Goal: Task Accomplishment & Management: Use online tool/utility

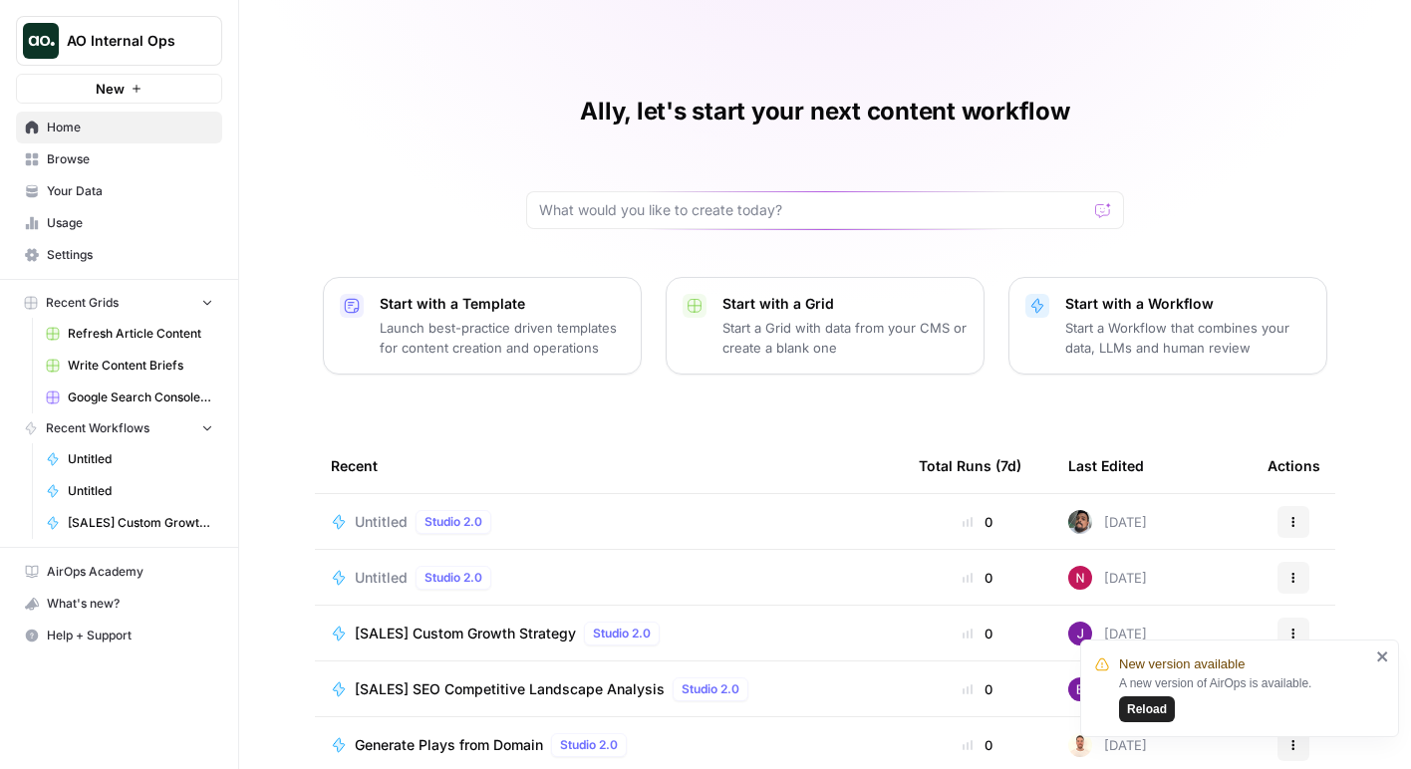
click at [1132, 703] on span "Reload" at bounding box center [1147, 710] width 40 height 18
click at [599, 313] on p "Start with a Template" at bounding box center [502, 304] width 245 height 20
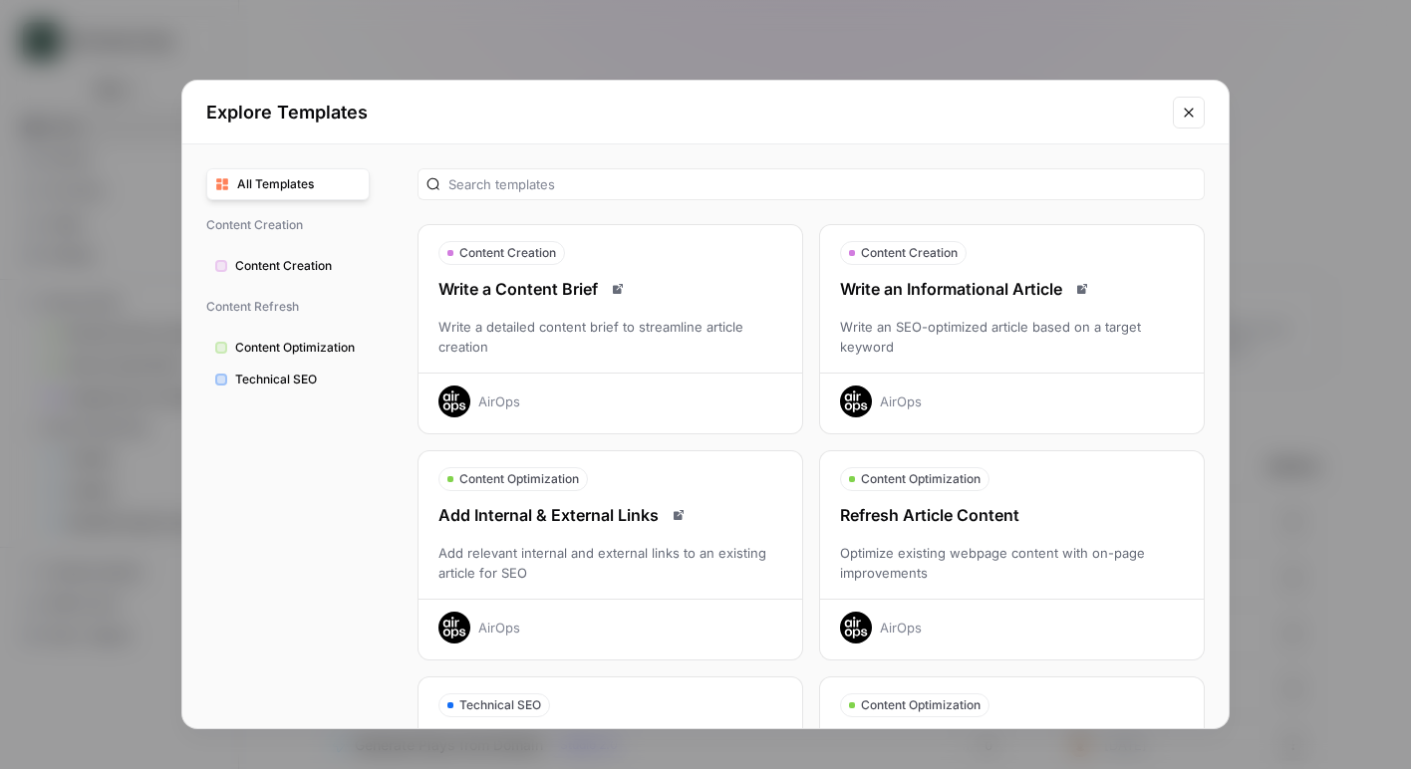
click at [611, 327] on div "Write a detailed content brief to streamline article creation" at bounding box center [611, 337] width 384 height 40
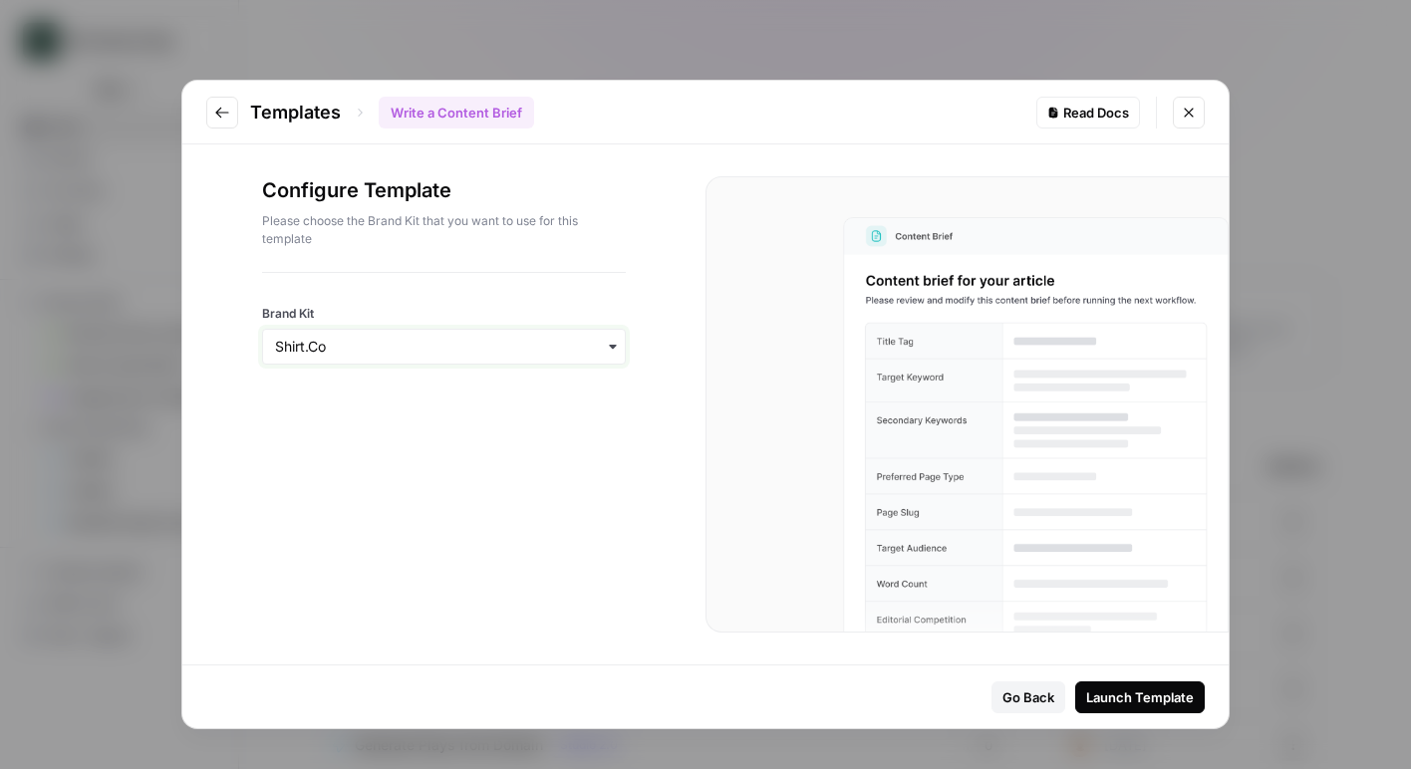
click at [588, 342] on input "Brand Kit" at bounding box center [444, 347] width 338 height 20
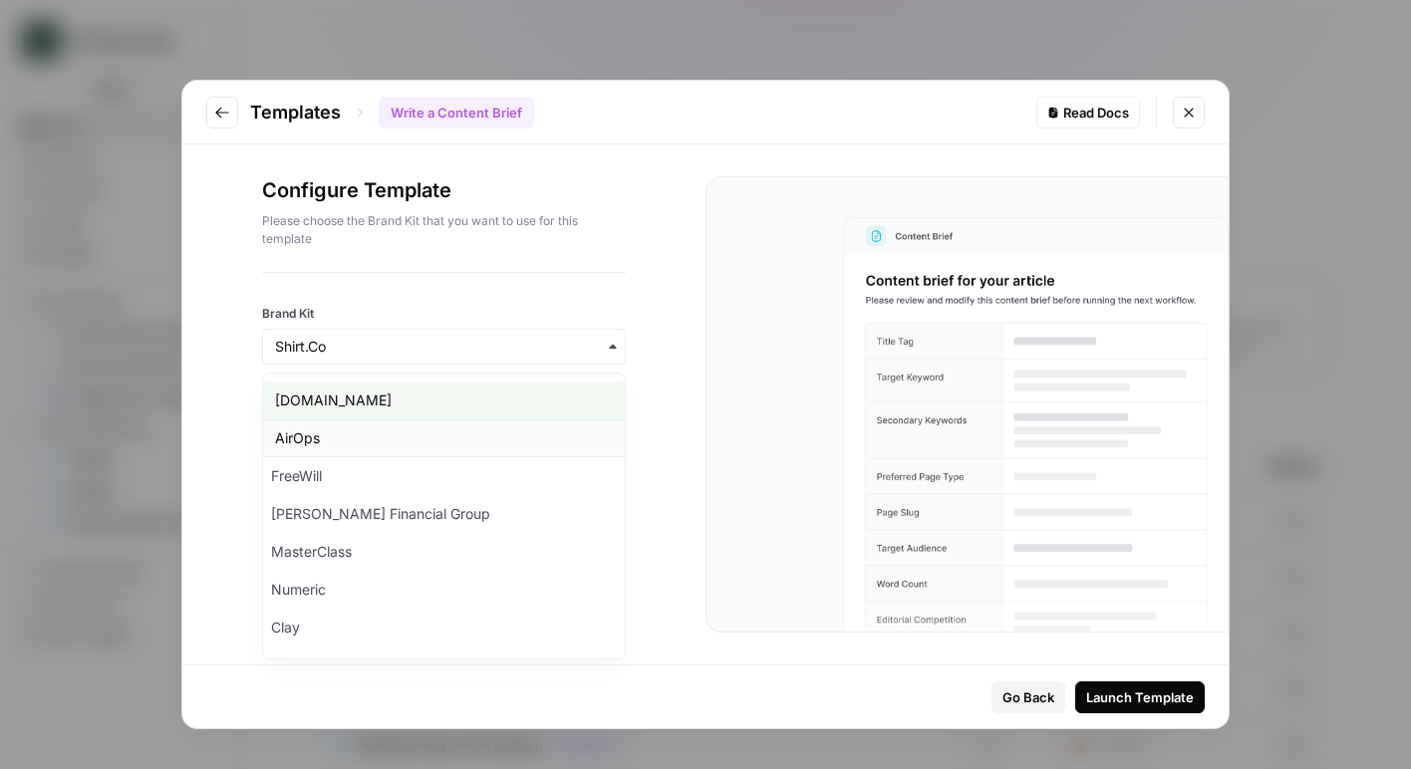
click at [566, 422] on div "AirOps" at bounding box center [444, 439] width 362 height 38
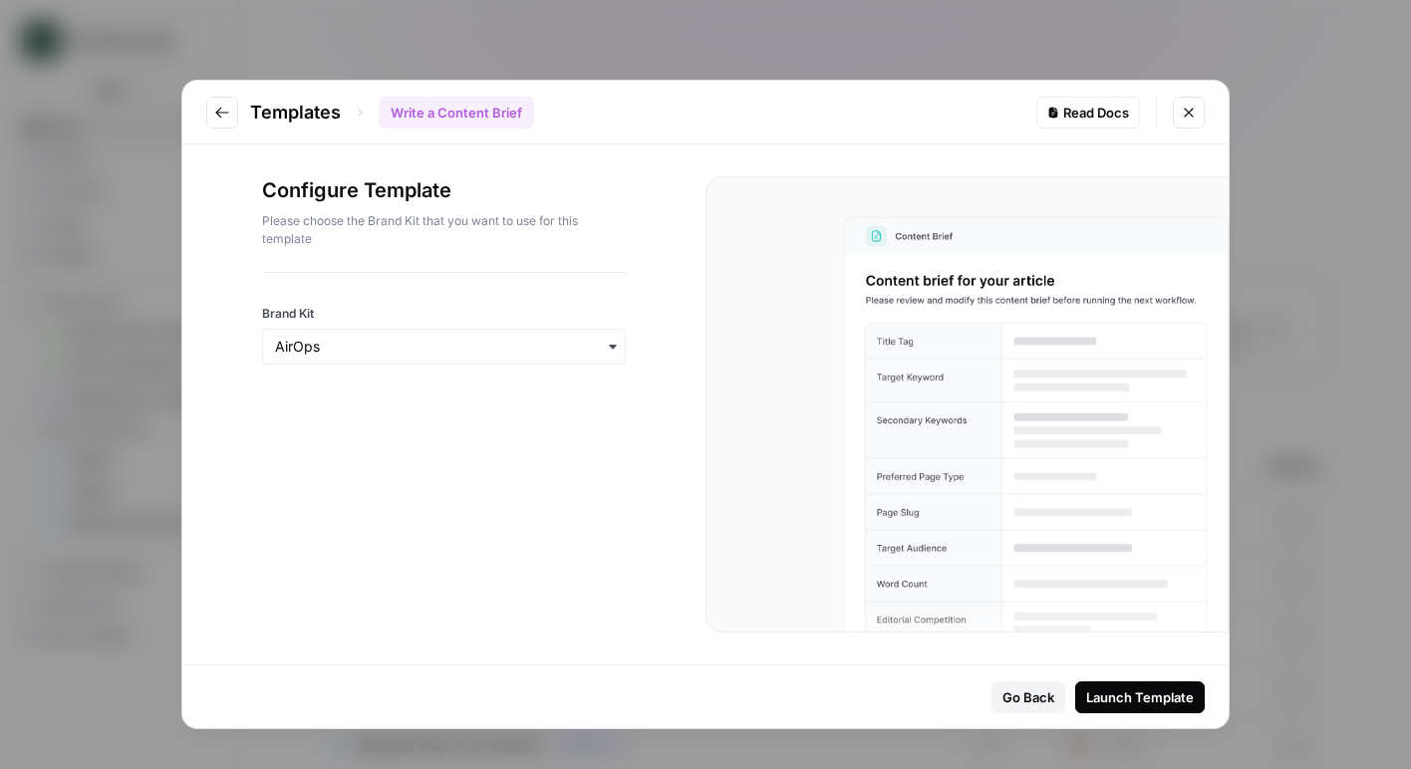
click at [1101, 701] on div "Launch Template" at bounding box center [1140, 698] width 108 height 20
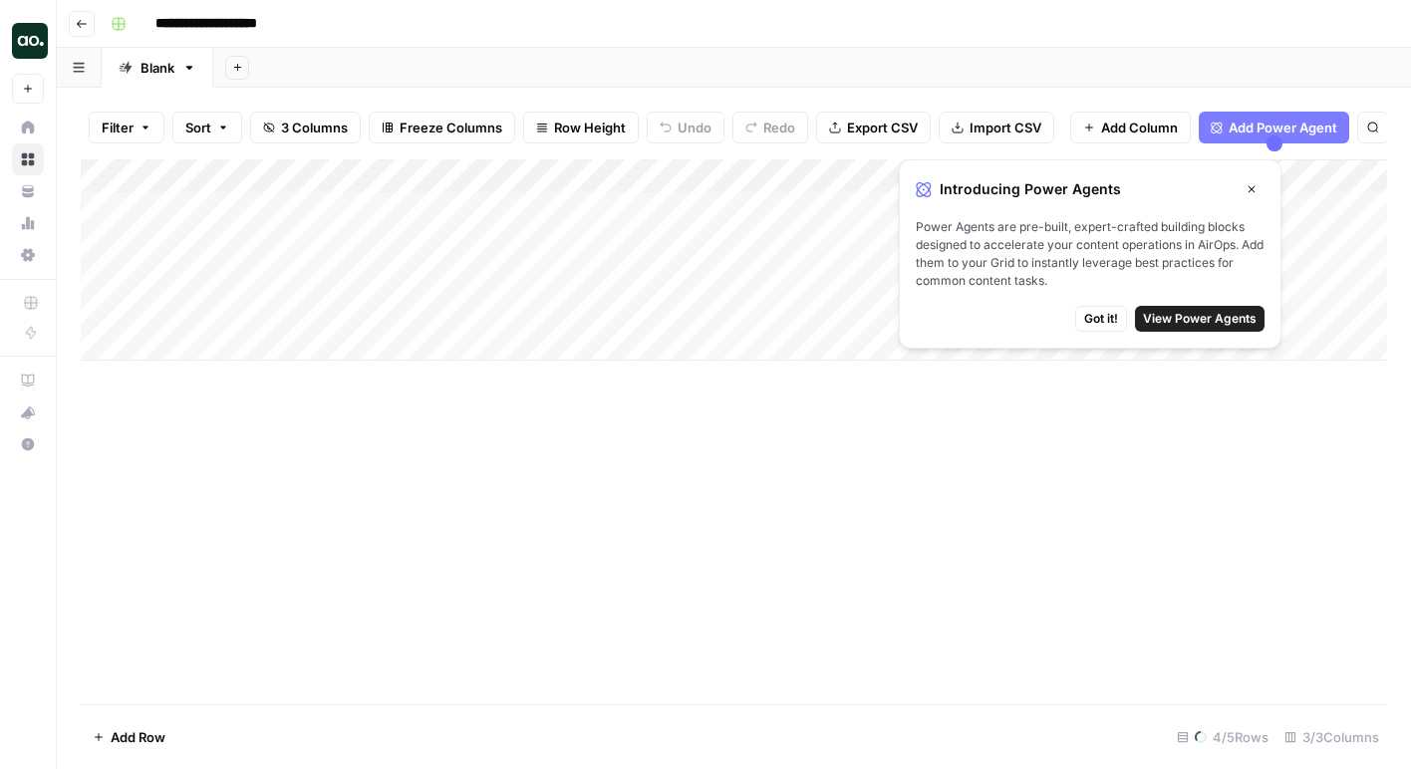
click at [1259, 193] on button "Close" at bounding box center [1252, 189] width 26 height 26
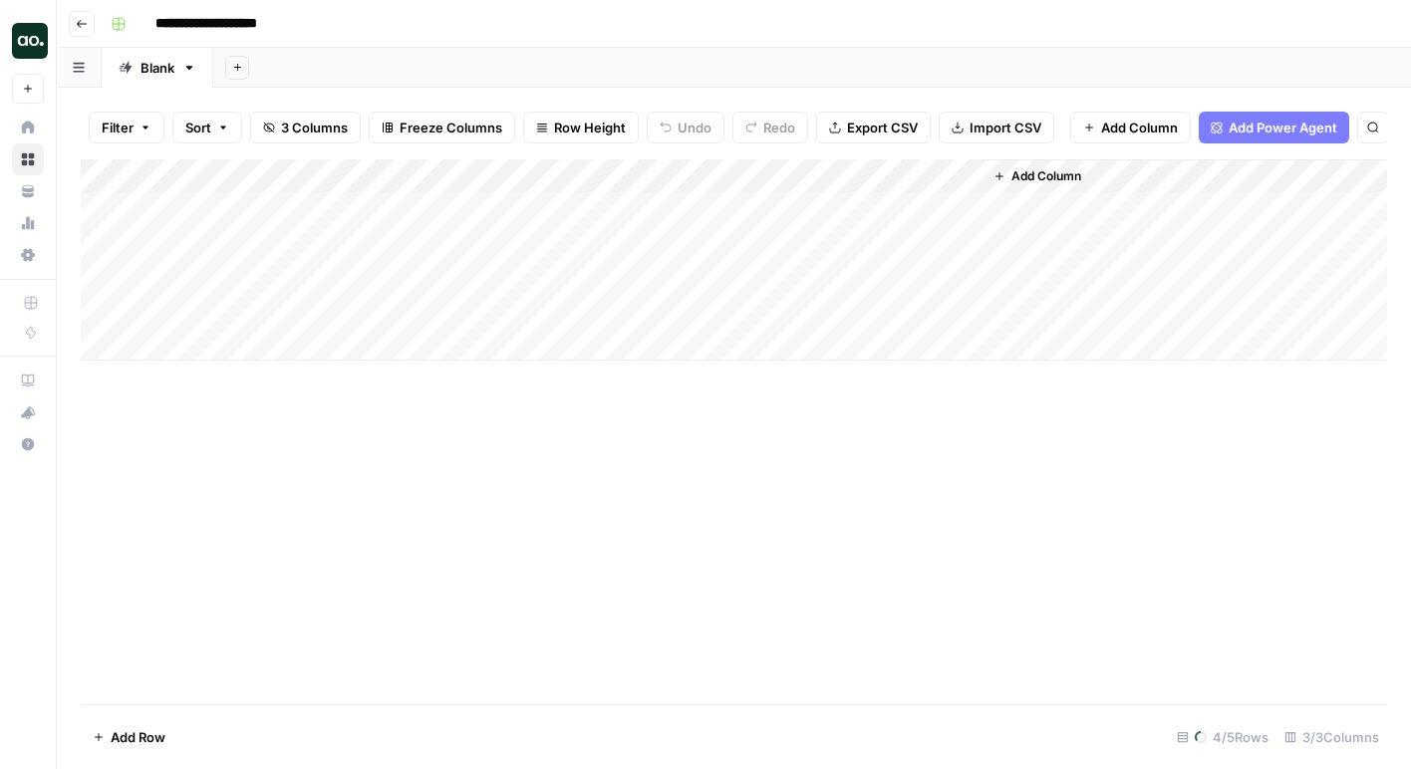
click at [632, 206] on div "Add Column" at bounding box center [734, 259] width 1306 height 201
click at [363, 221] on div "Add Column" at bounding box center [734, 259] width 1306 height 201
click at [358, 219] on div "Add Column" at bounding box center [734, 259] width 1306 height 201
click at [346, 206] on div "Add Column" at bounding box center [734, 259] width 1306 height 201
click at [253, 200] on div "Add Column" at bounding box center [734, 259] width 1306 height 201
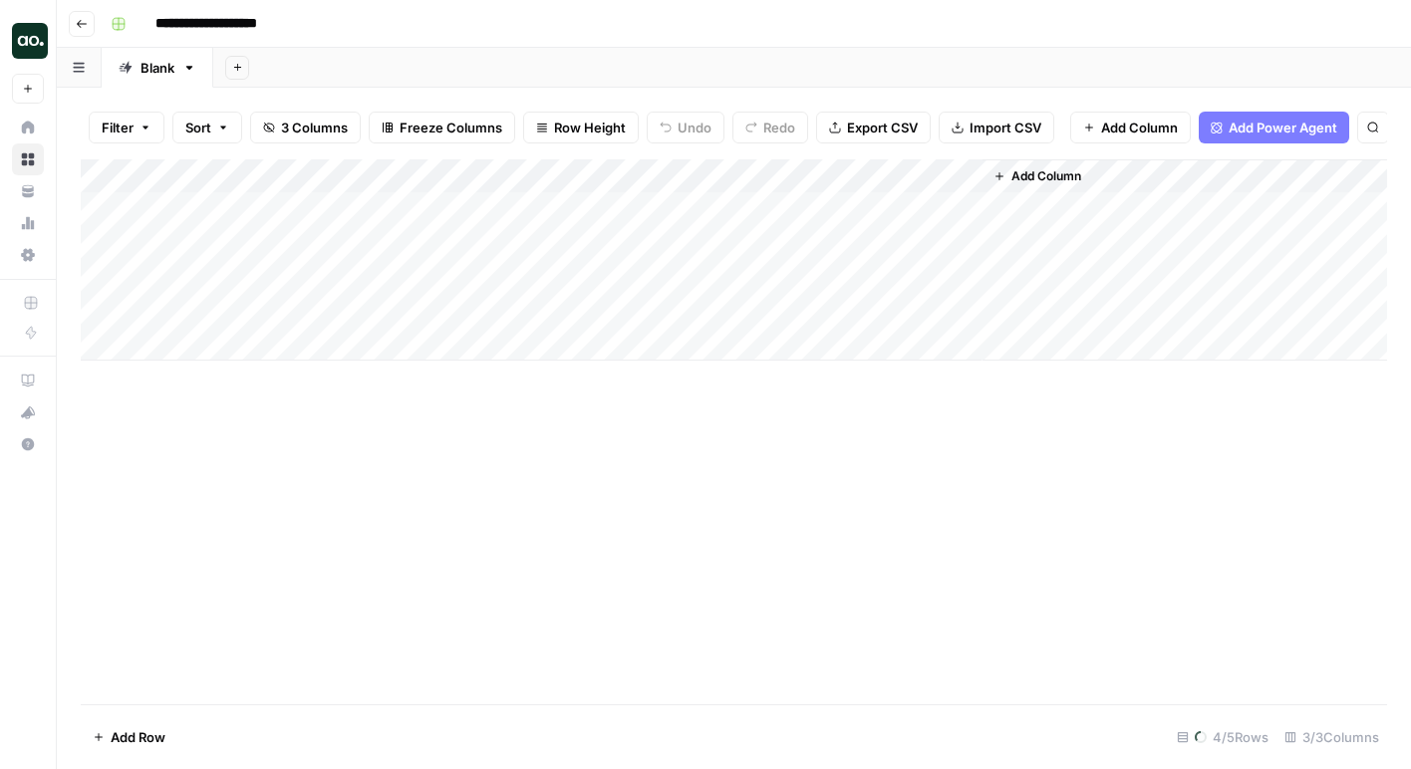
click at [253, 200] on div "Add Column" at bounding box center [734, 259] width 1306 height 201
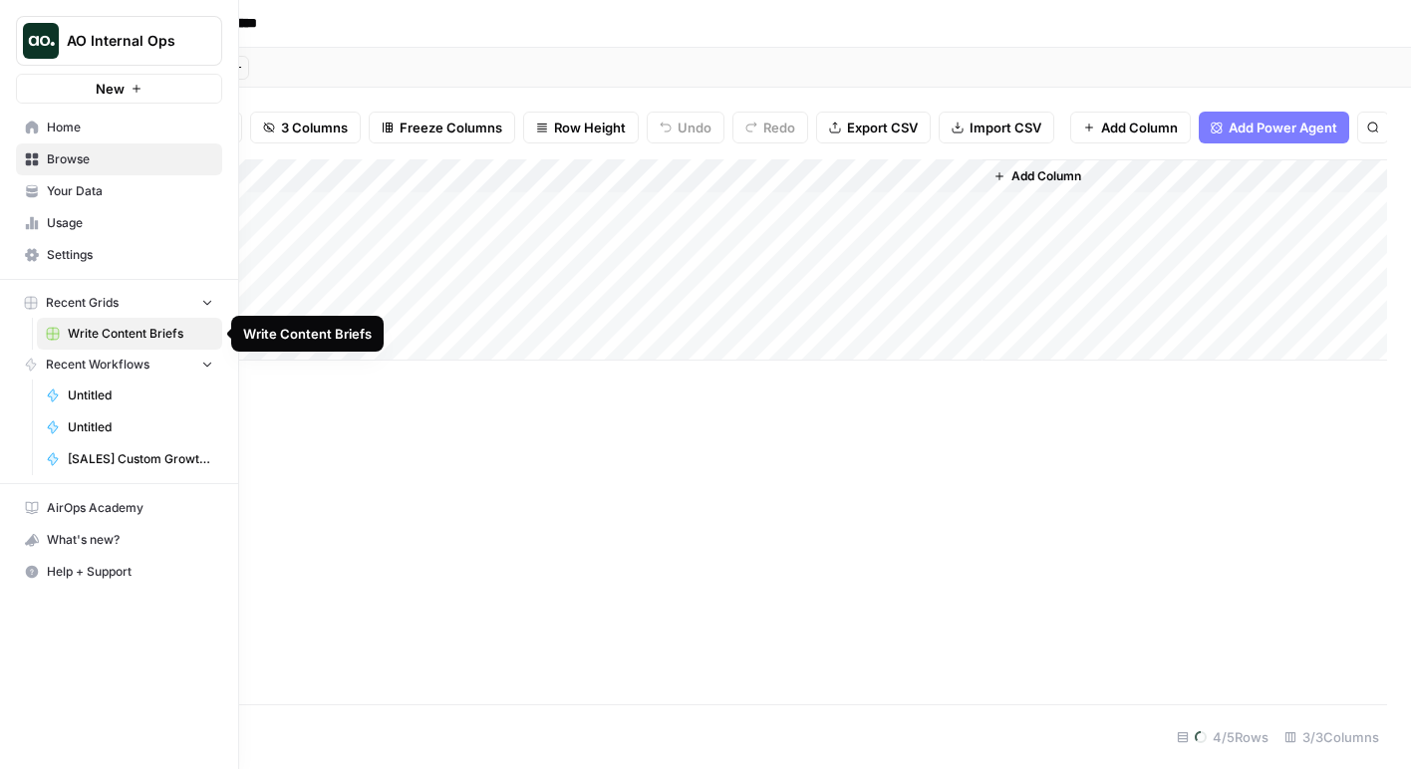
click at [193, 332] on span "Write Content Briefs" at bounding box center [140, 334] width 145 height 18
click at [166, 326] on span "Write Content Briefs" at bounding box center [140, 334] width 145 height 18
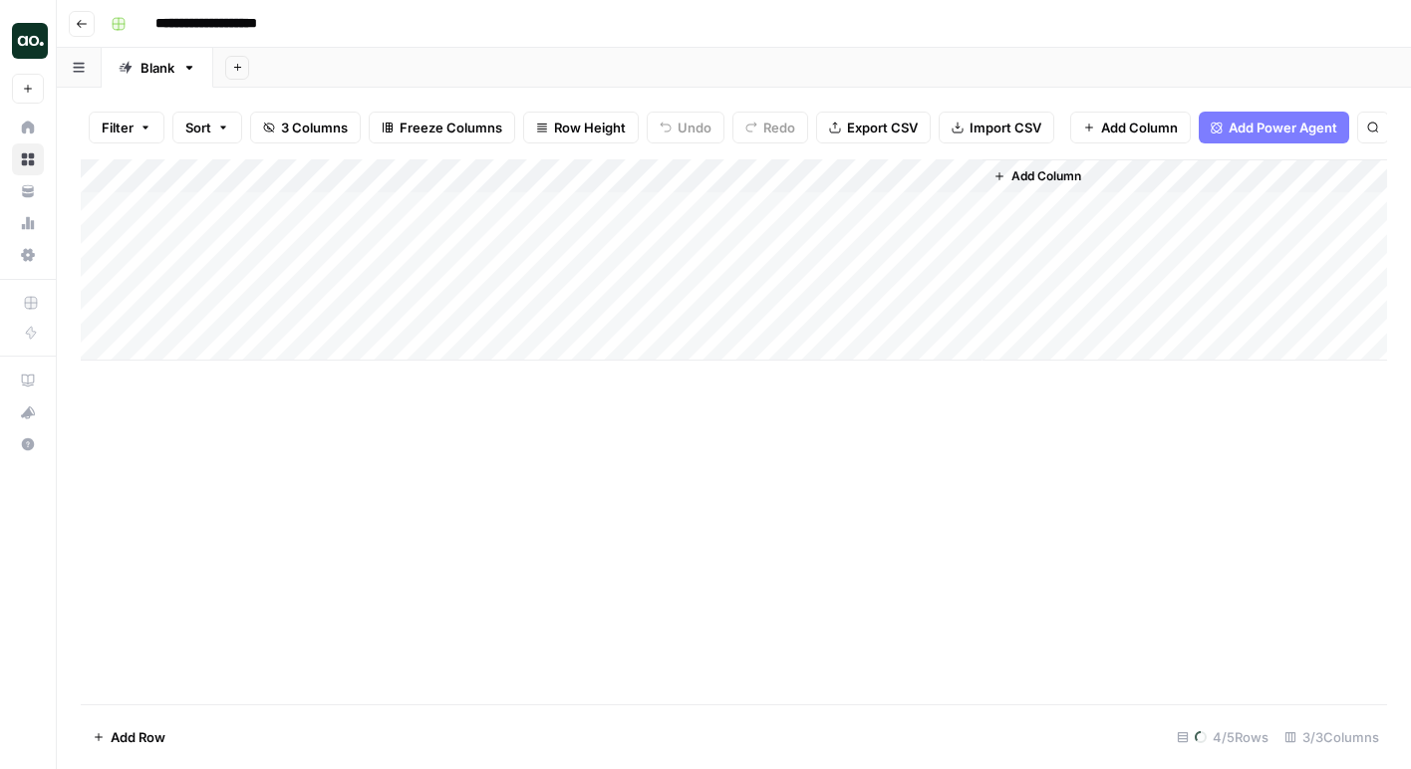
click at [93, 25] on button "Go back" at bounding box center [82, 24] width 26 height 26
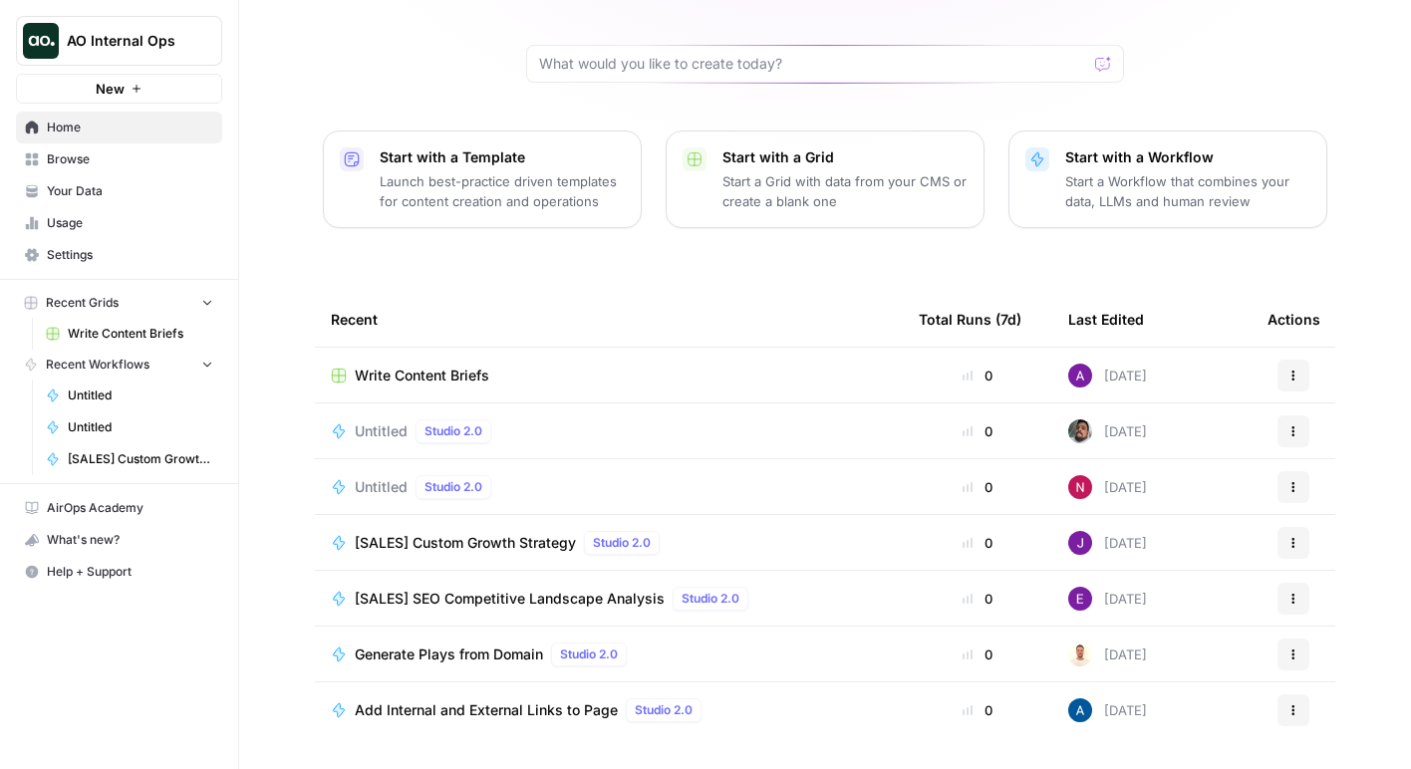
scroll to position [147, 0]
click at [1296, 367] on button "Actions" at bounding box center [1293, 375] width 32 height 32
click at [1220, 458] on span "Delete" at bounding box center [1204, 466] width 159 height 20
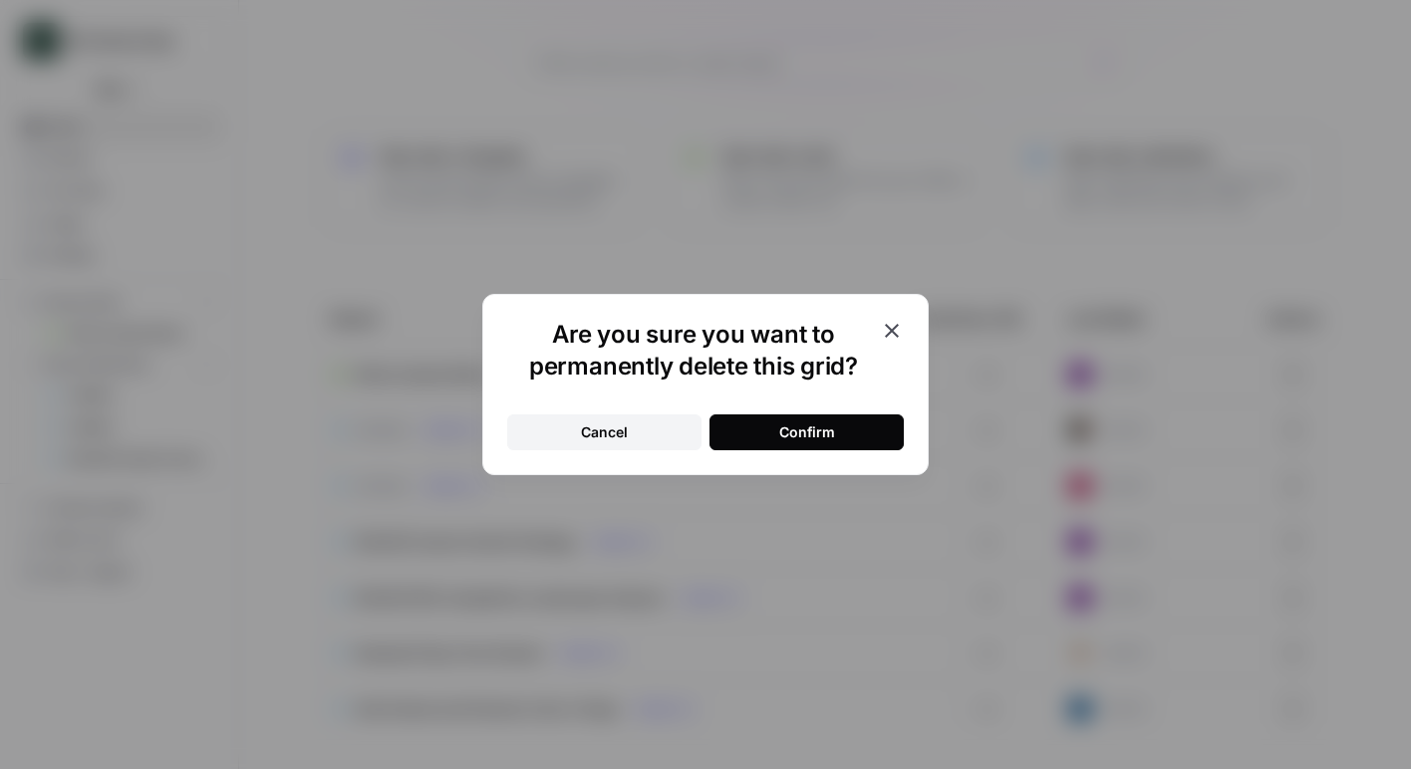
click at [864, 428] on button "Confirm" at bounding box center [806, 433] width 194 height 36
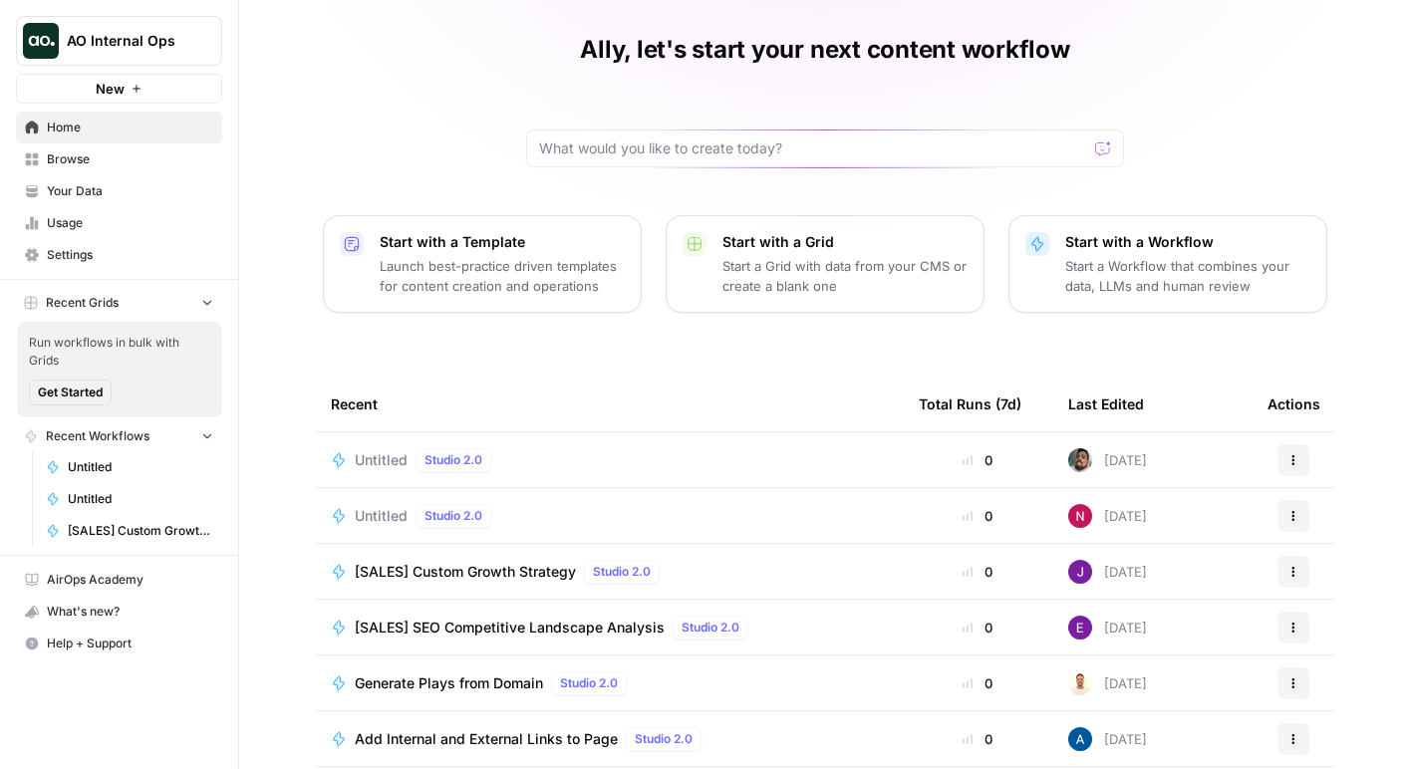
scroll to position [54, 0]
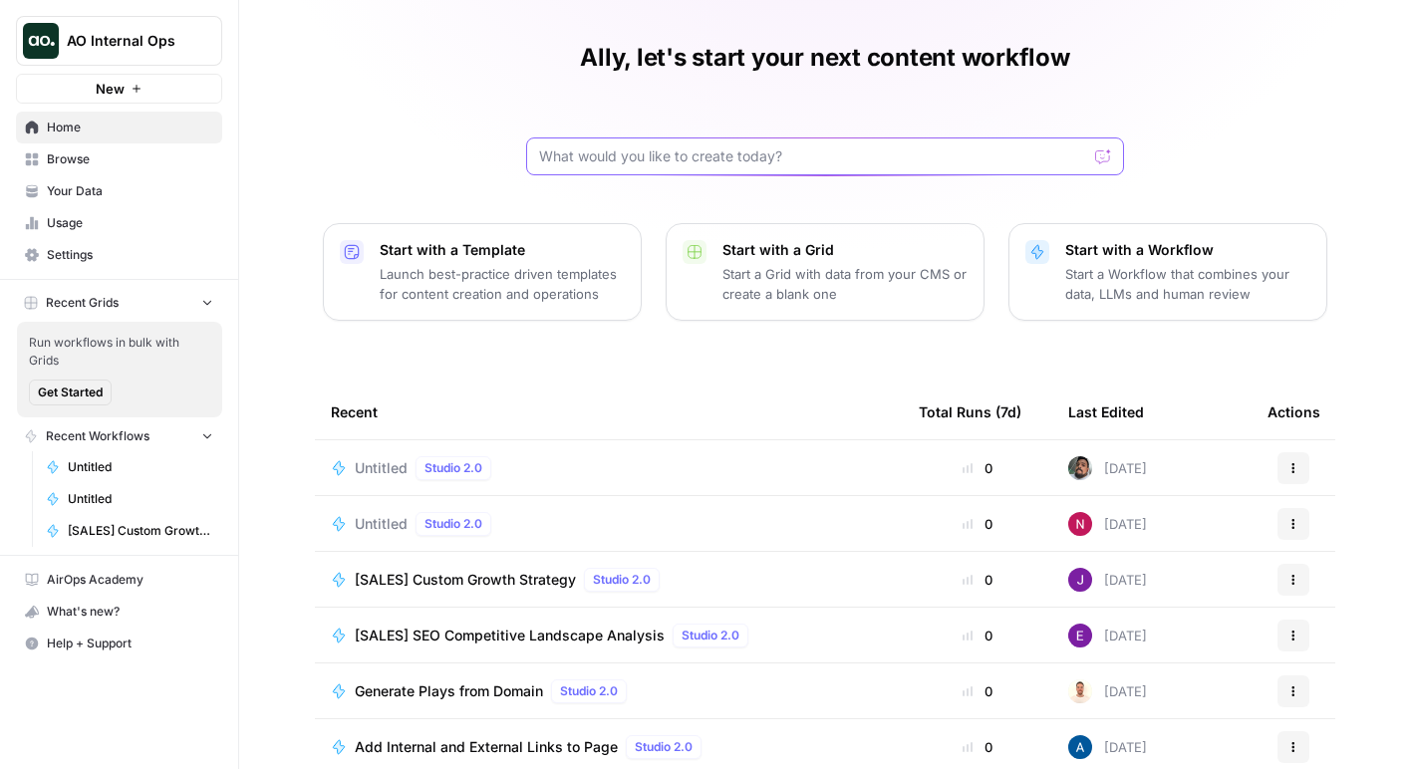
click at [750, 165] on input "text" at bounding box center [813, 156] width 548 height 20
click at [755, 154] on input "text" at bounding box center [813, 156] width 548 height 20
type input "i"
click at [1171, 256] on p "Start with a Workflow" at bounding box center [1187, 250] width 245 height 20
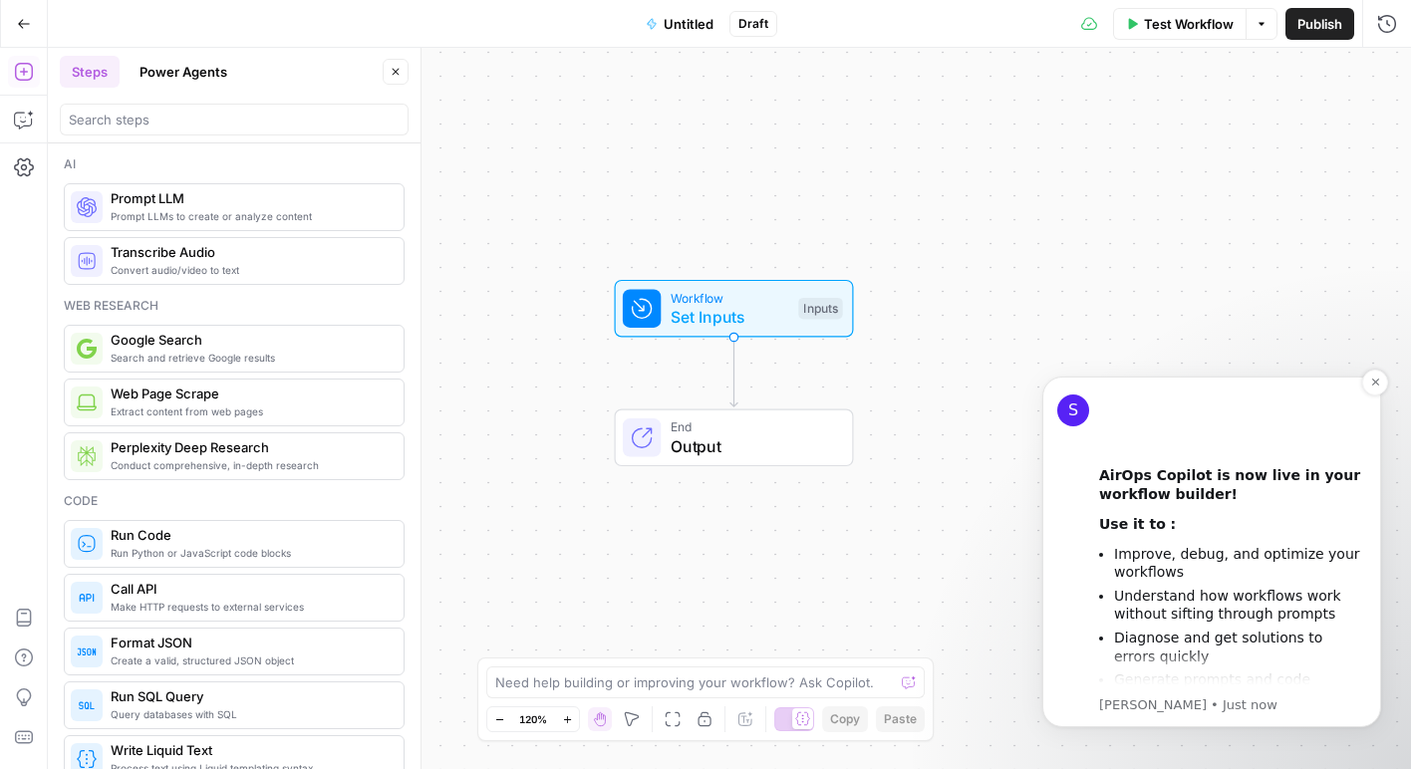
scroll to position [183, 0]
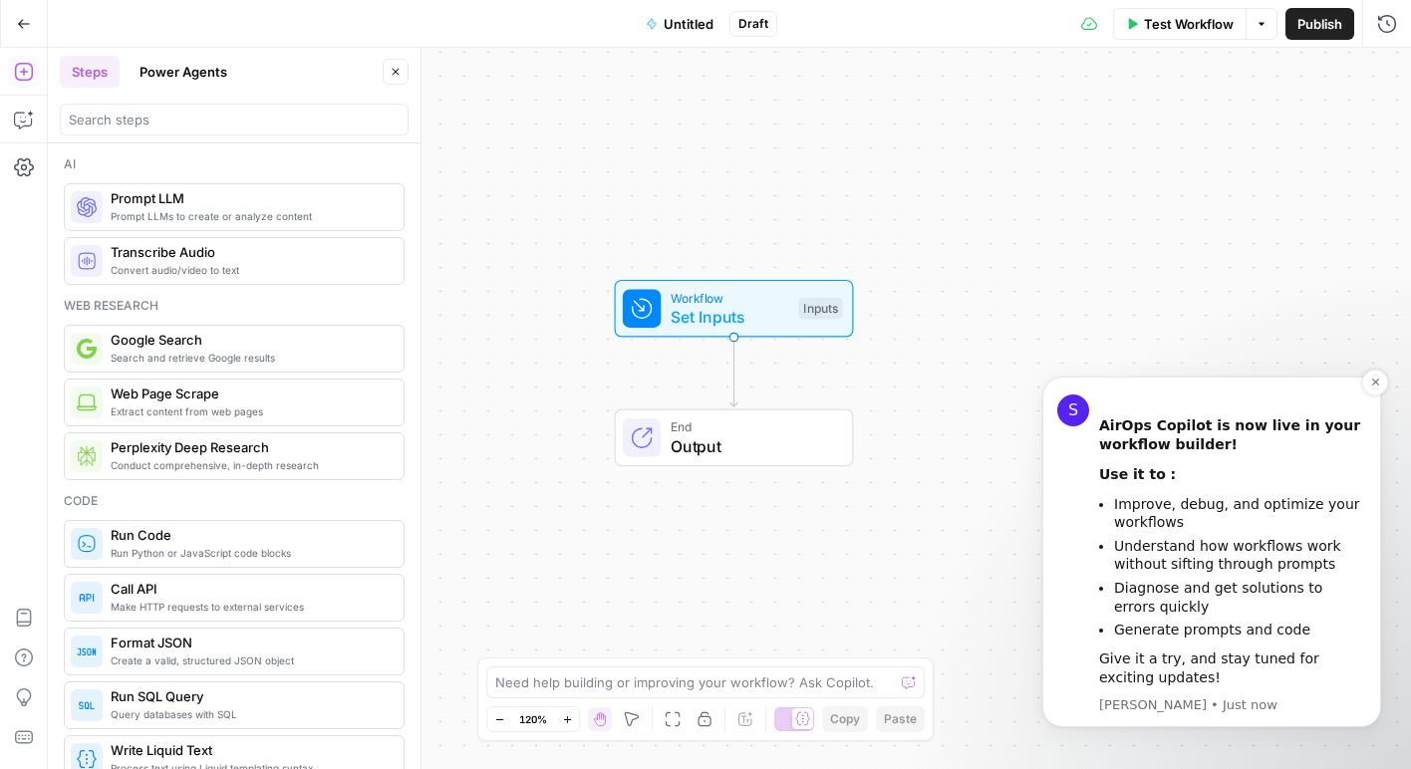
click at [1202, 567] on li "Understand how workflows work without sifting through prompts" at bounding box center [1240, 555] width 252 height 37
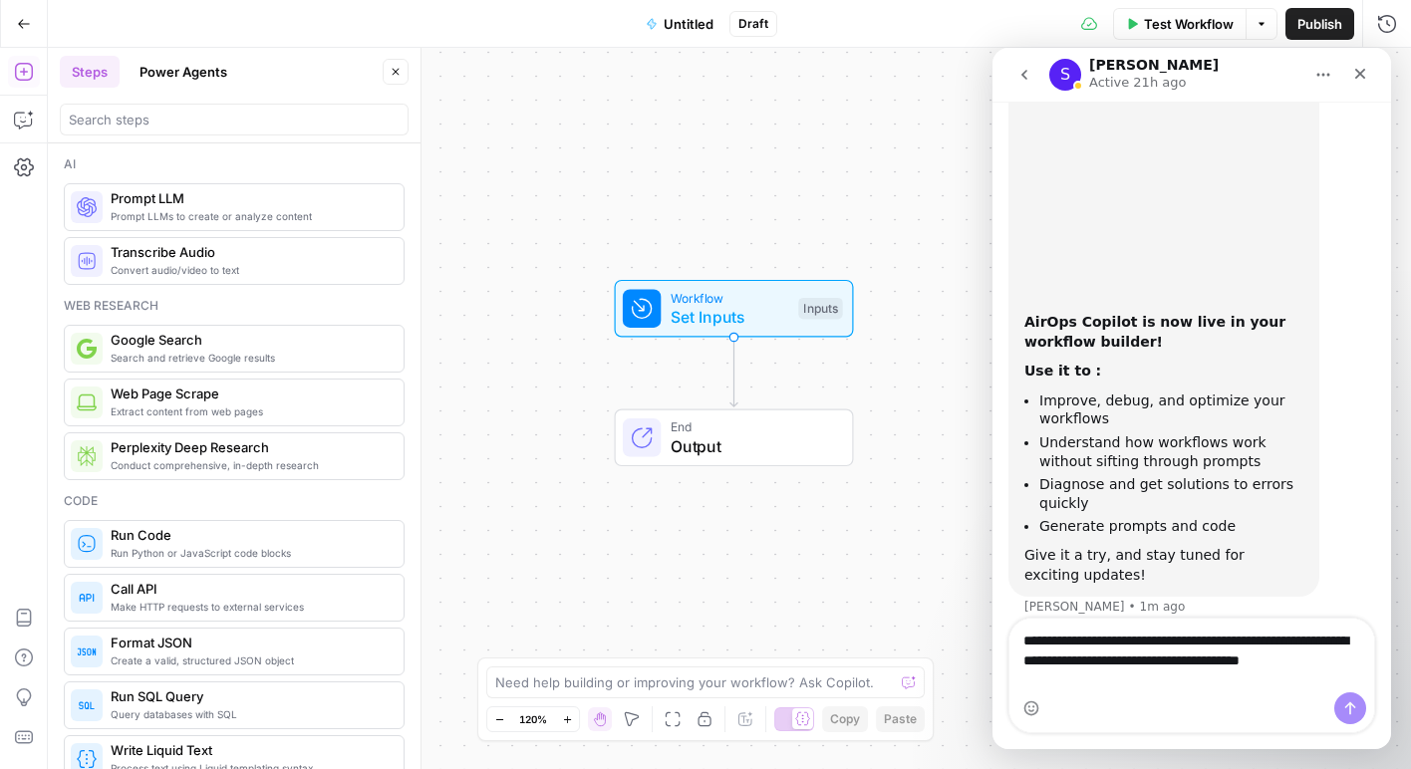
scroll to position [101, 0]
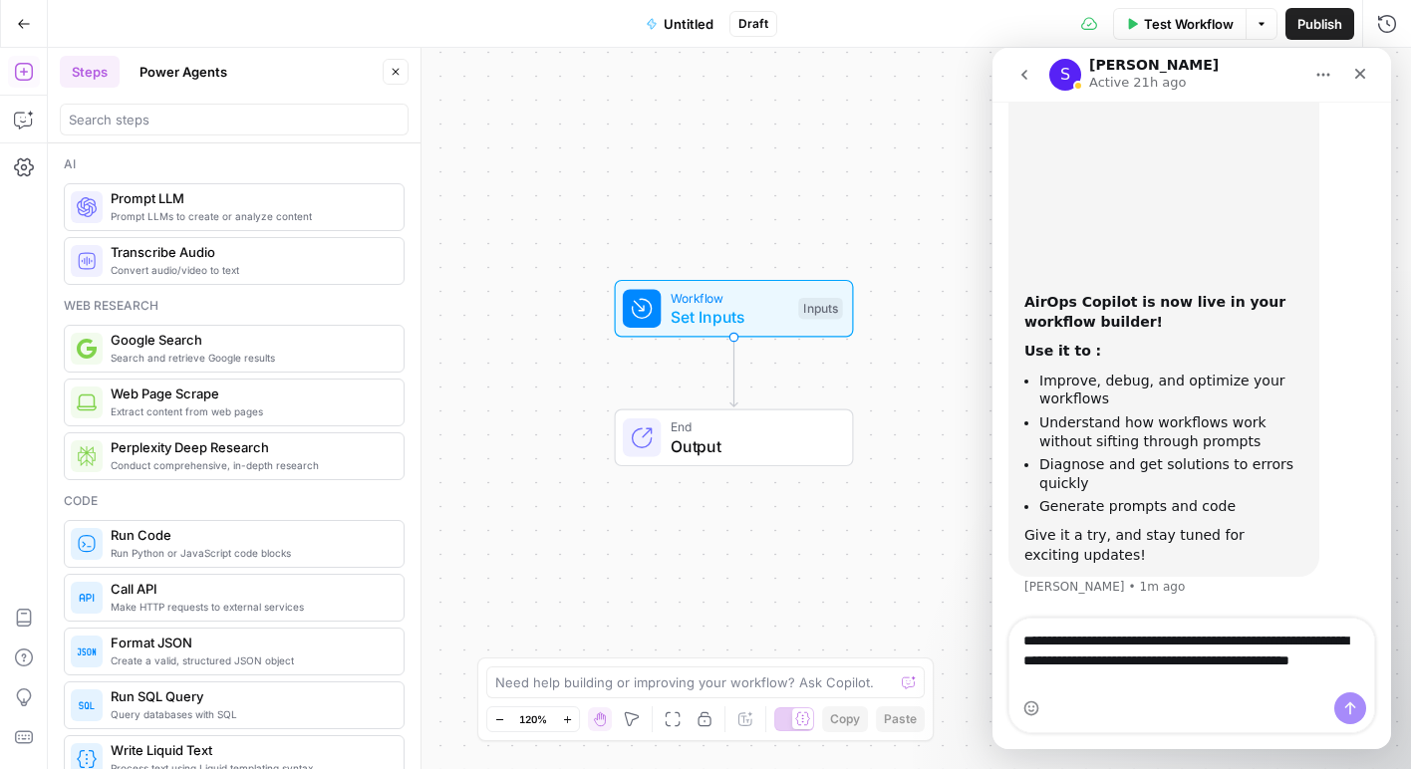
click at [1240, 677] on textarea "**********" at bounding box center [1191, 656] width 365 height 74
click at [1240, 666] on textarea "**********" at bounding box center [1191, 656] width 365 height 74
click at [1177, 679] on textarea "**********" at bounding box center [1191, 656] width 365 height 74
click at [1234, 673] on textarea "**********" at bounding box center [1191, 636] width 365 height 74
type textarea "**********"
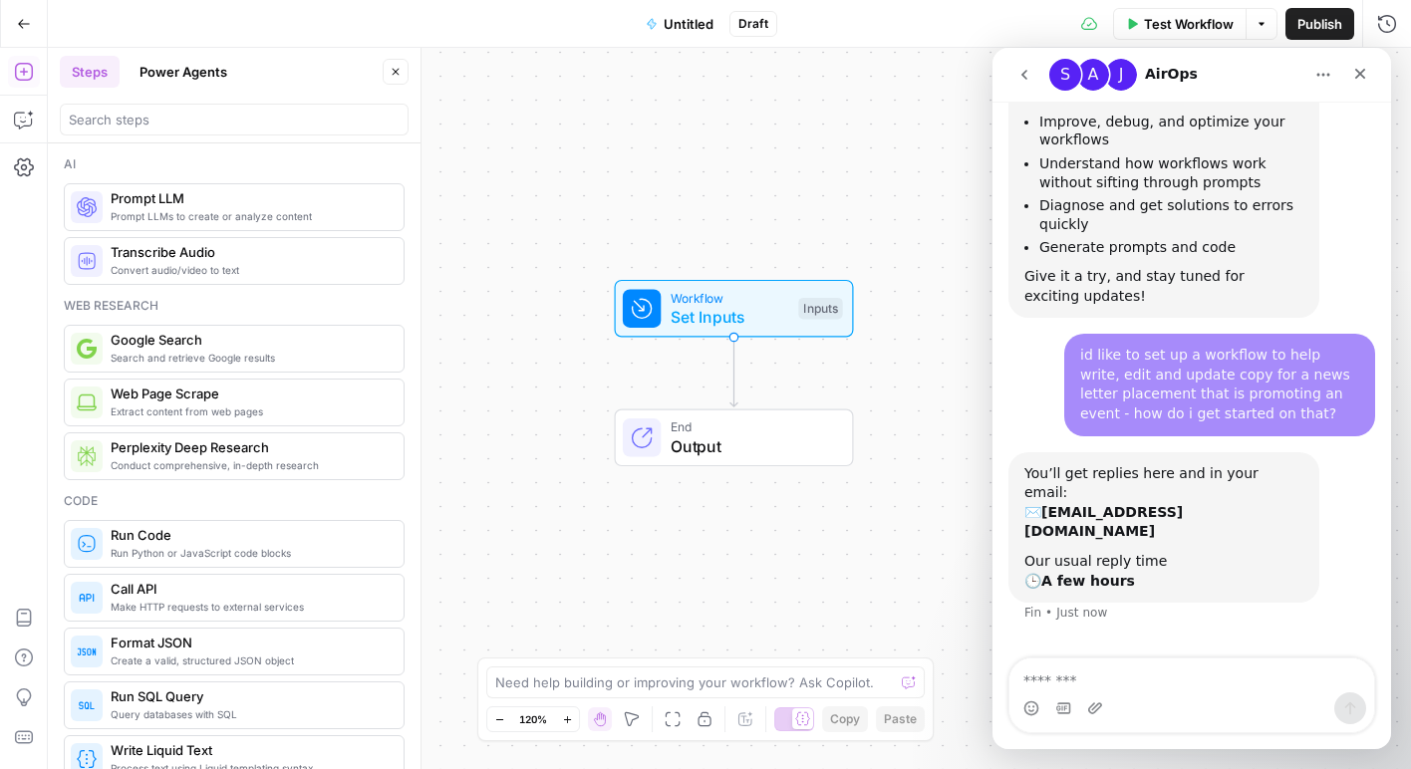
scroll to position [363, 0]
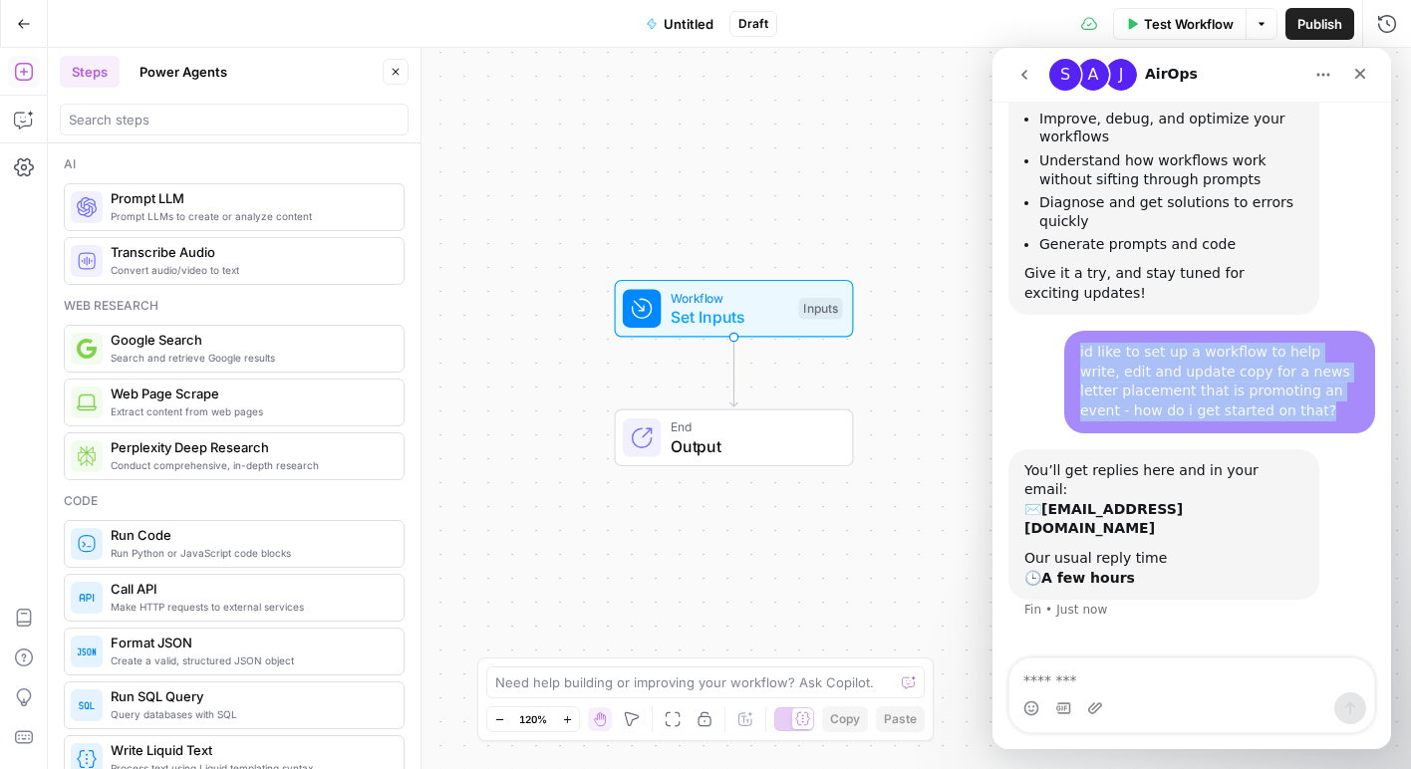
drag, startPoint x: 1217, startPoint y: 415, endPoint x: 1078, endPoint y: 357, distance: 150.1
click at [1078, 357] on div "id like to set up a workflow to help write, edit and update copy for a news let…" at bounding box center [1219, 382] width 311 height 102
copy div "id like to set up a workflow to help write, edit and update copy for a news let…"
click at [1326, 73] on icon "Home" at bounding box center [1323, 75] width 16 height 16
click at [1333, 364] on div "id like to set up a workflow to help write, edit and update copy for a news let…" at bounding box center [1219, 382] width 279 height 78
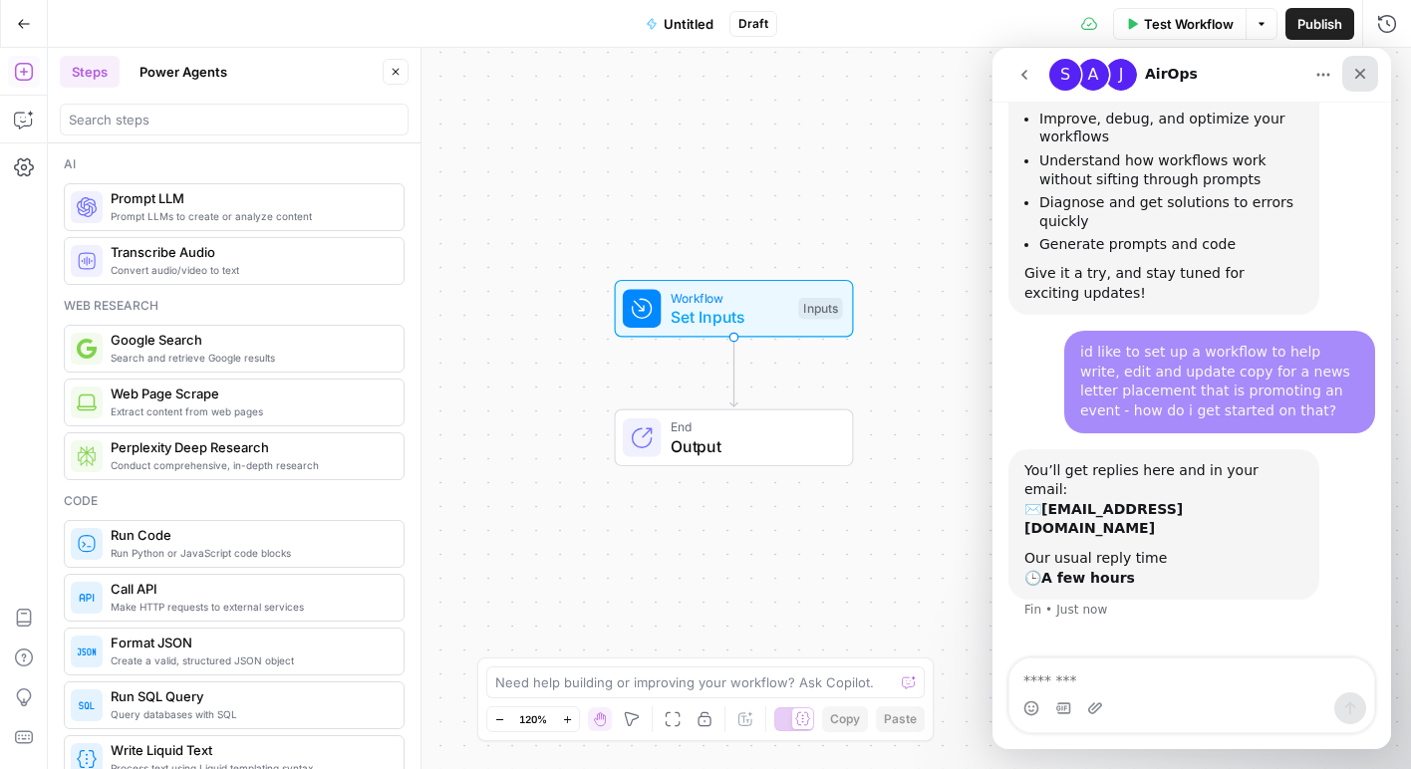
click at [1359, 84] on div "Close" at bounding box center [1360, 74] width 36 height 36
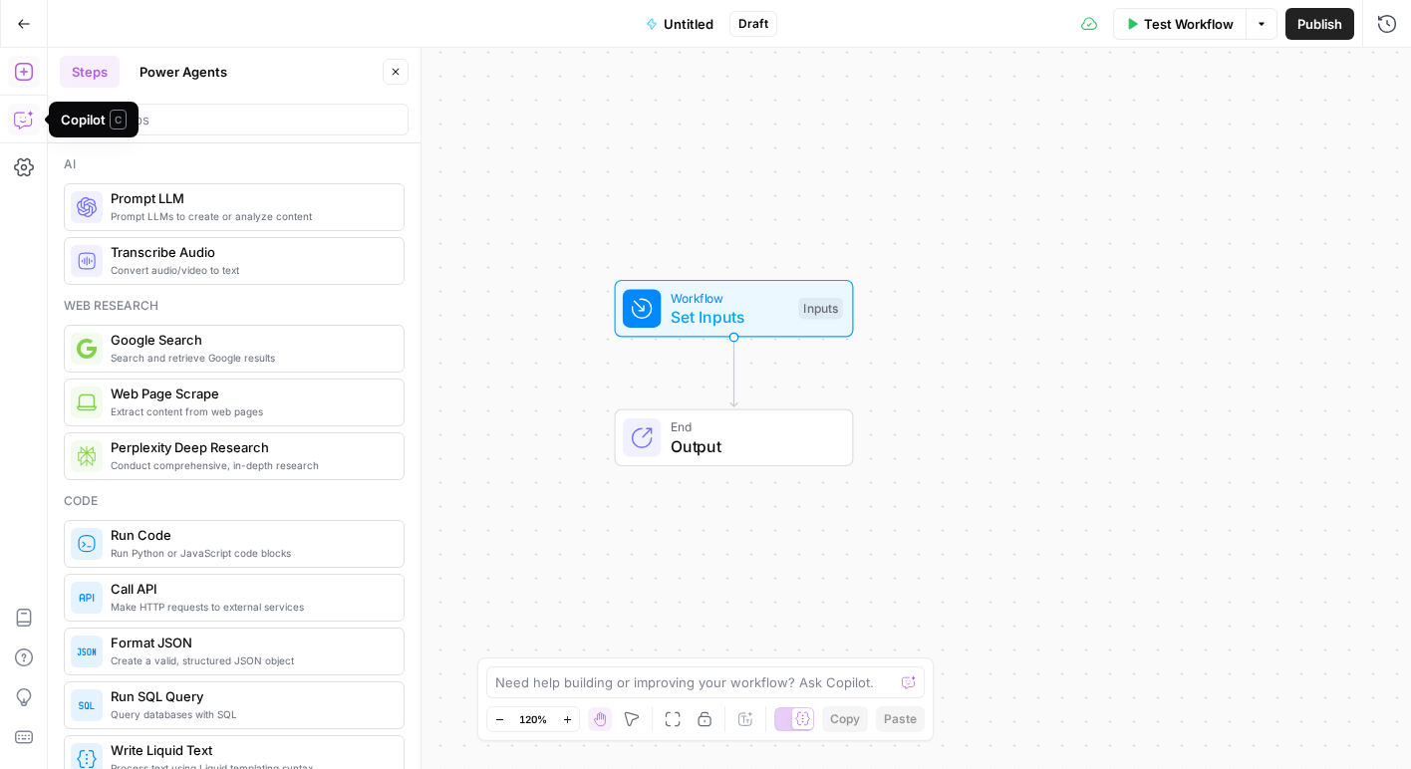
click at [25, 113] on icon "button" at bounding box center [24, 120] width 20 height 20
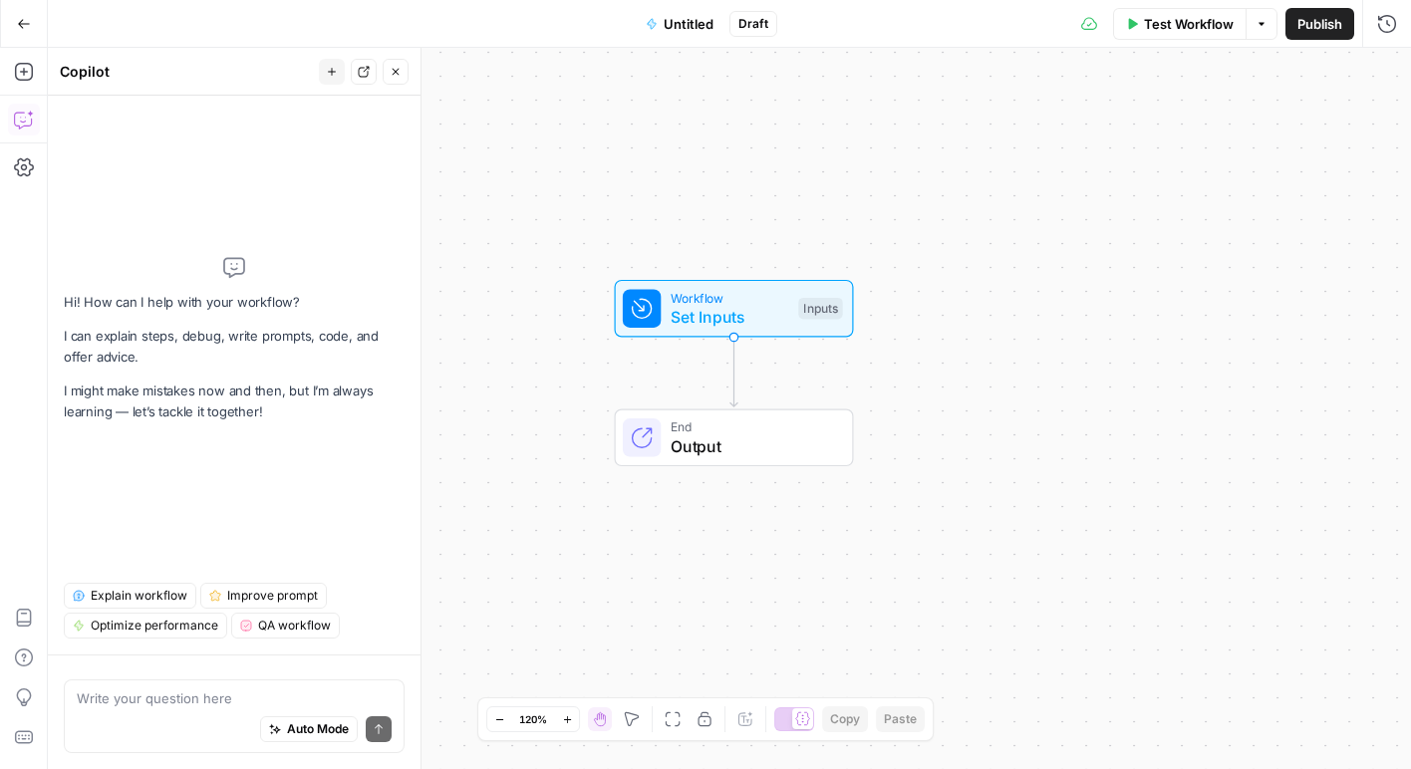
click at [270, 695] on textarea at bounding box center [234, 699] width 315 height 20
type textarea "id like to set up a workflow to help write, edit and update copy for a news let…"
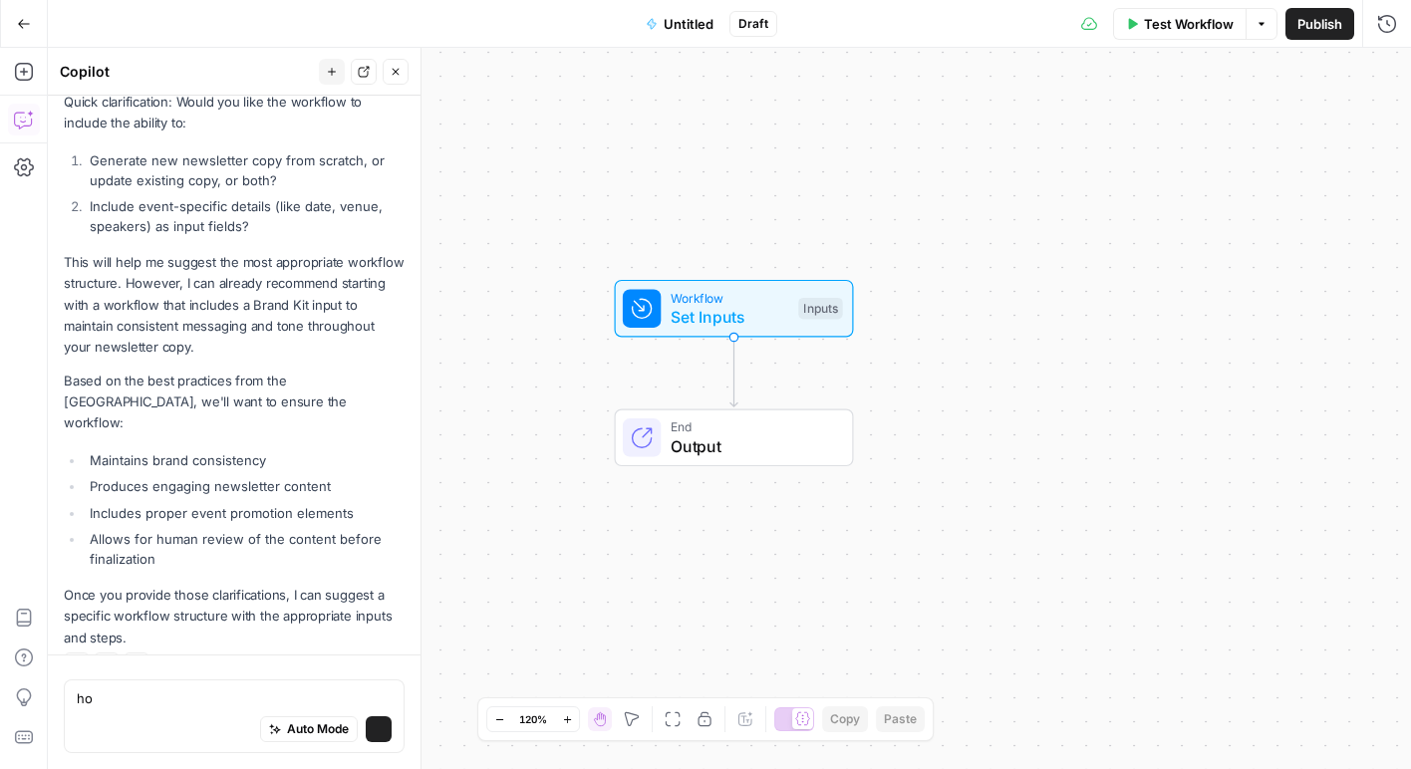
type textarea "h"
type textarea "thanks! both to number 1, and yes to number 2"
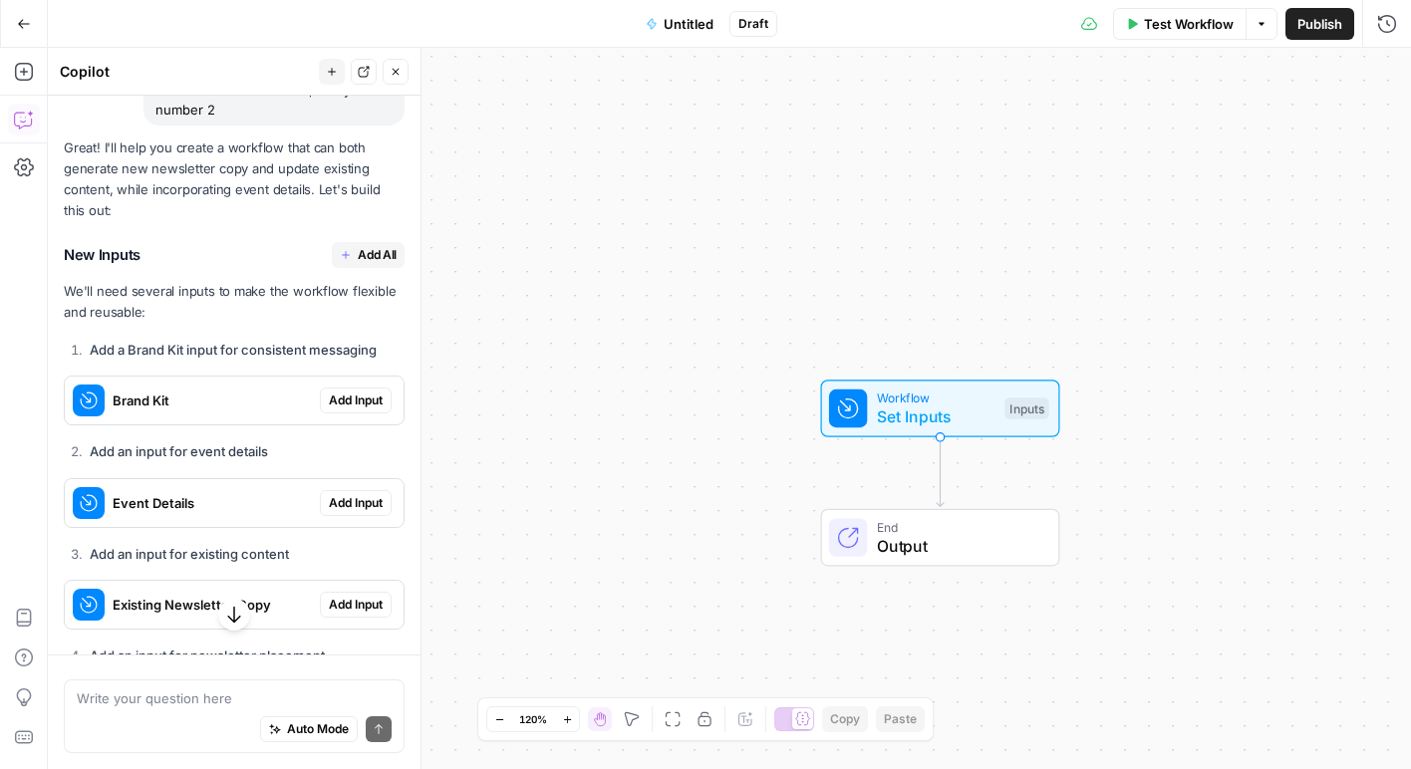
scroll to position [951, 0]
click at [379, 245] on span "Add All" at bounding box center [377, 254] width 39 height 18
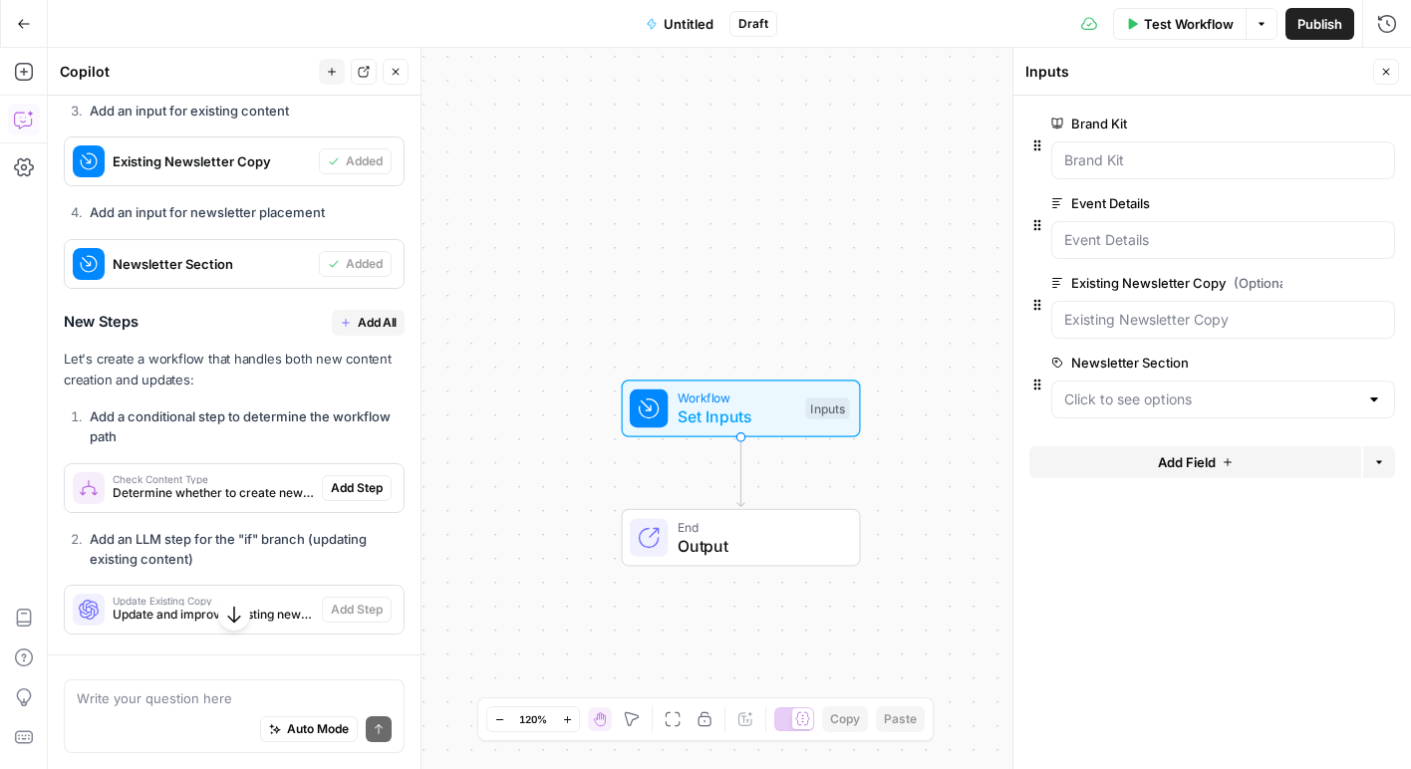
scroll to position [1471, 0]
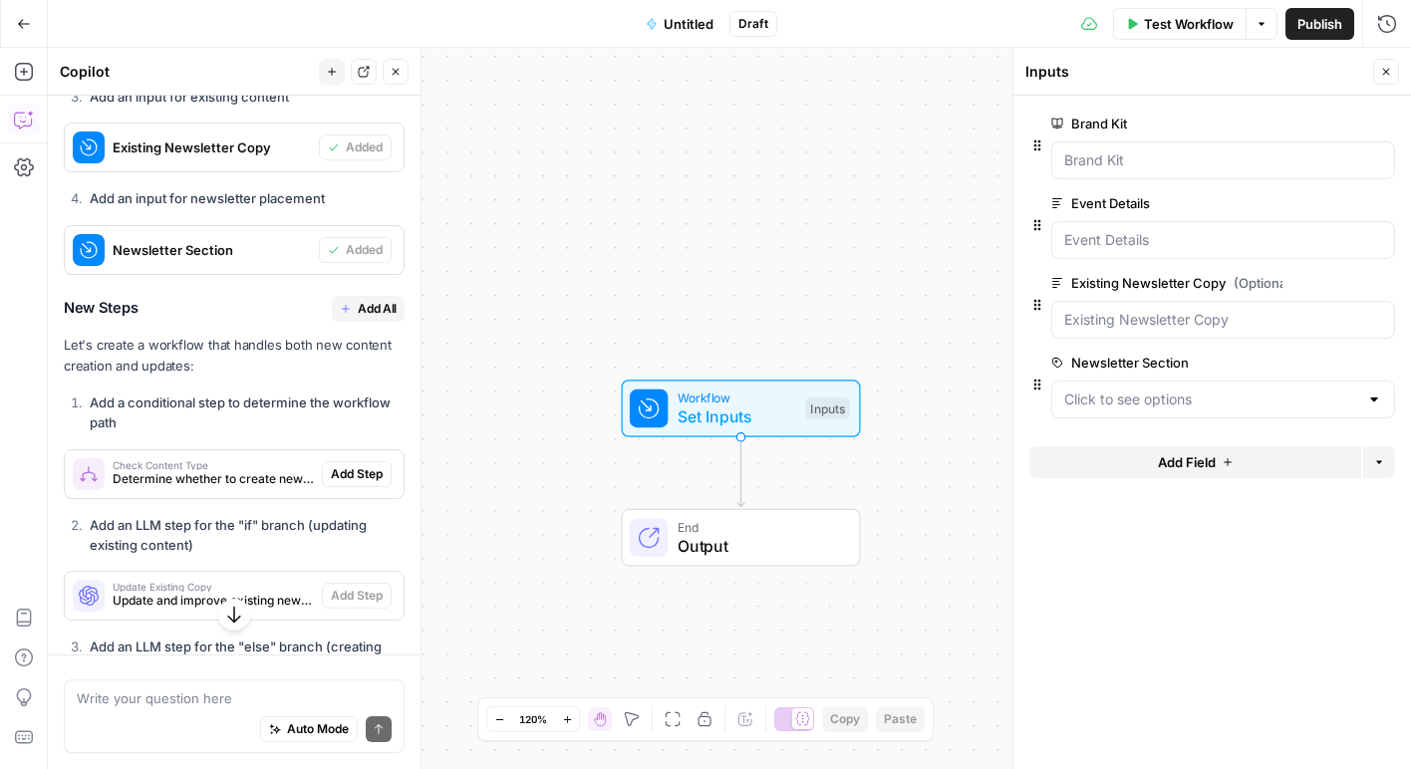
click at [374, 300] on span "Add All" at bounding box center [377, 309] width 39 height 18
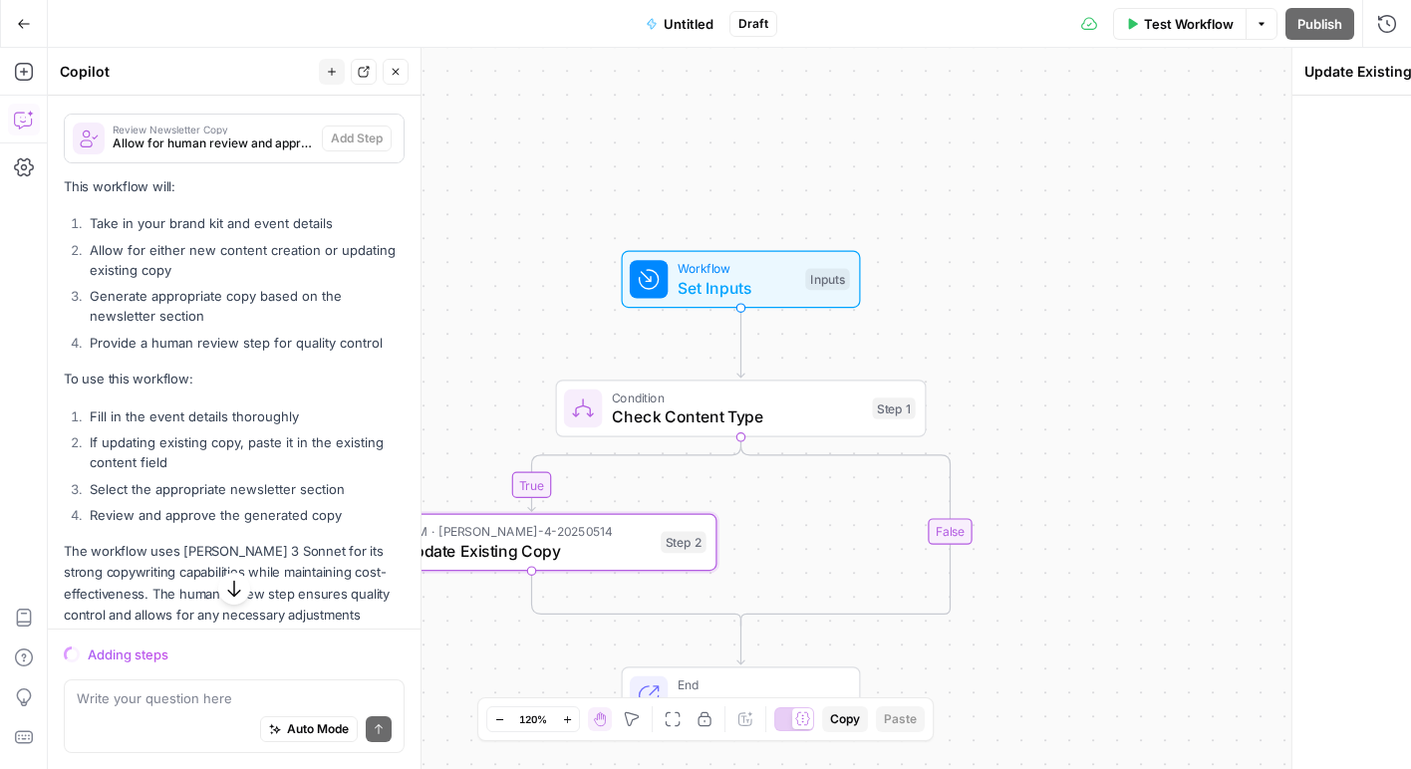
scroll to position [2168, 0]
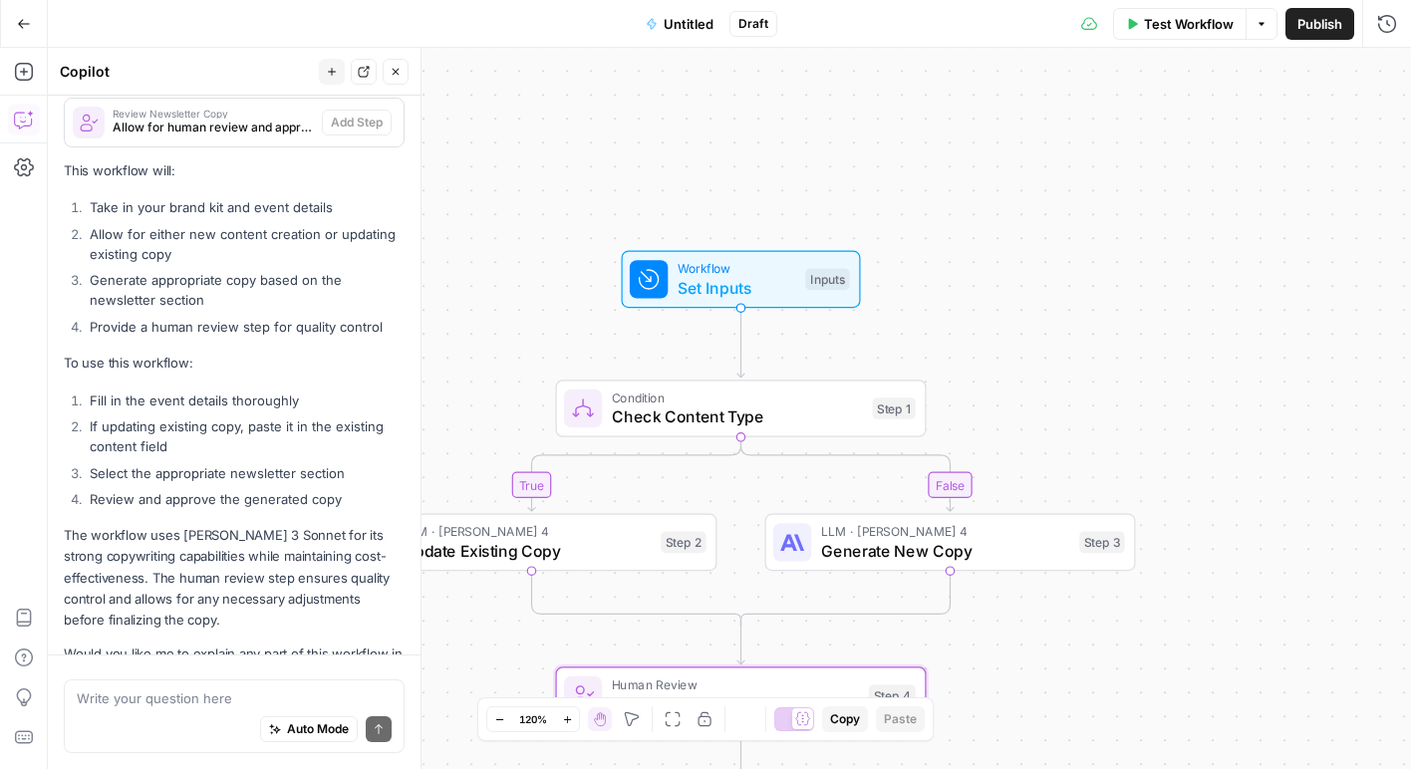
type textarea "Review Newsletter Copy"
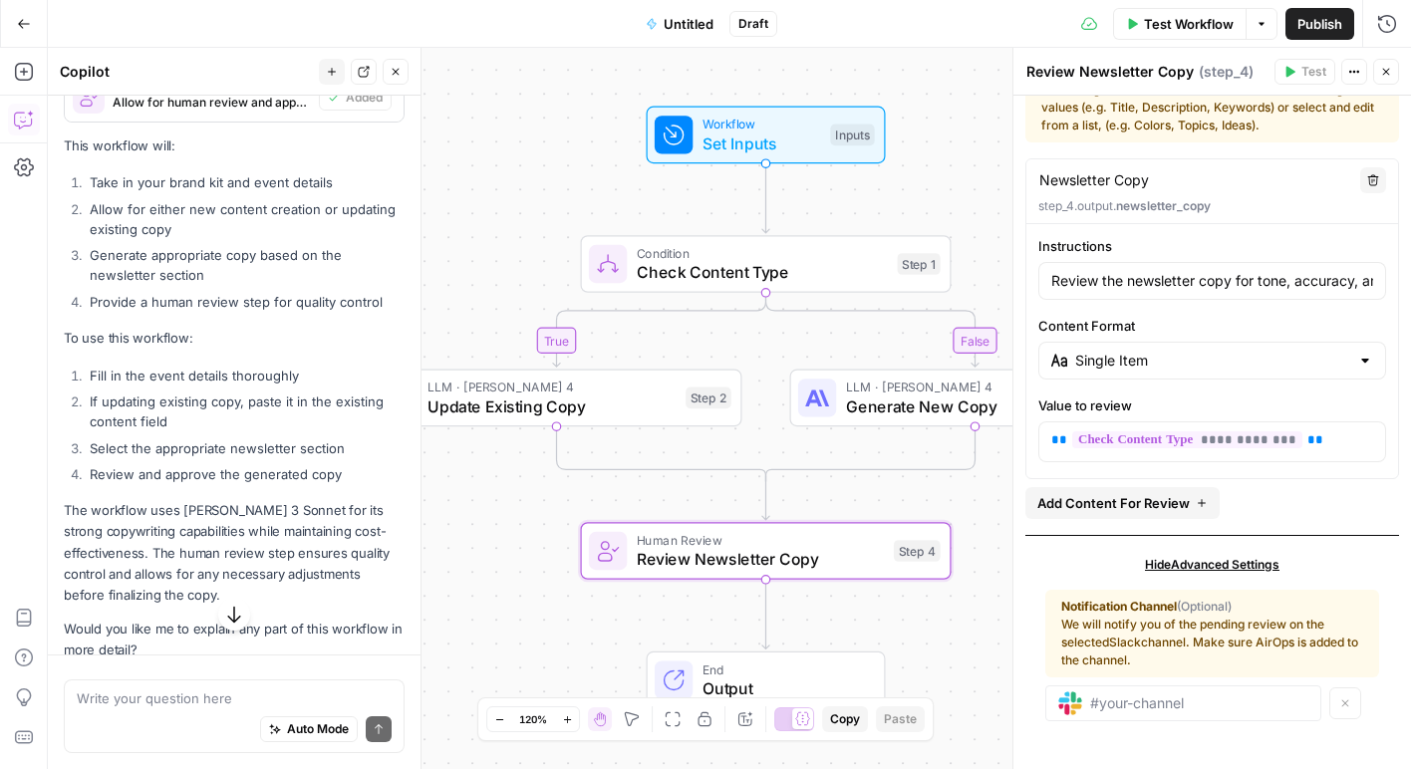
scroll to position [0, 0]
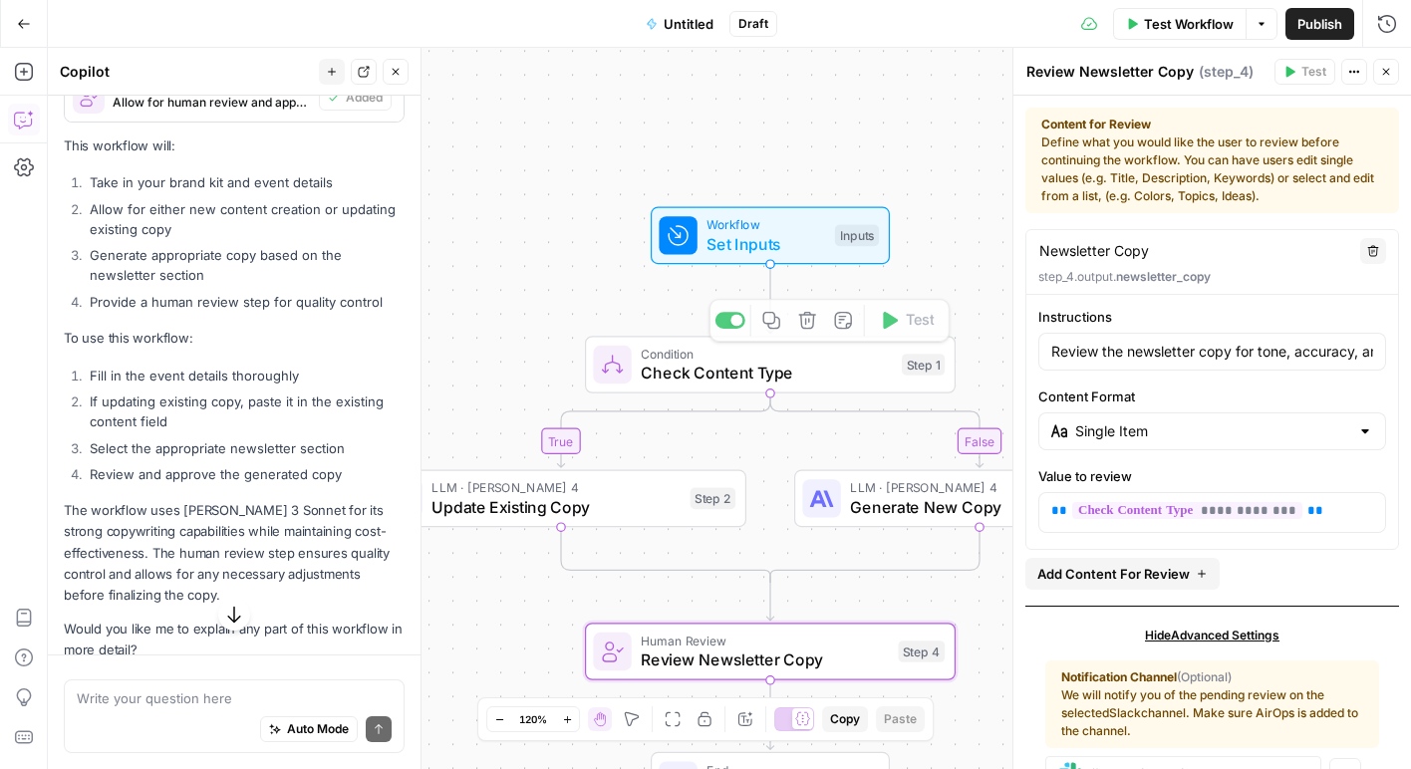
click at [777, 245] on span "Set Inputs" at bounding box center [766, 244] width 119 height 24
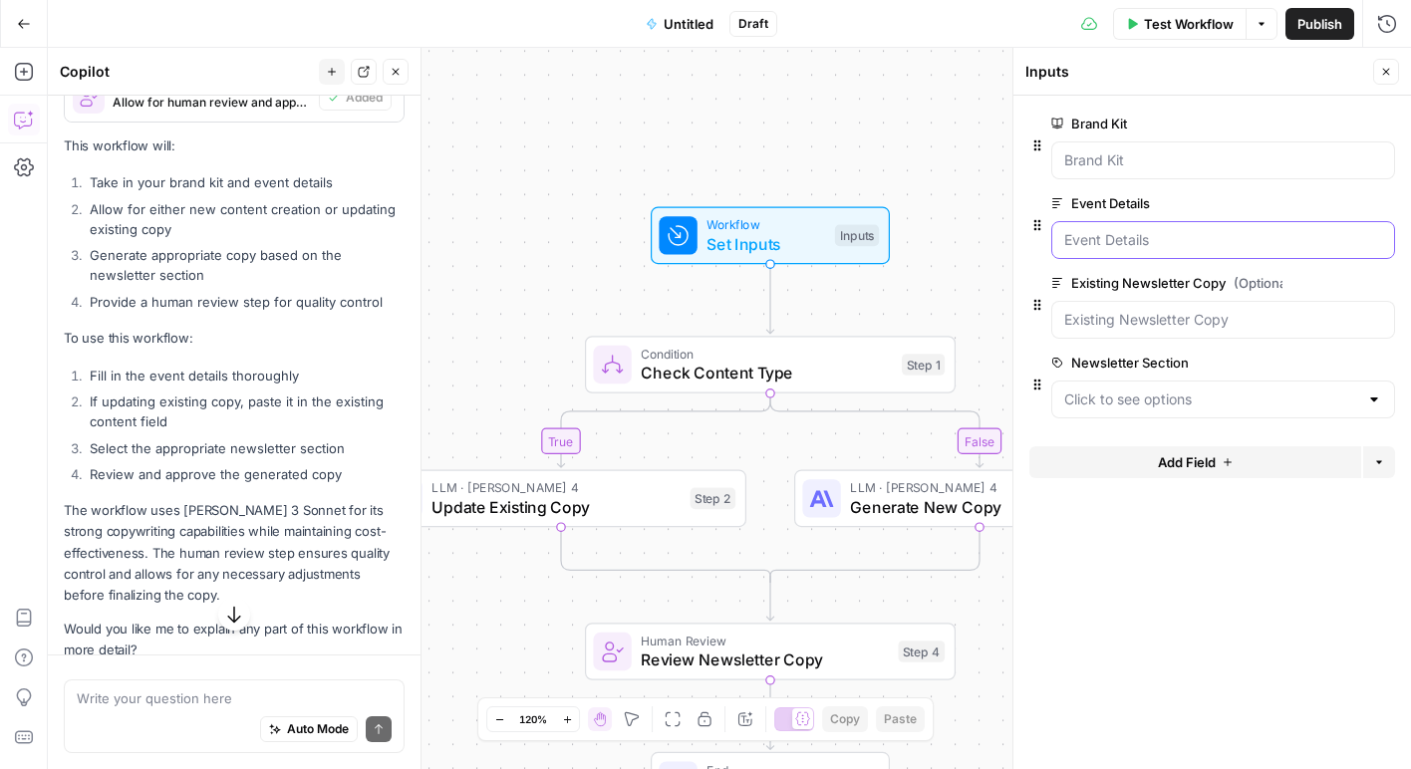
click at [1158, 237] on Details "Event Details" at bounding box center [1223, 240] width 318 height 20
click at [1161, 247] on Details "Event Details" at bounding box center [1223, 240] width 318 height 20
click at [1170, 239] on Details "Event Details" at bounding box center [1223, 240] width 318 height 20
click at [1329, 207] on span "edit field" at bounding box center [1320, 203] width 44 height 16
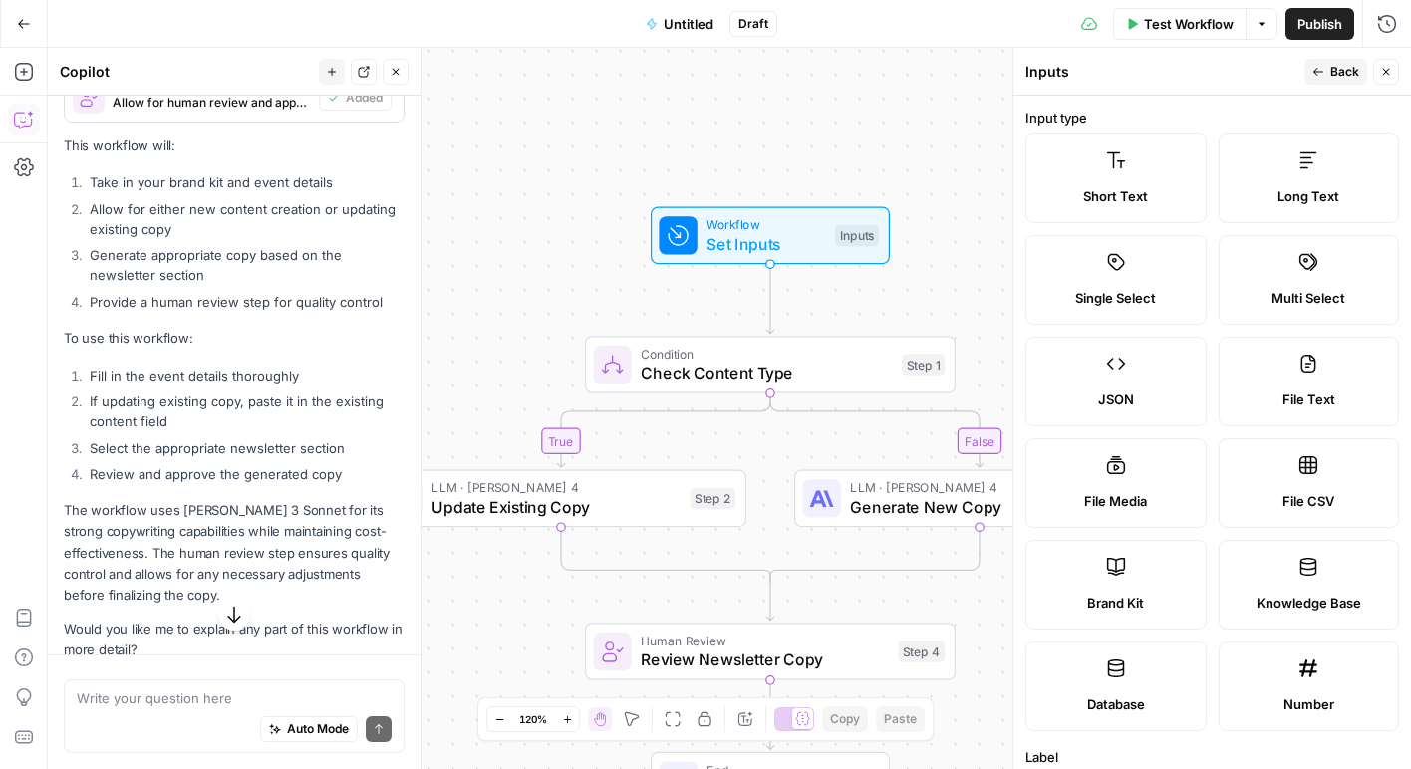
click at [1156, 182] on label "Short Text" at bounding box center [1115, 179] width 181 height 90
click at [1134, 202] on span "Short Text" at bounding box center [1115, 196] width 65 height 20
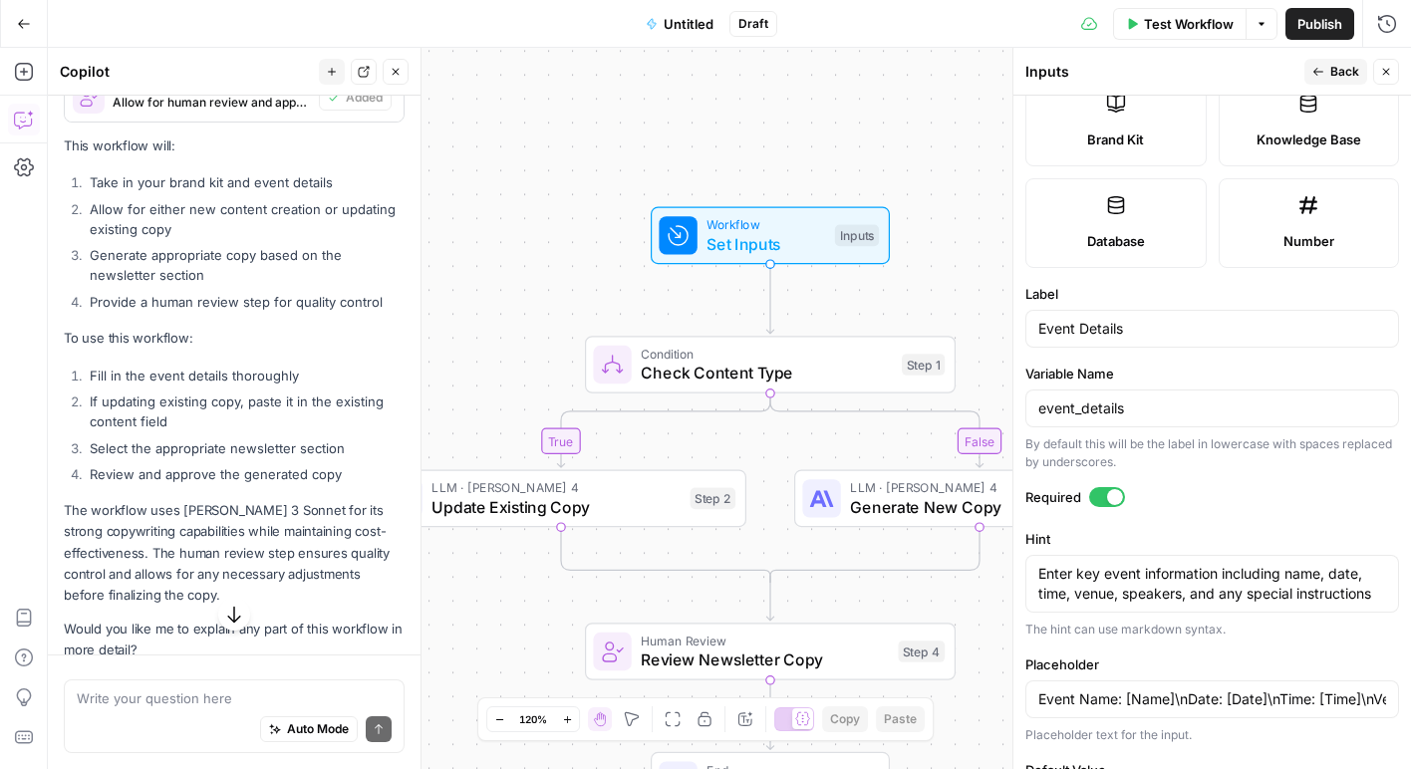
scroll to position [557, 0]
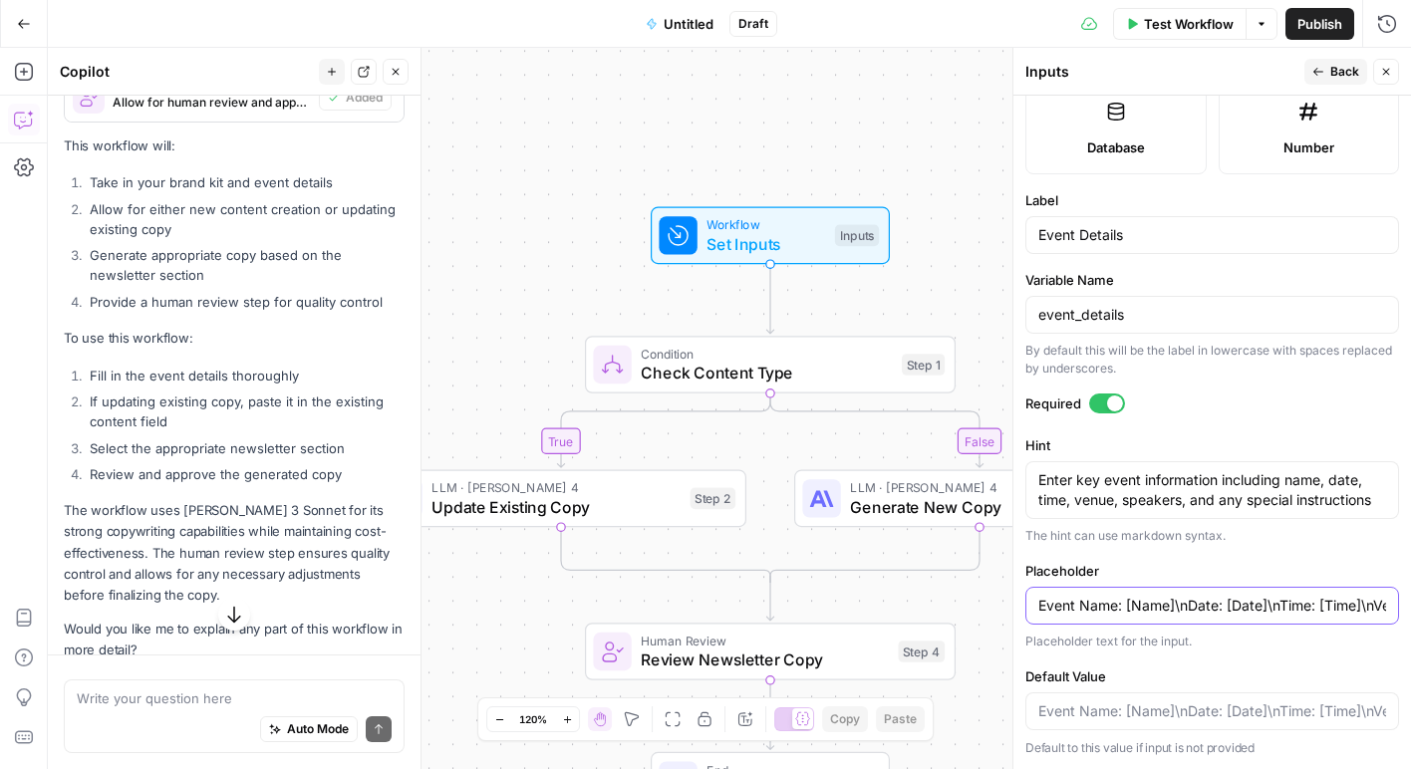
click at [1117, 611] on input "Event Name: [Name]\nDate: [Date]\nTime: [Time]\nVenue: [Location]\nSpeakers: [N…" at bounding box center [1212, 606] width 348 height 20
click at [1216, 609] on input "Event Name: [Name]\nDate: [Date]\nTime: [Time]\nVenue: [Location]\nSpeakers: [N…" at bounding box center [1212, 606] width 348 height 20
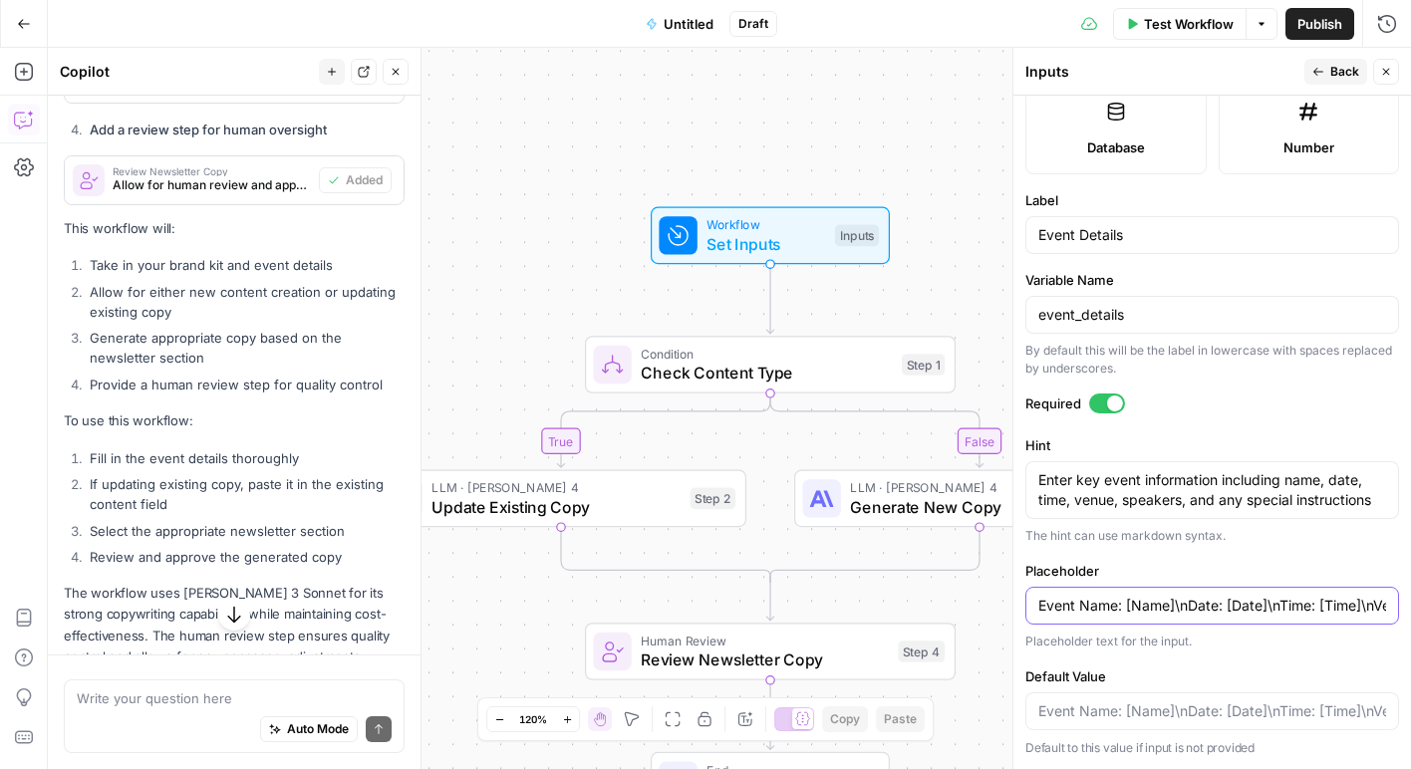
click at [1170, 606] on input "Event Name: [Name]\nDate: [Date]\nTime: [Time]\nVenue: [Location]\nSpeakers: [N…" at bounding box center [1212, 606] width 348 height 20
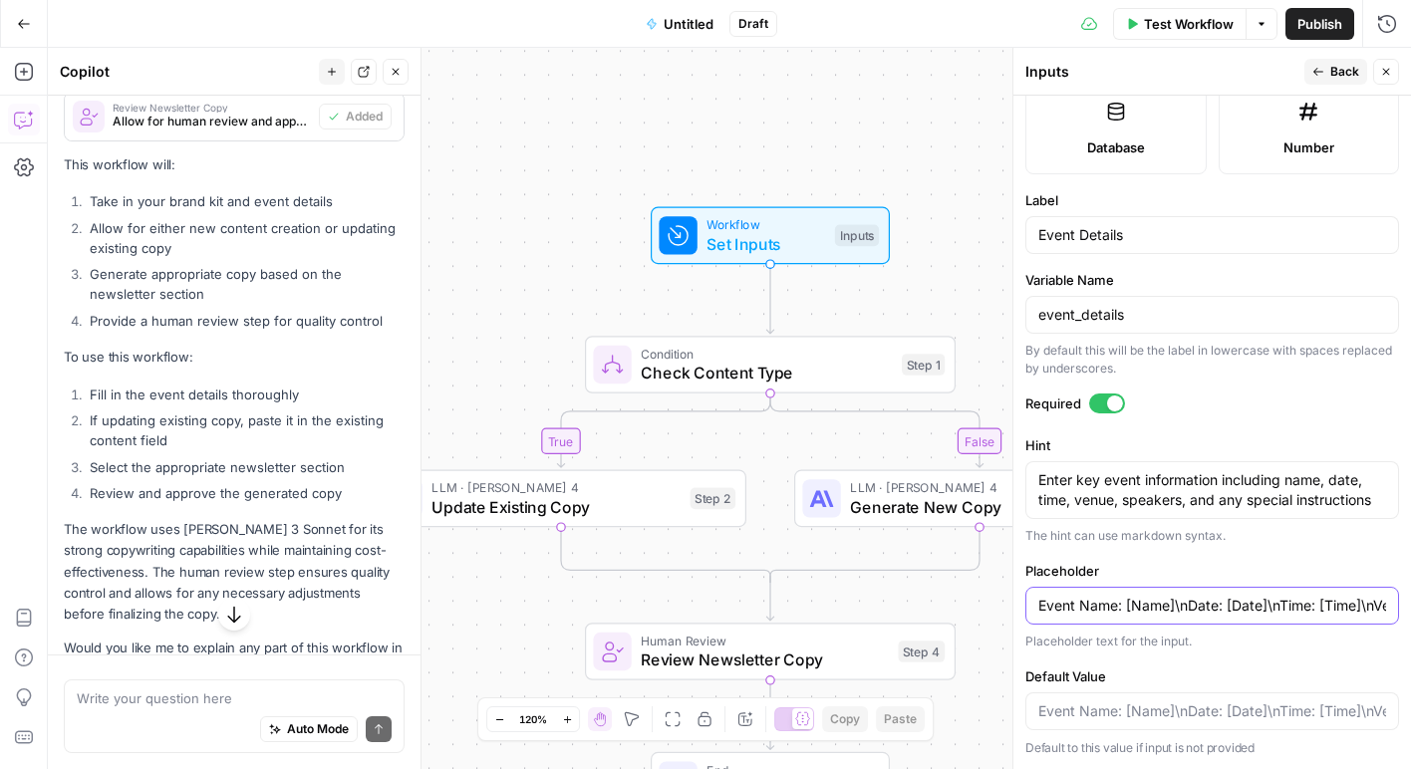
scroll to position [2206, 0]
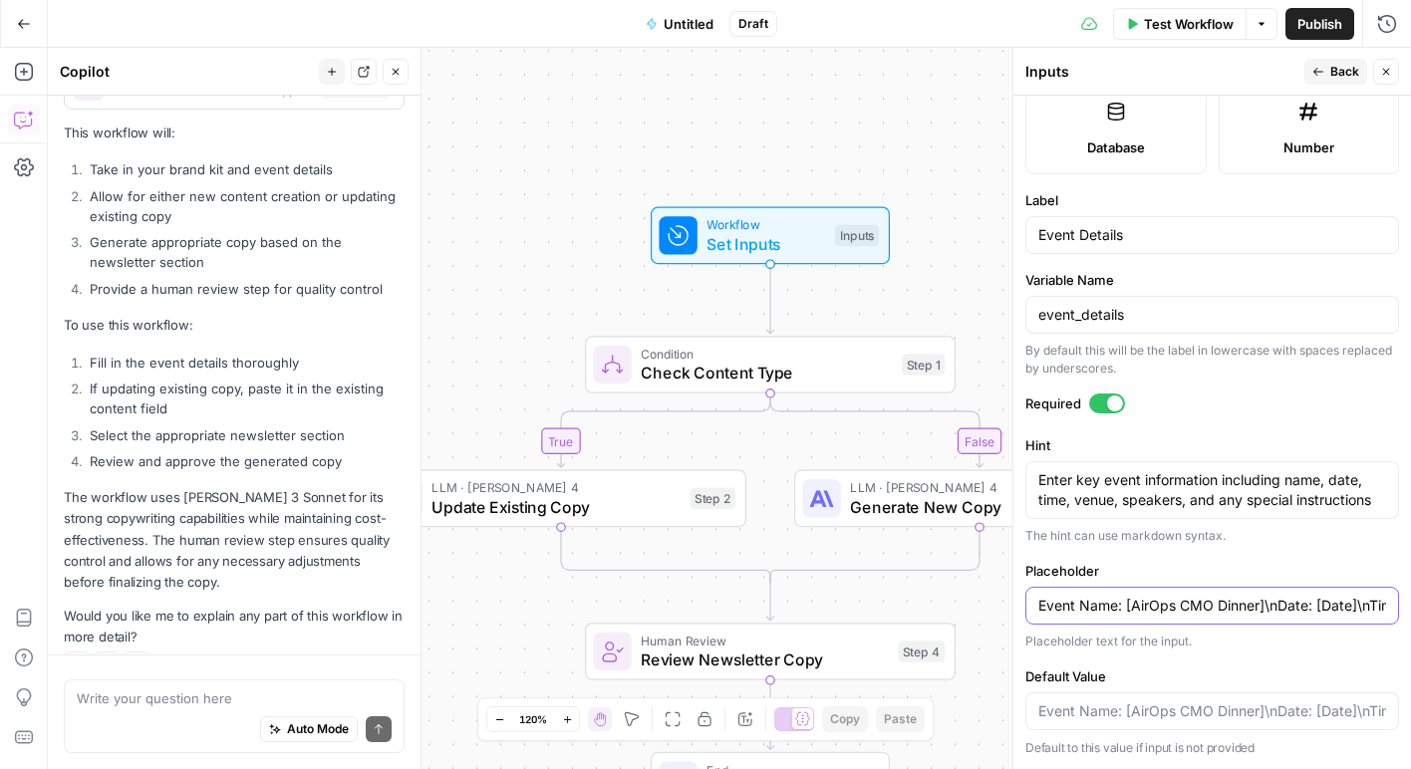
click at [1353, 607] on input "Event Name: [AirOps CMO Dinner]\nDate: [Date]\nTime: [Time]\nVenue: [Location]\…" at bounding box center [1212, 606] width 348 height 20
drag, startPoint x: 1319, startPoint y: 611, endPoint x: 1435, endPoint y: 602, distance: 115.9
click at [1410, 602] on html "AO Internal Ops New Home Browse Your Data Usage Settings Recent Grids Run workf…" at bounding box center [705, 384] width 1411 height 769
click at [1326, 609] on input "Event Name: [AirOps CMO Dinner]\nDate: [September 17]\nTime: [Time]\nVenue: [Lo…" at bounding box center [1212, 606] width 348 height 20
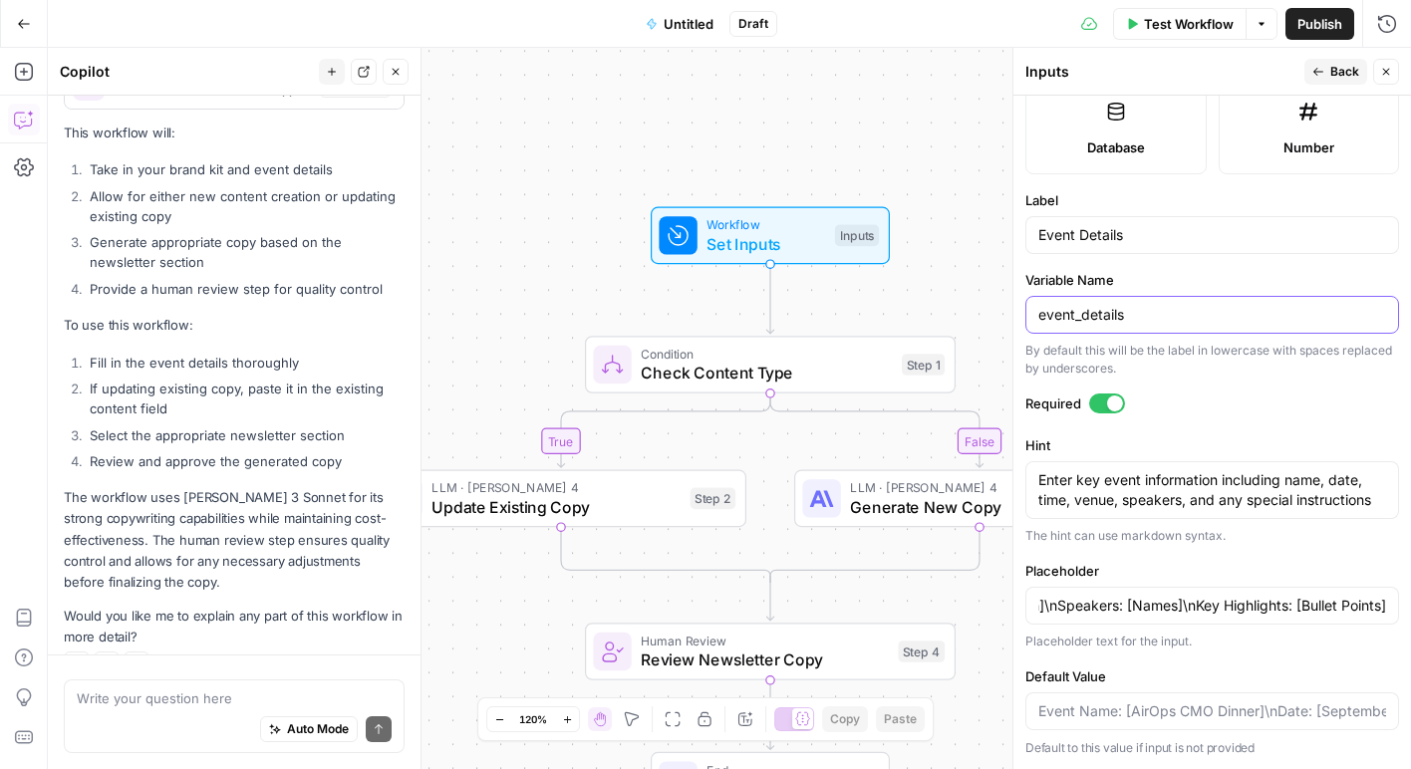
scroll to position [0, 0]
click at [1175, 321] on input "event_details" at bounding box center [1212, 315] width 348 height 20
click at [1250, 609] on input "Event Name: [AirOps CMO Dinner]\nDate: [September 17]\nTime: [Time]\nVenue: [Lo…" at bounding box center [1212, 606] width 348 height 20
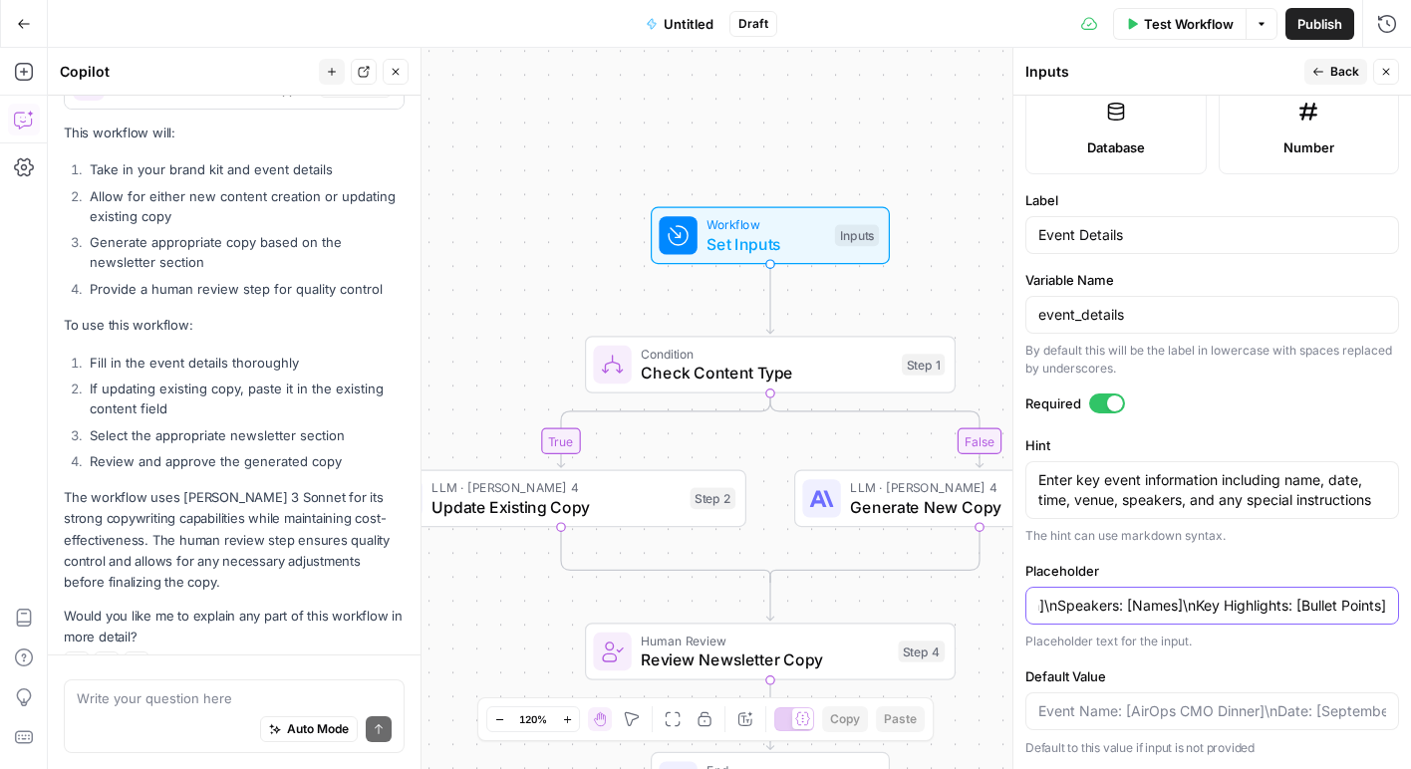
drag, startPoint x: 1350, startPoint y: 607, endPoint x: 1404, endPoint y: 603, distance: 54.0
click at [1404, 603] on form "Input type Short Text Long Text Single Select Multi Select JSON File Text File …" at bounding box center [1212, 433] width 398 height 674
click at [1169, 611] on input "Event Name: [AirOps CMO Dinner]\nDate: [September 17]\nTime: [6:00pm PST]\nVenu…" at bounding box center [1212, 606] width 348 height 20
click at [1308, 612] on input "Event Name: [AirOps CMO Dinner]\nDate: [September 17]\nTime: [6:00pm PST]\nVenu…" at bounding box center [1212, 606] width 348 height 20
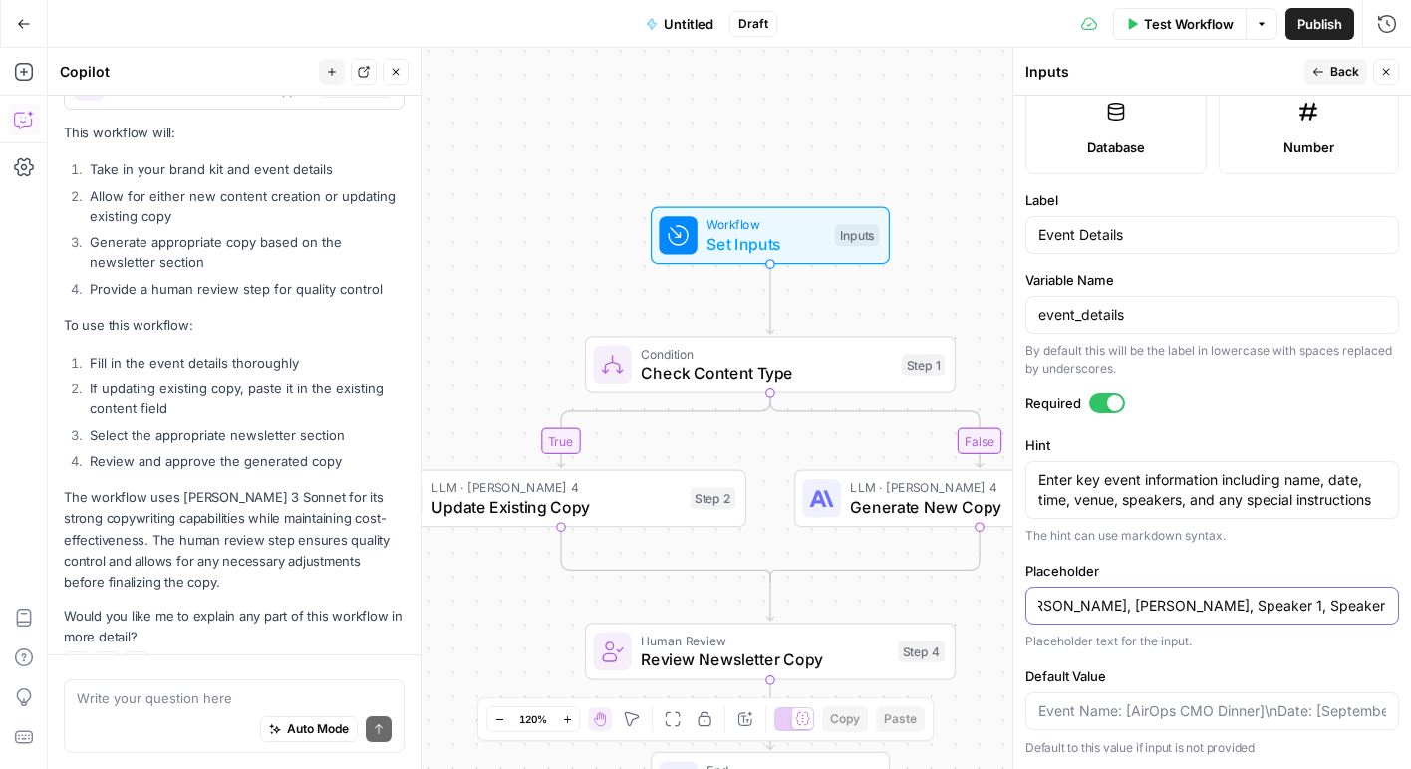
scroll to position [0, 0]
drag, startPoint x: 1268, startPoint y: 592, endPoint x: 1347, endPoint y: 592, distance: 79.7
click at [1347, 592] on div "Event Name: [AirOps CMO Dinner]\nDate: [September 17]\nTime: [6:00pm PST]\nVenu…" at bounding box center [1212, 606] width 374 height 38
drag, startPoint x: 1342, startPoint y: 599, endPoint x: 1399, endPoint y: 599, distance: 56.8
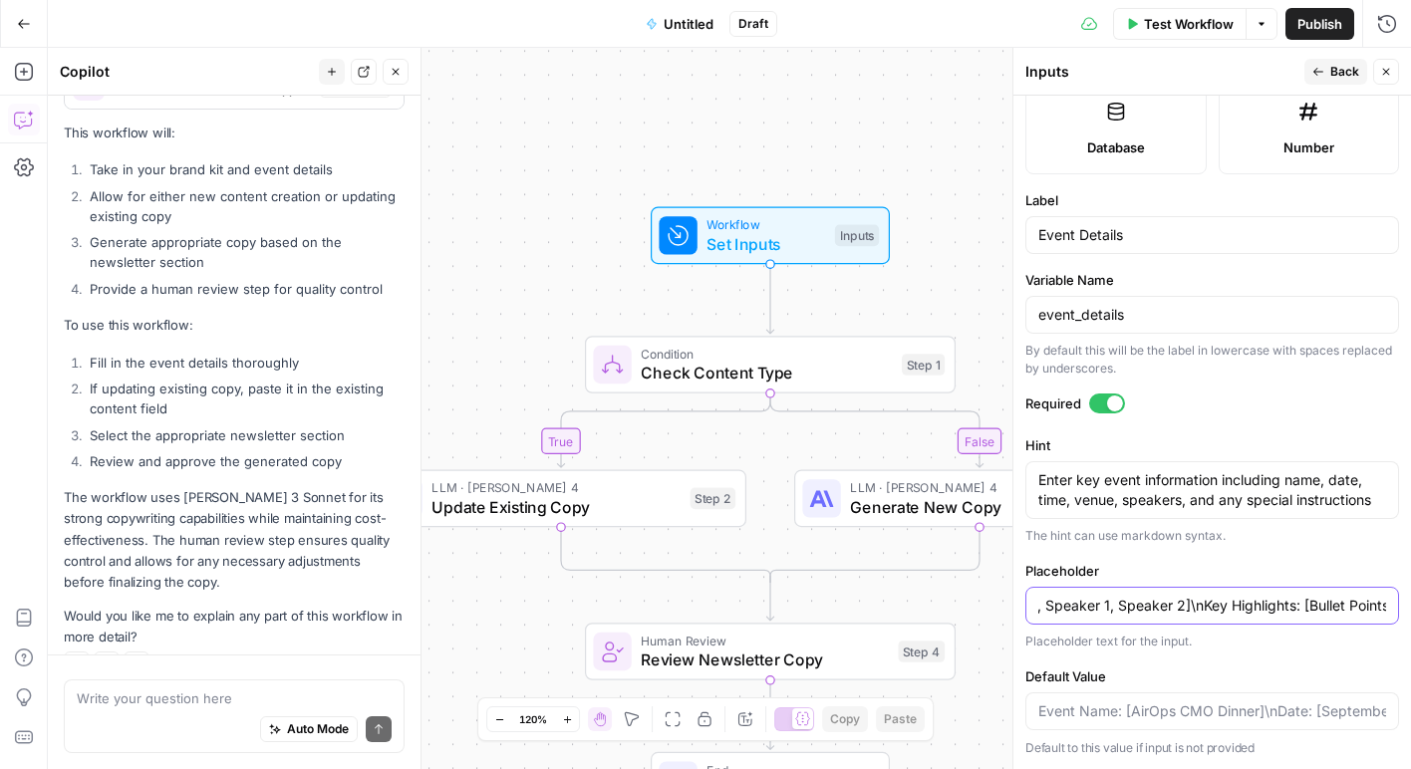
click at [1399, 599] on form "Input type Short Text Long Text Single Select Multi Select JSON File Text File …" at bounding box center [1212, 433] width 398 height 674
click at [1382, 608] on input "Event Name: [AirOps CMO Dinner]\nDate: [September 17]\nTime: [6:00pm PST]\nVenu…" at bounding box center [1212, 606] width 348 height 20
type input "Event Name: [AirOps CMO Dinner]\nDate: [[DATE]]\nTime: [6:00pm PST]\nVenue: [SF…"
click at [1341, 662] on form "Input type Short Text Long Text Single Select Multi Select JSON File Text File …" at bounding box center [1212, 433] width 398 height 674
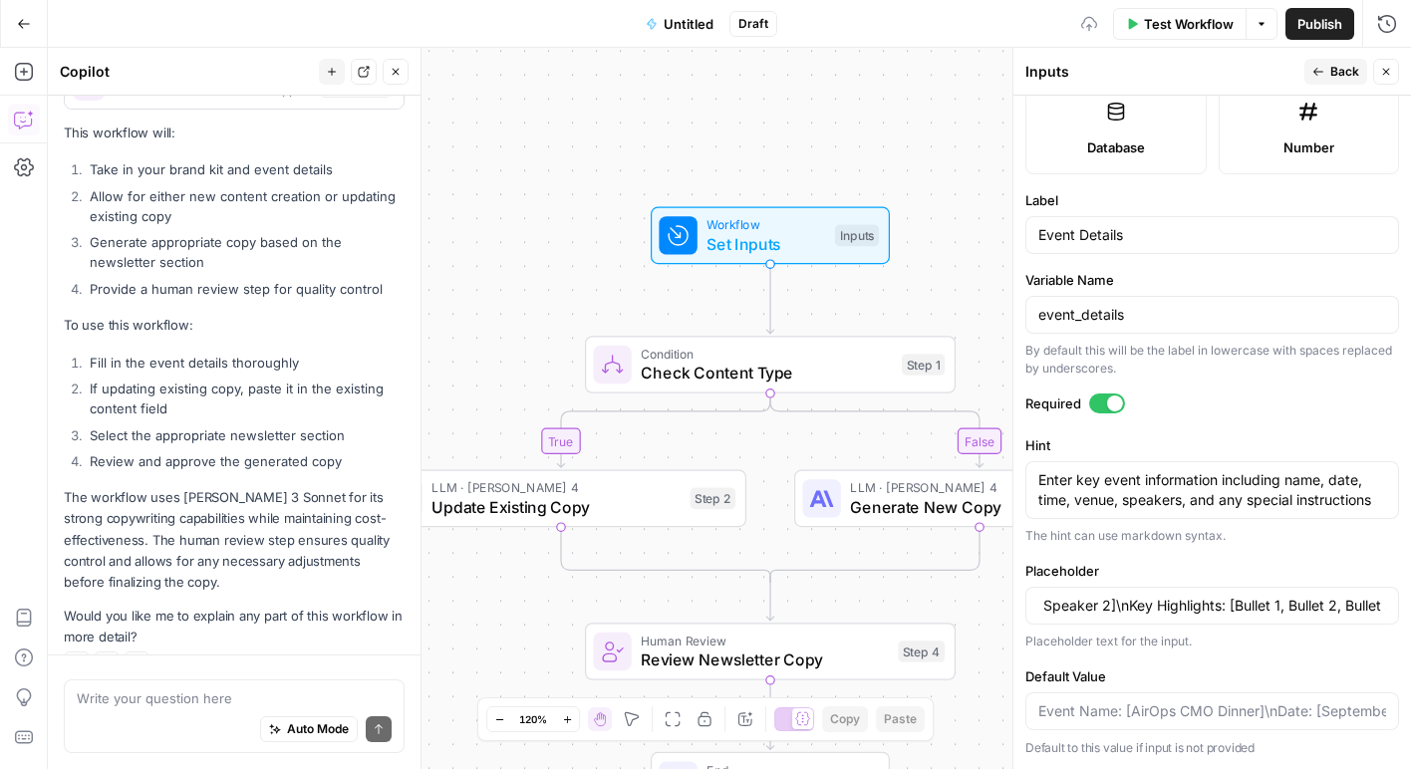
scroll to position [0, 0]
click at [1325, 32] on span "Publish" at bounding box center [1319, 24] width 45 height 20
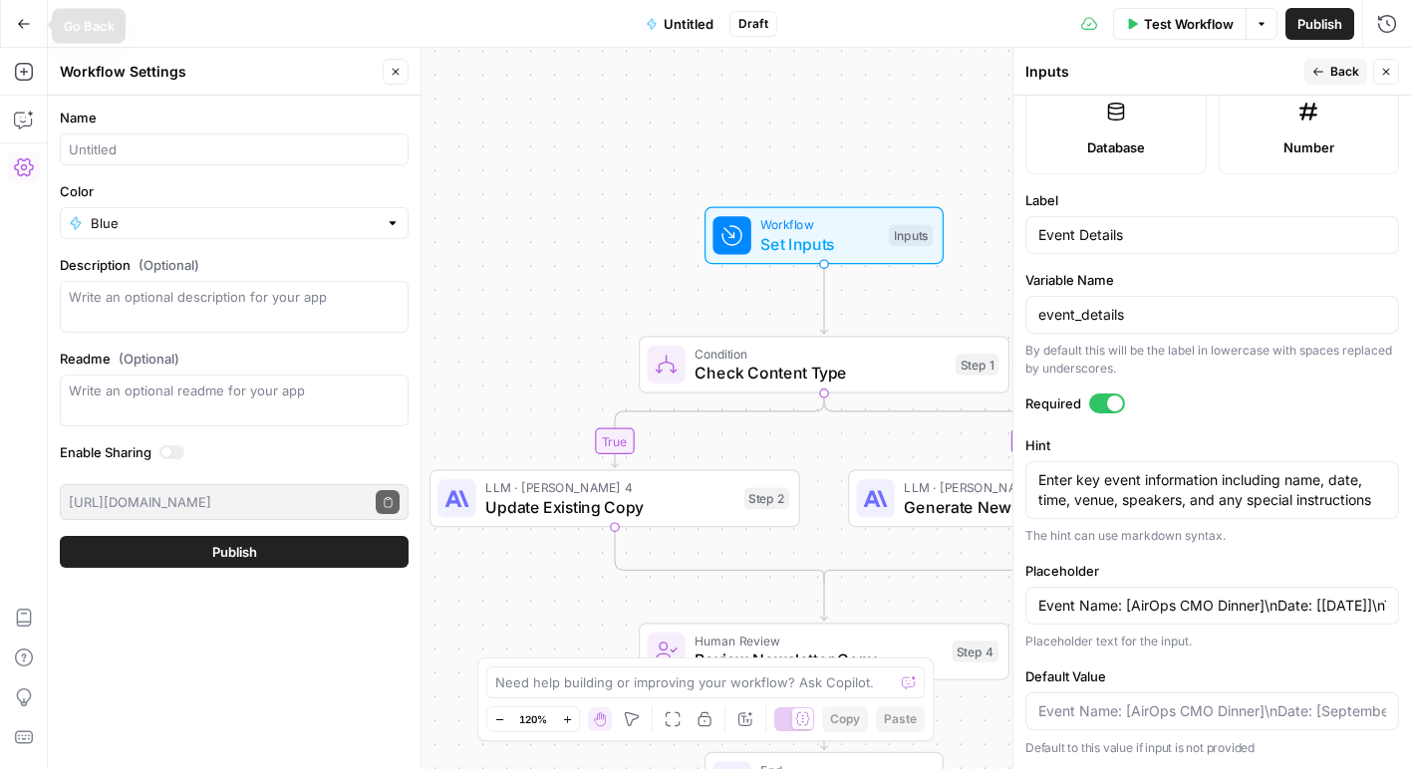
click at [31, 33] on button "Go Back" at bounding box center [24, 24] width 36 height 36
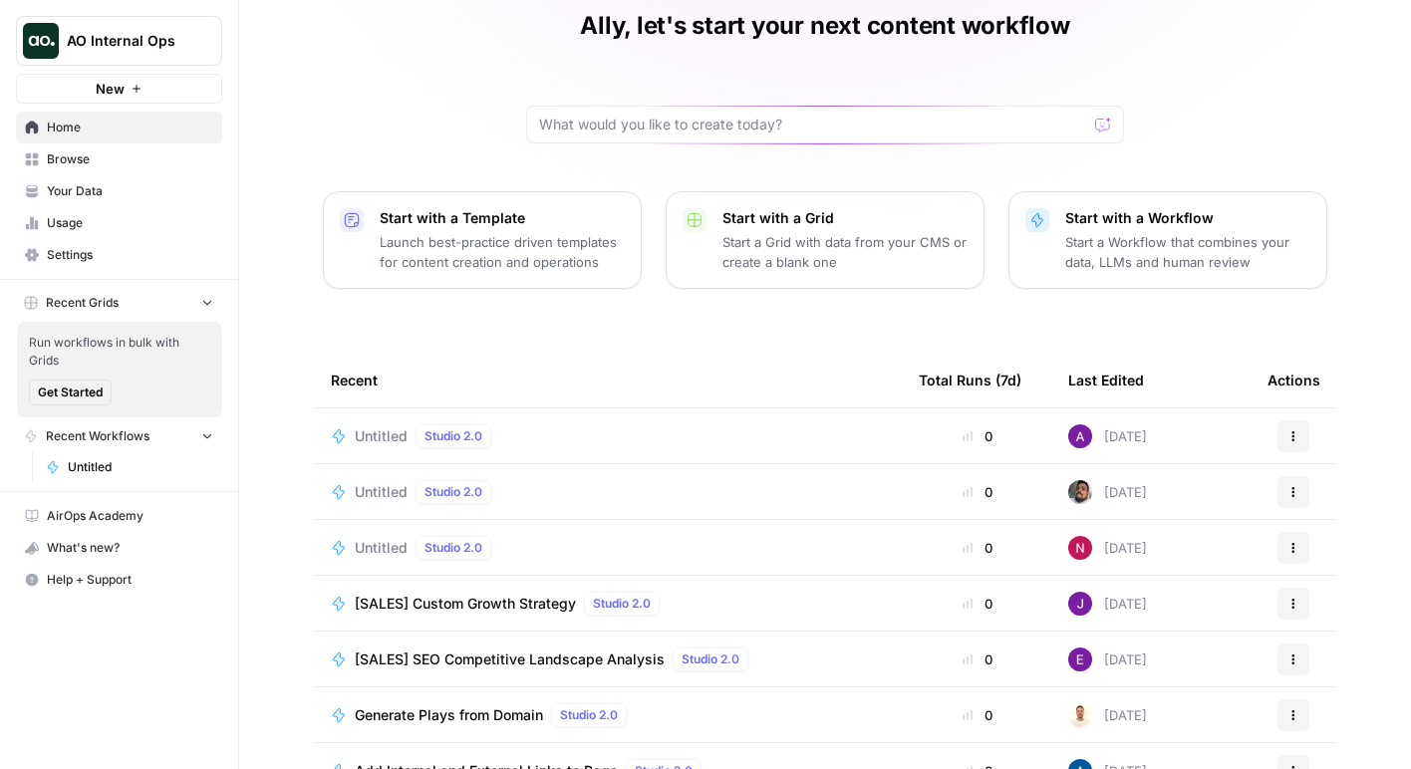
scroll to position [147, 0]
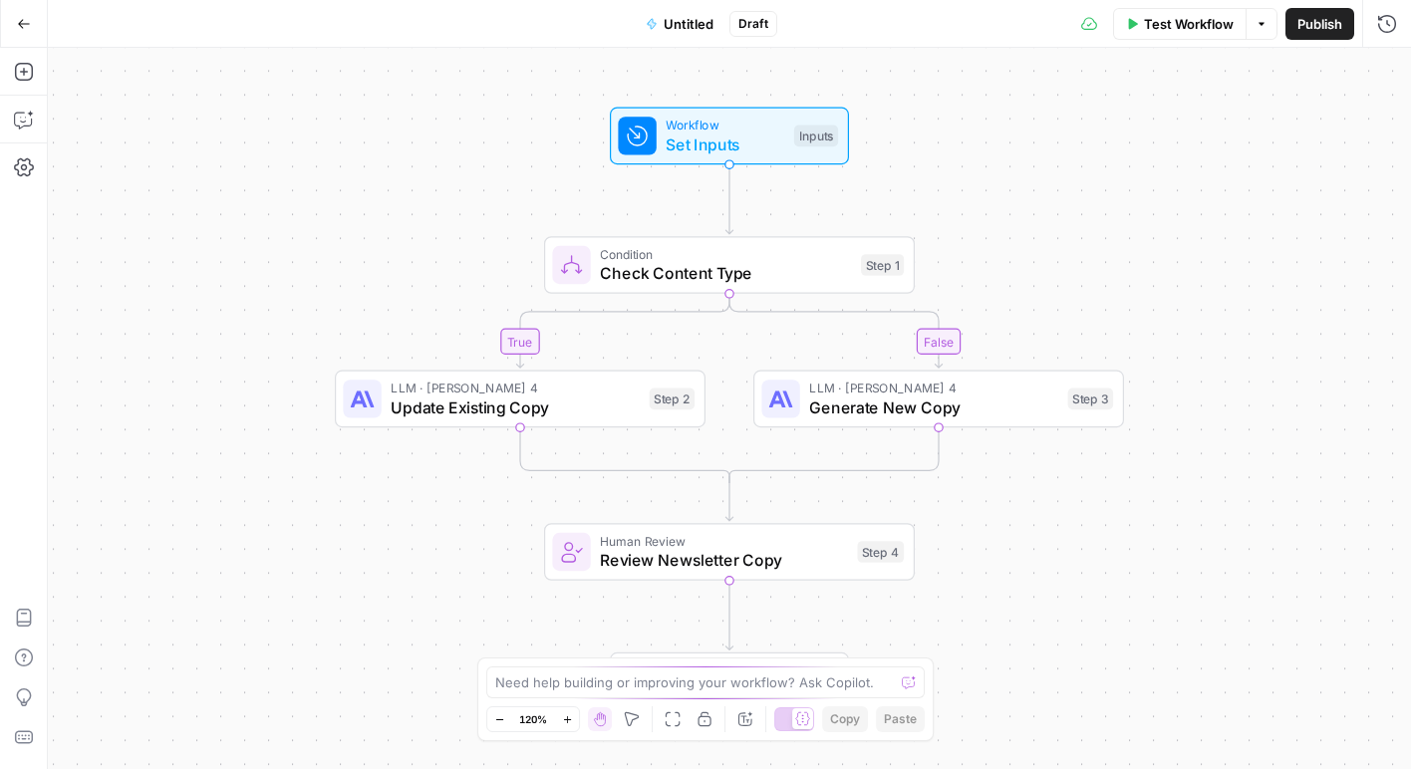
click at [296, 389] on div "true false Workflow Set Inputs Inputs Condition Check Content Type Step 1 LLM ·…" at bounding box center [729, 408] width 1363 height 721
click at [714, 141] on span "Set Inputs" at bounding box center [725, 145] width 119 height 24
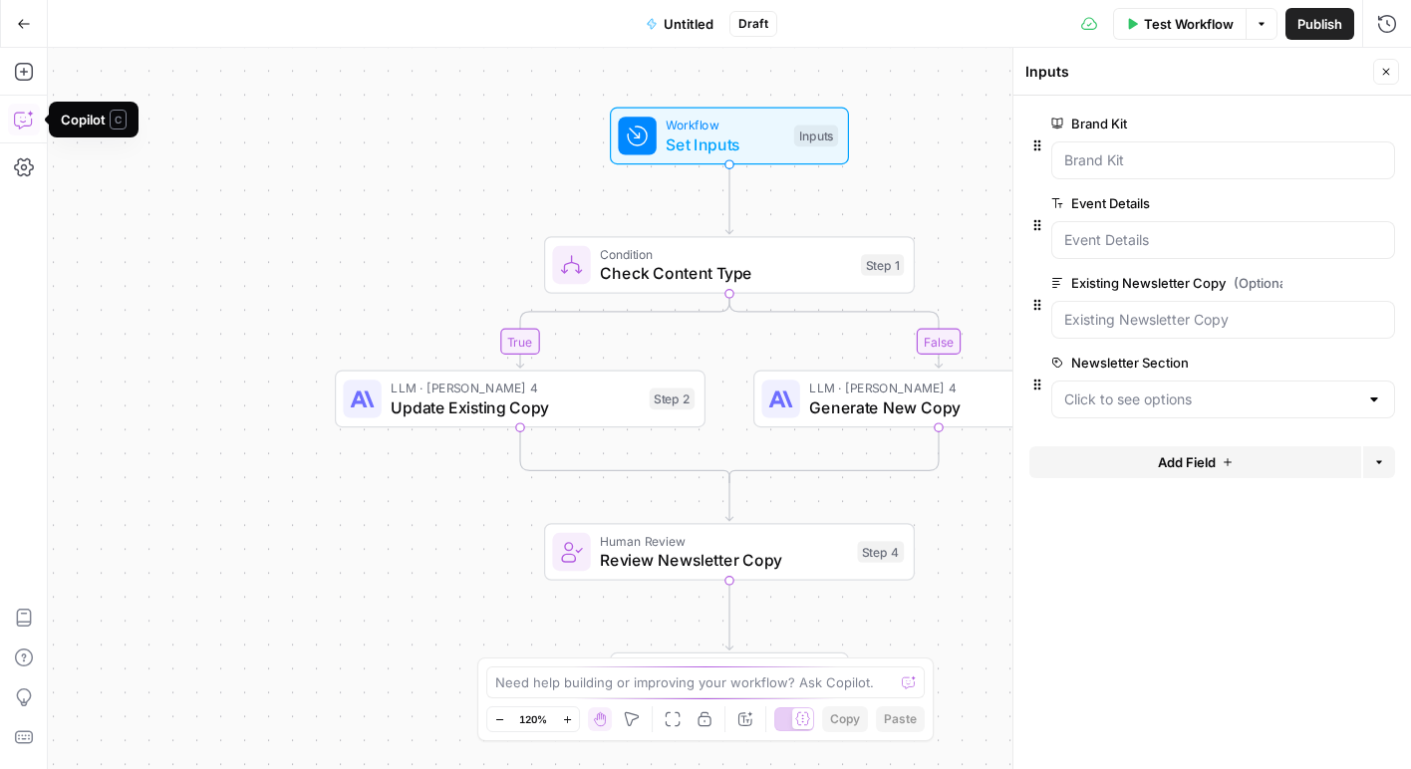
click at [34, 117] on button "Copilot" at bounding box center [24, 120] width 32 height 32
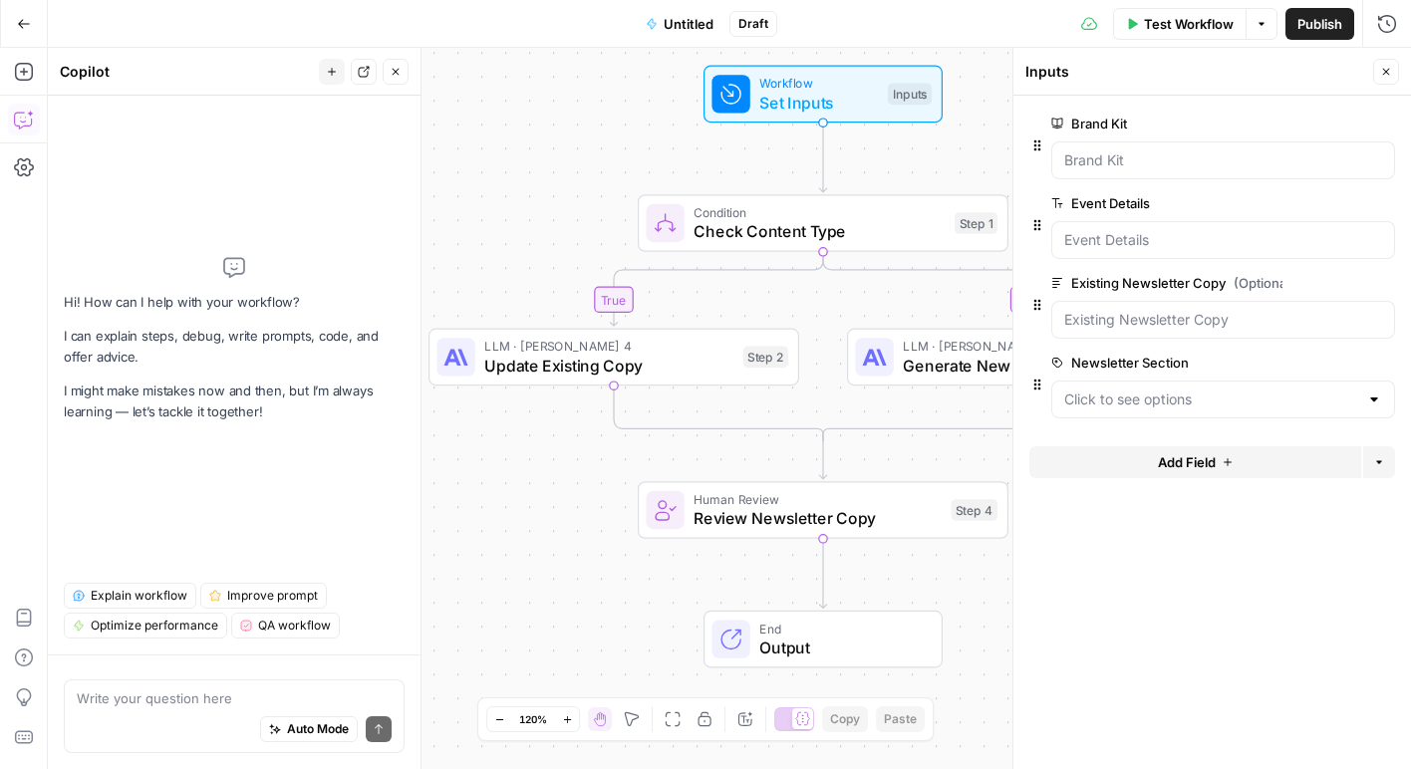
drag, startPoint x: 559, startPoint y: 564, endPoint x: 558, endPoint y: 521, distance: 42.9
click at [558, 521] on div "true false Workflow Set Inputs Inputs Condition Check Content Type Step 1 LLM ·…" at bounding box center [729, 408] width 1363 height 721
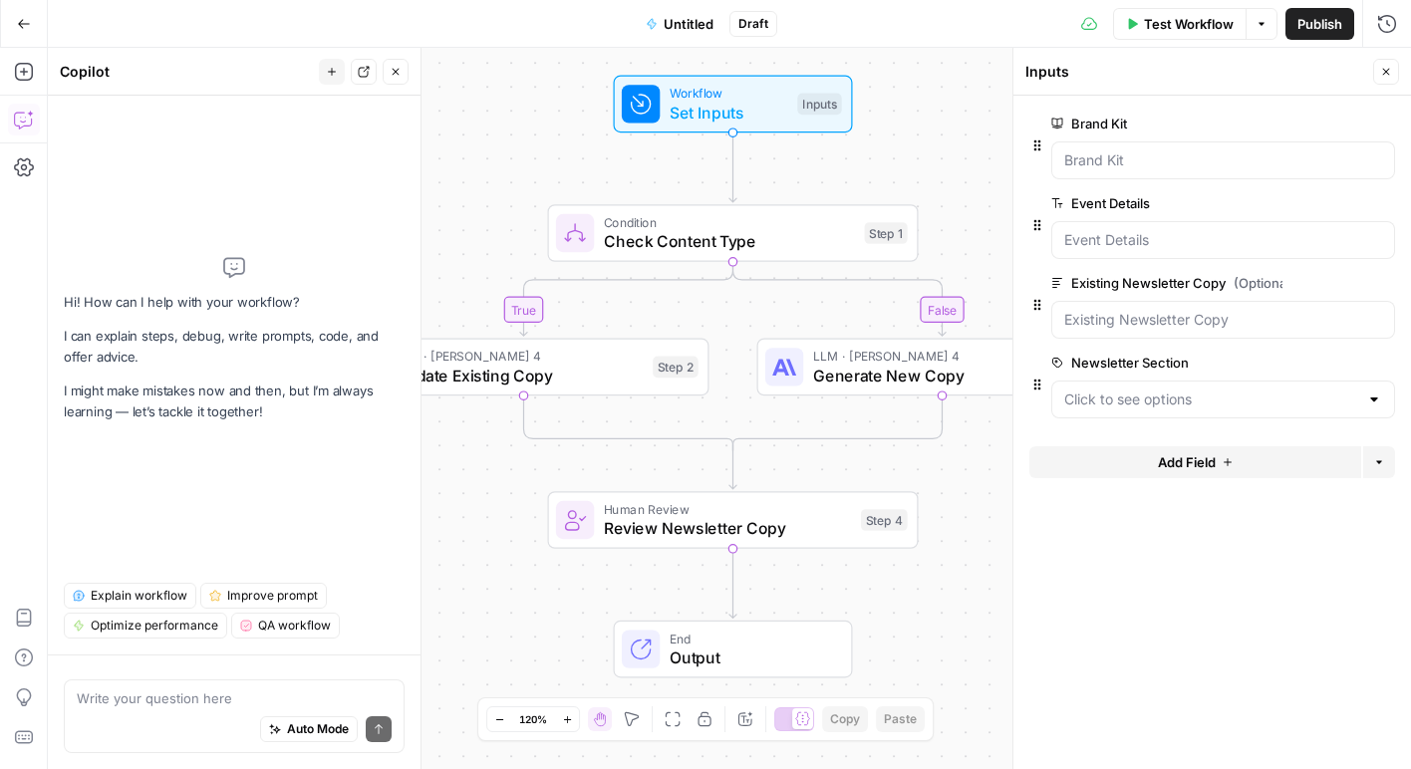
click at [886, 372] on span "Generate New Copy" at bounding box center [937, 376] width 249 height 24
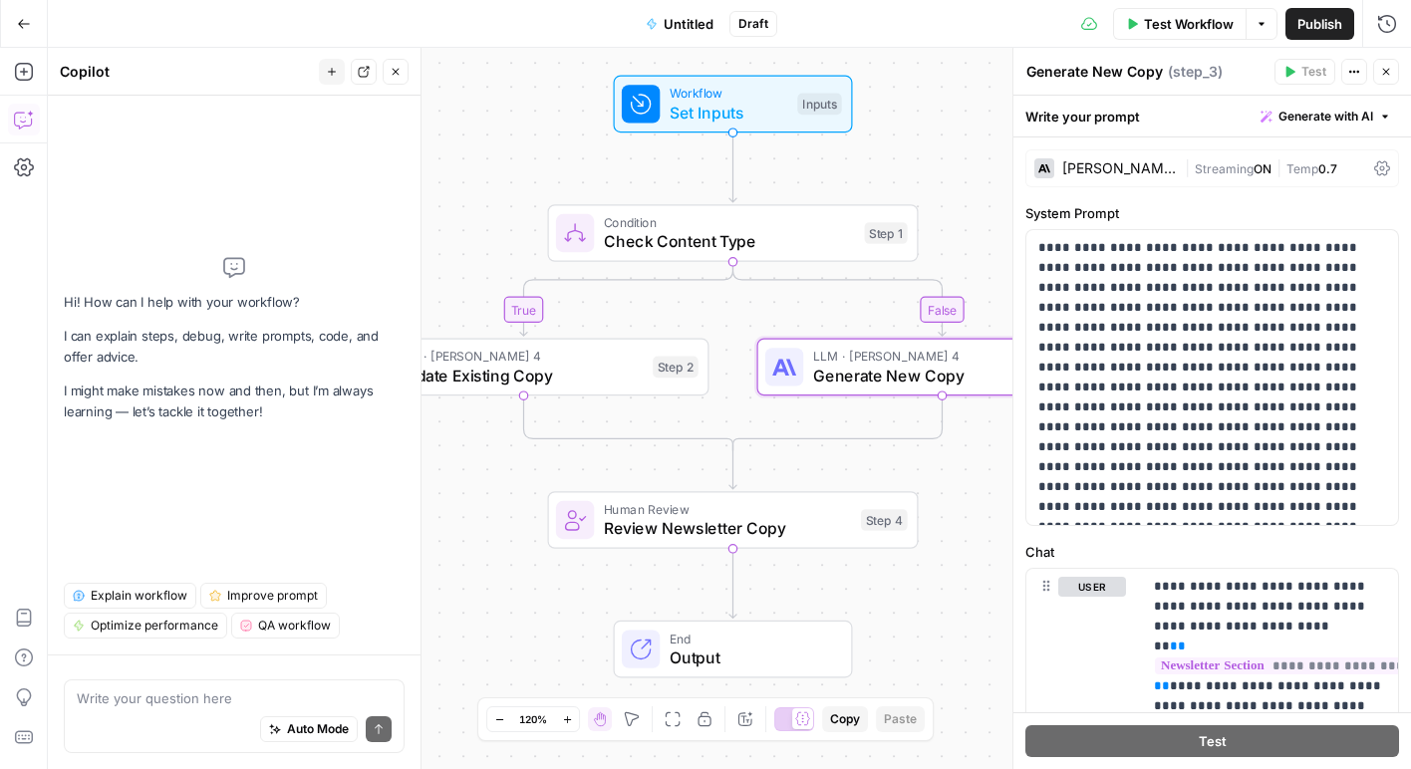
click at [1136, 170] on div "[PERSON_NAME] 4" at bounding box center [1119, 168] width 115 height 14
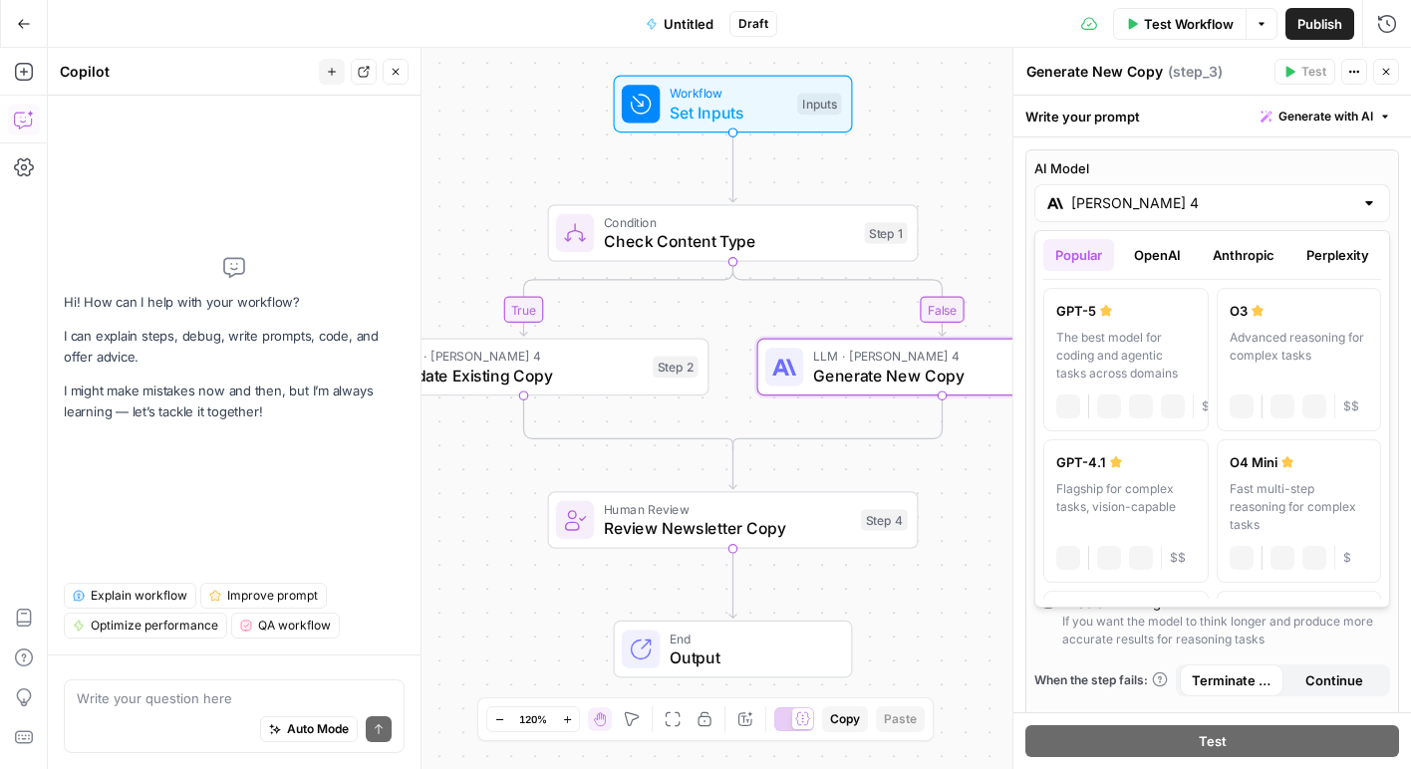
click at [1141, 201] on input "[PERSON_NAME] 4" at bounding box center [1212, 203] width 282 height 20
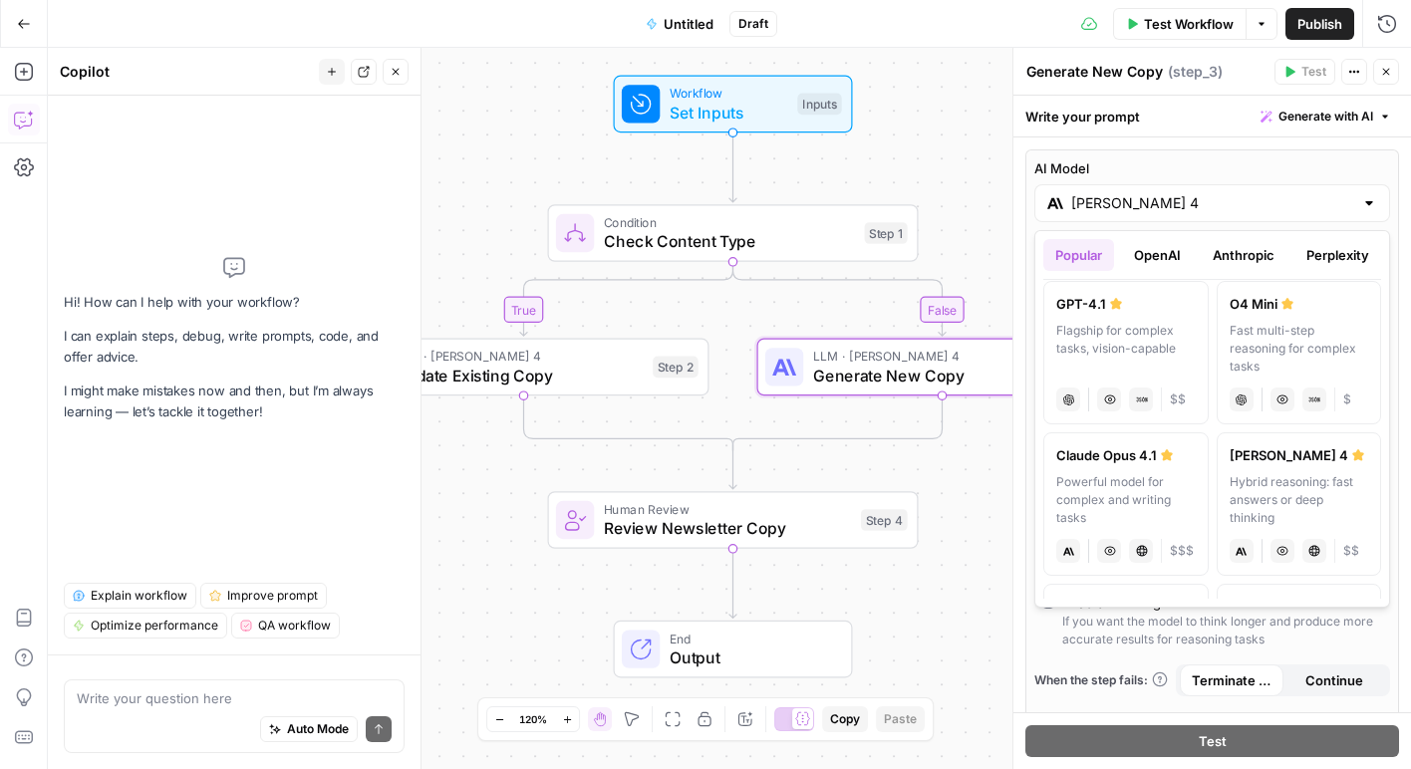
scroll to position [172, 0]
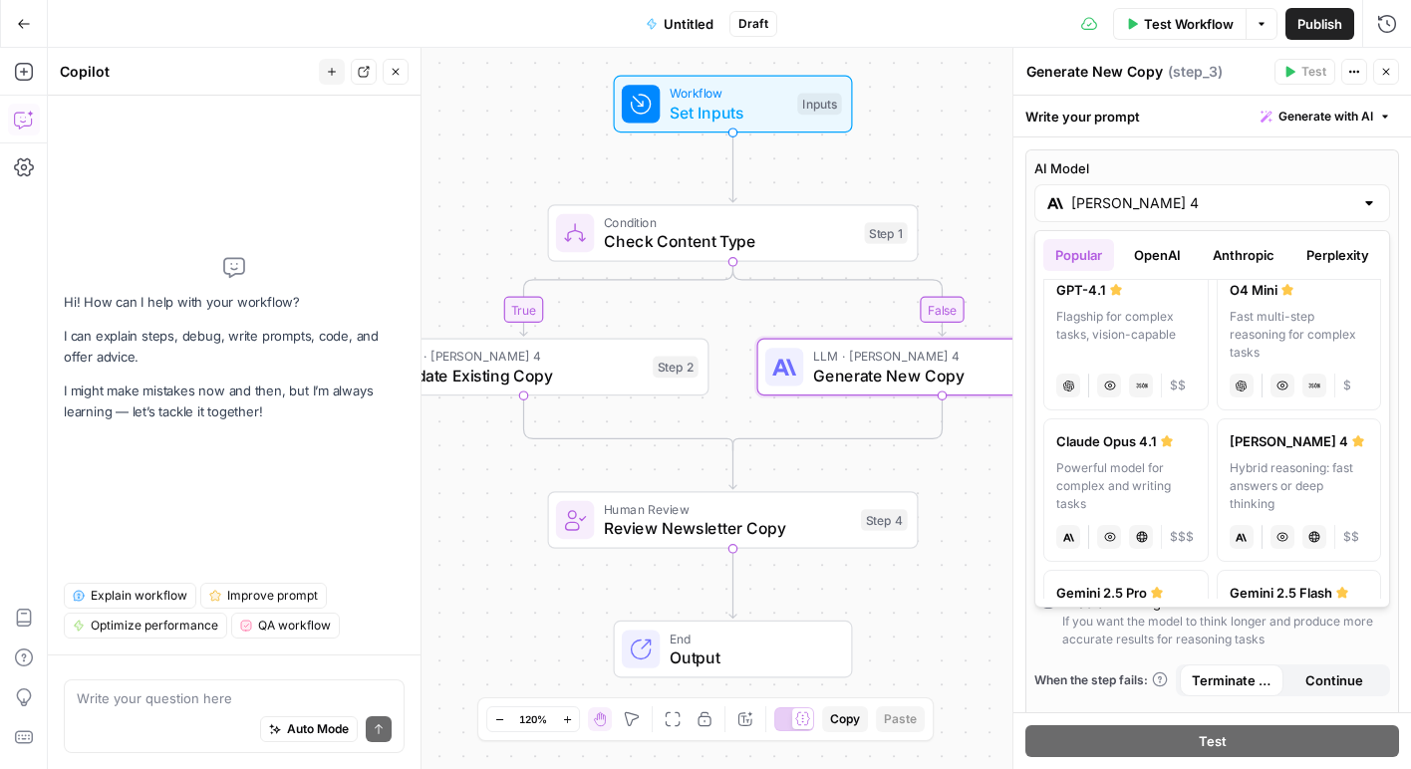
click at [1167, 260] on button "OpenAI" at bounding box center [1157, 255] width 71 height 32
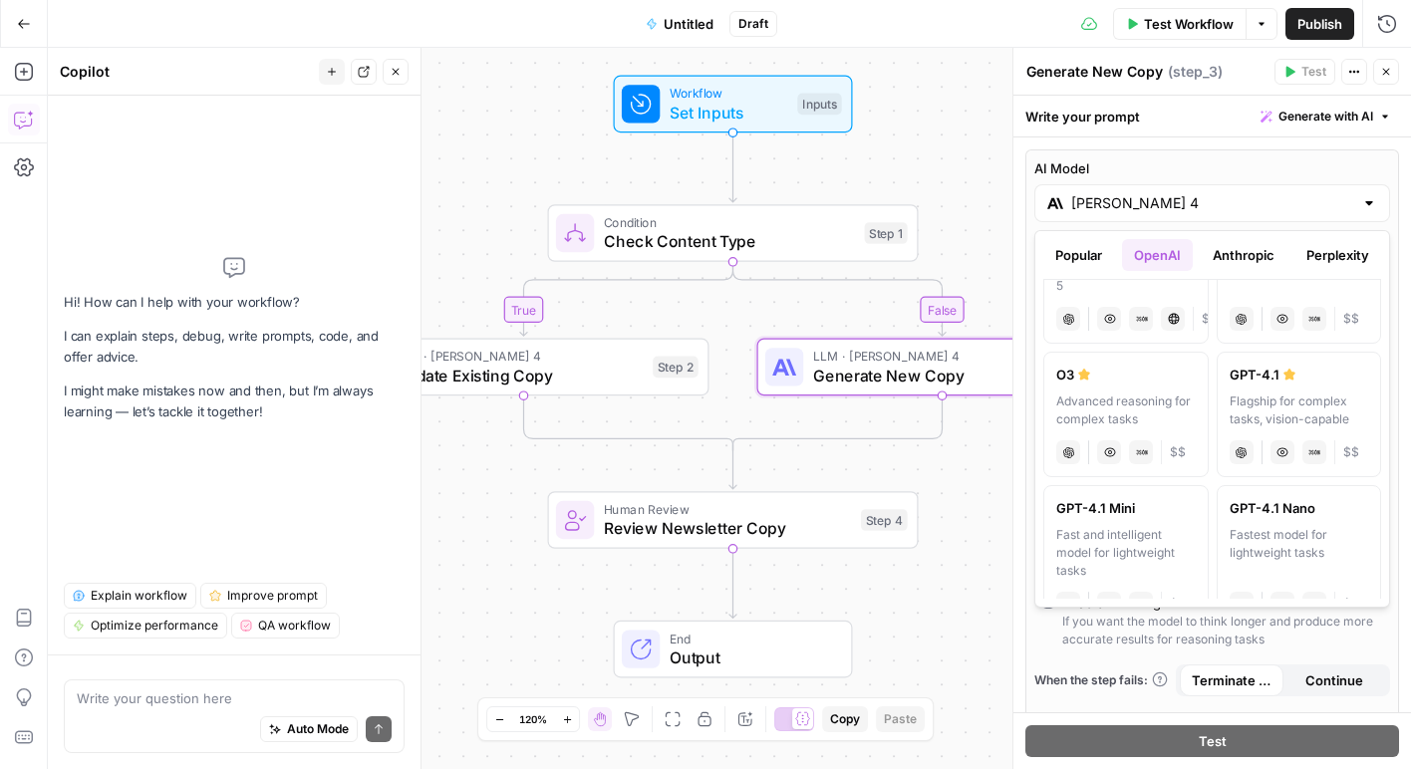
scroll to position [229, 0]
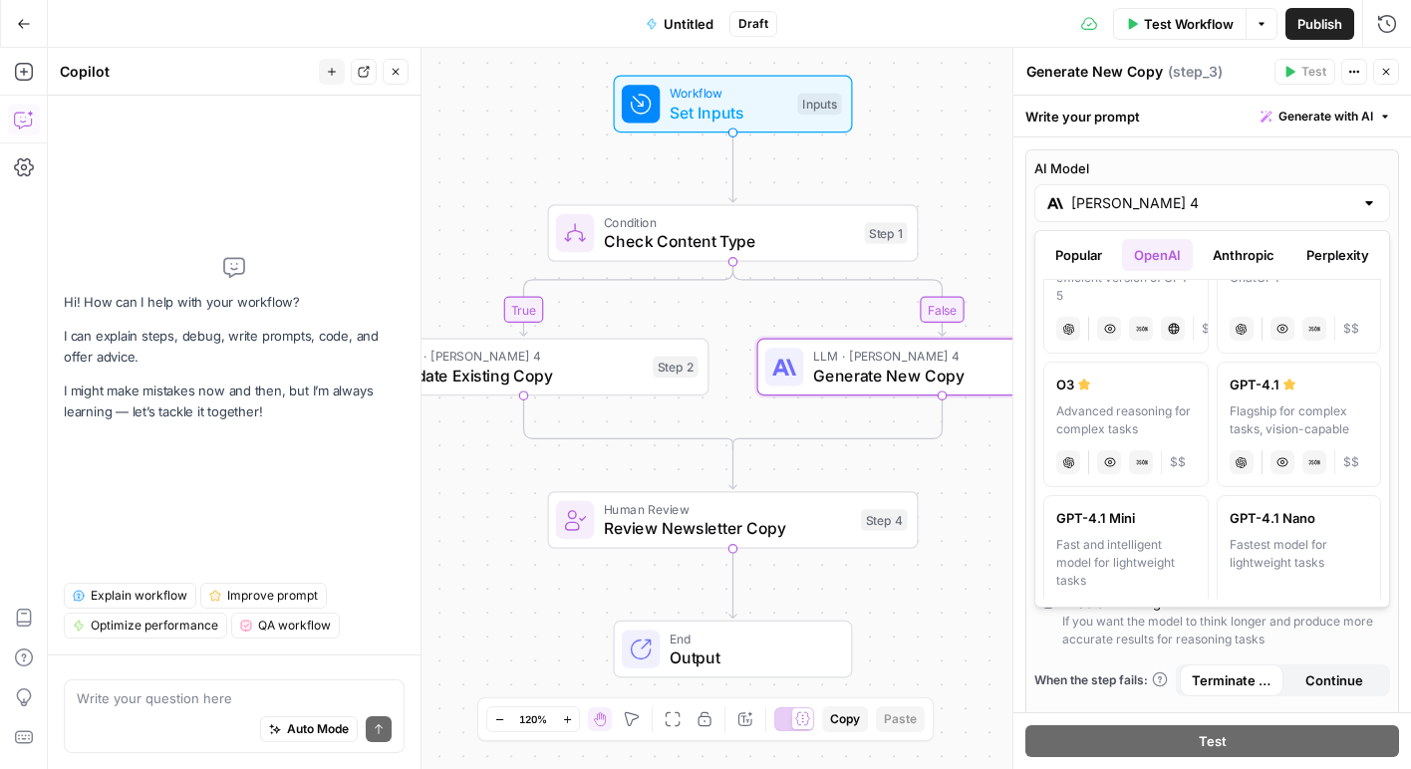
click at [1224, 274] on div "Popular OpenAI Anthropic Perplexity Google Other" at bounding box center [1212, 259] width 338 height 41
click at [1237, 256] on button "Anthropic" at bounding box center [1244, 255] width 86 height 32
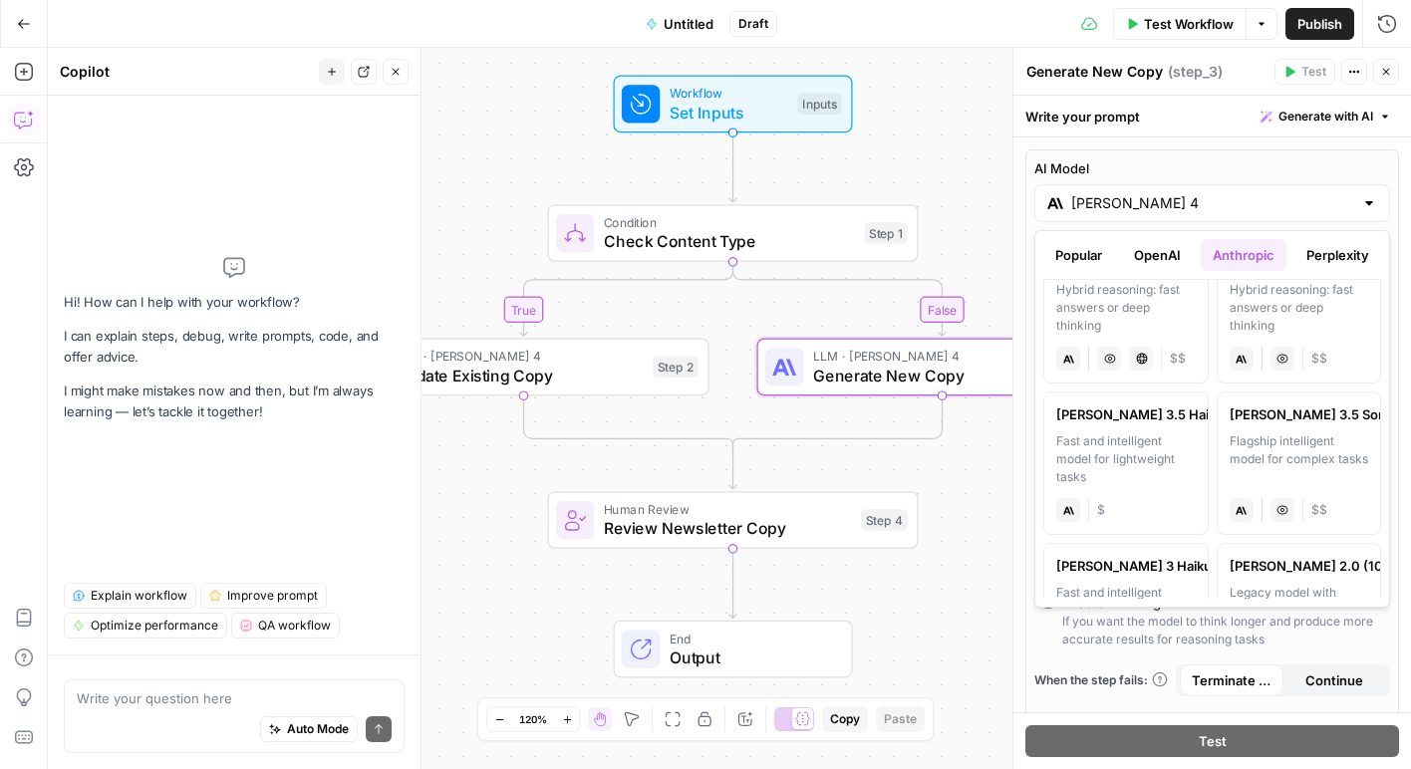
scroll to position [208, 0]
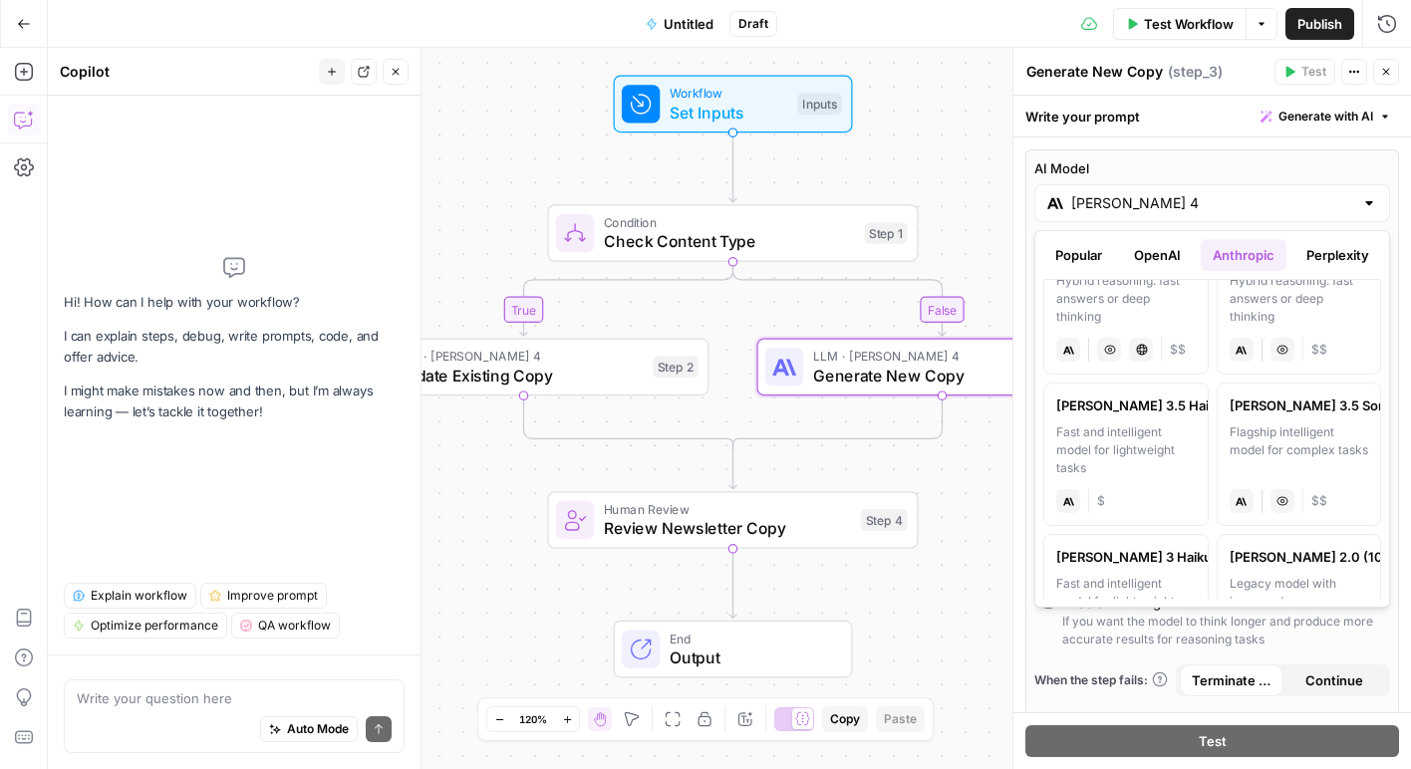
click at [1134, 453] on div "Fast and intelligent model for lightweight tasks" at bounding box center [1126, 451] width 140 height 54
type input "[PERSON_NAME] 3.5 Haiku"
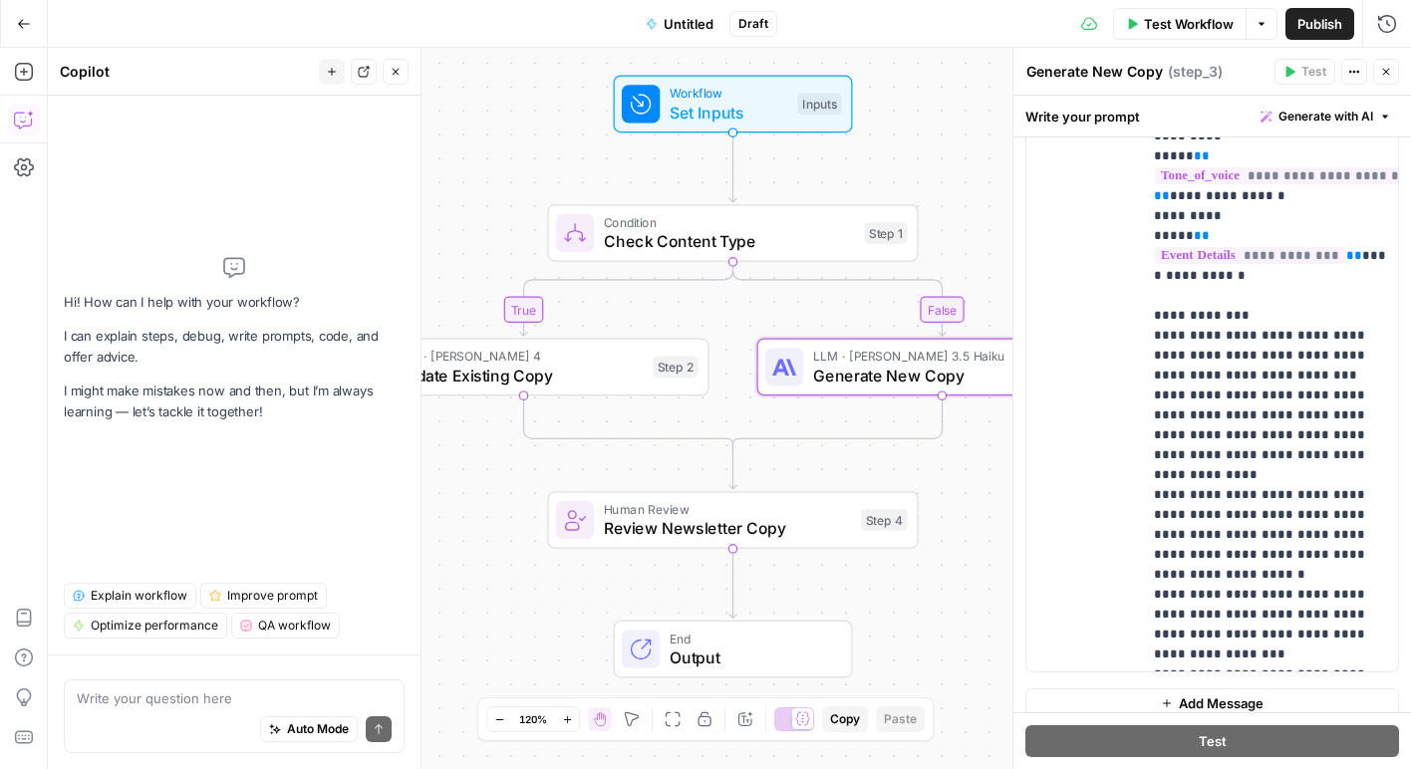
scroll to position [1205, 0]
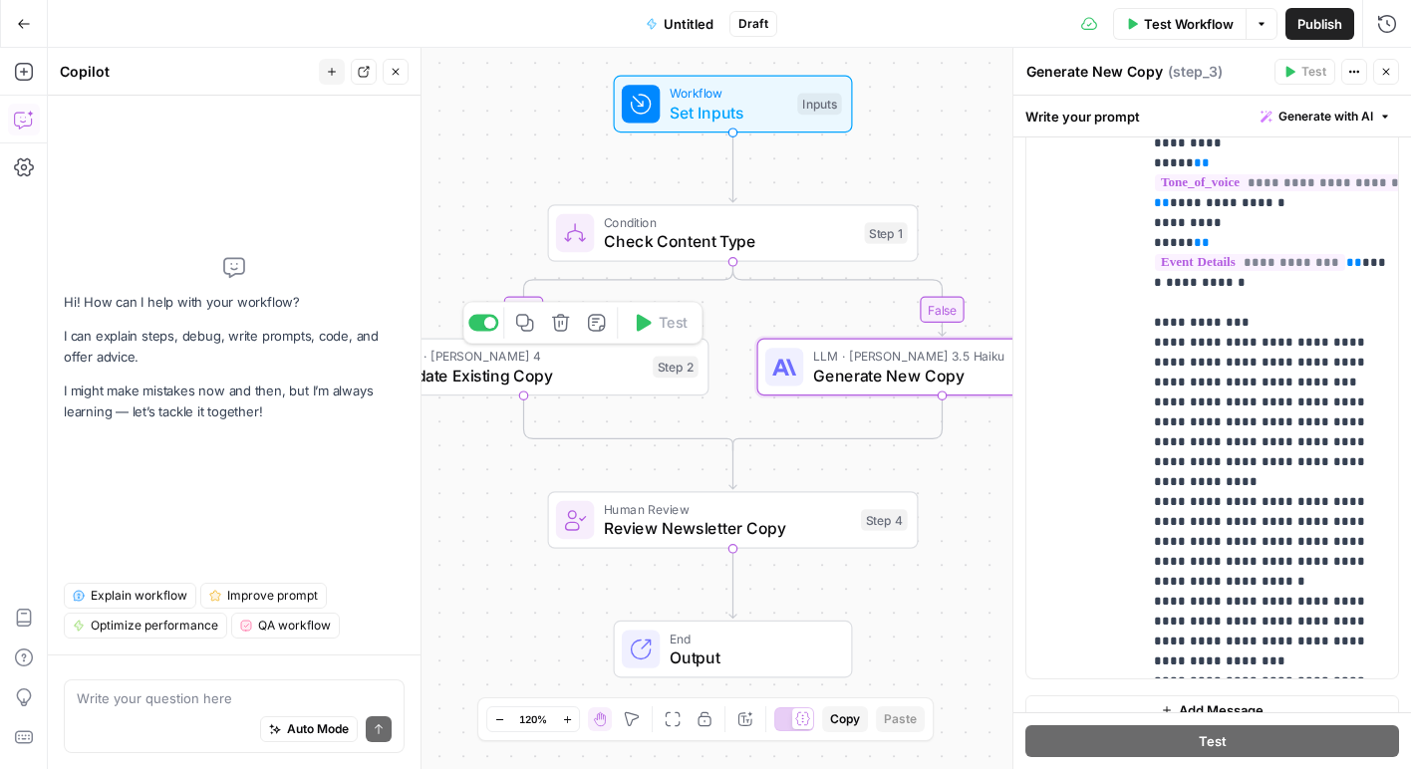
click at [594, 394] on div "LLM · Claude Sonnet 4 Update Existing Copy Step 2 Copy step Delete step Add Not…" at bounding box center [524, 368] width 371 height 58
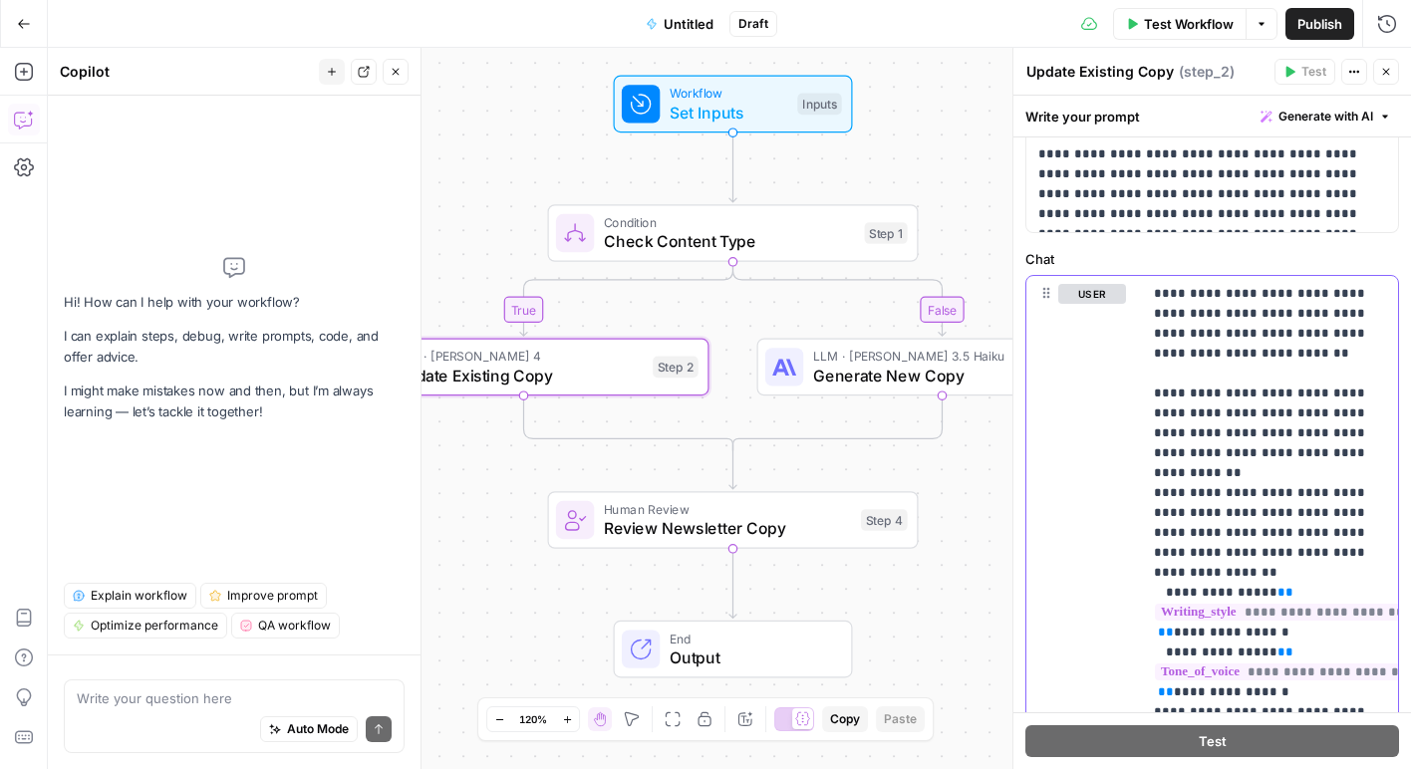
scroll to position [302, 0]
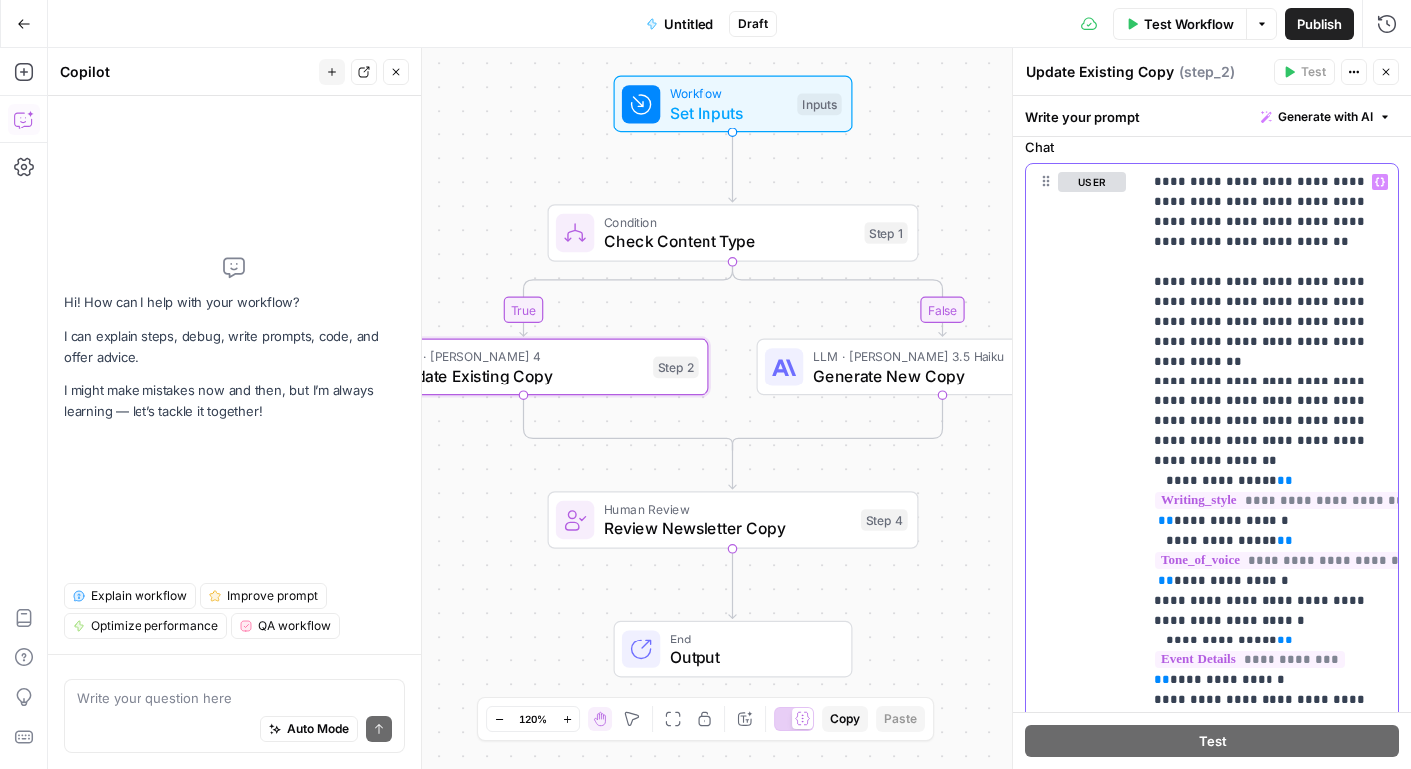
scroll to position [560, 0]
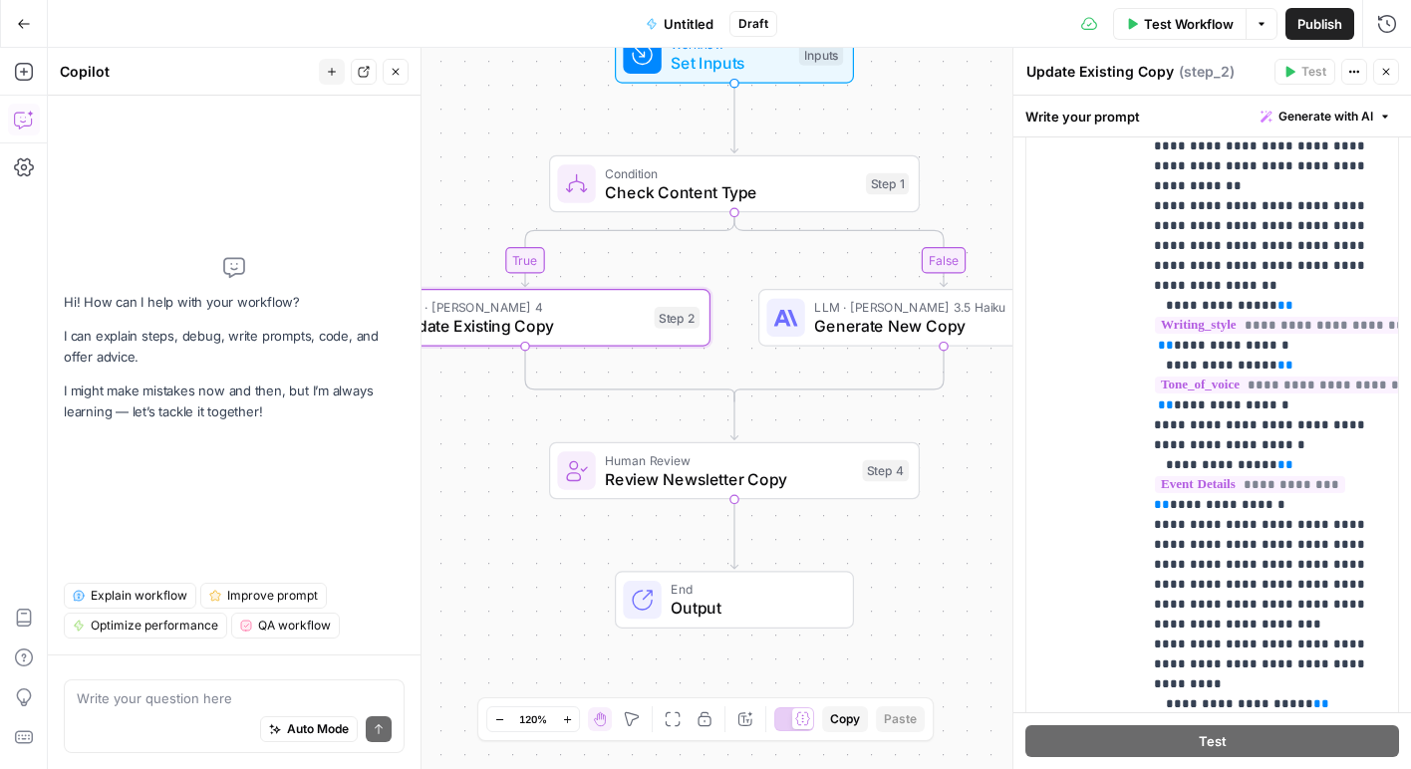
click at [802, 481] on span "Review Newsletter Copy" at bounding box center [728, 479] width 247 height 24
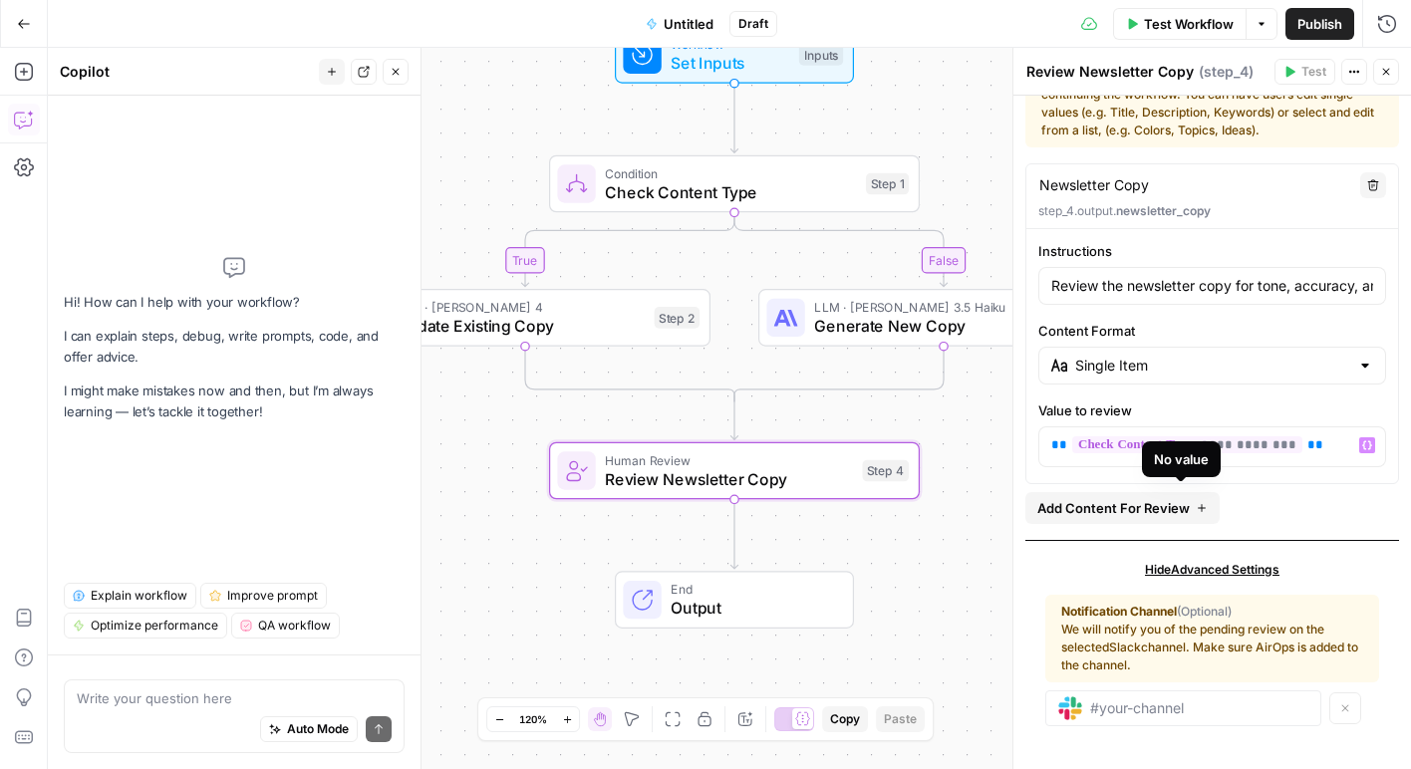
scroll to position [71, 0]
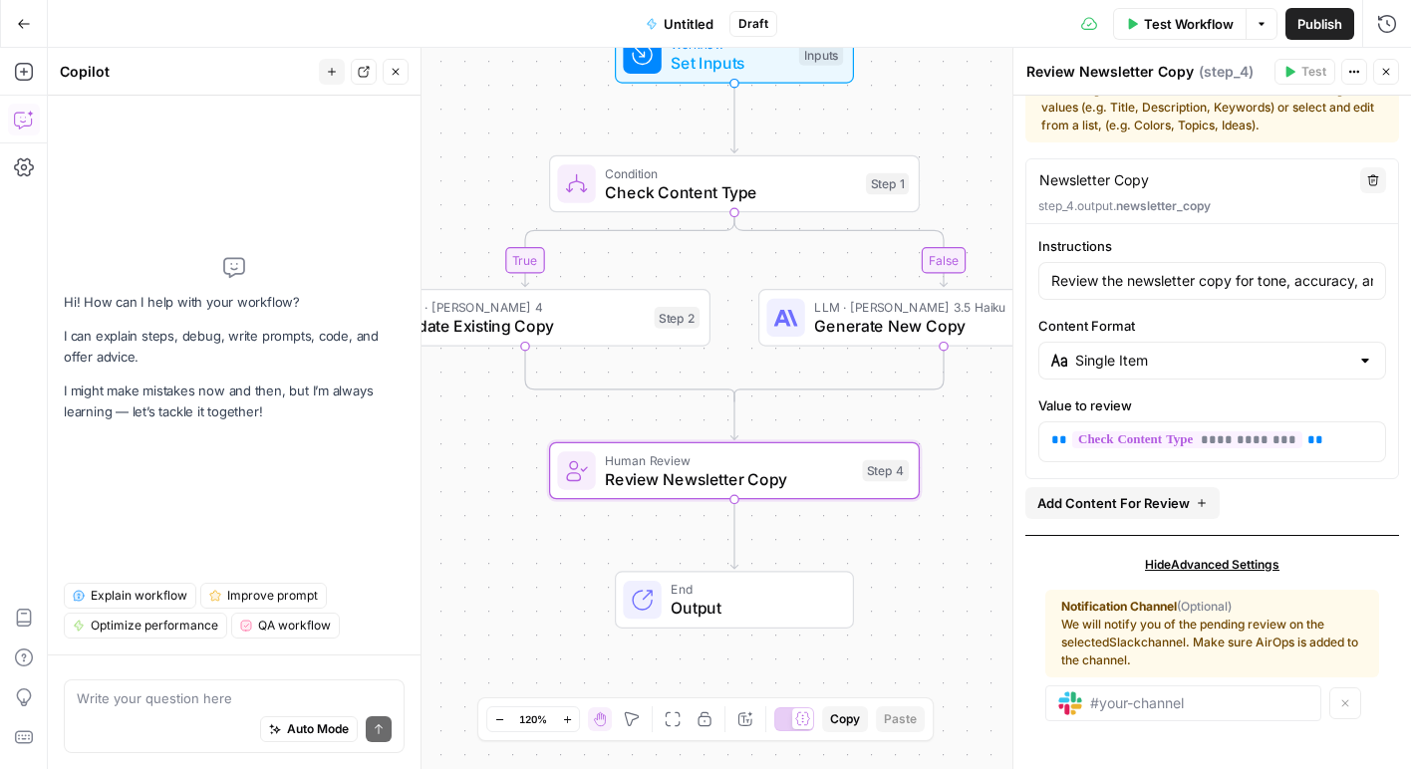
click at [744, 614] on span "Output" at bounding box center [752, 609] width 162 height 24
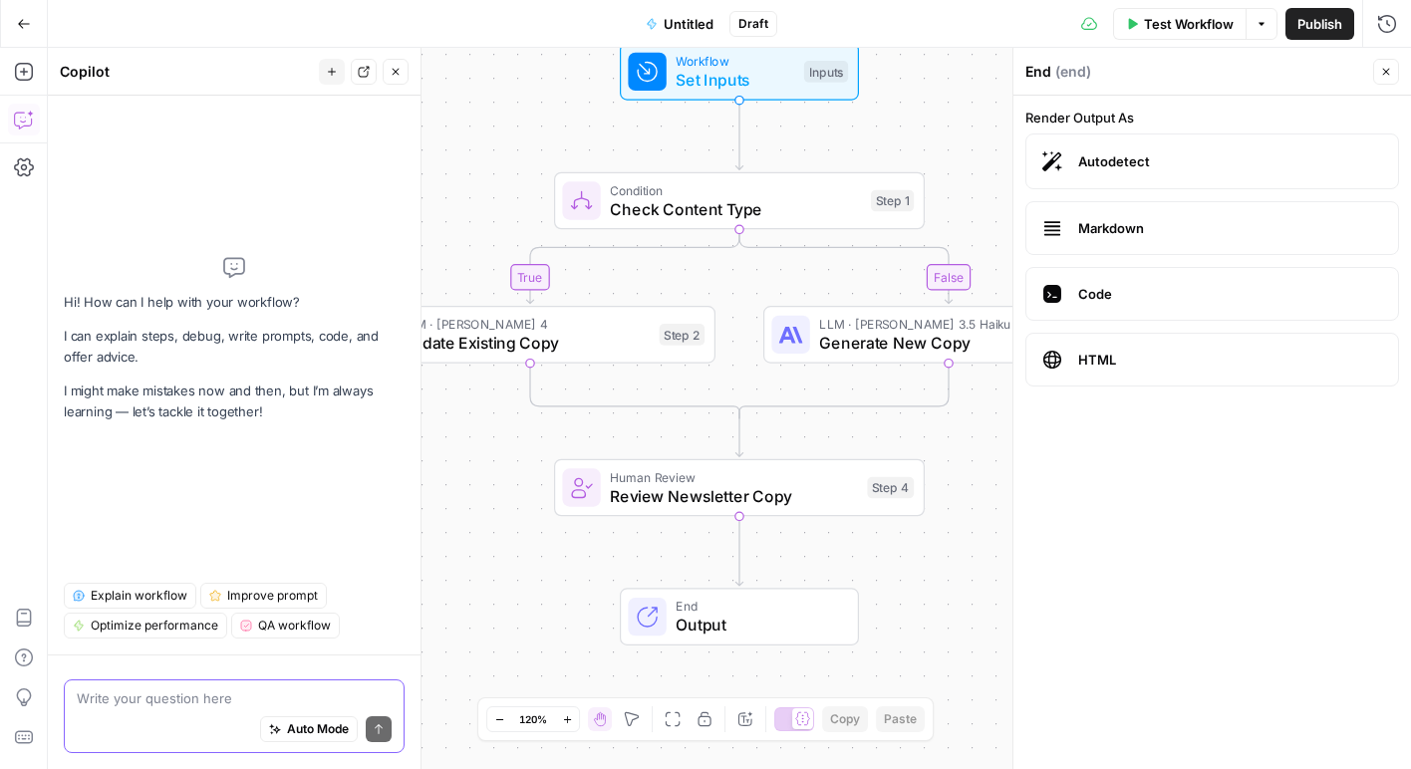
click at [158, 691] on textarea at bounding box center [234, 699] width 315 height 20
paste textarea "Which step type is specifically designed for formatting existing workflow outpu…"
type textarea "Which step type is specifically designed for formatting existing workflow outpu…"
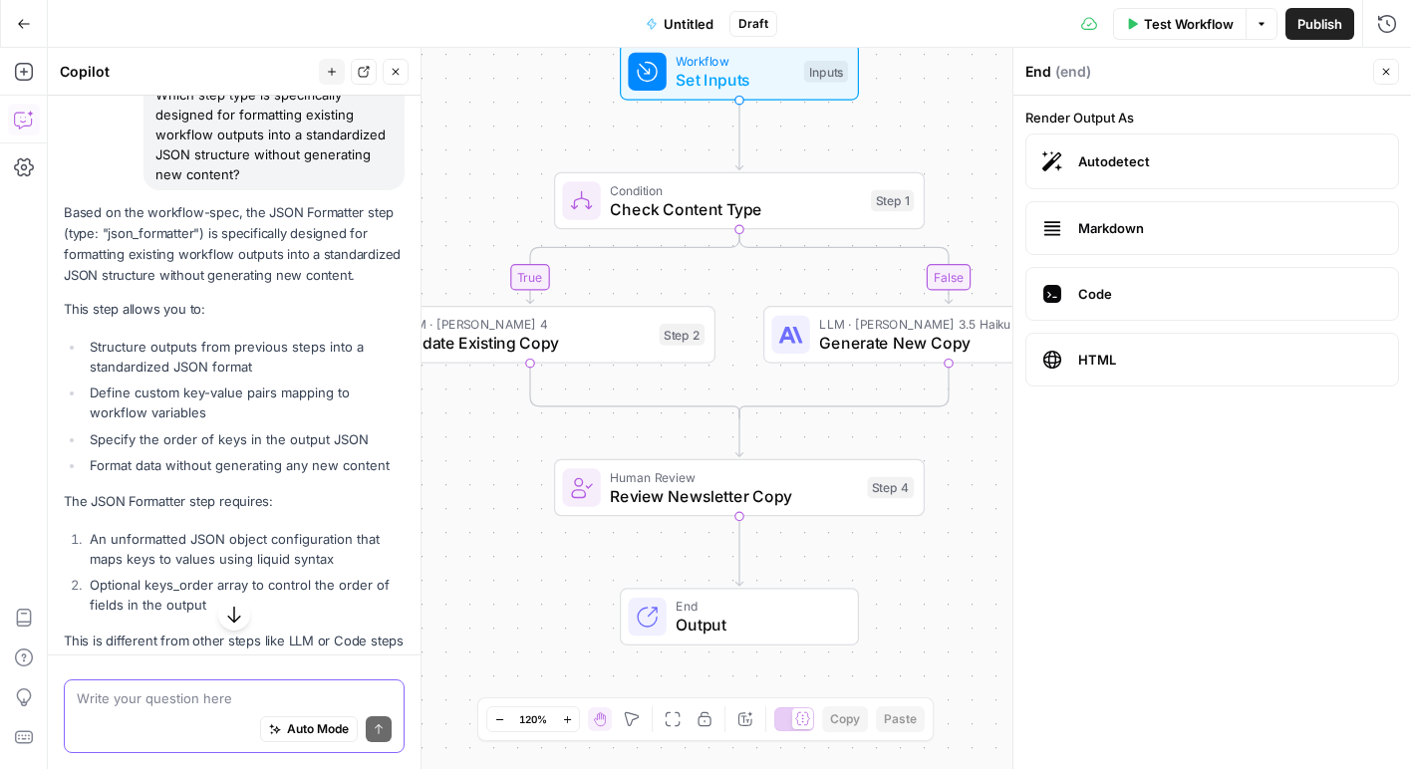
scroll to position [361, 0]
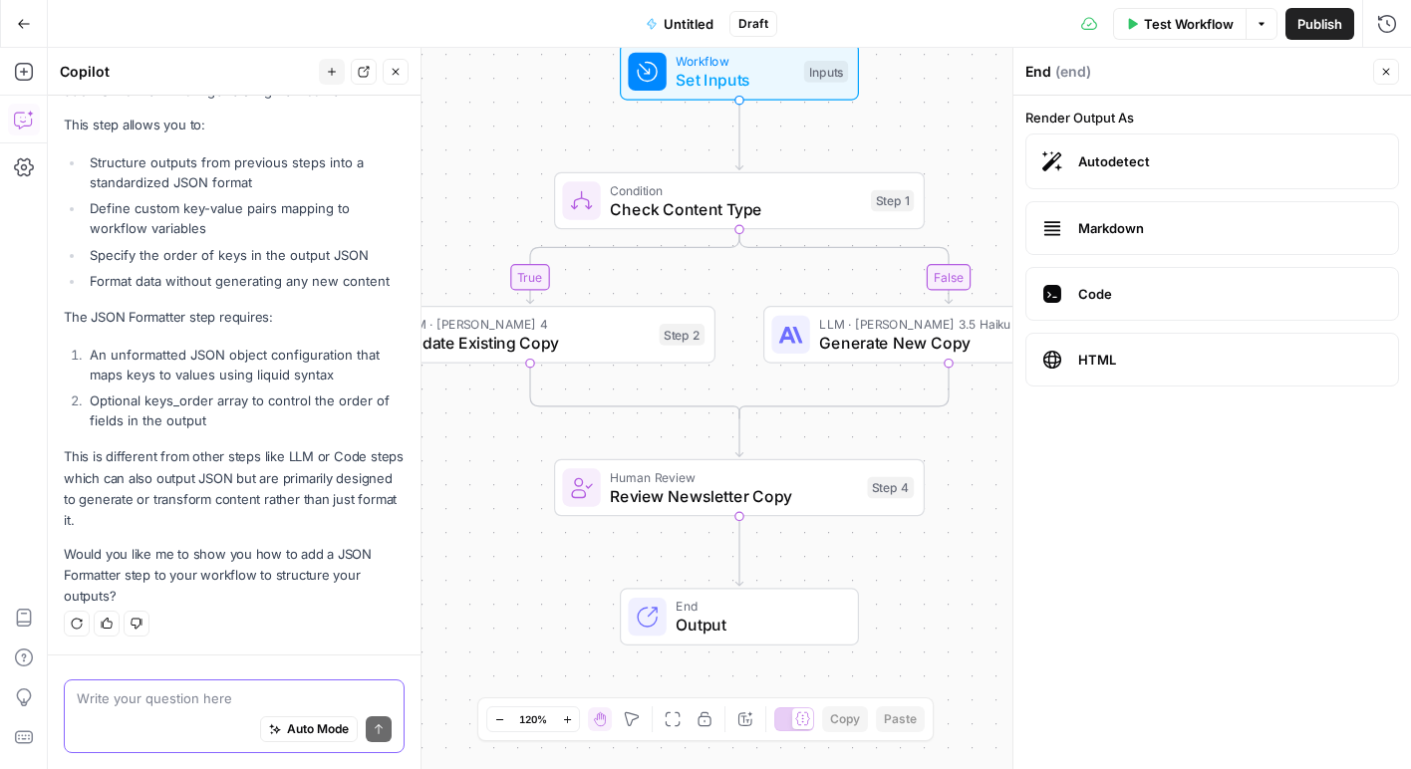
click at [257, 707] on textarea at bounding box center [234, 699] width 315 height 20
paste textarea "How should you sequence steps in a complex workflow?"
type textarea "How should you sequence steps in a complex workflow?"
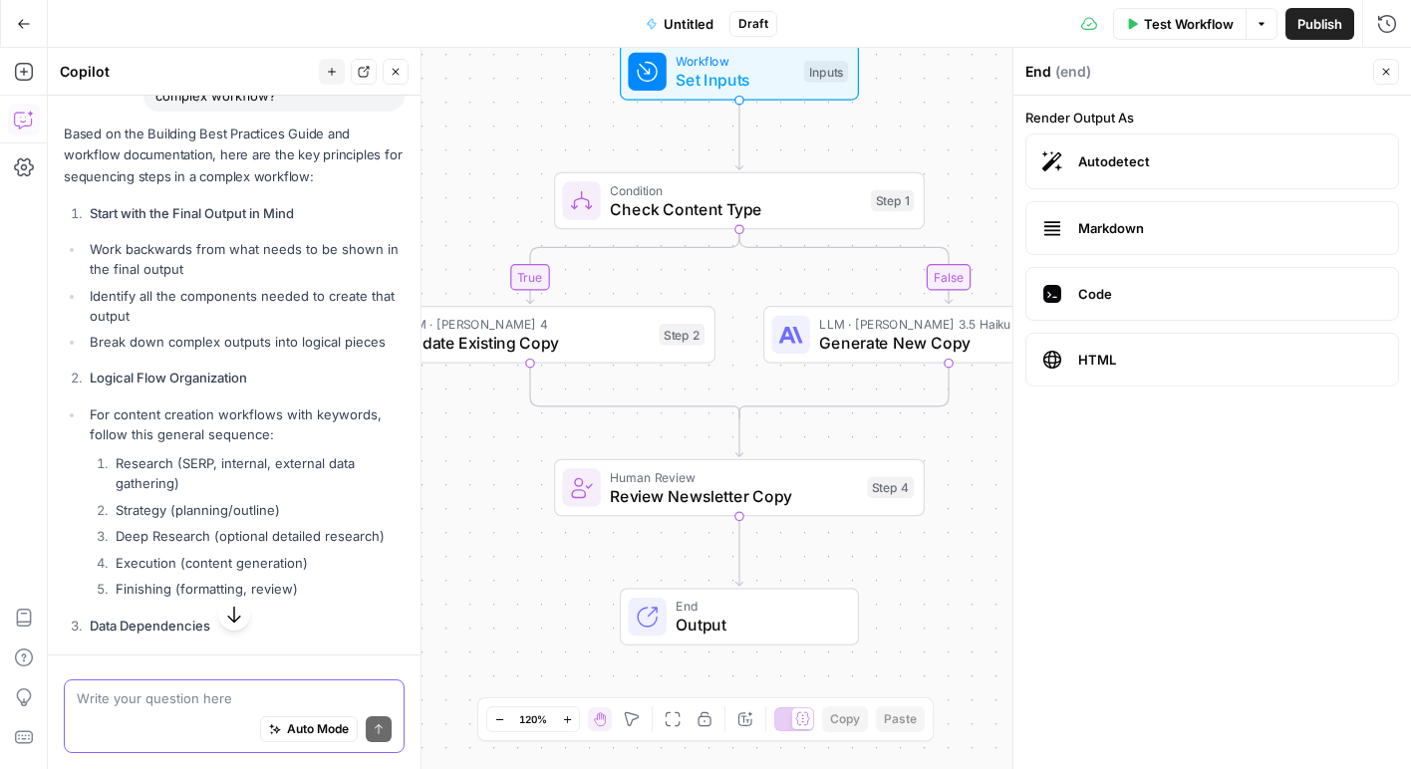
scroll to position [913, 0]
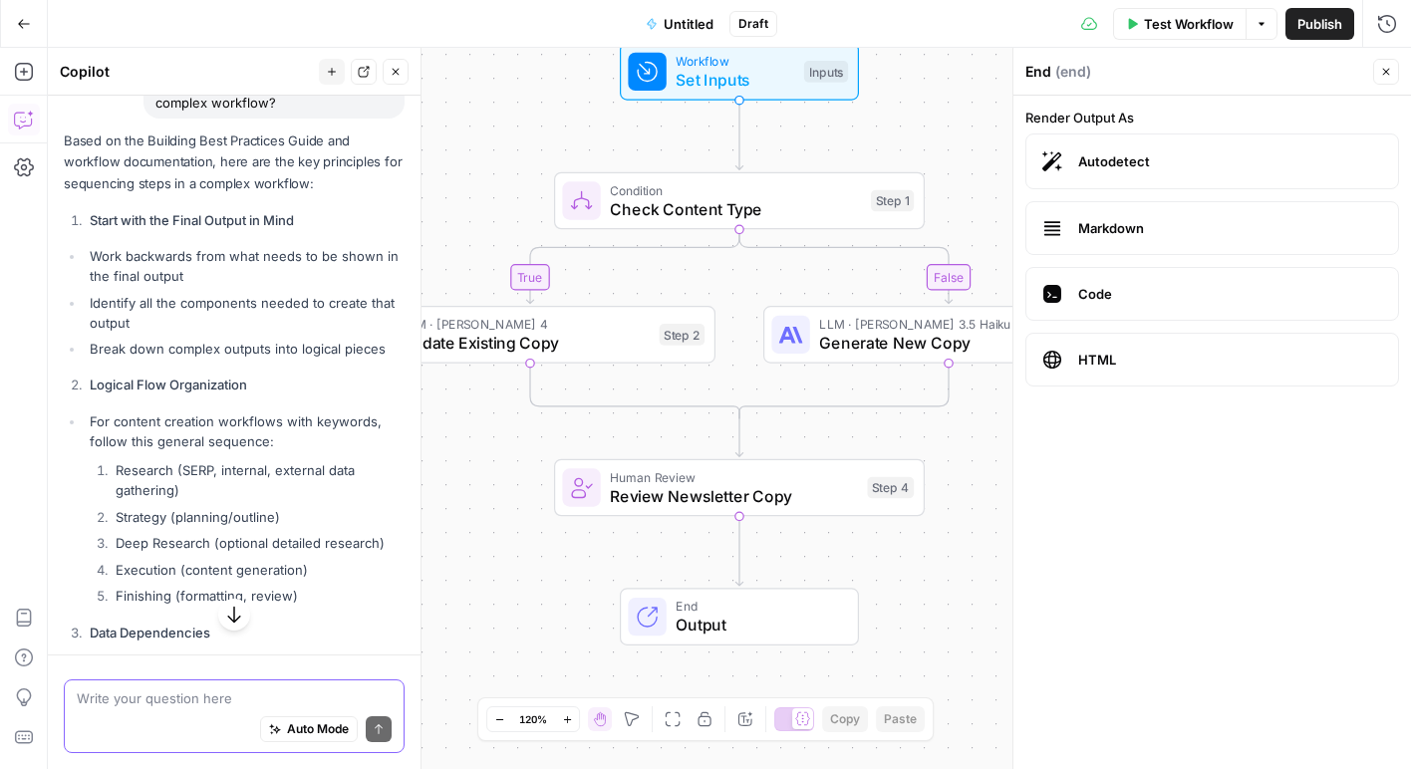
click at [205, 691] on textarea at bounding box center [234, 699] width 315 height 20
paste textarea "What is the recommended approach when a workflow requires precise data manipula…"
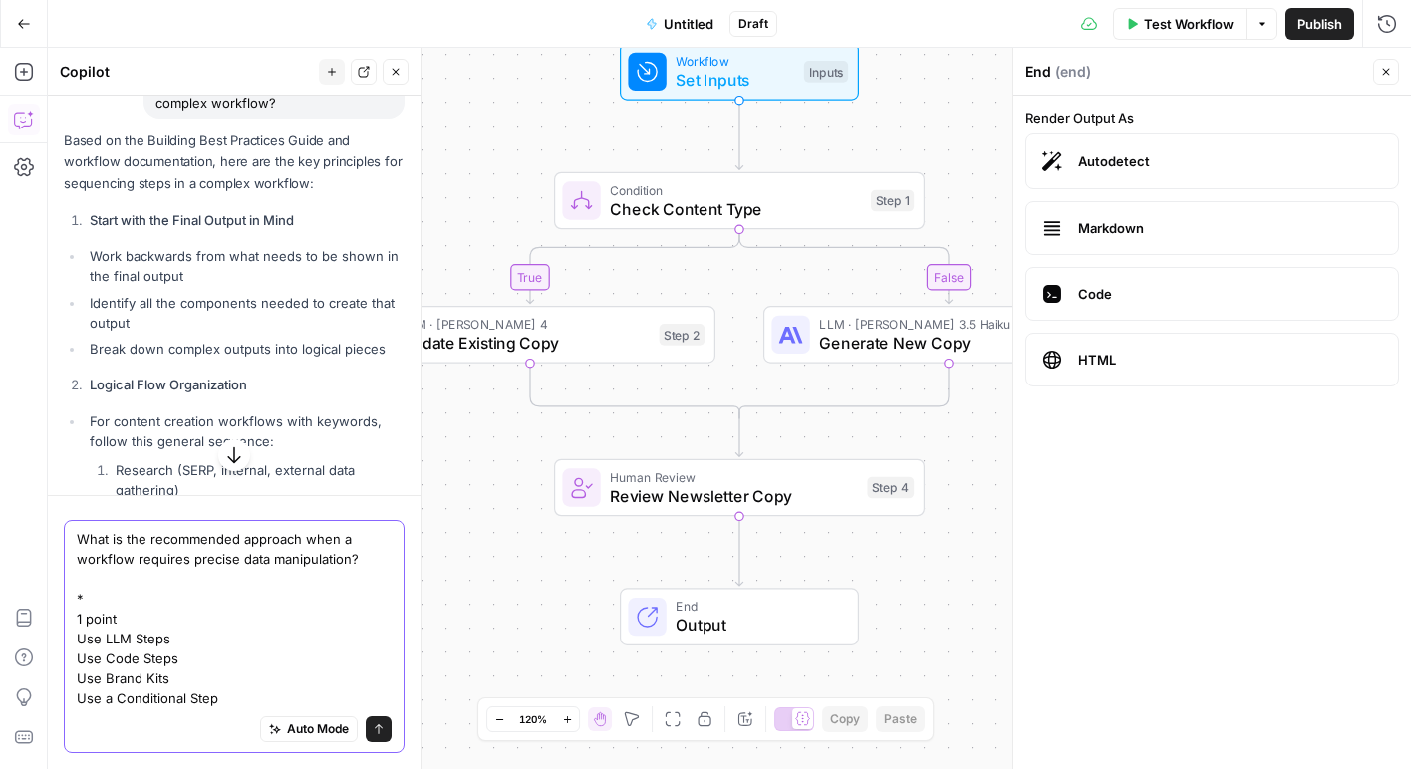
drag, startPoint x: 143, startPoint y: 611, endPoint x: 81, endPoint y: 606, distance: 63.0
click at [81, 606] on textarea "What is the recommended approach when a workflow requires precise data manipula…" at bounding box center [234, 618] width 315 height 179
click at [101, 640] on textarea "What is the recommended approach when a workflow requires precise data manipula…" at bounding box center [234, 628] width 315 height 159
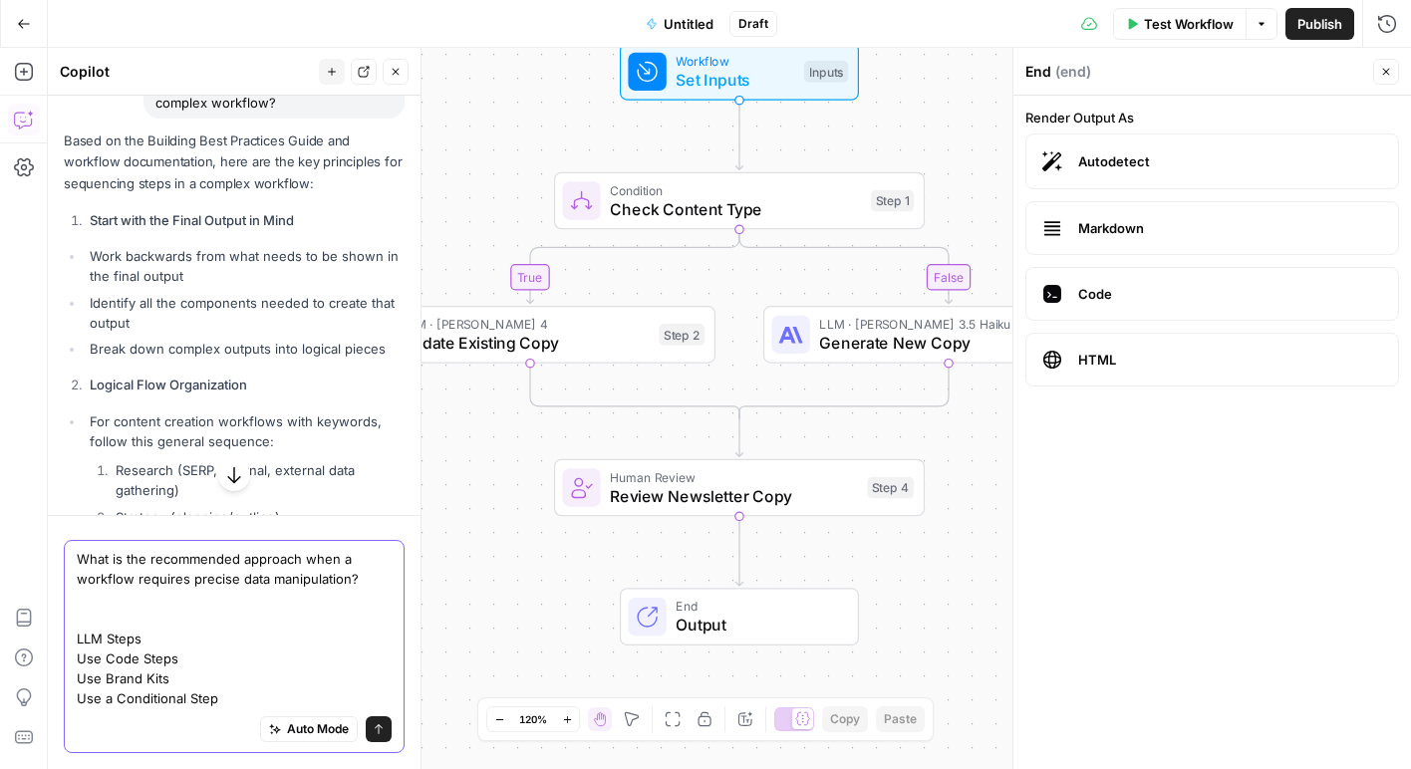
click at [80, 559] on textarea "What is the recommended approach when a workflow requires precise data manipula…" at bounding box center [234, 628] width 315 height 159
click at [109, 653] on textarea "Out of the following - What is the recommended approach when a workflow require…" at bounding box center [234, 618] width 315 height 179
click at [102, 680] on textarea "Out of the following - What is the recommended approach when a workflow require…" at bounding box center [234, 618] width 315 height 179
click at [107, 701] on textarea "Out of the following - What is the recommended approach when a workflow require…" at bounding box center [234, 618] width 315 height 179
type textarea "Out of the following - What is the recommended approach when a workflow require…"
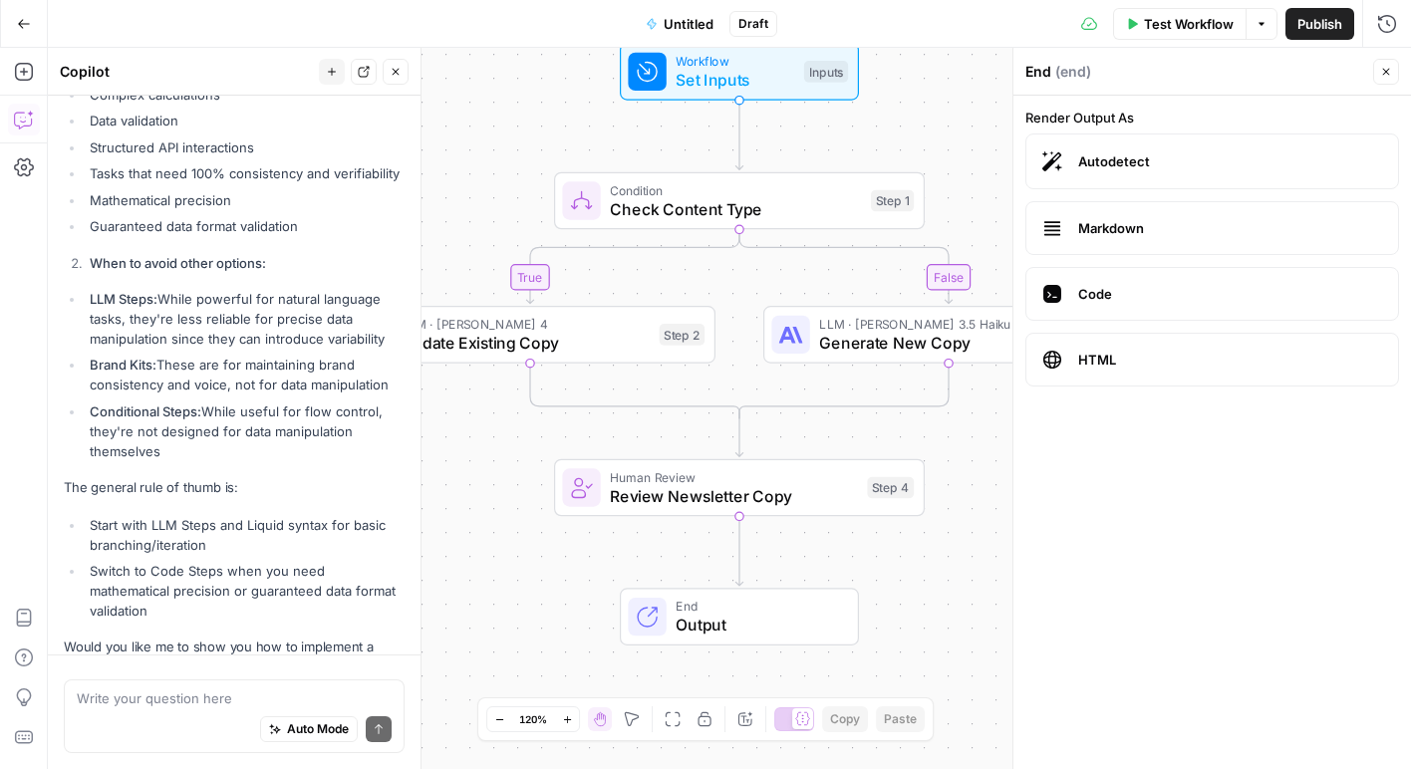
scroll to position [3102, 0]
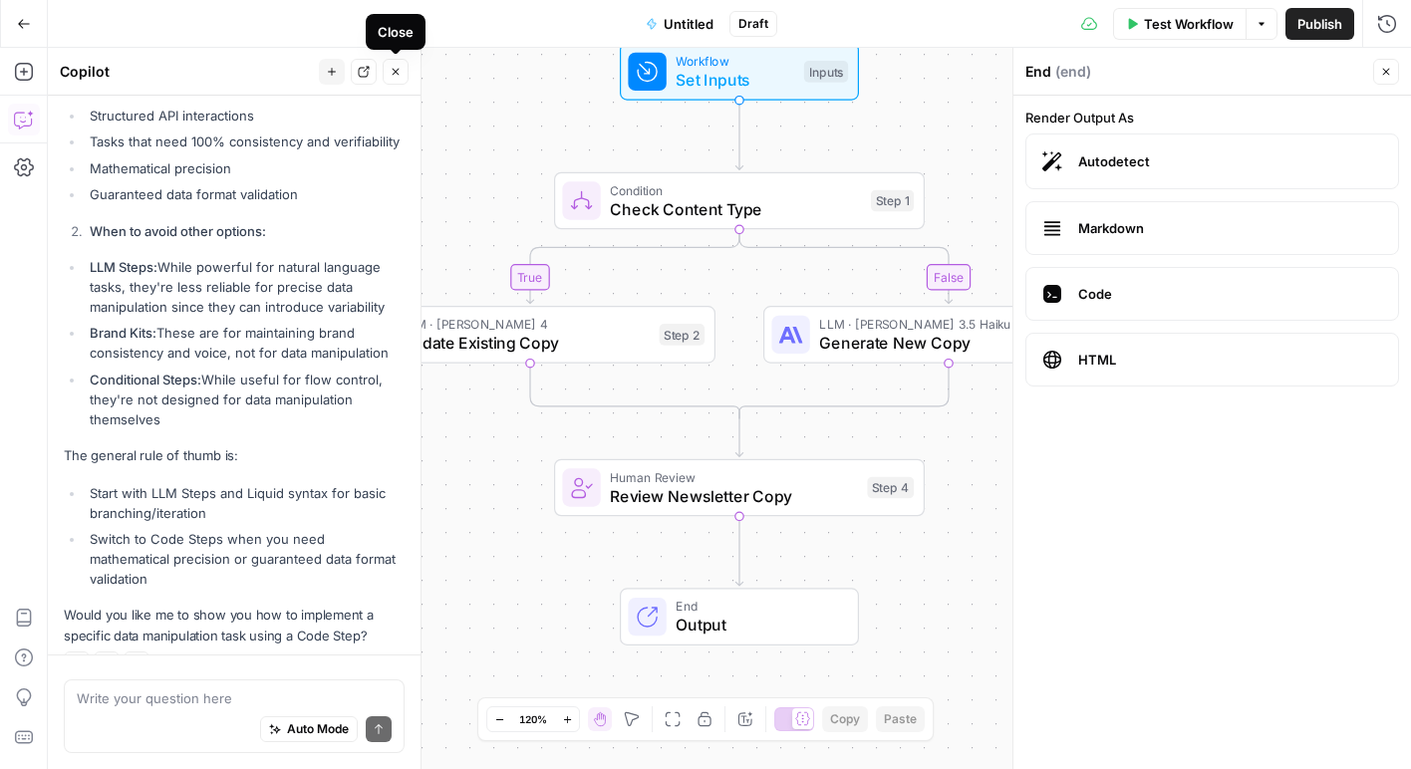
click at [395, 75] on icon "button" at bounding box center [396, 72] width 12 height 12
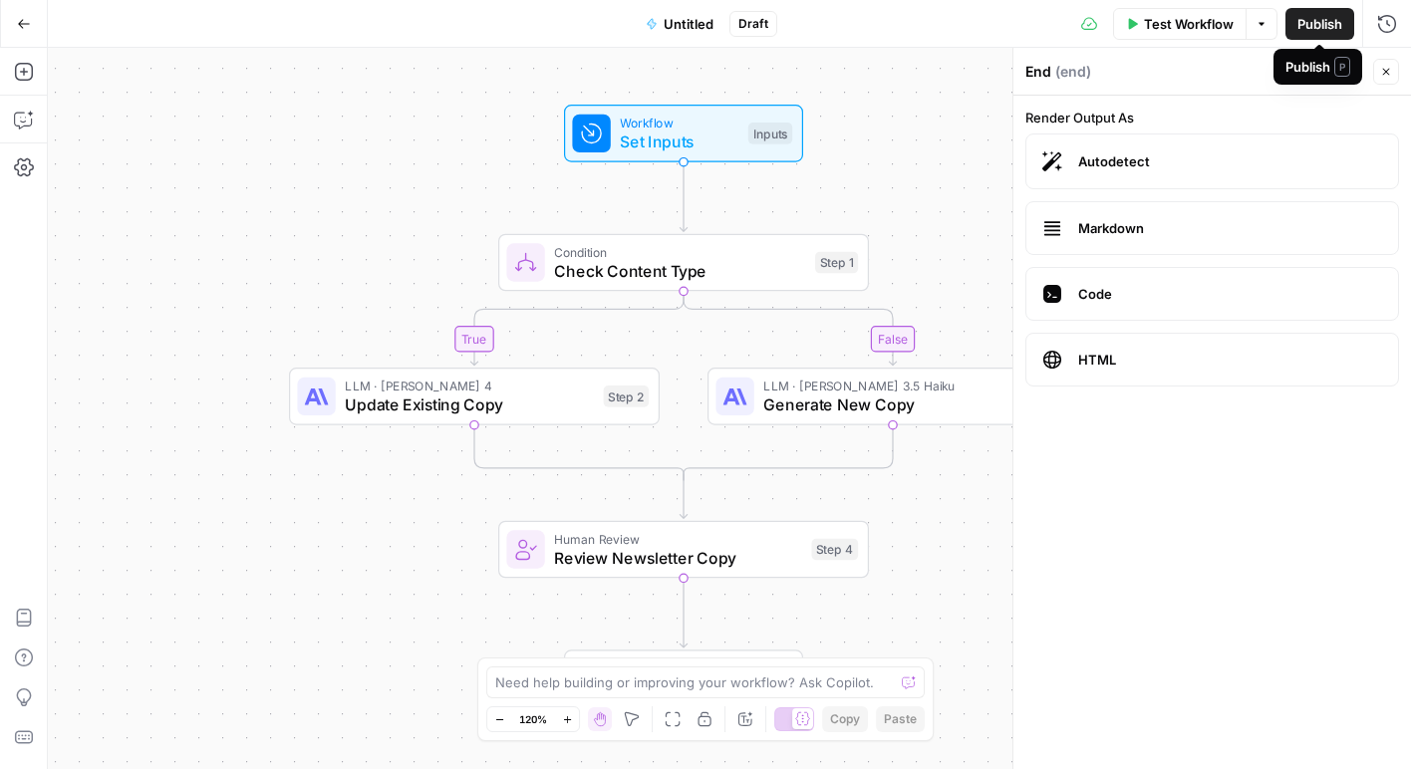
click at [1219, 30] on span "Test Workflow" at bounding box center [1189, 24] width 90 height 20
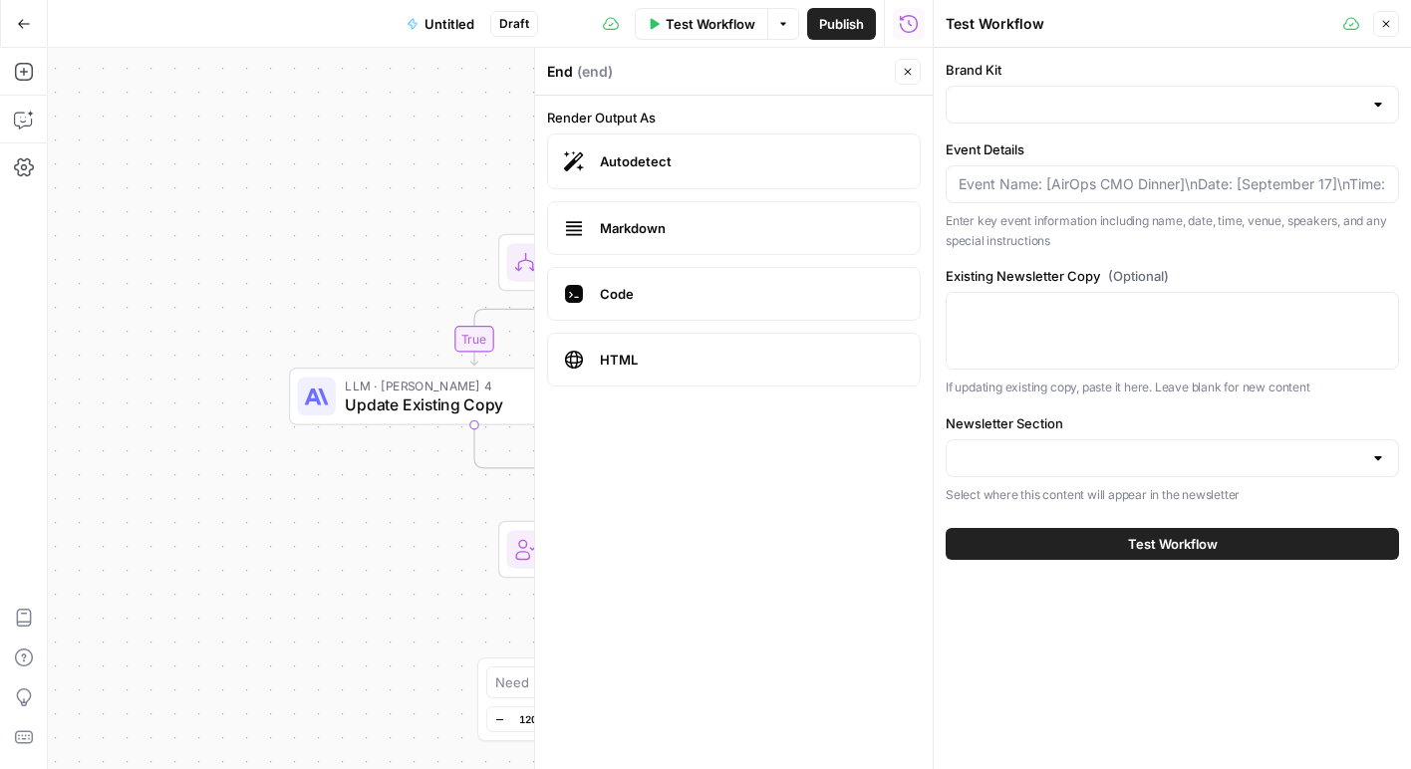
click at [1142, 116] on div at bounding box center [1172, 105] width 453 height 38
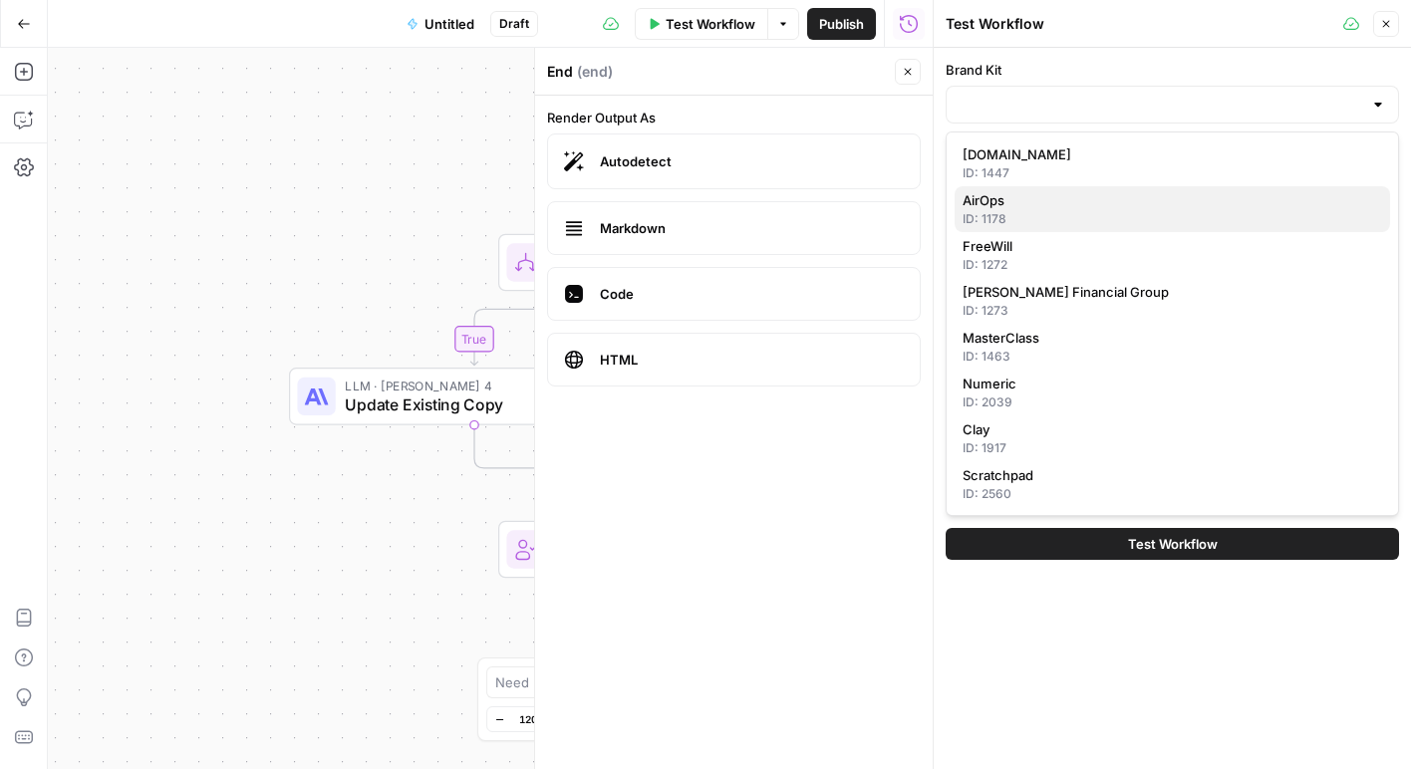
click at [1099, 213] on div "ID: 1178" at bounding box center [1173, 219] width 420 height 18
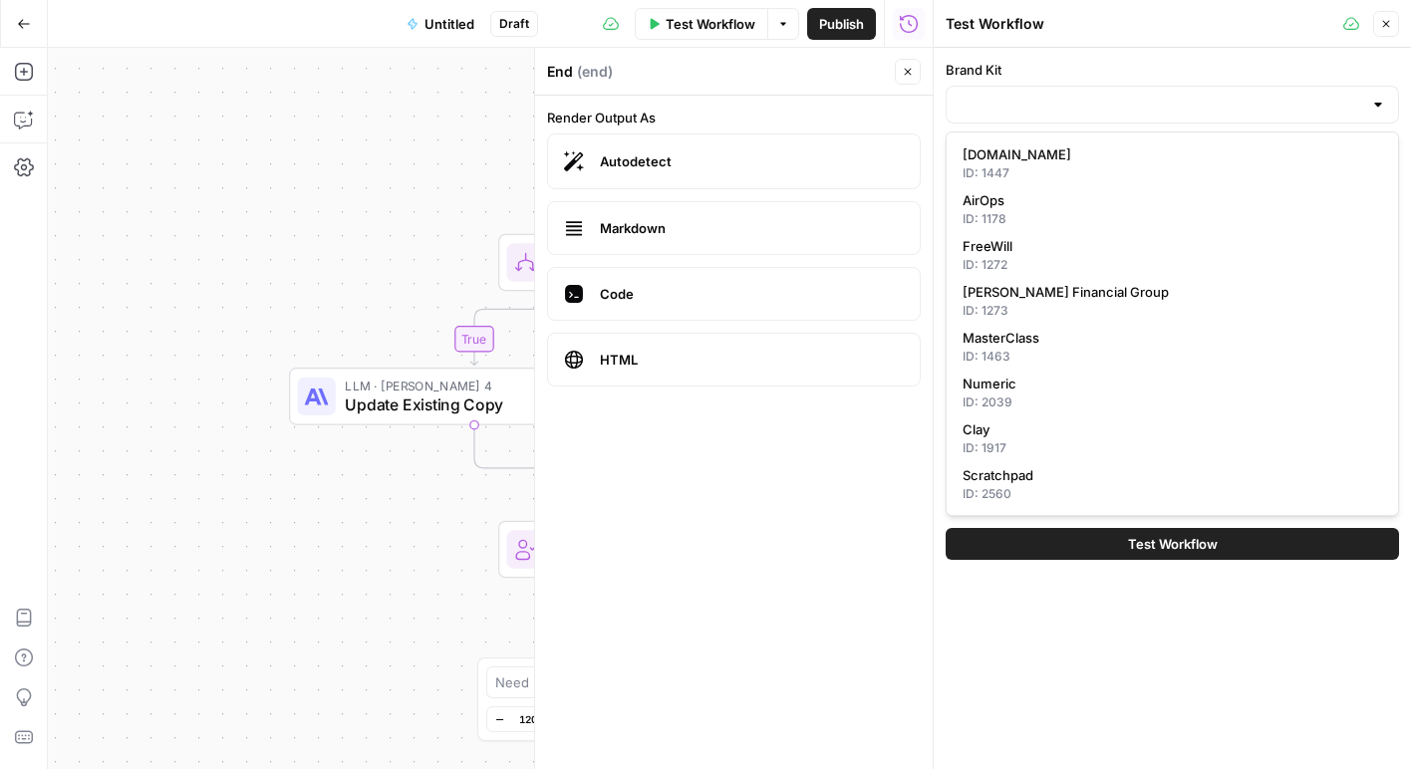
type input "AirOps"
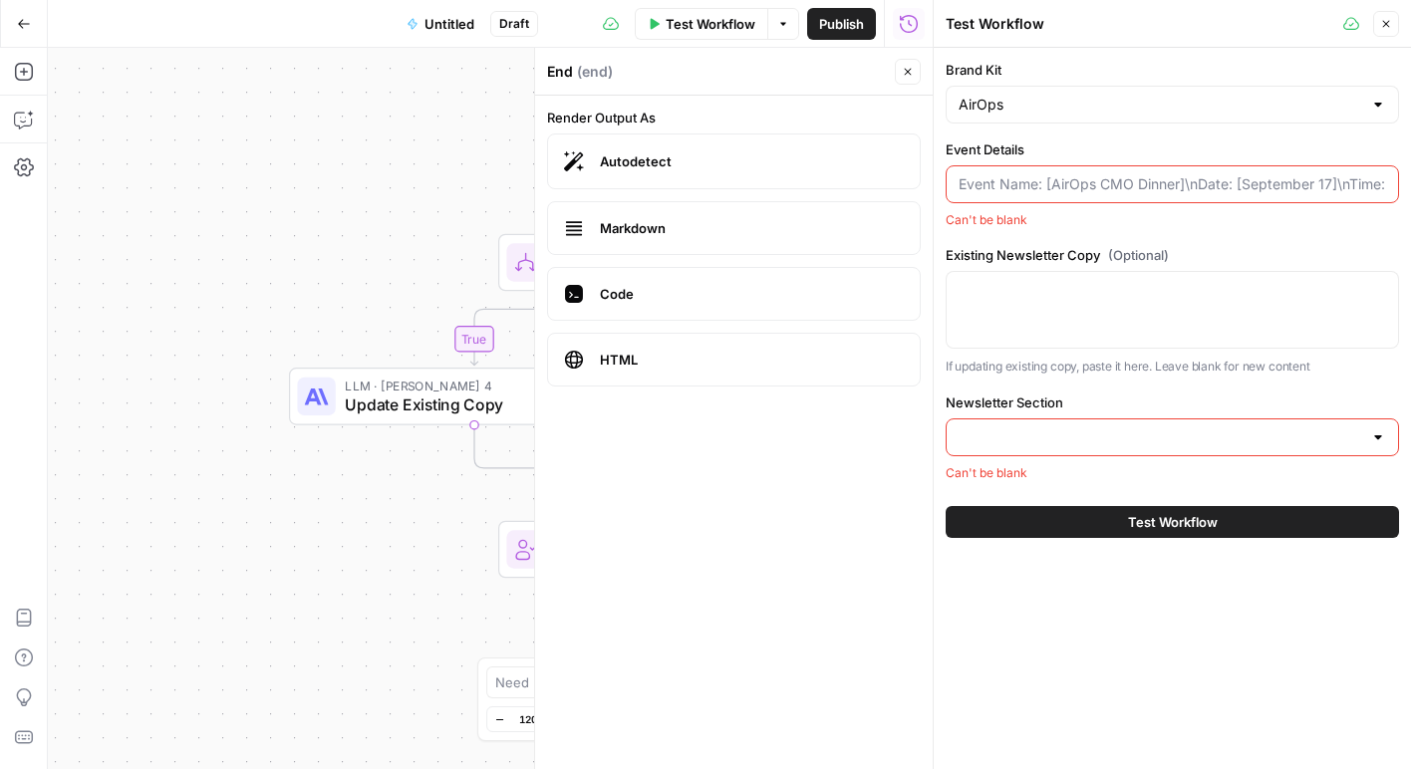
click at [1094, 194] on div at bounding box center [1172, 184] width 453 height 38
click at [1042, 413] on div "Newsletter Section Can't be blank" at bounding box center [1172, 438] width 453 height 90
click at [1042, 437] on input "Newsletter Section" at bounding box center [1161, 437] width 404 height 20
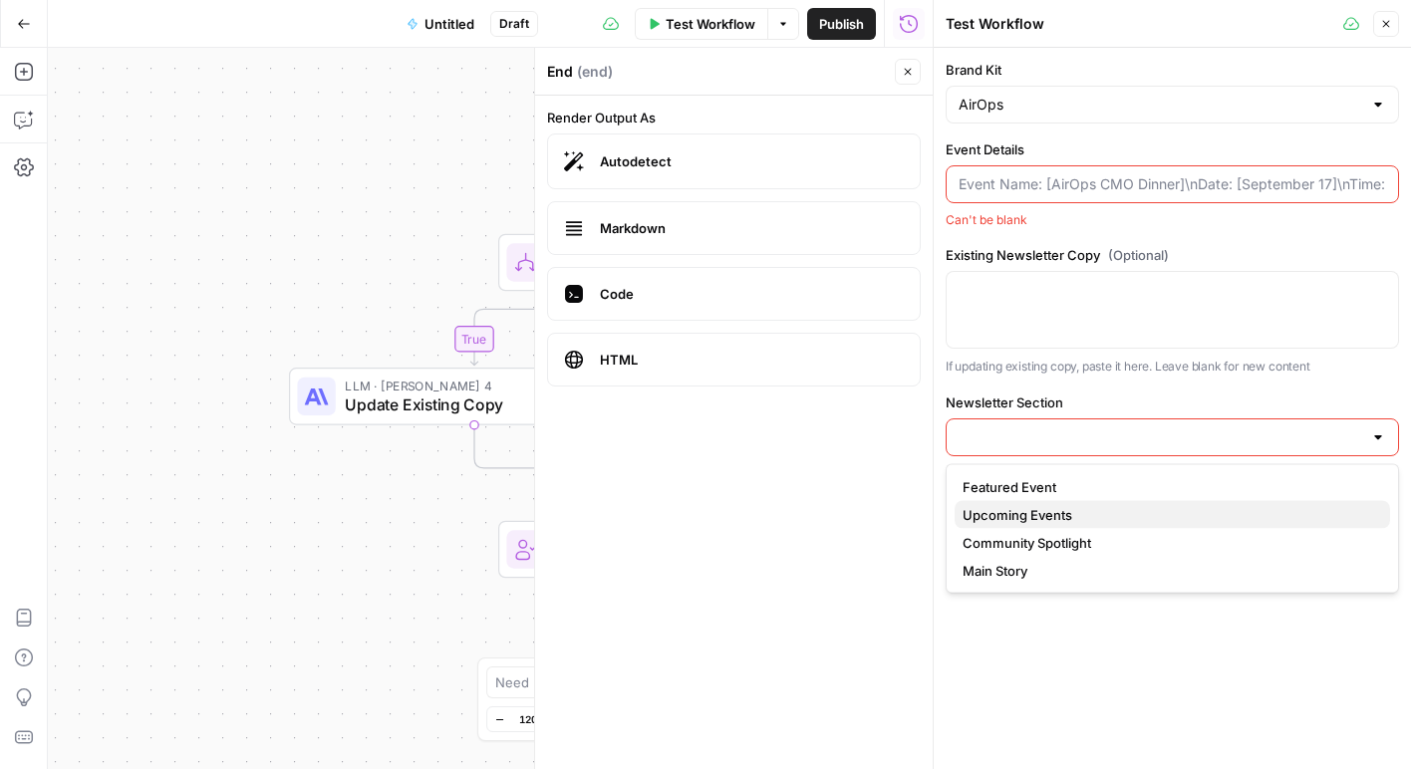
click at [1029, 508] on span "Upcoming Events" at bounding box center [1169, 515] width 412 height 20
type input "Upcoming Events"
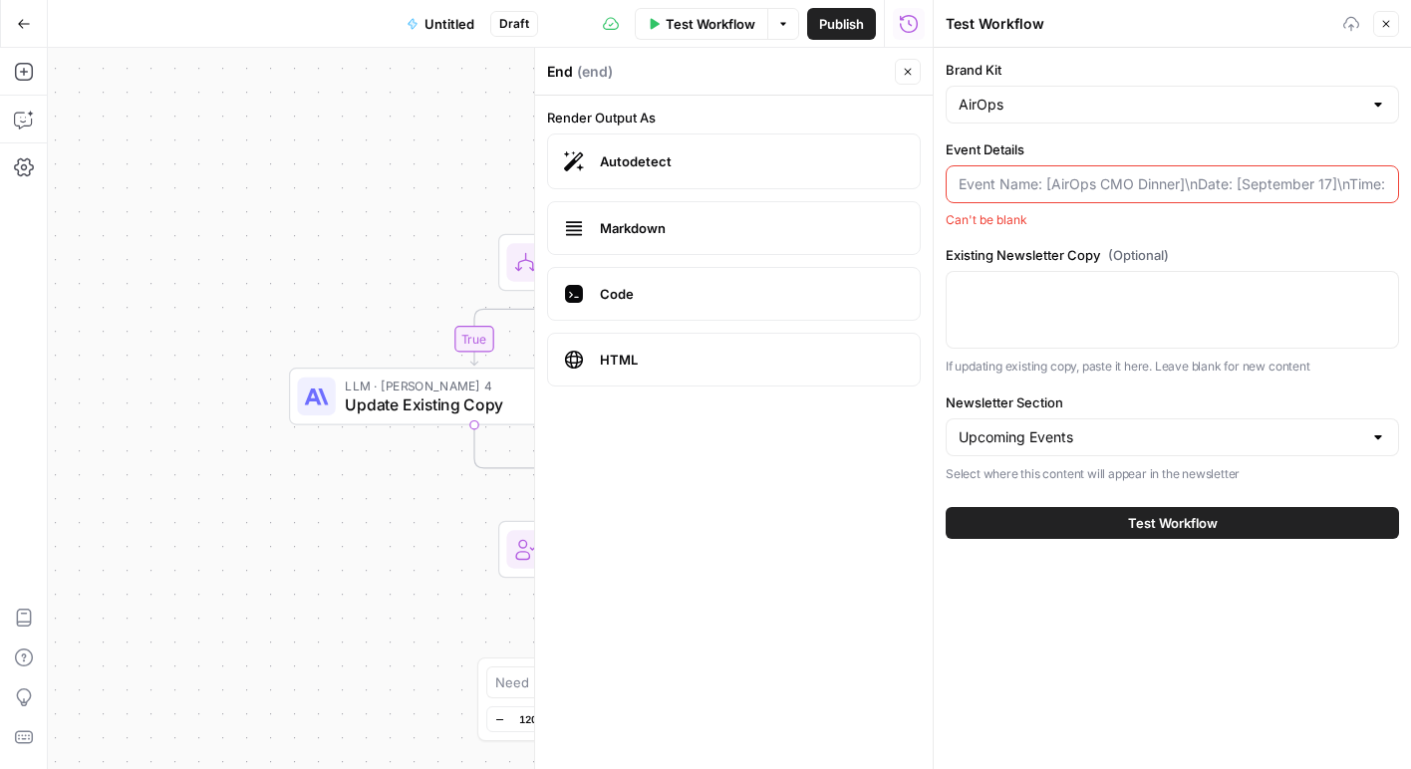
click at [1024, 205] on div "Event Details Can't be blank" at bounding box center [1172, 185] width 453 height 90
click at [1024, 187] on input "Event Details" at bounding box center [1172, 184] width 427 height 20
type input "I"
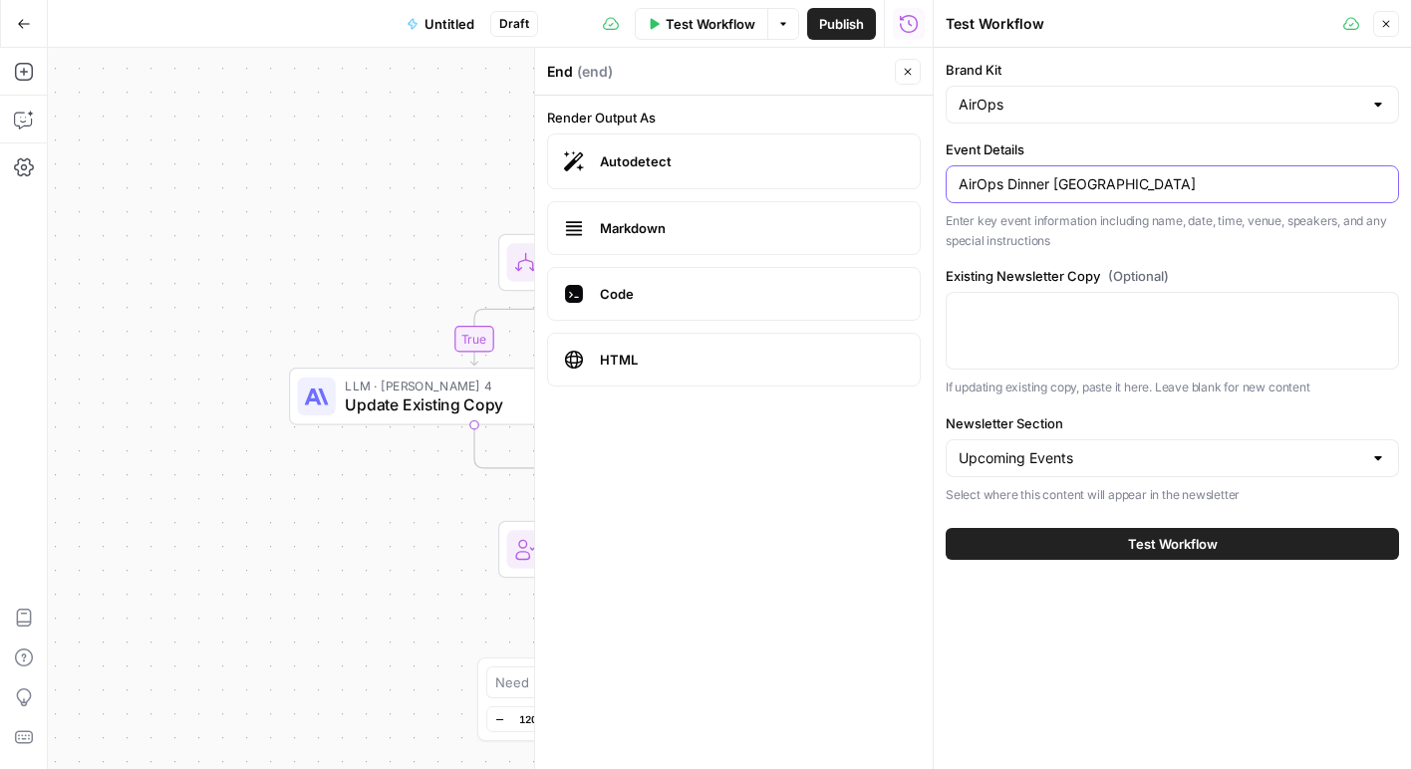
type input "AirOps Dinner NYC"
click at [946, 528] on button "Test Workflow" at bounding box center [1172, 544] width 453 height 32
click at [1083, 186] on input "AirOps Dinner NYC" at bounding box center [1172, 184] width 427 height 20
click at [1106, 538] on button "Test Workflow" at bounding box center [1172, 544] width 453 height 32
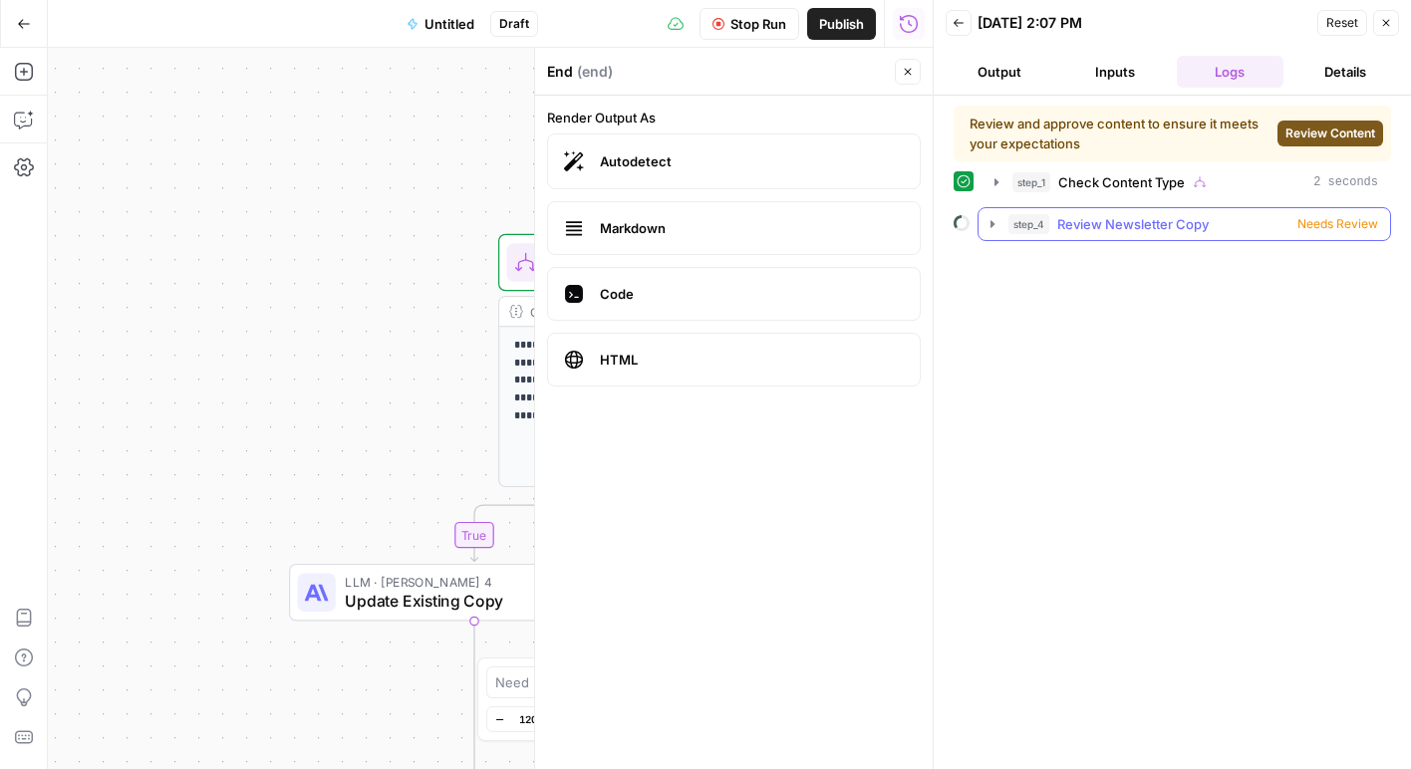
click at [1052, 219] on div "step_4 Review Newsletter Copy Needs Review" at bounding box center [1193, 224] width 370 height 20
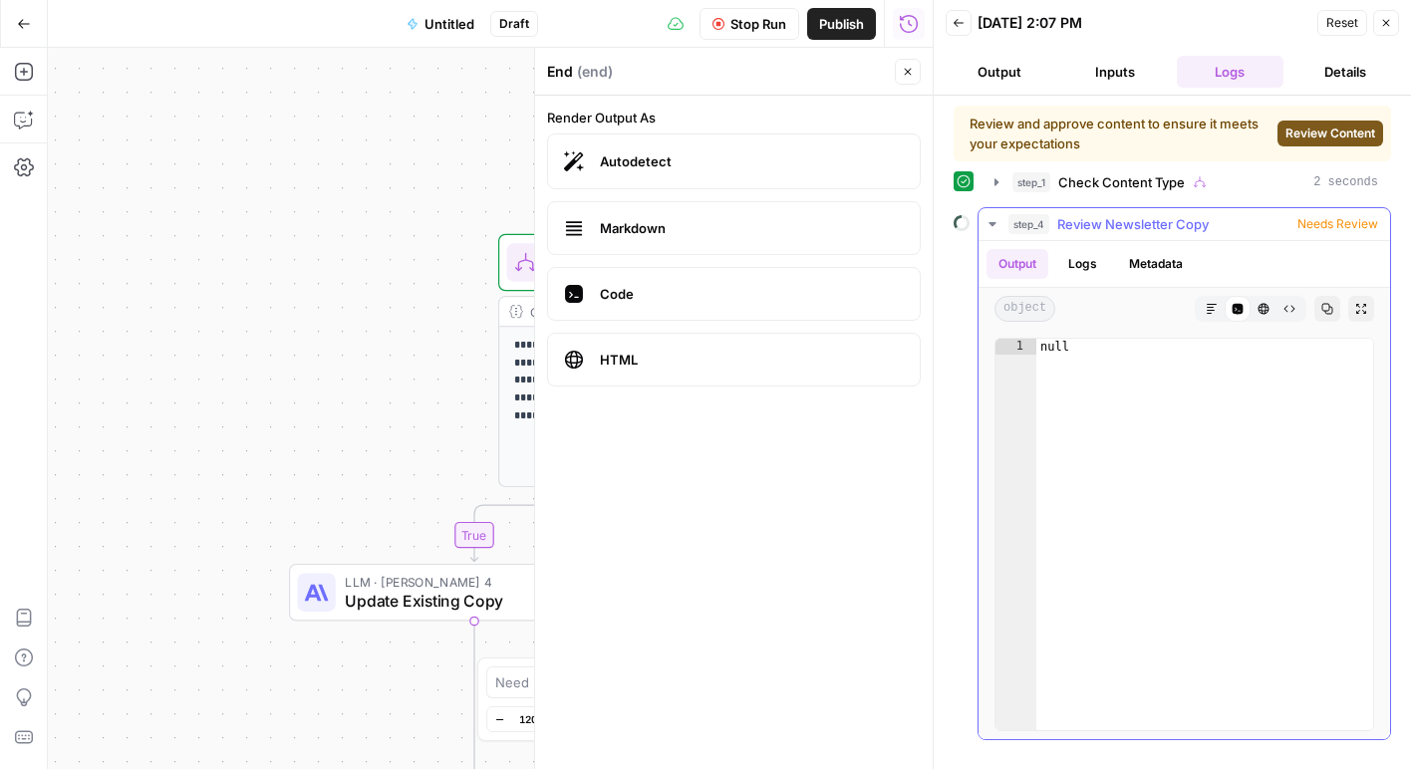
click at [1359, 310] on icon "button" at bounding box center [1361, 309] width 10 height 10
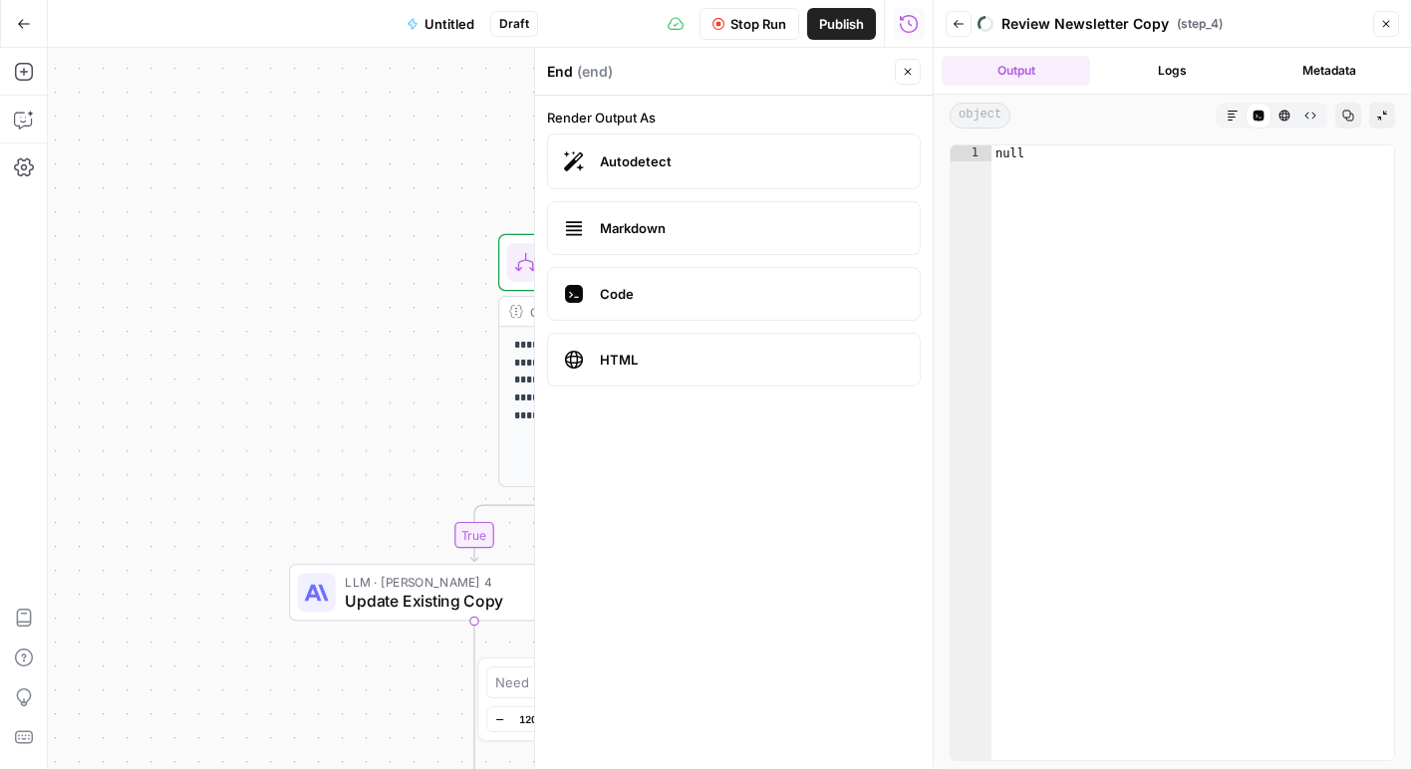
click at [1380, 122] on button "Collapse Output" at bounding box center [1382, 116] width 26 height 26
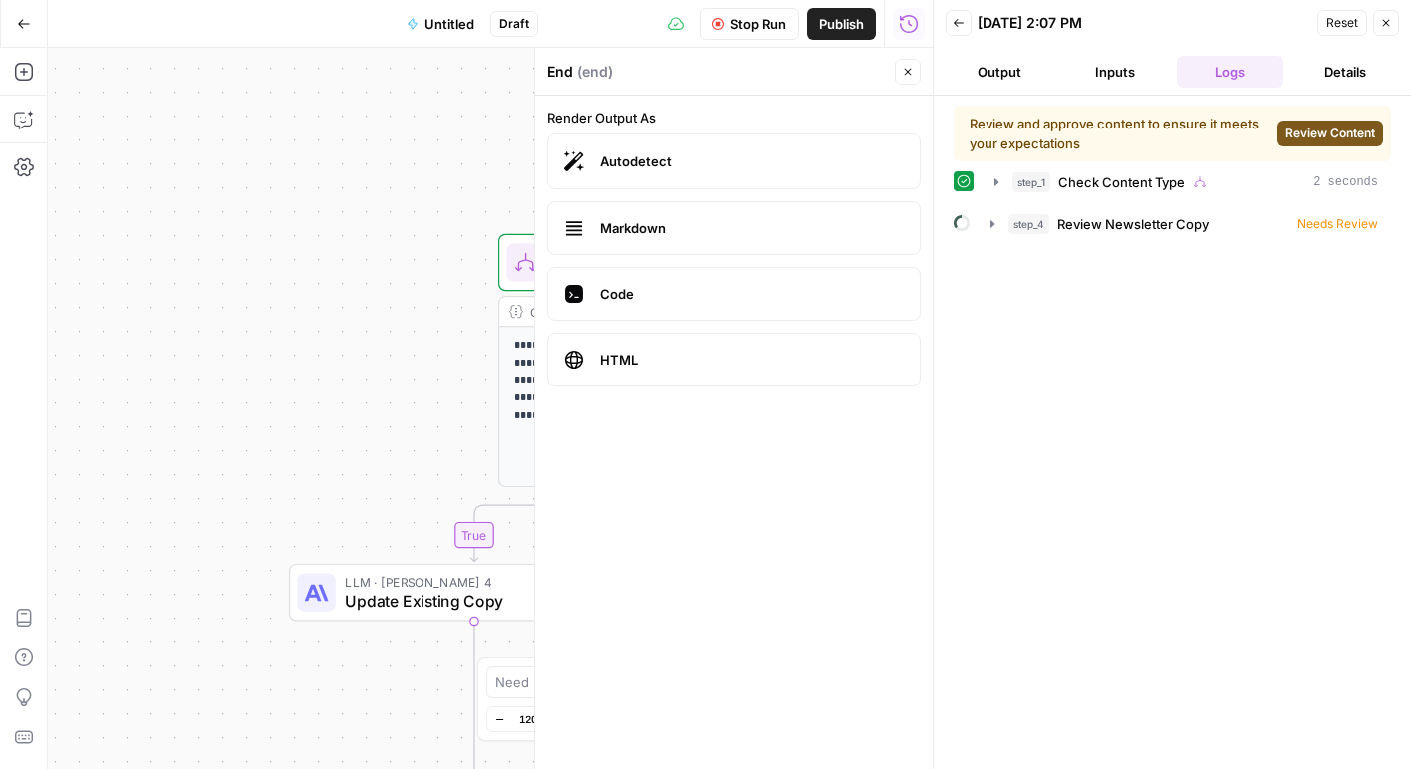
click at [913, 72] on span "Close" at bounding box center [913, 72] width 1 height 1
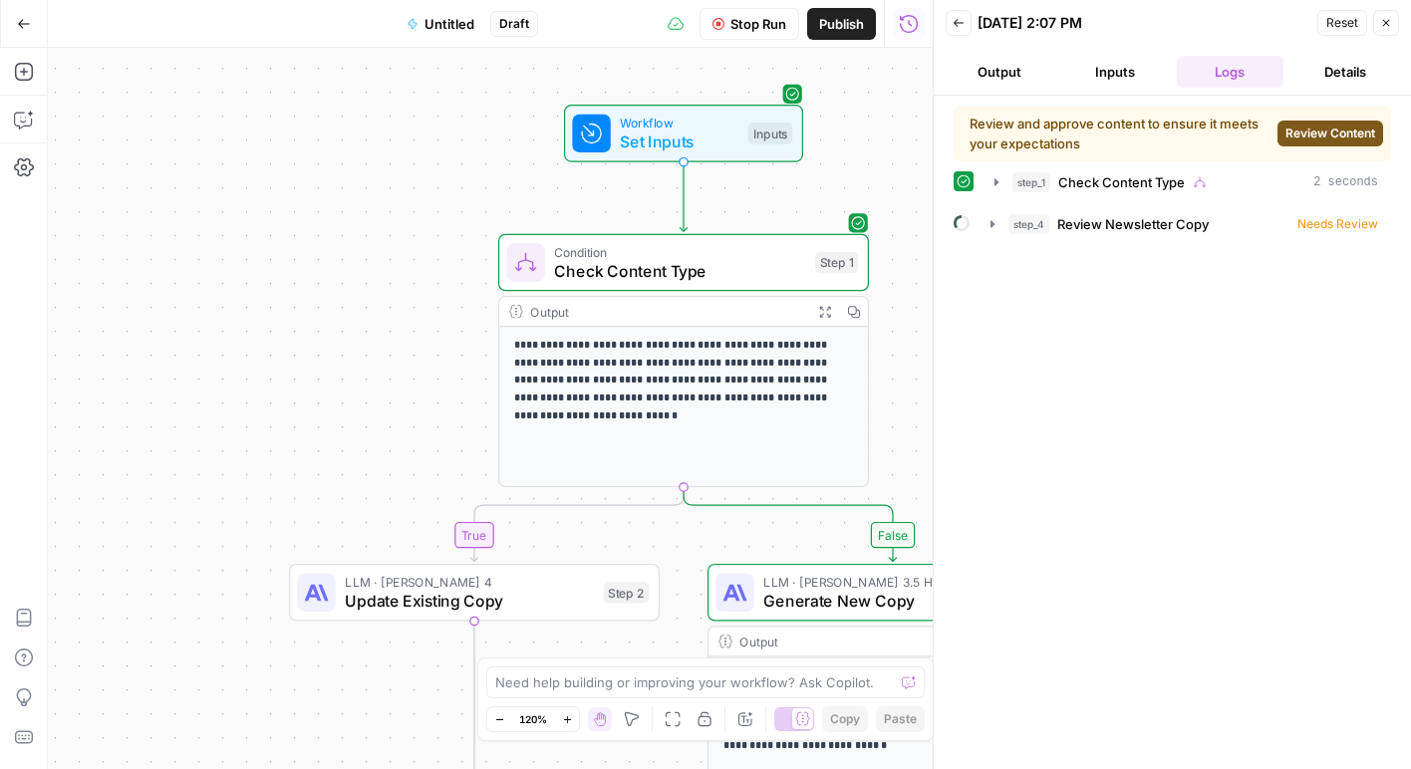
click at [1306, 131] on span "Review Content" at bounding box center [1330, 134] width 90 height 18
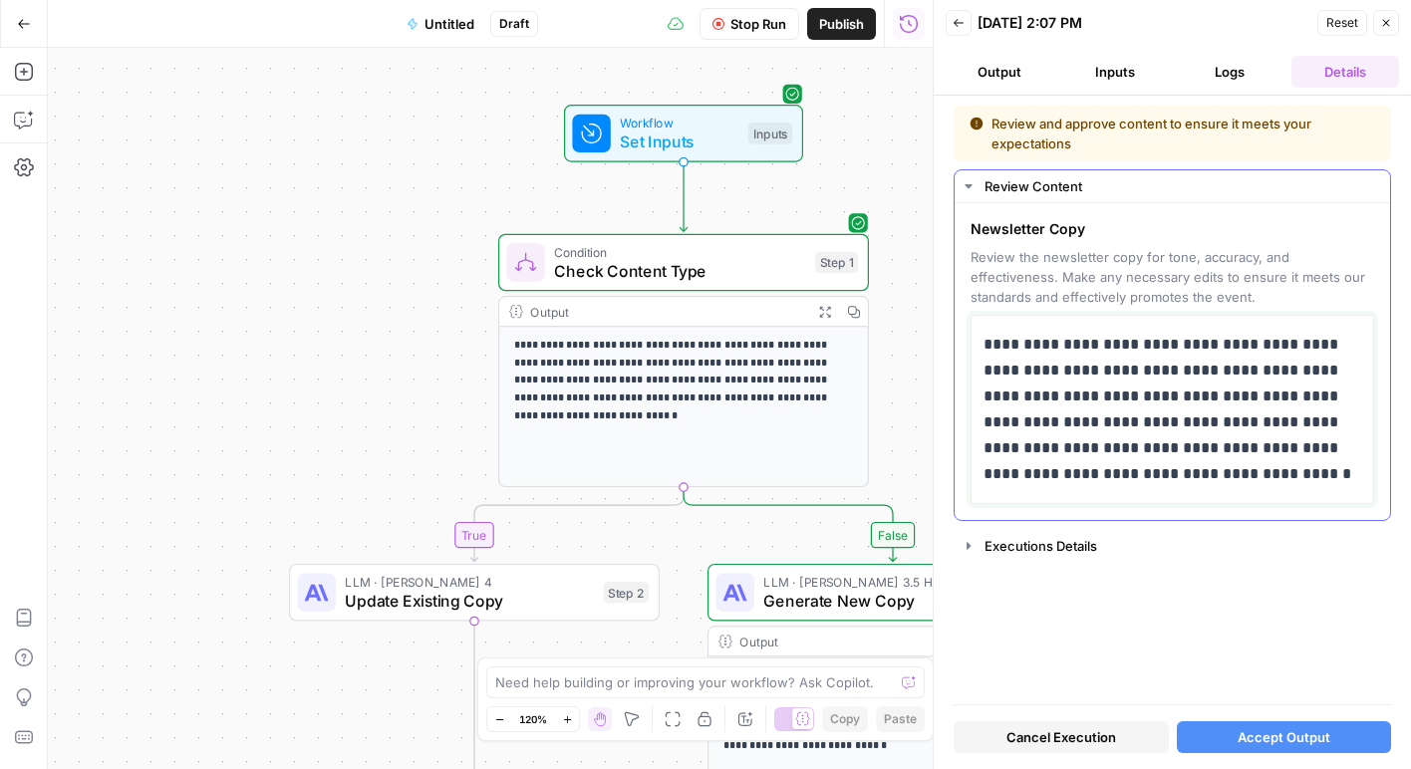
click at [1115, 391] on p "**********" at bounding box center [1173, 409] width 378 height 155
click at [1120, 70] on button "Inputs" at bounding box center [1115, 72] width 108 height 32
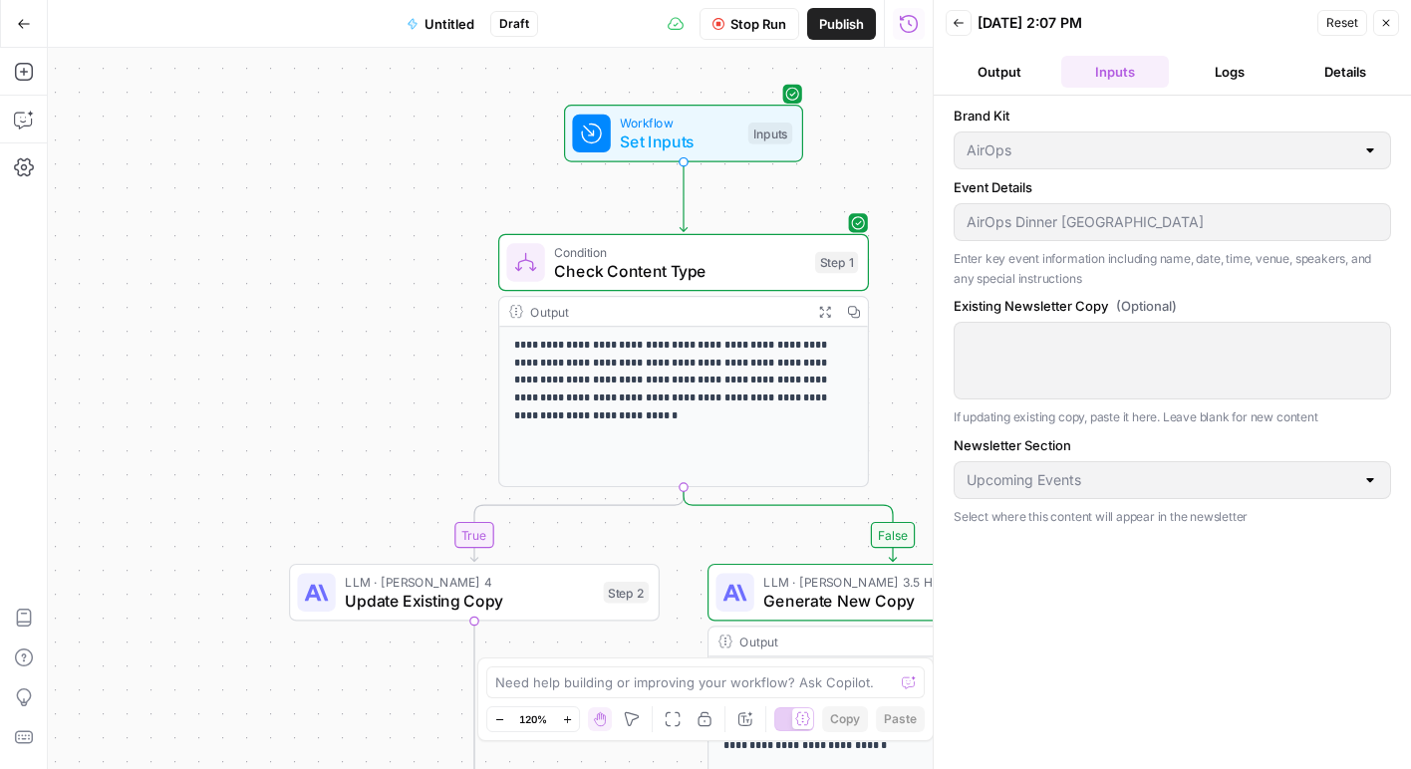
click at [731, 140] on span "Set Inputs" at bounding box center [679, 142] width 119 height 24
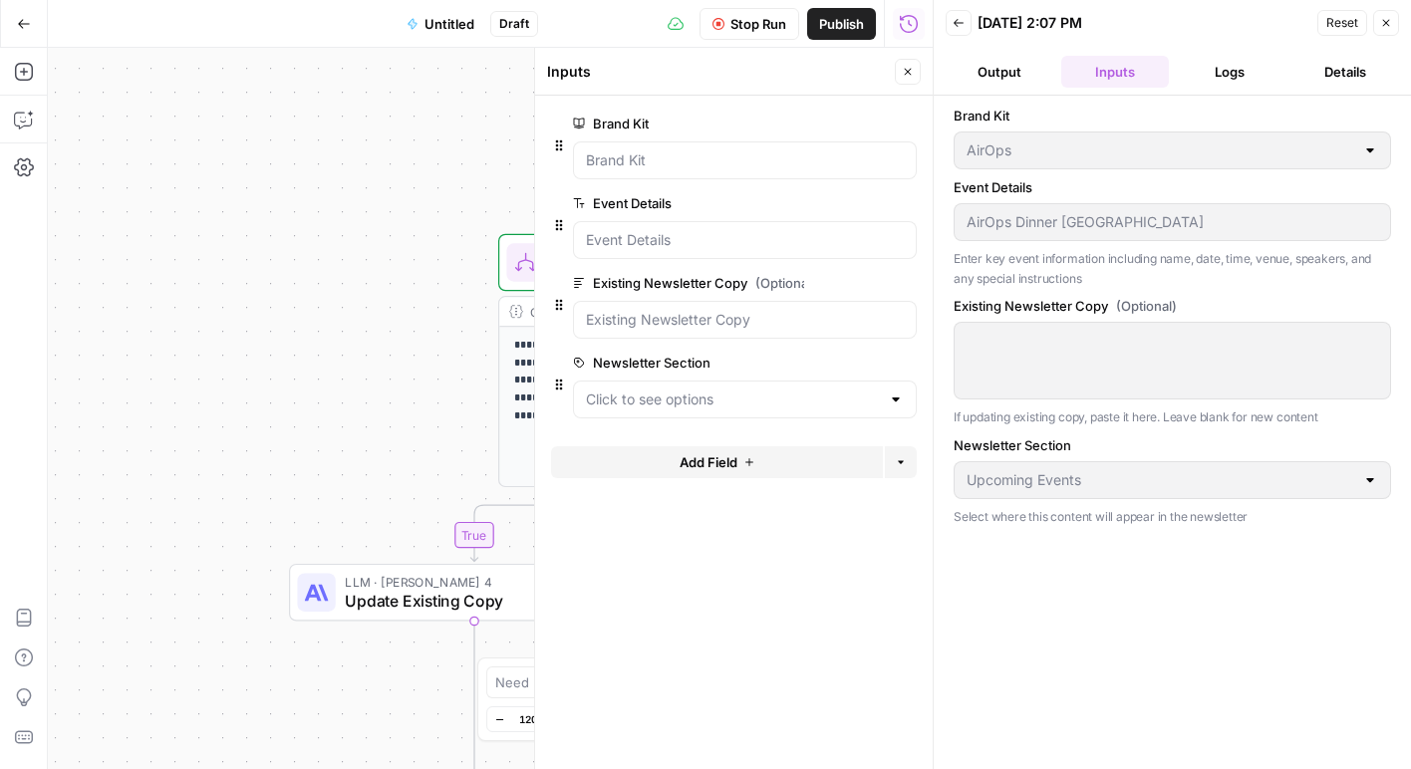
click at [682, 198] on label "Event Details" at bounding box center [688, 203] width 231 height 20
click at [682, 230] on Details "Event Details" at bounding box center [745, 240] width 318 height 20
click at [867, 205] on button "edit field" at bounding box center [850, 203] width 77 height 24
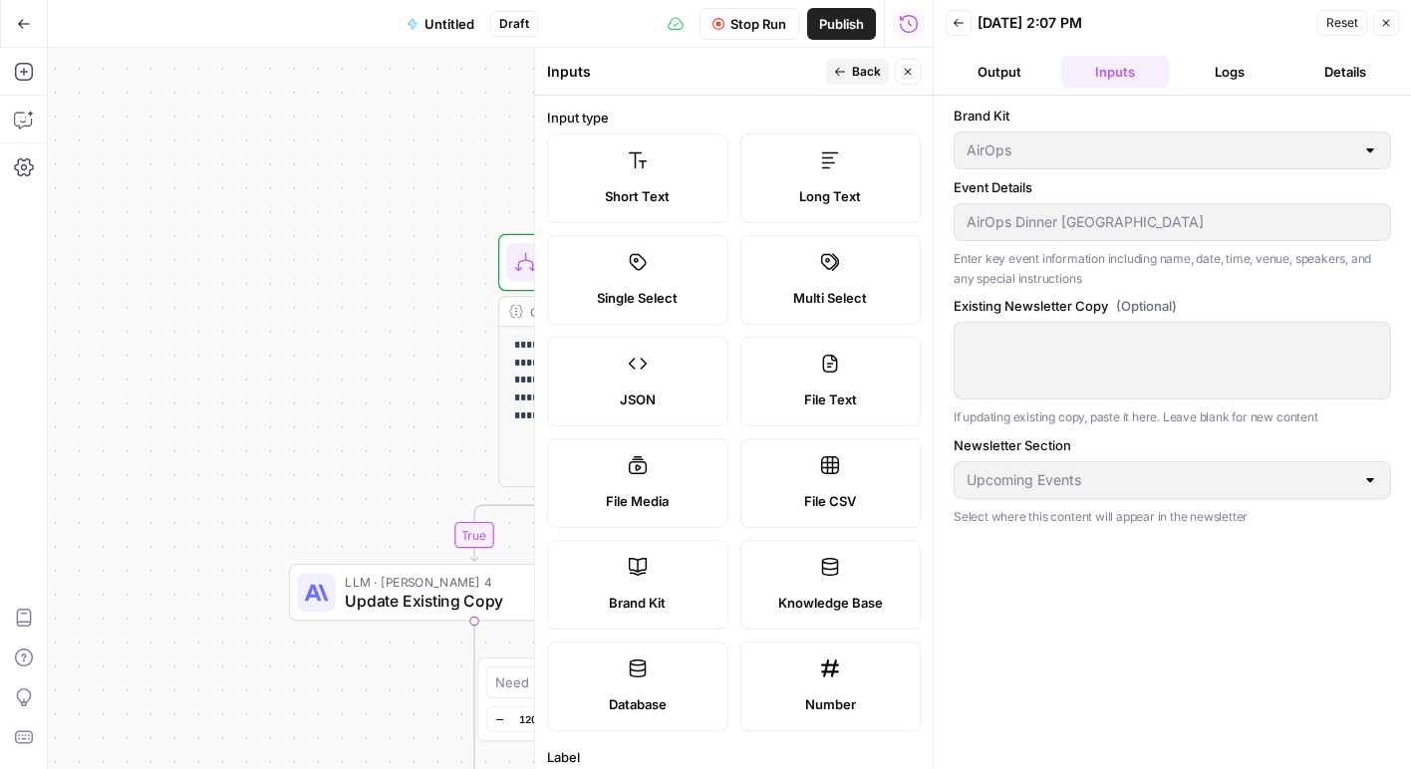
click at [629, 199] on span "Short Text" at bounding box center [637, 196] width 65 height 20
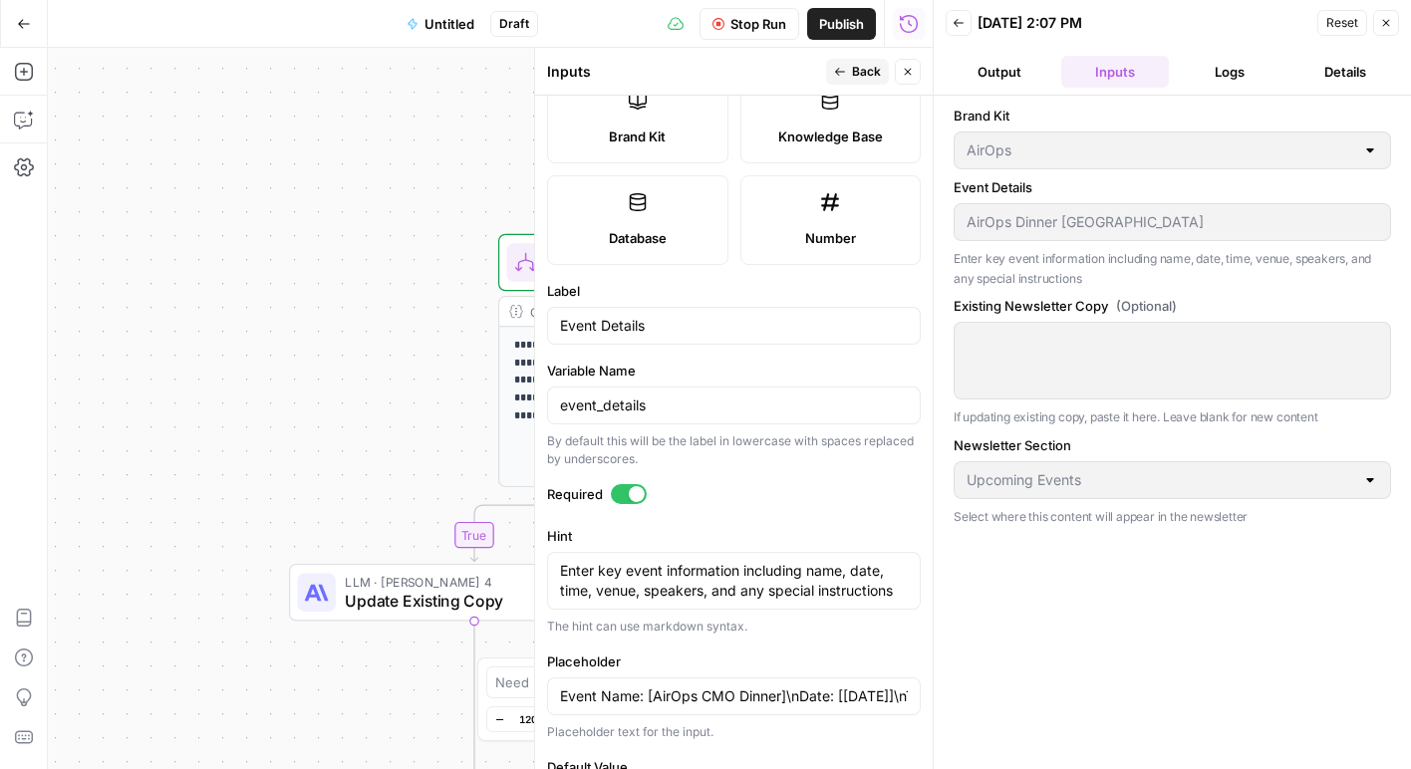
scroll to position [557, 0]
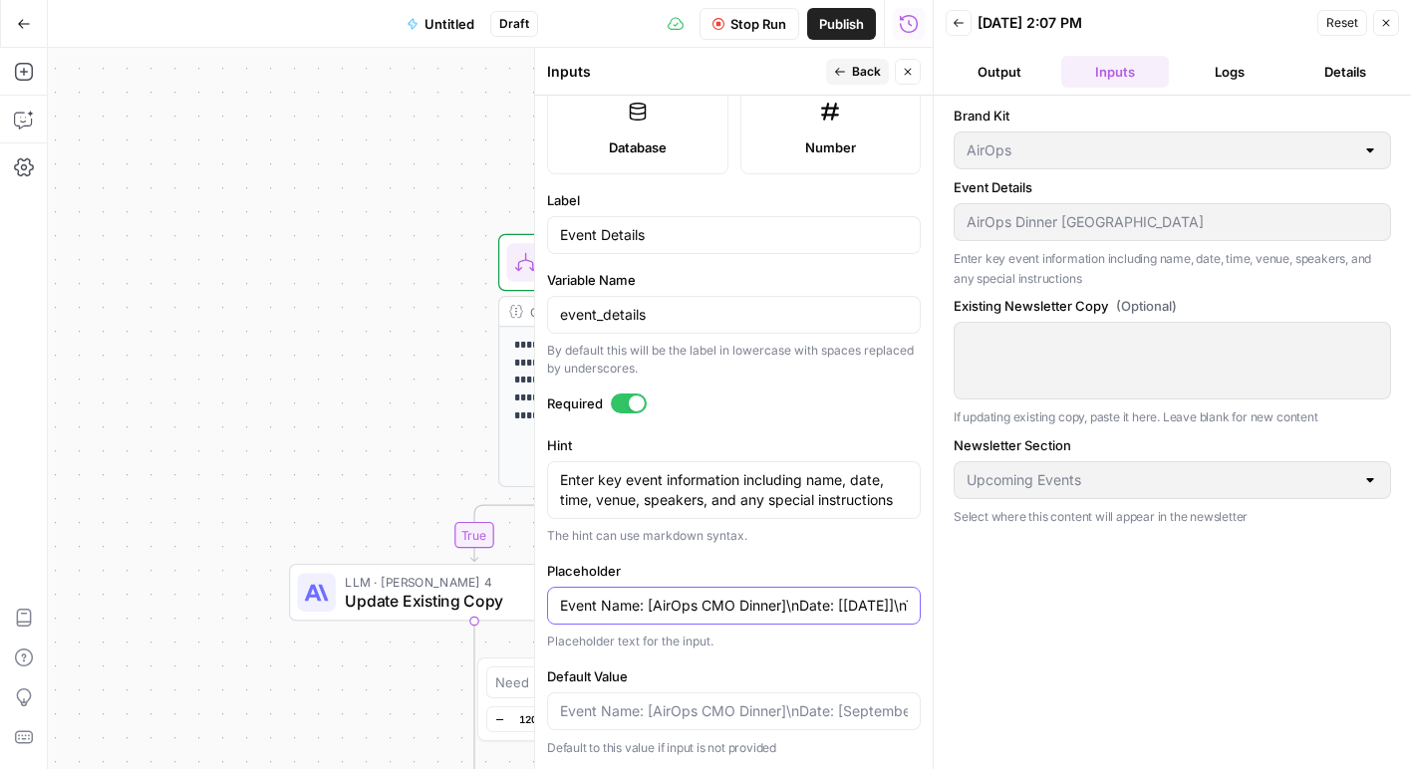
click at [664, 606] on input "Event Name: [AirOps CMO Dinner]\nDate: [[DATE]]\nTime: [6:00pm PST]\nVenue: [SF…" at bounding box center [734, 606] width 348 height 20
click at [665, 612] on input "Event Name: [AirOps CMO Dinner]\nDate: [[DATE]]\nTime: [6:00pm PST]\nVenue: [SF…" at bounding box center [734, 606] width 348 height 20
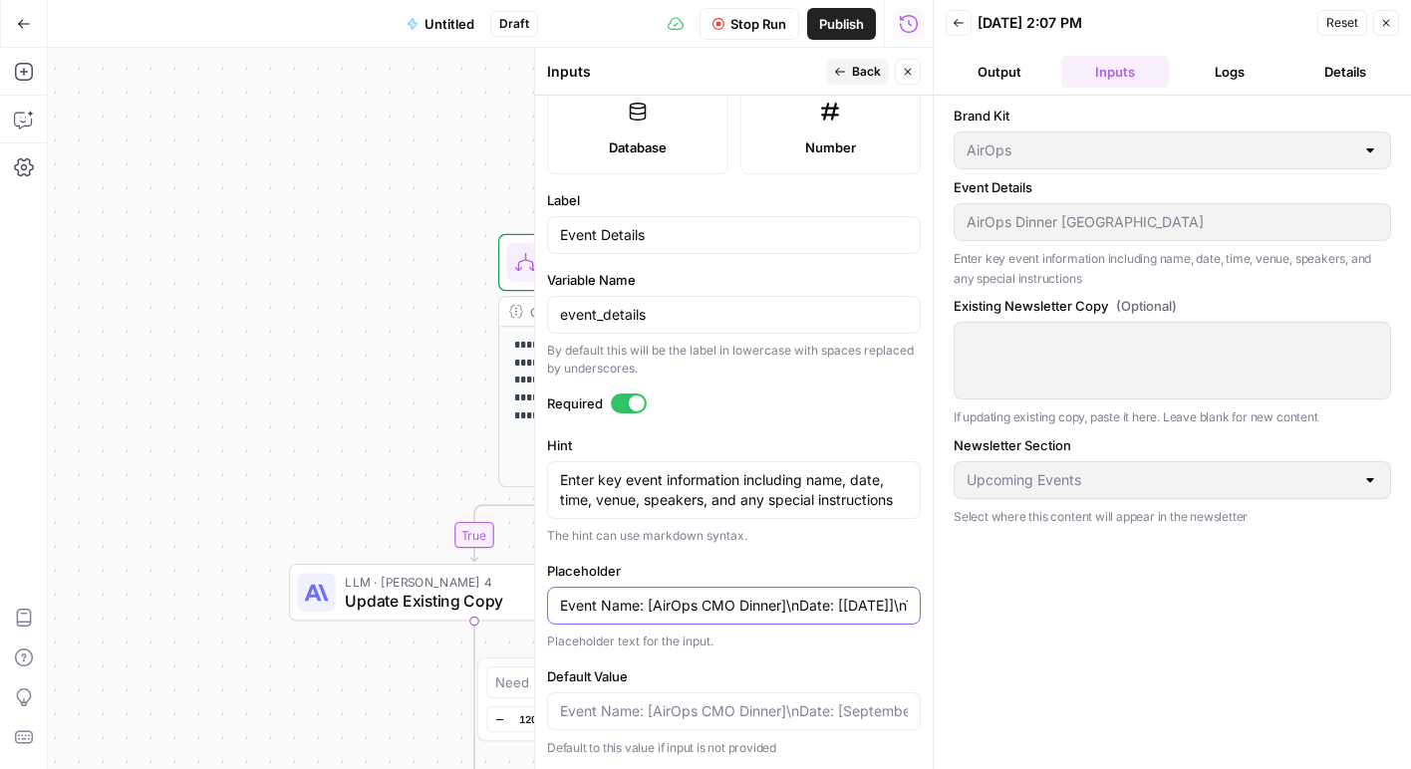
click at [740, 607] on input "Event Name: [AirOps CMO Dinner]\nDate: [[DATE]]\nTime: [6:00pm PST]\nVenue: [SF…" at bounding box center [734, 606] width 348 height 20
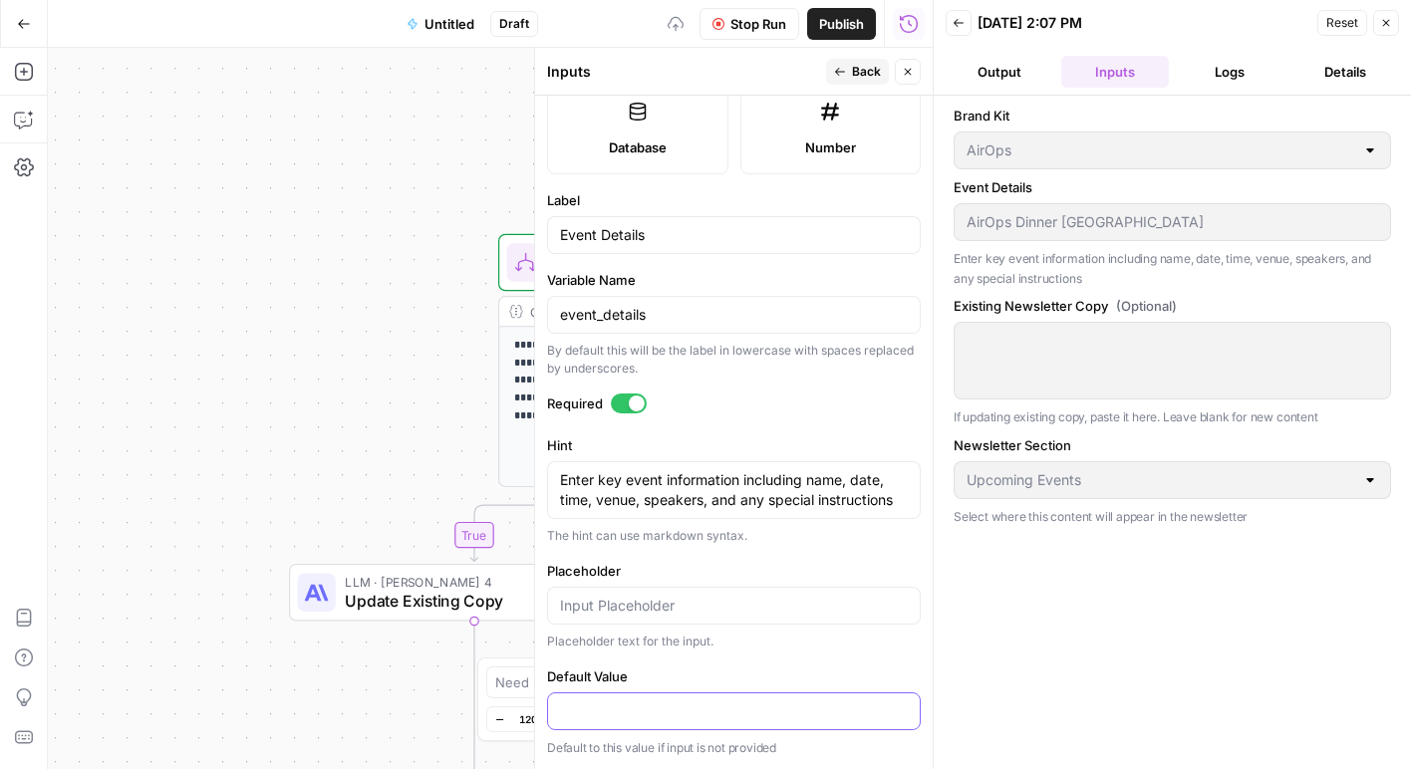
click at [709, 705] on input "Default Value" at bounding box center [734, 712] width 348 height 20
paste input "Event Name: [AirOps CMO Dinner]\nDate: [[DATE]]\nTime: [6:00pm PST]\nVenue: [SF…"
click at [718, 713] on input "Event Name: [AirOps CMO Dinner]\nDate: [[DATE]]\nTime: [6:00pm PST]\nVenue: [SF…" at bounding box center [734, 712] width 348 height 20
click at [660, 714] on input "Event Name: [AirOps CMO Dinner]\nDate: [[DATE]]\nTime: [6:00pm PST]\nVenue: [SF…" at bounding box center [734, 712] width 348 height 20
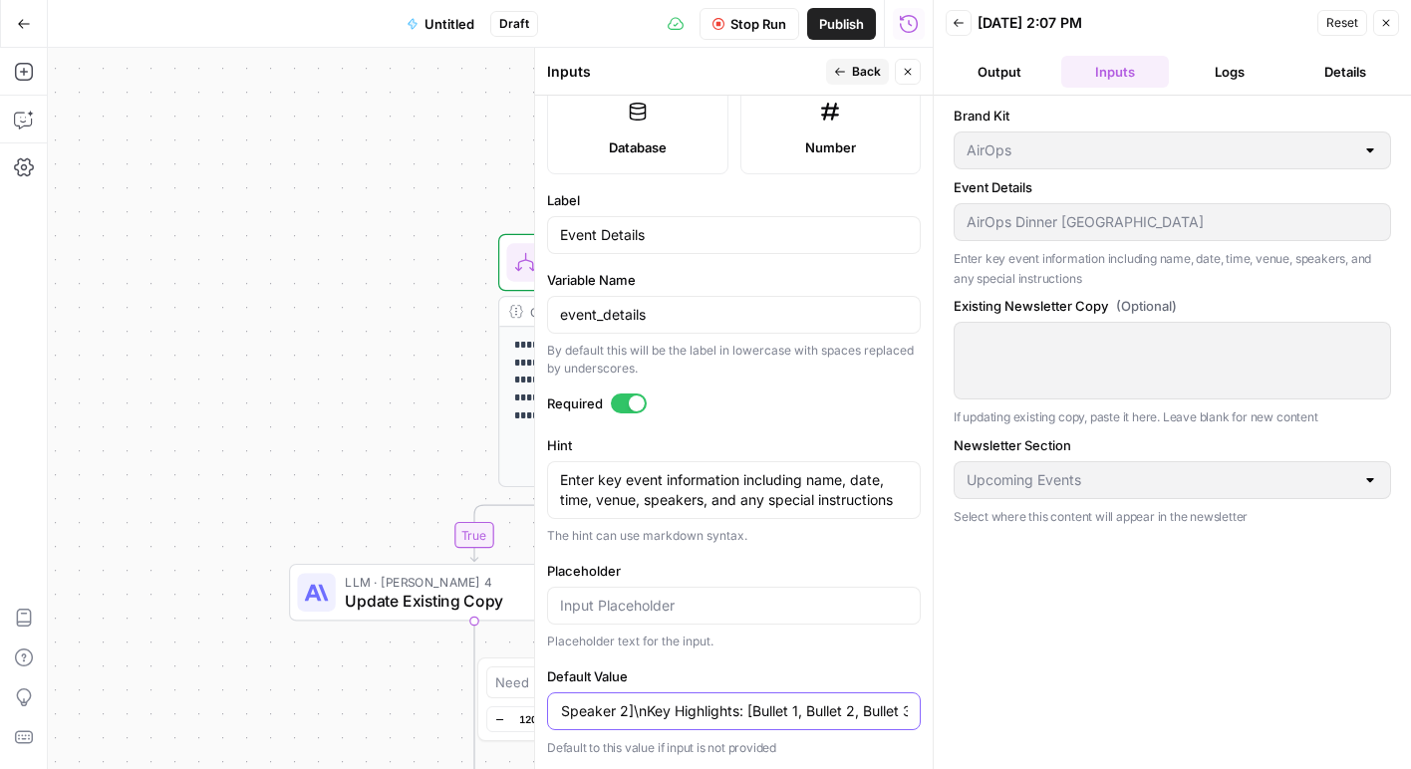
scroll to position [0, 0]
drag, startPoint x: 701, startPoint y: 708, endPoint x: 491, endPoint y: 705, distance: 209.3
click at [491, 705] on body "**********" at bounding box center [705, 384] width 1411 height 769
type input "Event Name: [AirOps CMO Dinner]\nDate: [[DATE]]\nTime: [6:00pm PST]\nVenue: [SF…"
click at [493, 704] on div "Need help building or improving your workflow? Ask Copilot. Zoom Out 120% Zoom …" at bounding box center [705, 700] width 456 height 84
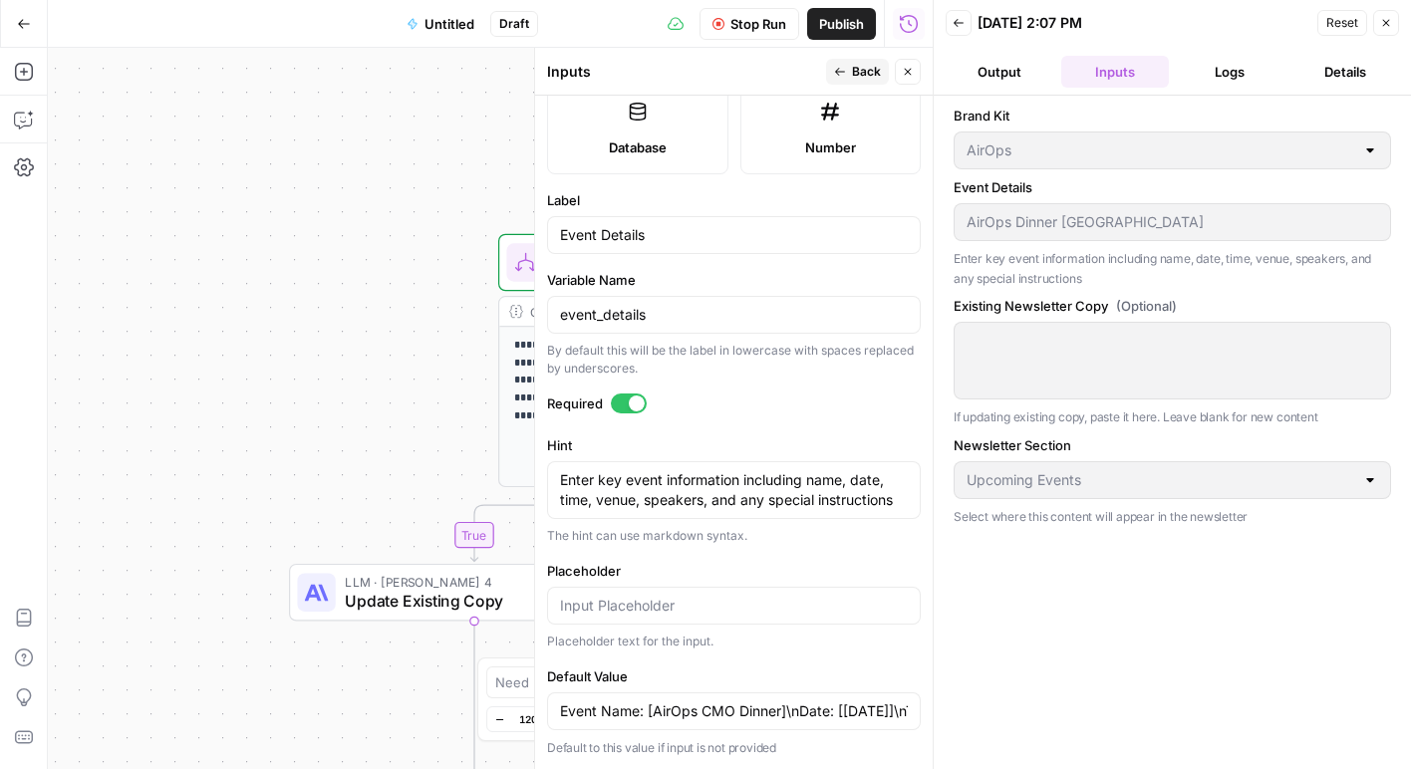
click at [728, 592] on div at bounding box center [734, 606] width 374 height 38
click at [707, 712] on input "Event Name: [AirOps CMO Dinner]\nDate: [[DATE]]\nTime: [6:00pm PST]\nVenue: [SF…" at bounding box center [734, 712] width 348 height 20
click at [860, 67] on span "Back" at bounding box center [866, 72] width 29 height 18
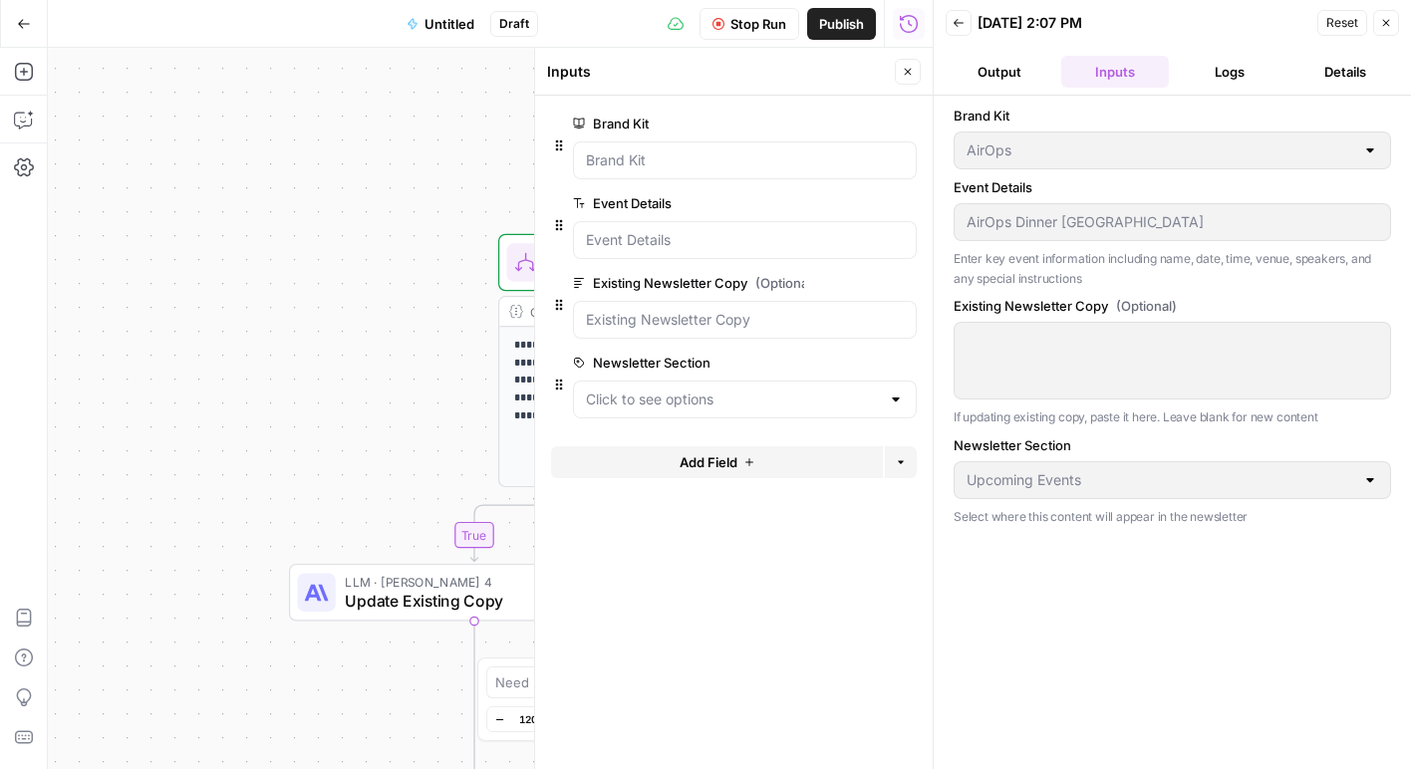
click at [814, 308] on div at bounding box center [745, 320] width 344 height 38
click at [842, 290] on span "edit field" at bounding box center [842, 283] width 44 height 16
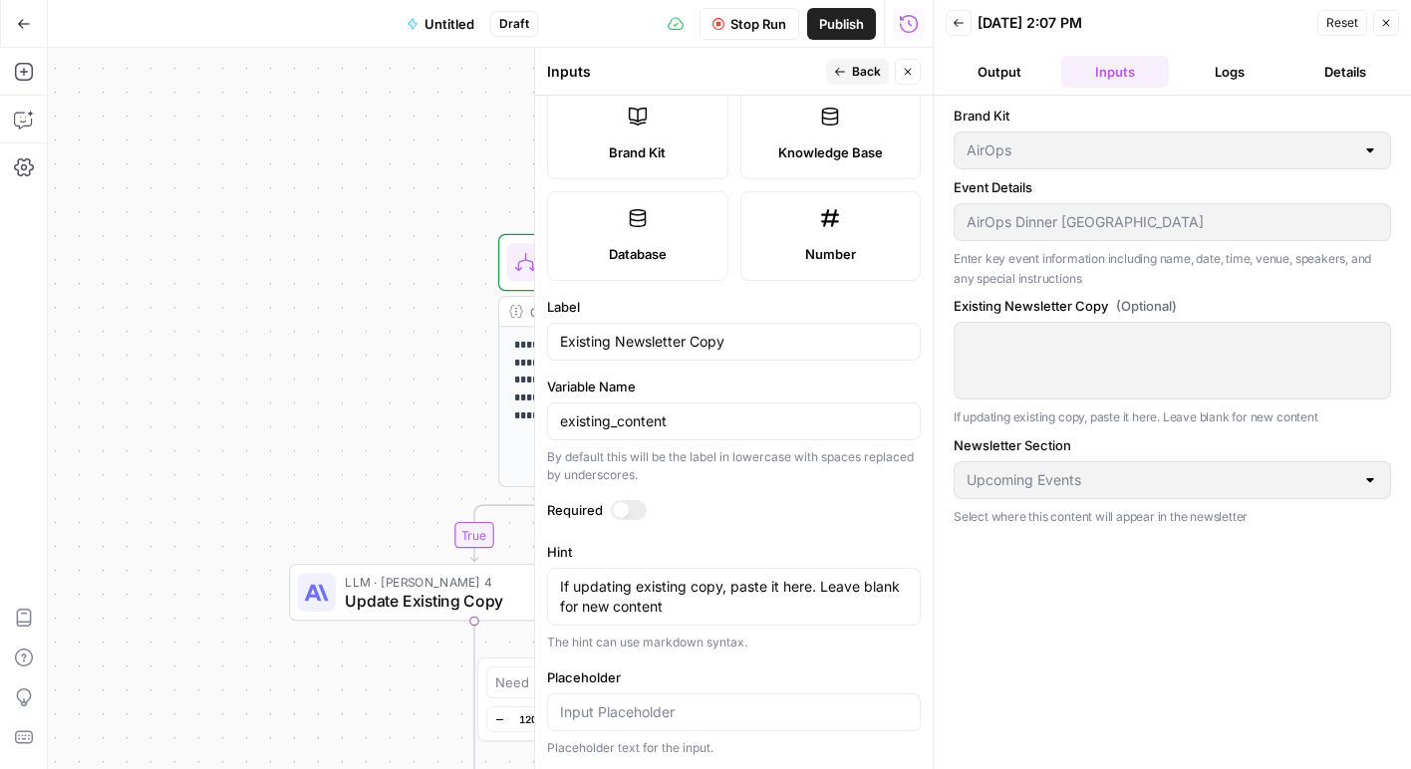
scroll to position [597, 0]
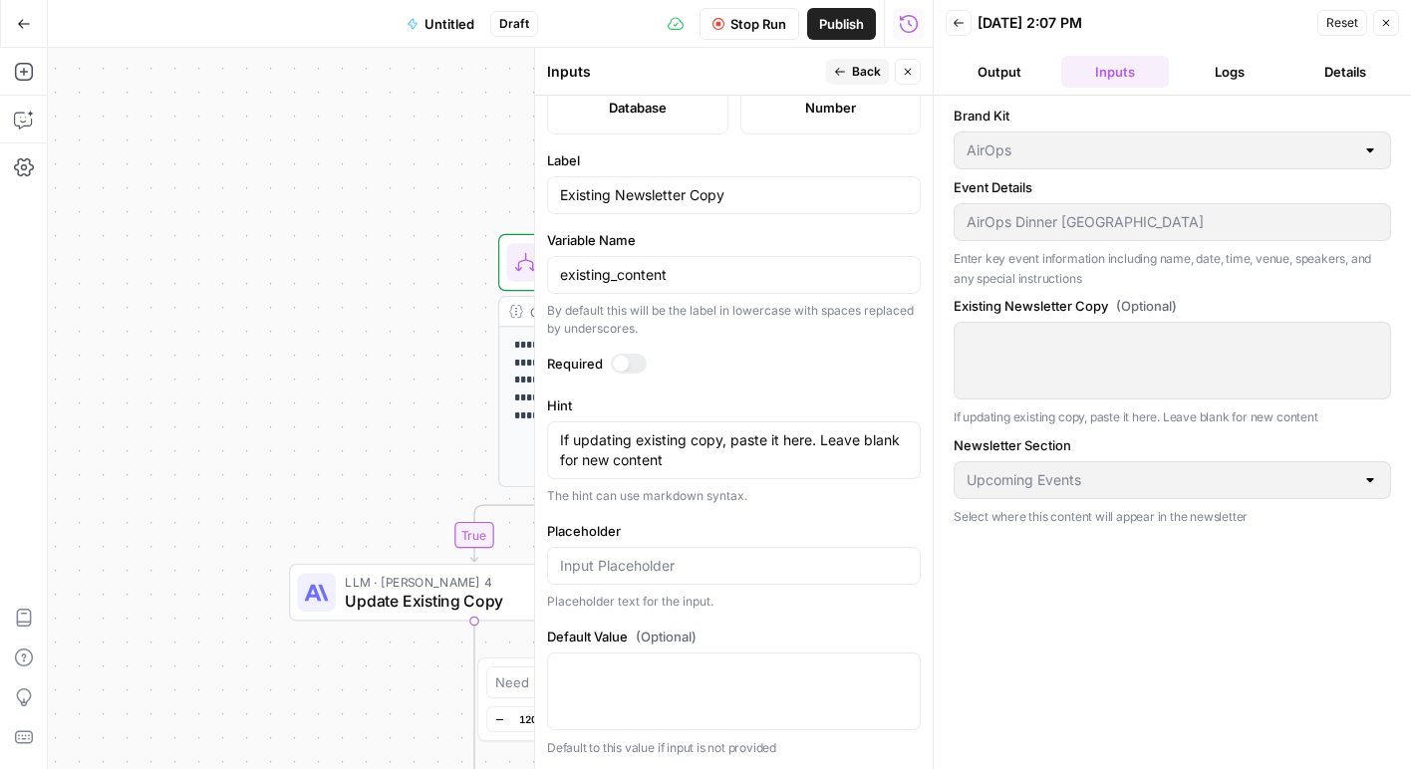
click at [759, 23] on span "Stop Run" at bounding box center [758, 24] width 56 height 20
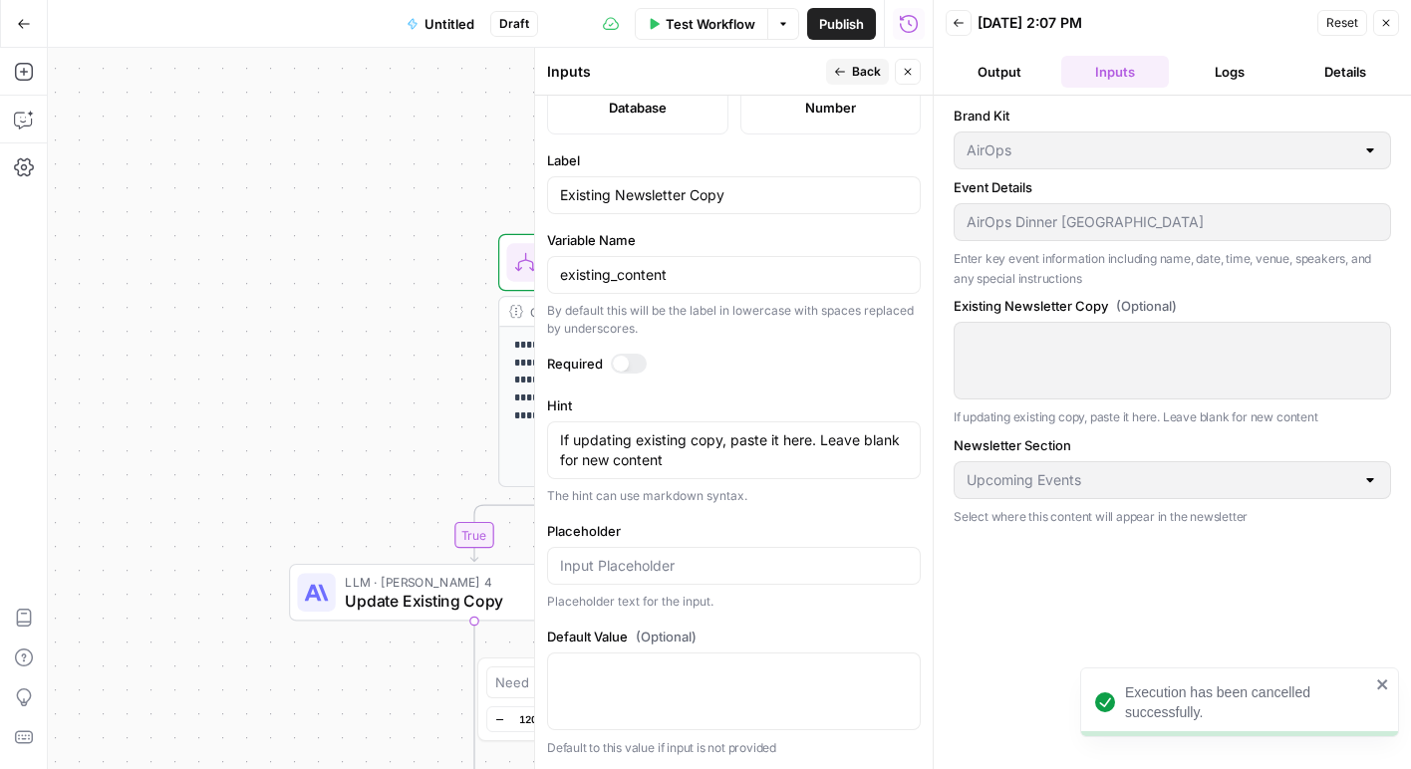
click at [715, 19] on span "Test Workflow" at bounding box center [711, 24] width 90 height 20
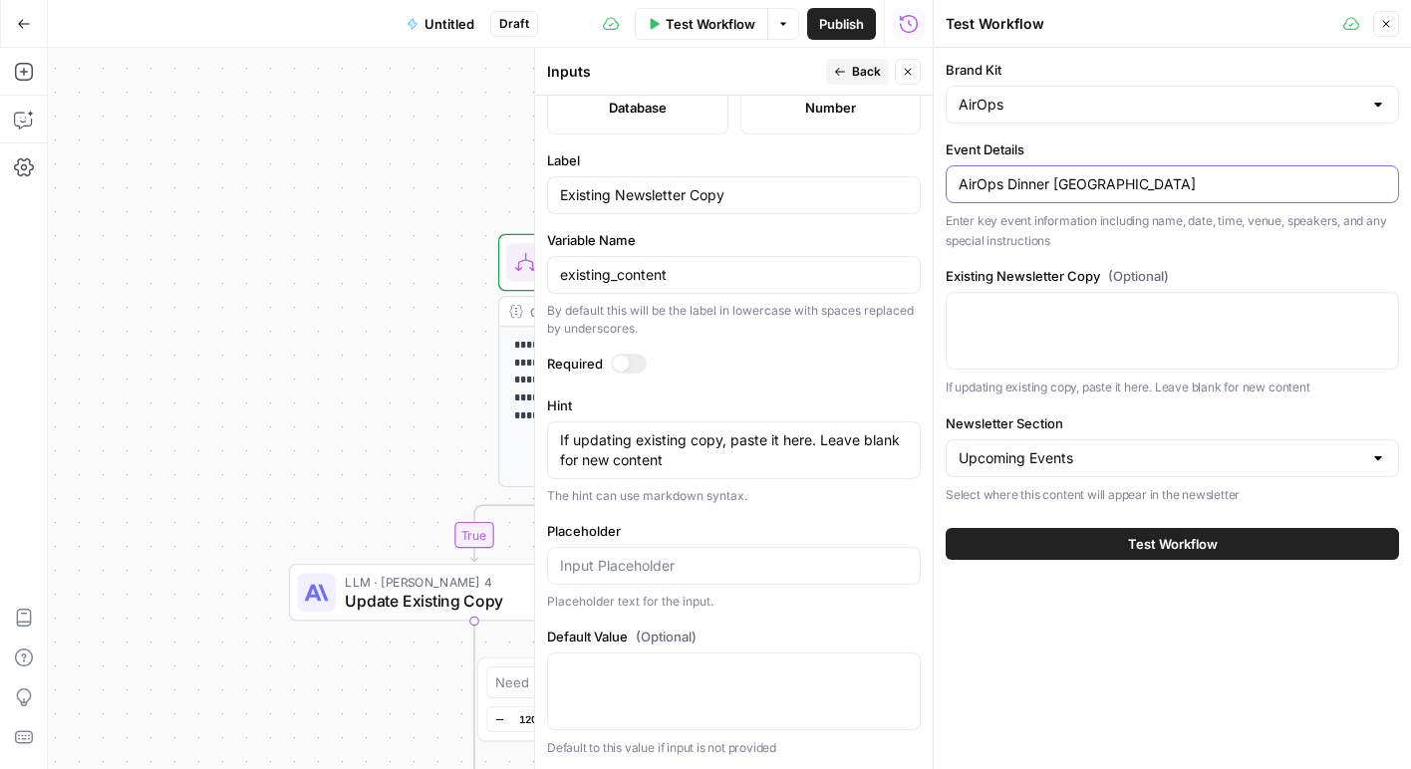
click at [1054, 191] on input "AirOps Dinner NYC" at bounding box center [1172, 184] width 427 height 20
click at [1038, 328] on div at bounding box center [1172, 331] width 453 height 78
paste textarea "AirOps Dinner NYC"
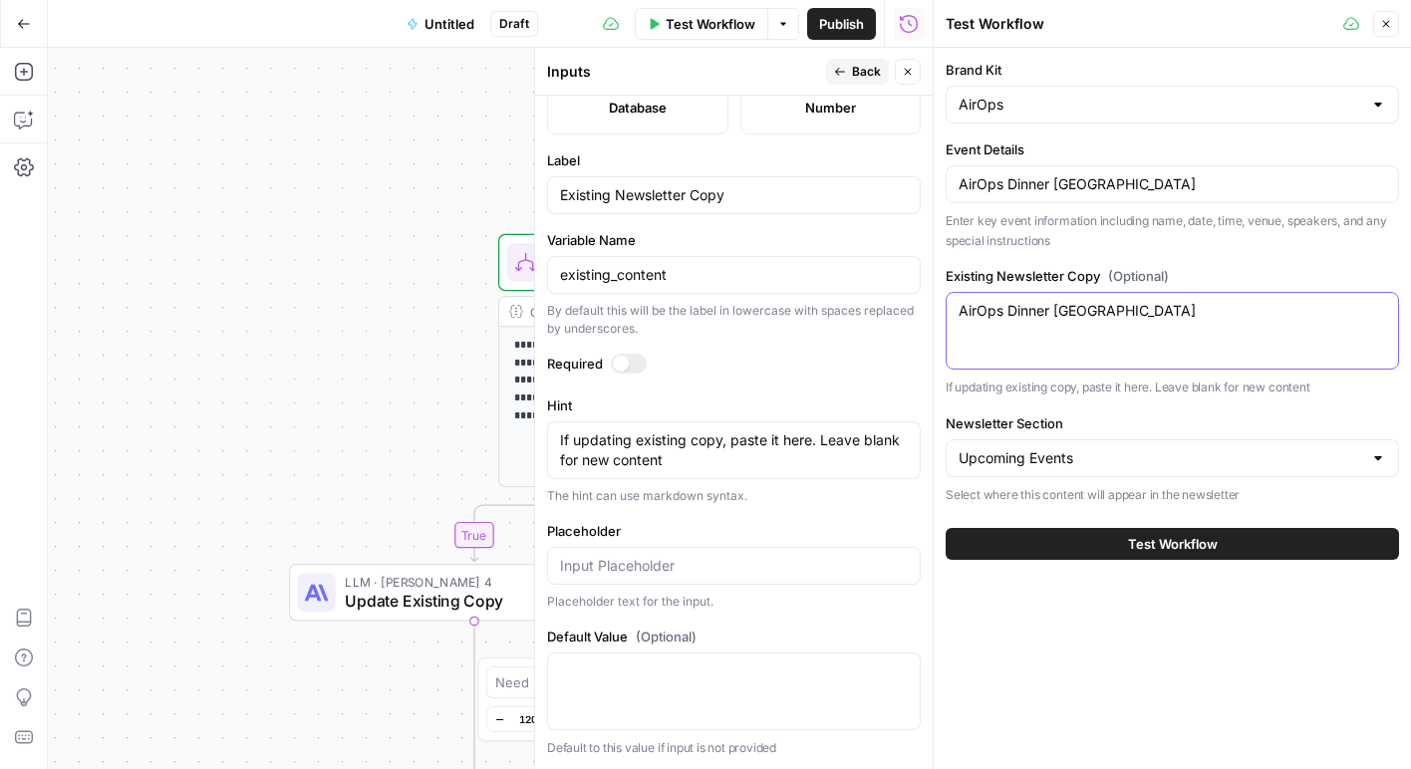
type textarea "AirOps Dinner NYC"
click at [1136, 539] on span "Test Workflow" at bounding box center [1173, 544] width 90 height 20
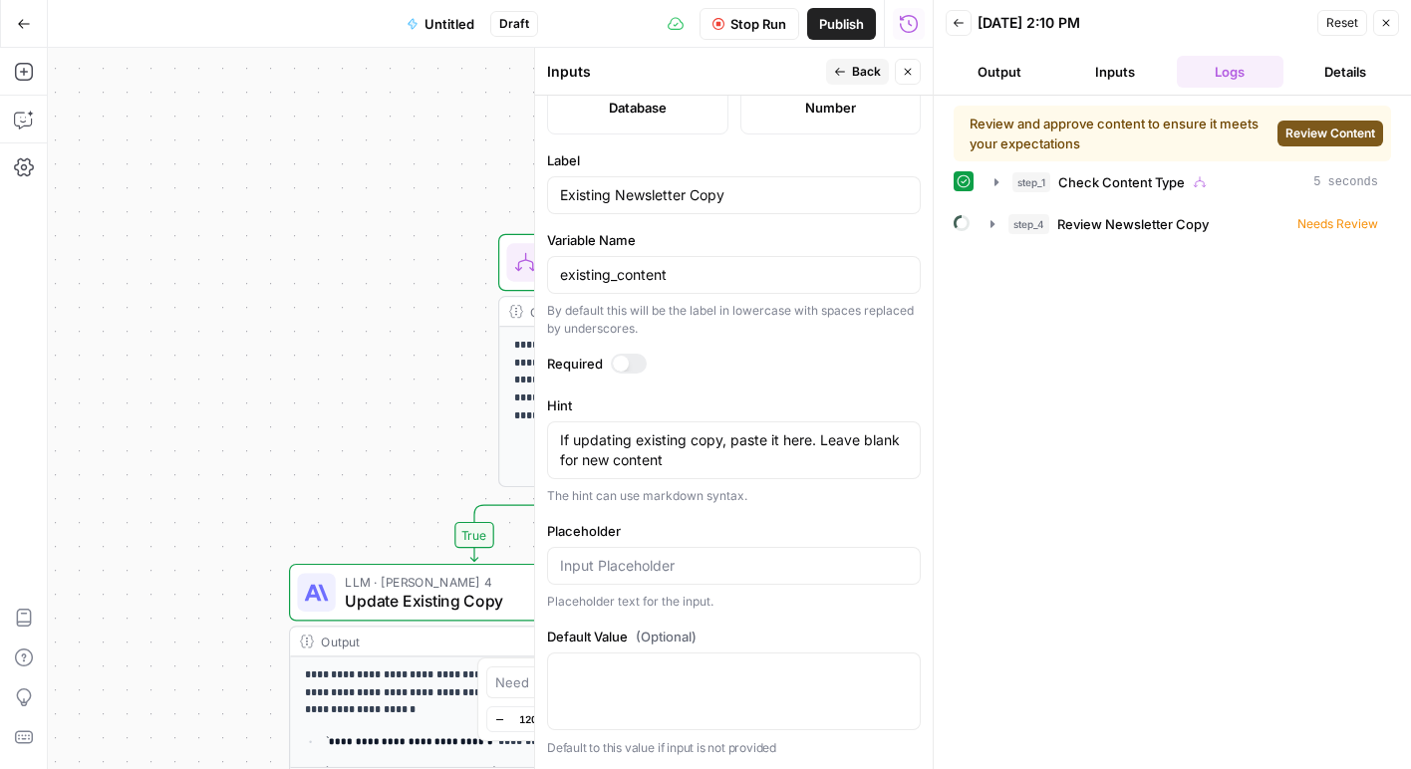
click at [909, 78] on button "Close" at bounding box center [908, 72] width 26 height 26
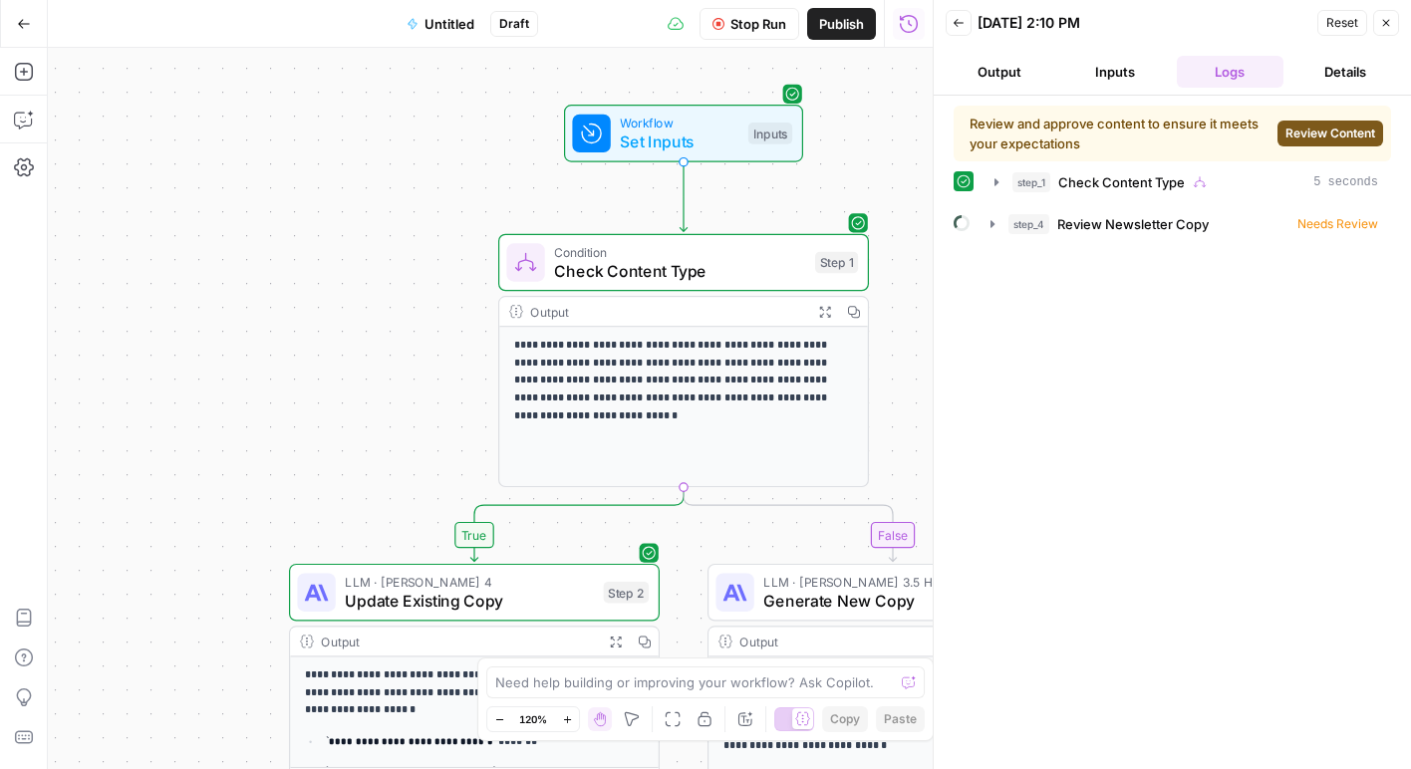
click at [1287, 133] on span "Review Content" at bounding box center [1330, 134] width 90 height 18
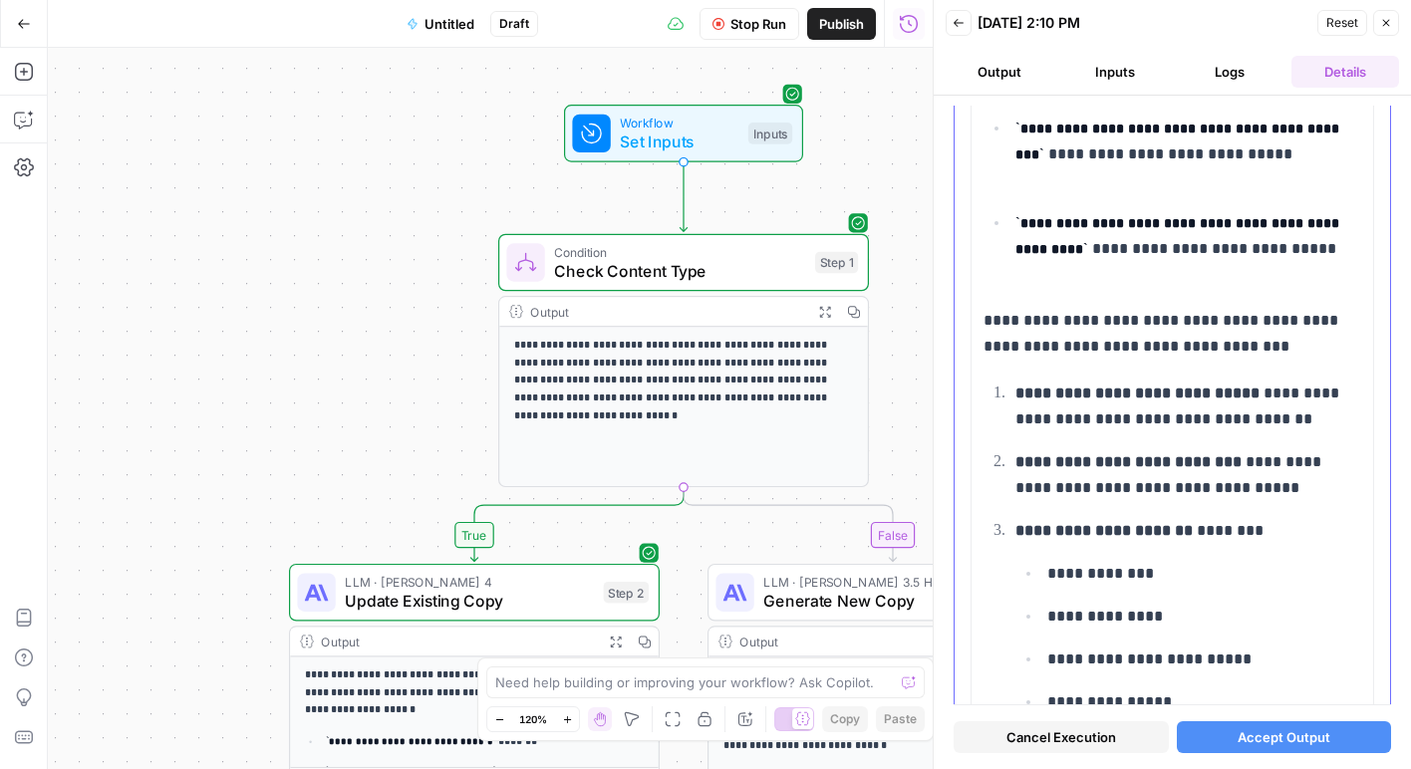
scroll to position [713, 0]
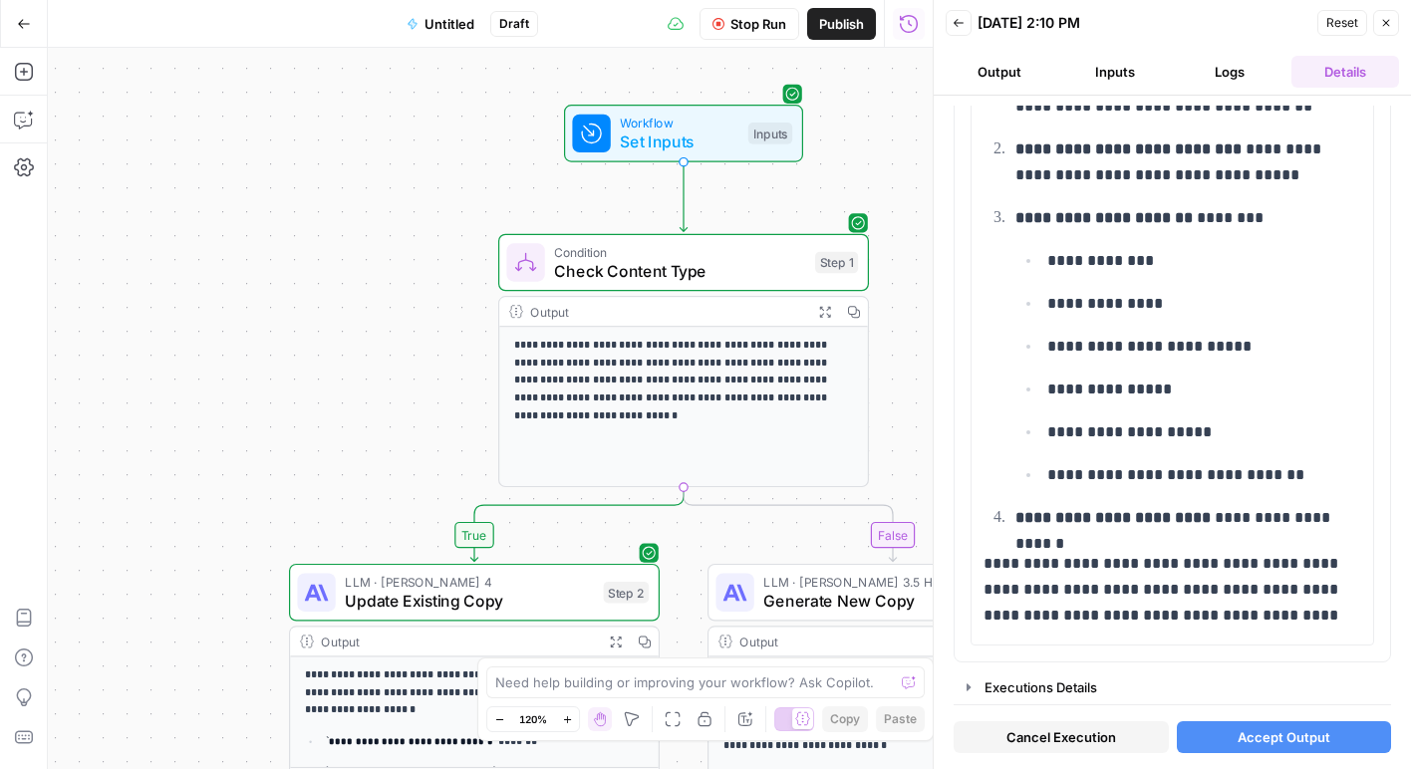
click at [485, 584] on span "LLM · [PERSON_NAME] 4" at bounding box center [469, 581] width 249 height 19
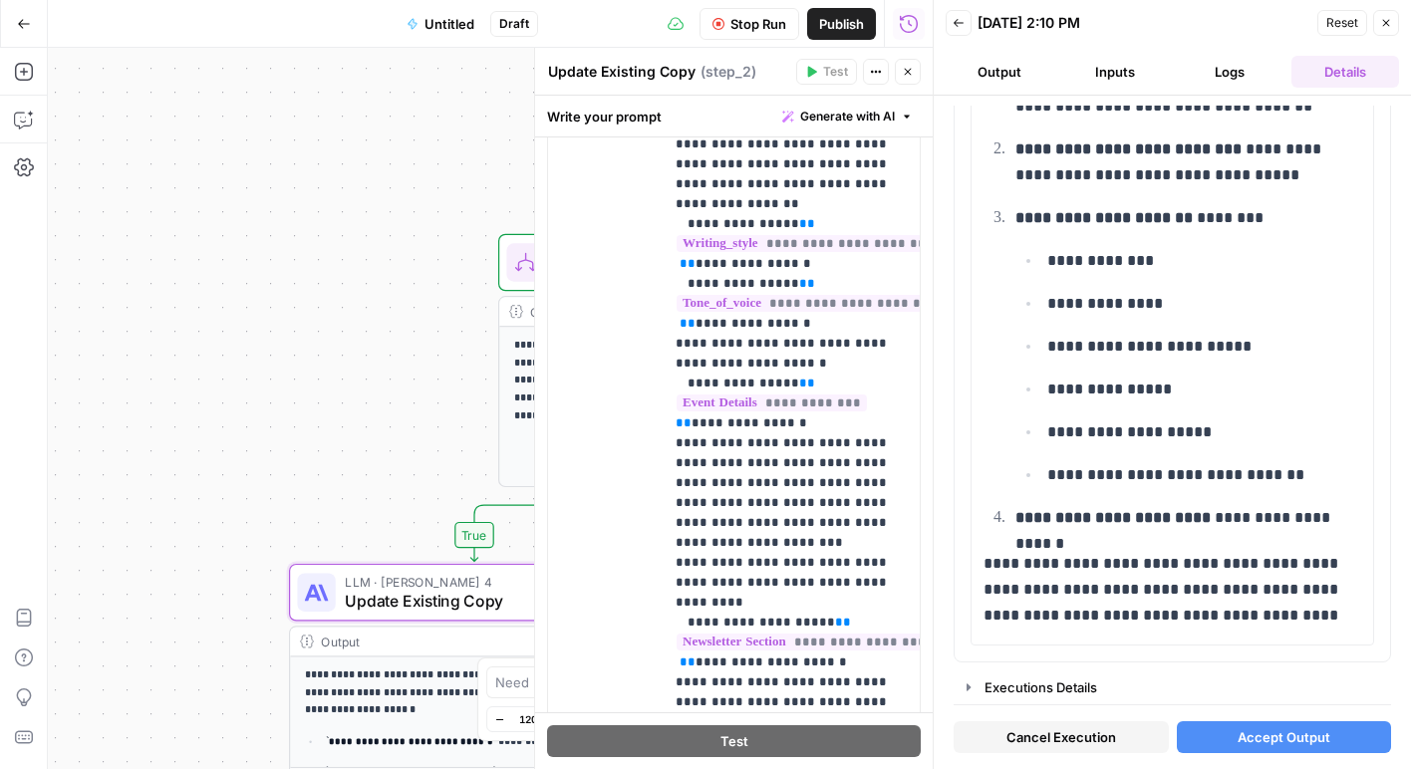
scroll to position [754, 0]
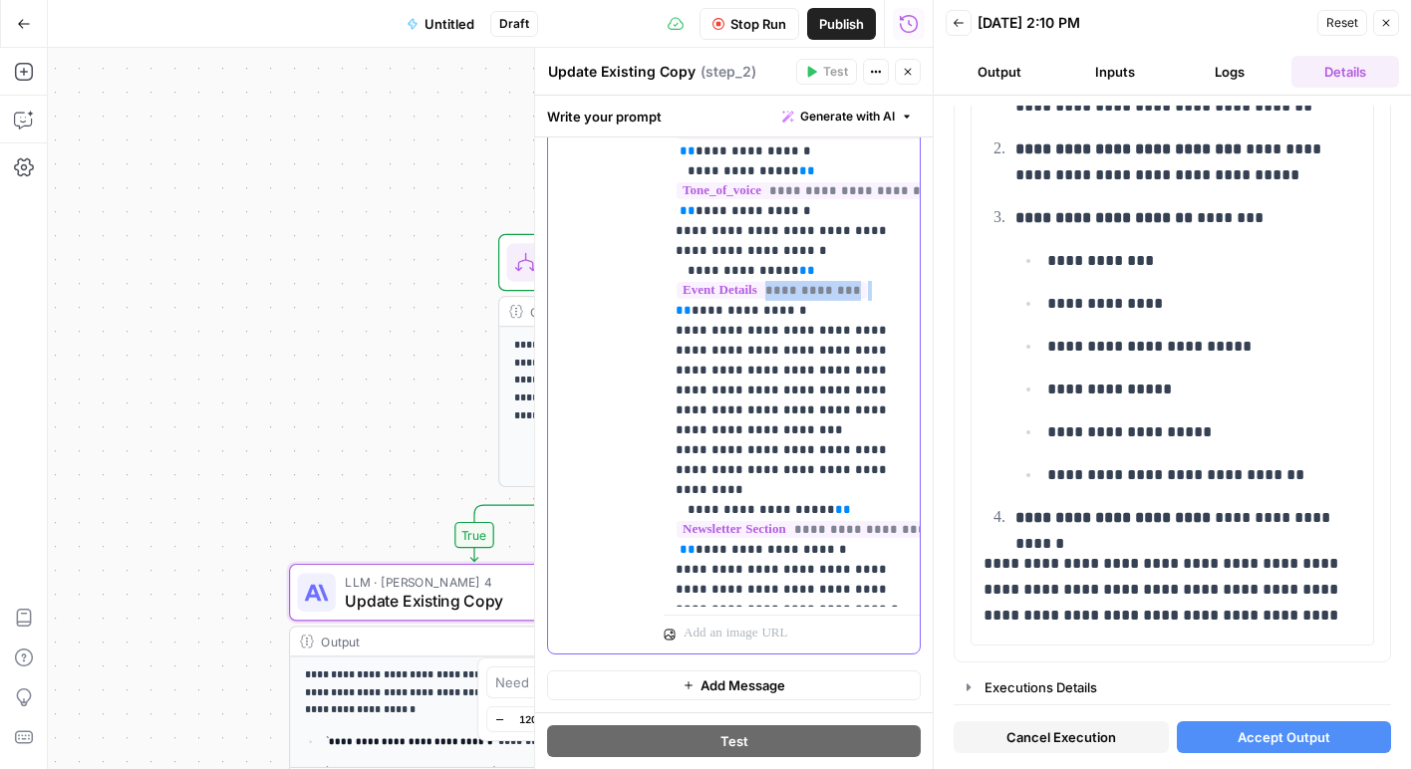
drag, startPoint x: 673, startPoint y: 253, endPoint x: 866, endPoint y: 257, distance: 193.4
click at [866, 257] on div "**********" at bounding box center [792, 201] width 256 height 812
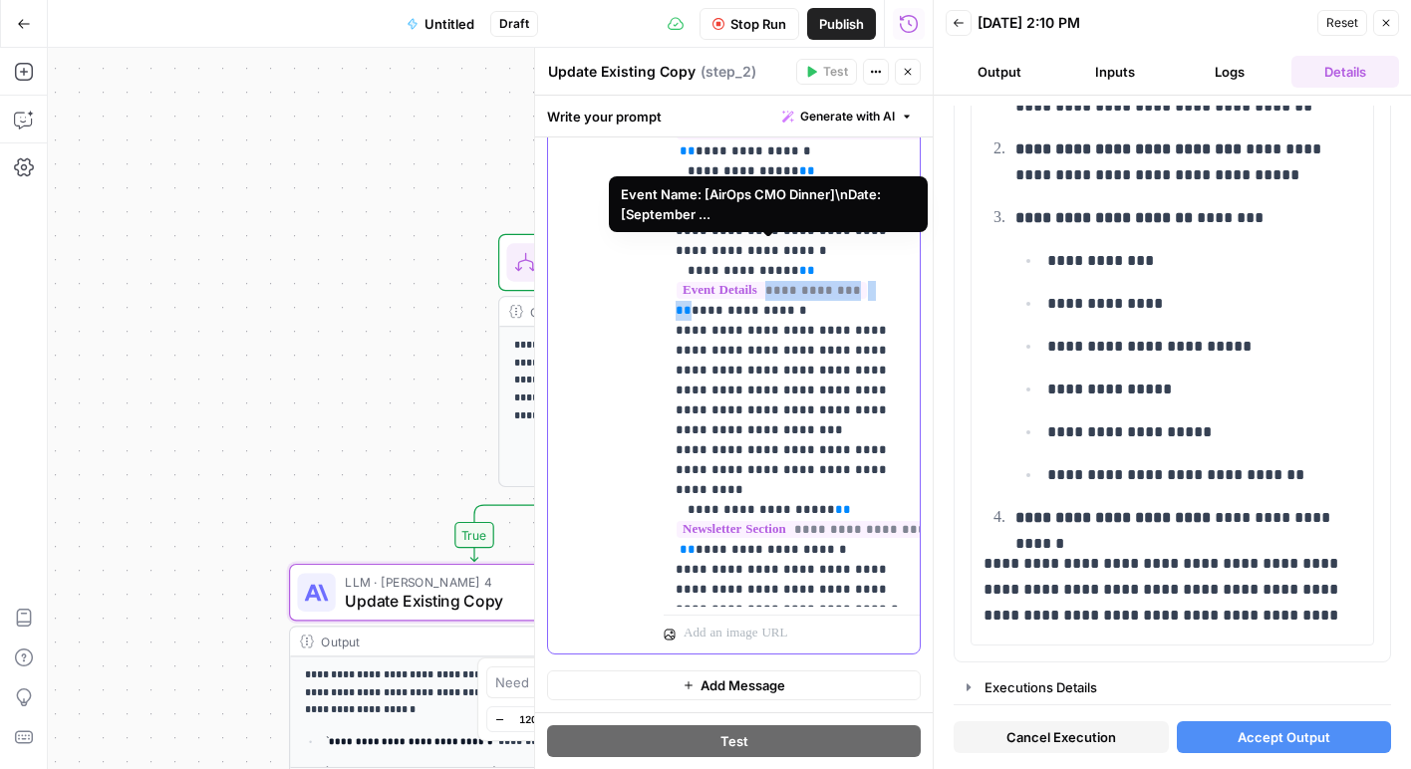
drag, startPoint x: 881, startPoint y: 255, endPoint x: 688, endPoint y: 245, distance: 193.6
click at [688, 245] on p "**********" at bounding box center [792, 610] width 232 height 1614
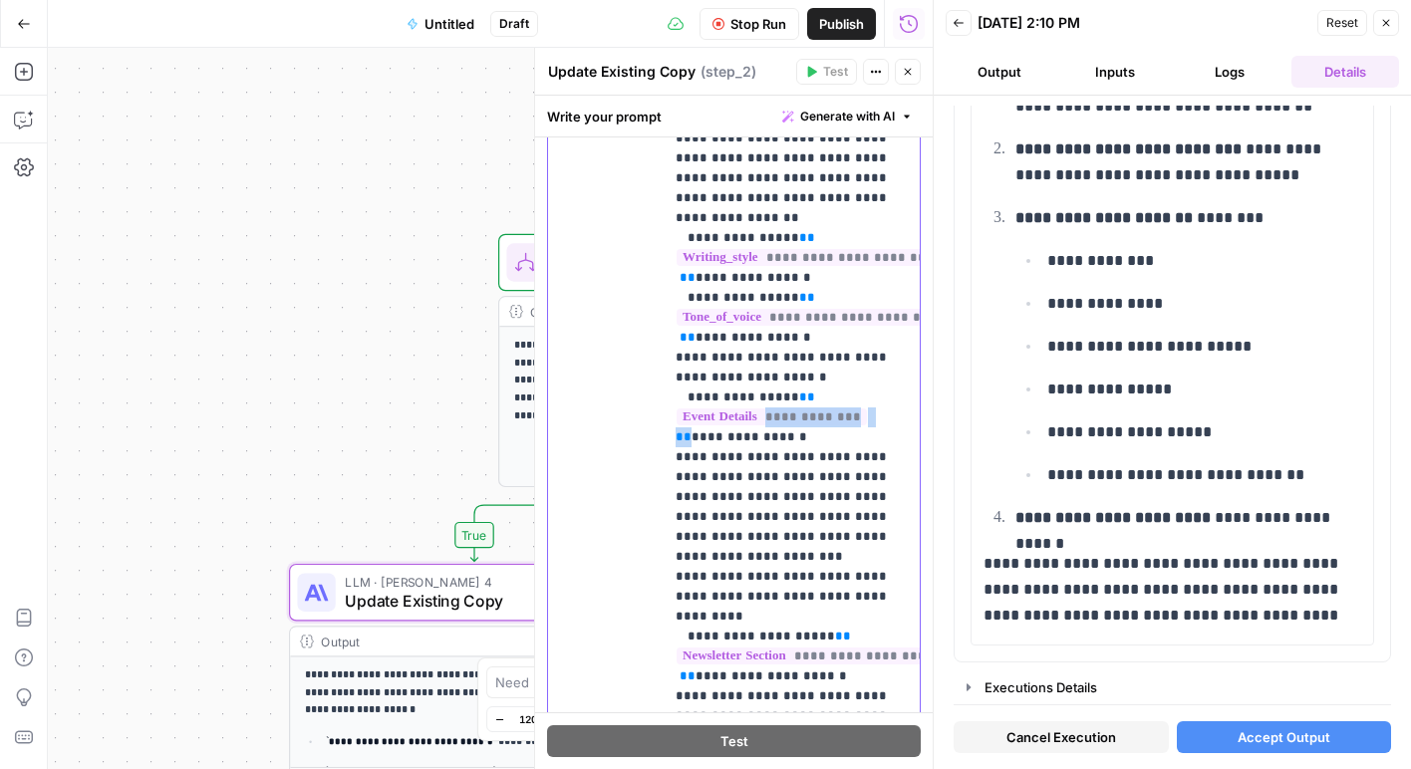
scroll to position [632, 0]
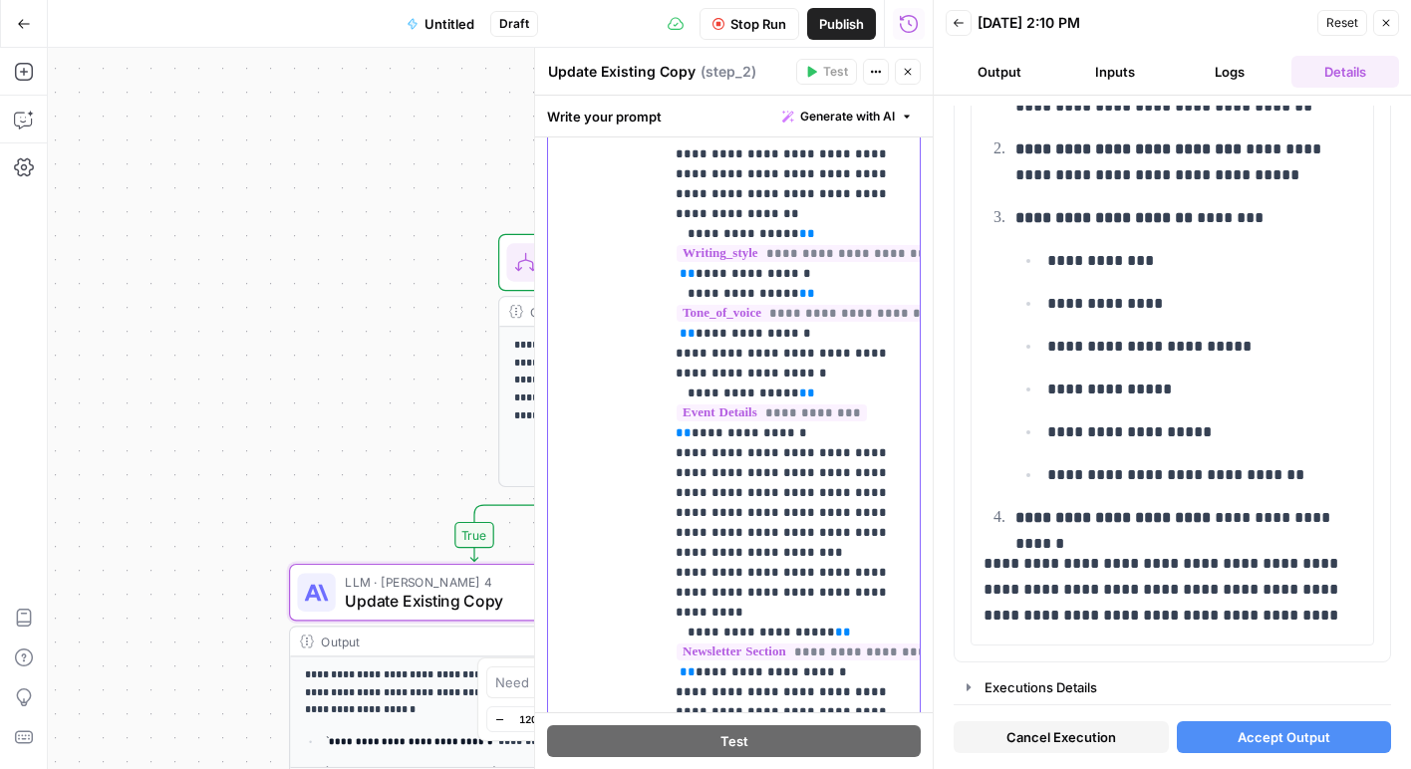
click at [769, 305] on span "**********" at bounding box center [810, 313] width 266 height 17
click at [816, 195] on p "**********" at bounding box center [792, 732] width 232 height 1614
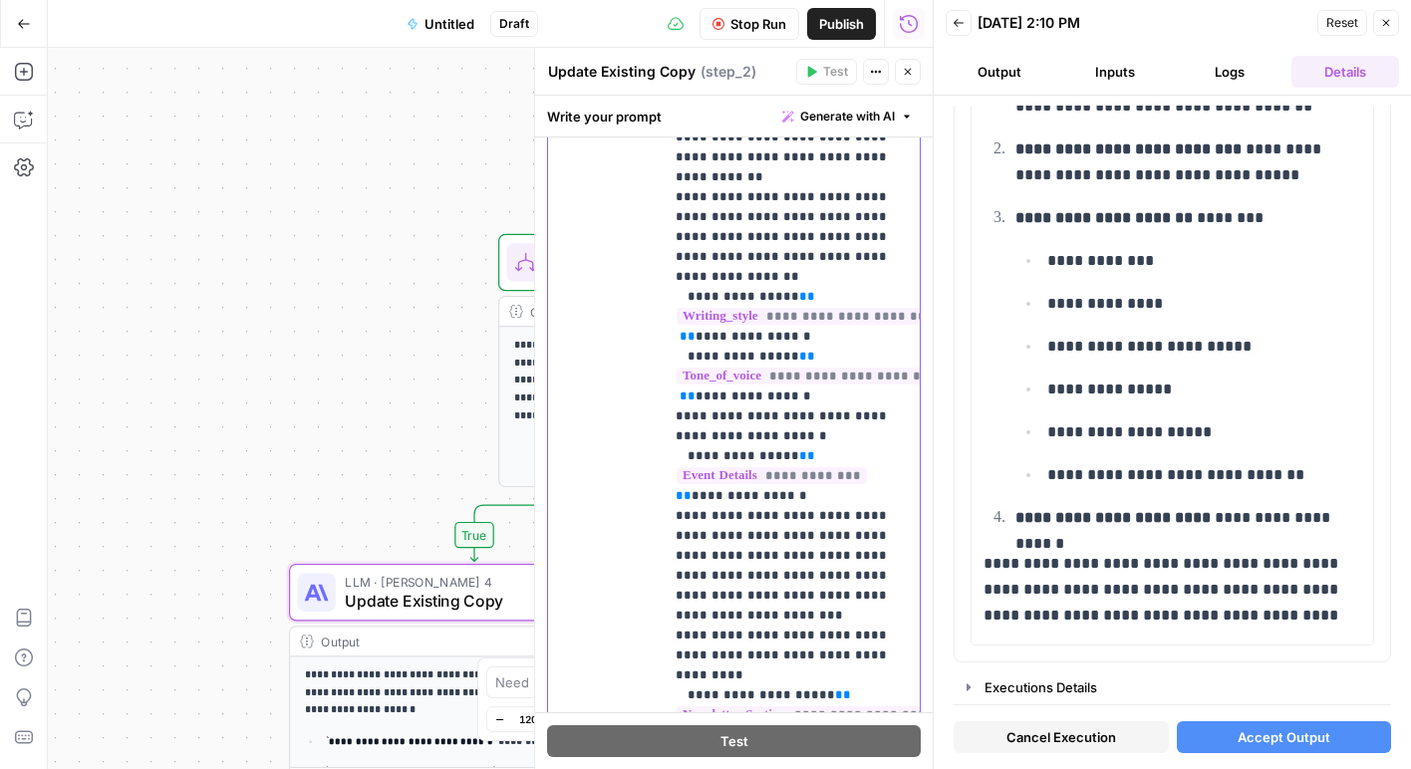
scroll to position [555, 0]
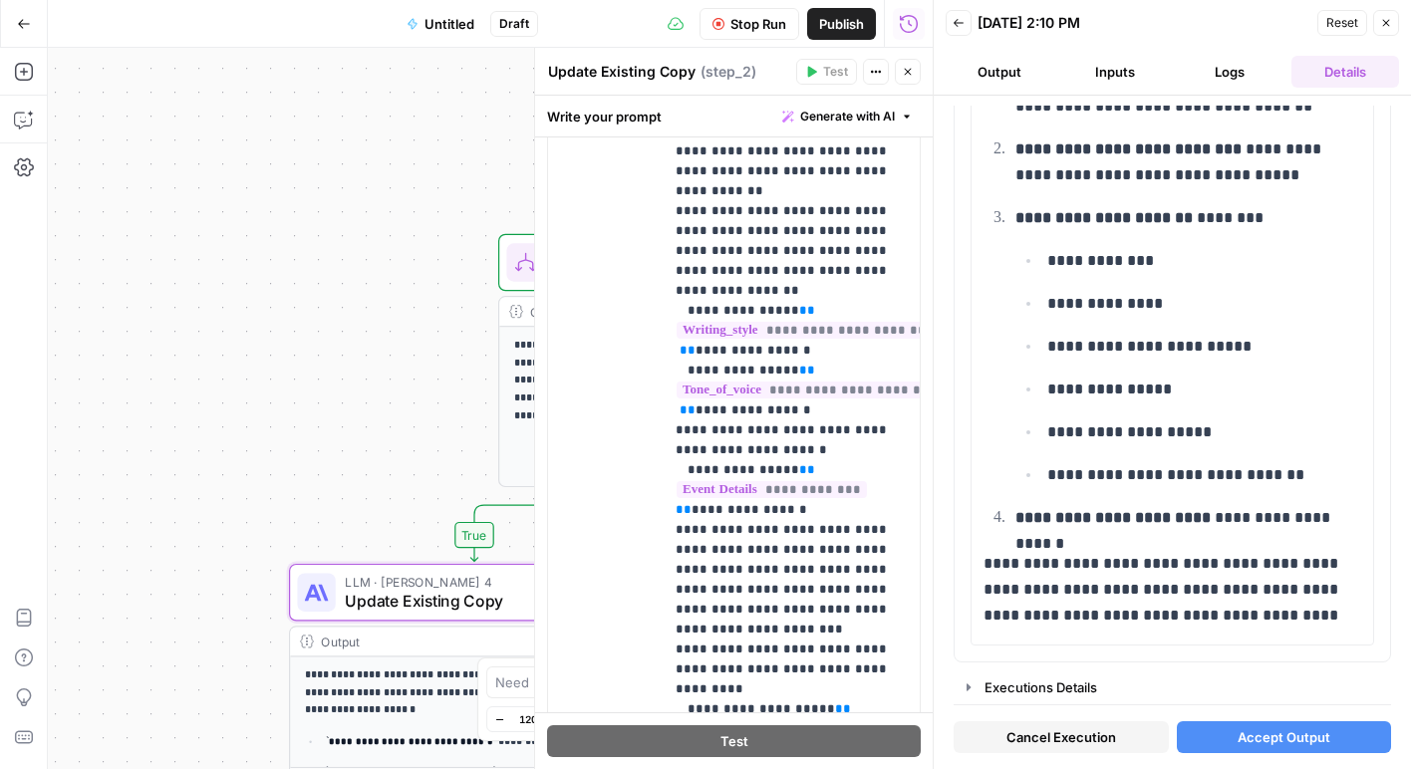
click at [758, 29] on span "Stop Run" at bounding box center [758, 24] width 56 height 20
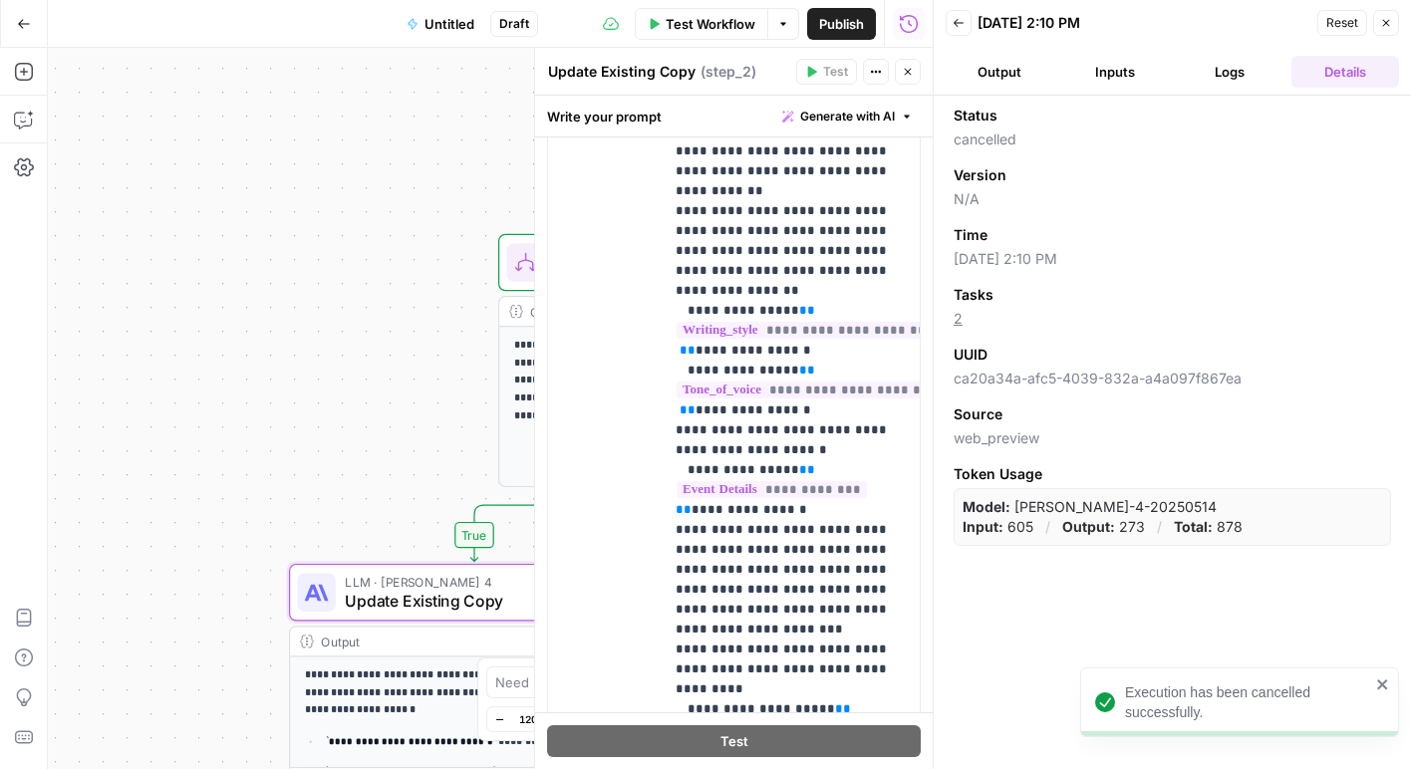
click at [708, 25] on span "Test Workflow" at bounding box center [711, 24] width 90 height 20
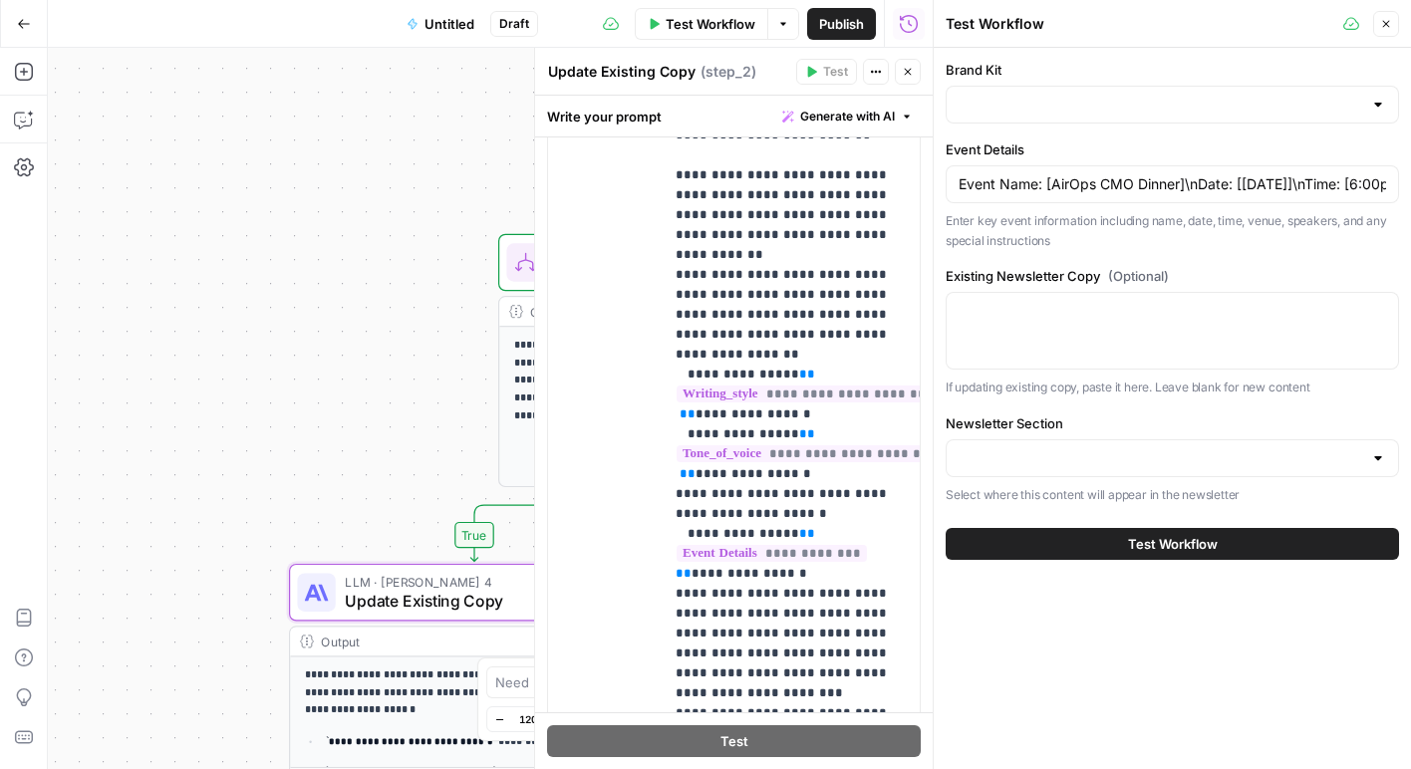
scroll to position [480, 0]
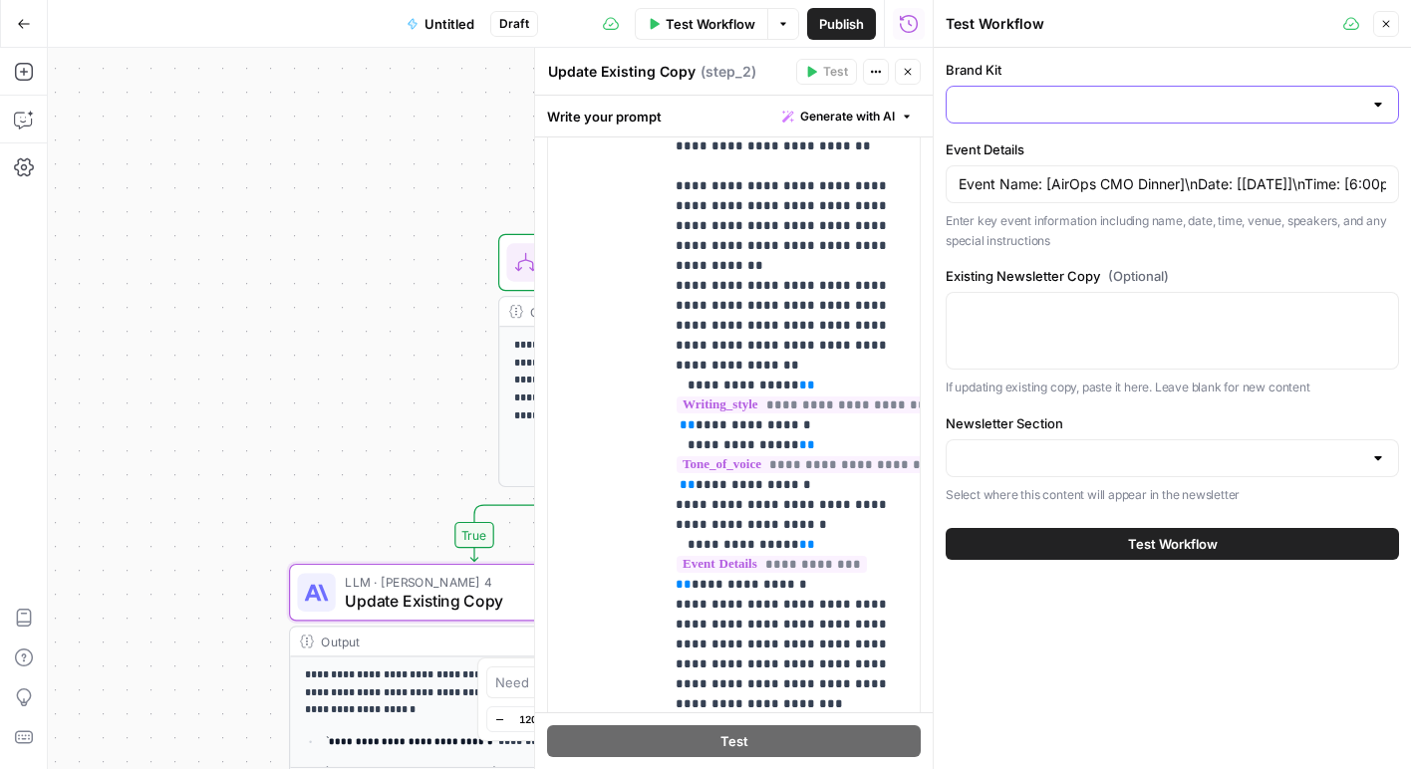
click at [970, 102] on input "Brand Kit" at bounding box center [1161, 105] width 404 height 20
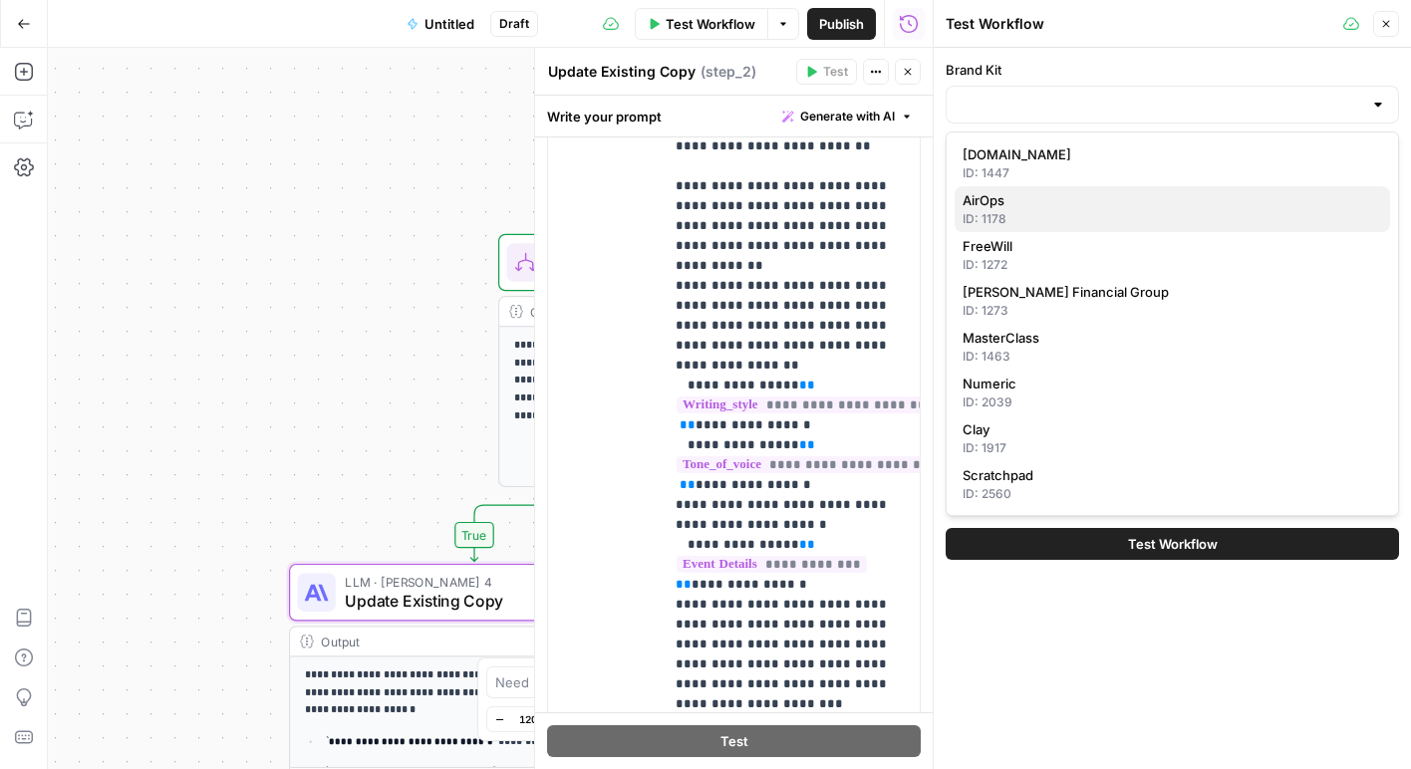
click at [974, 214] on div "ID: 1178" at bounding box center [1173, 219] width 420 height 18
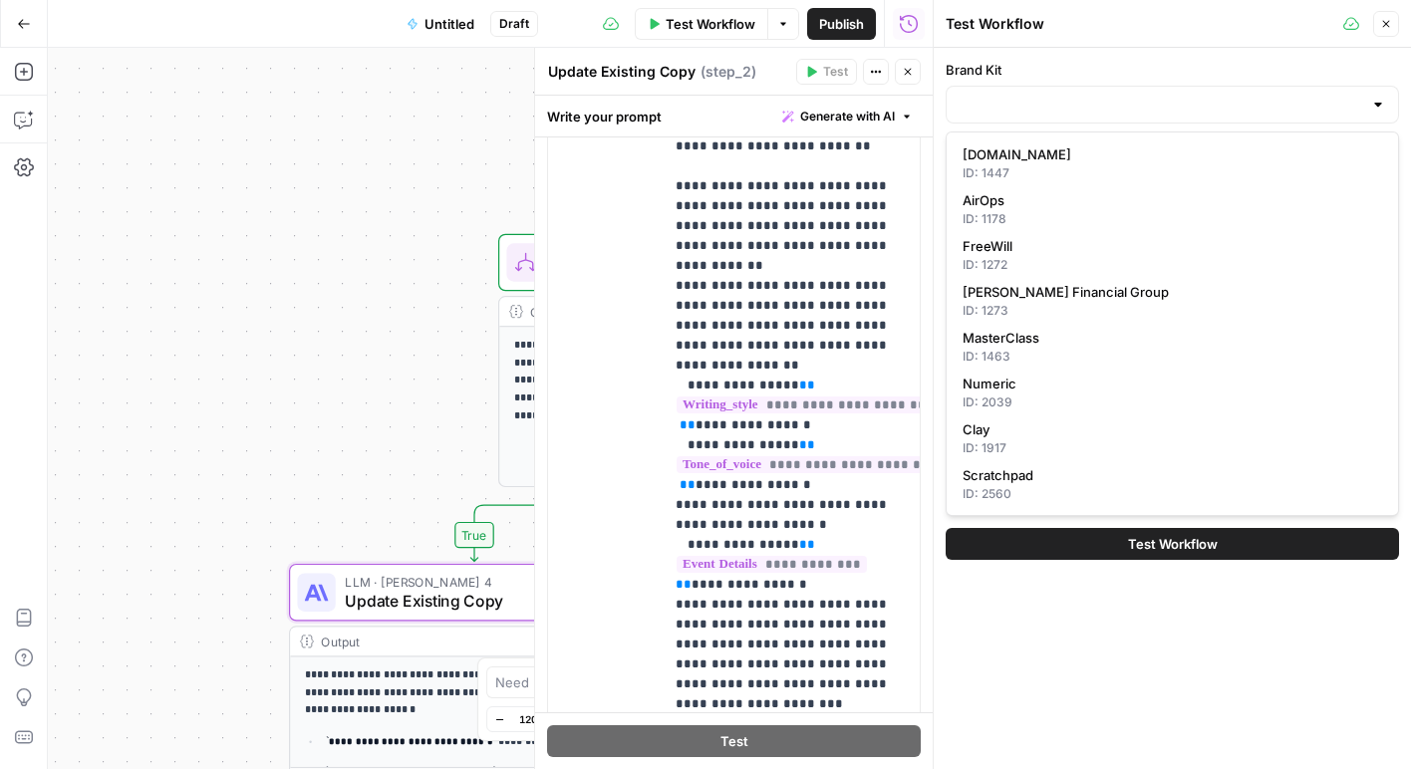
type input "AirOps"
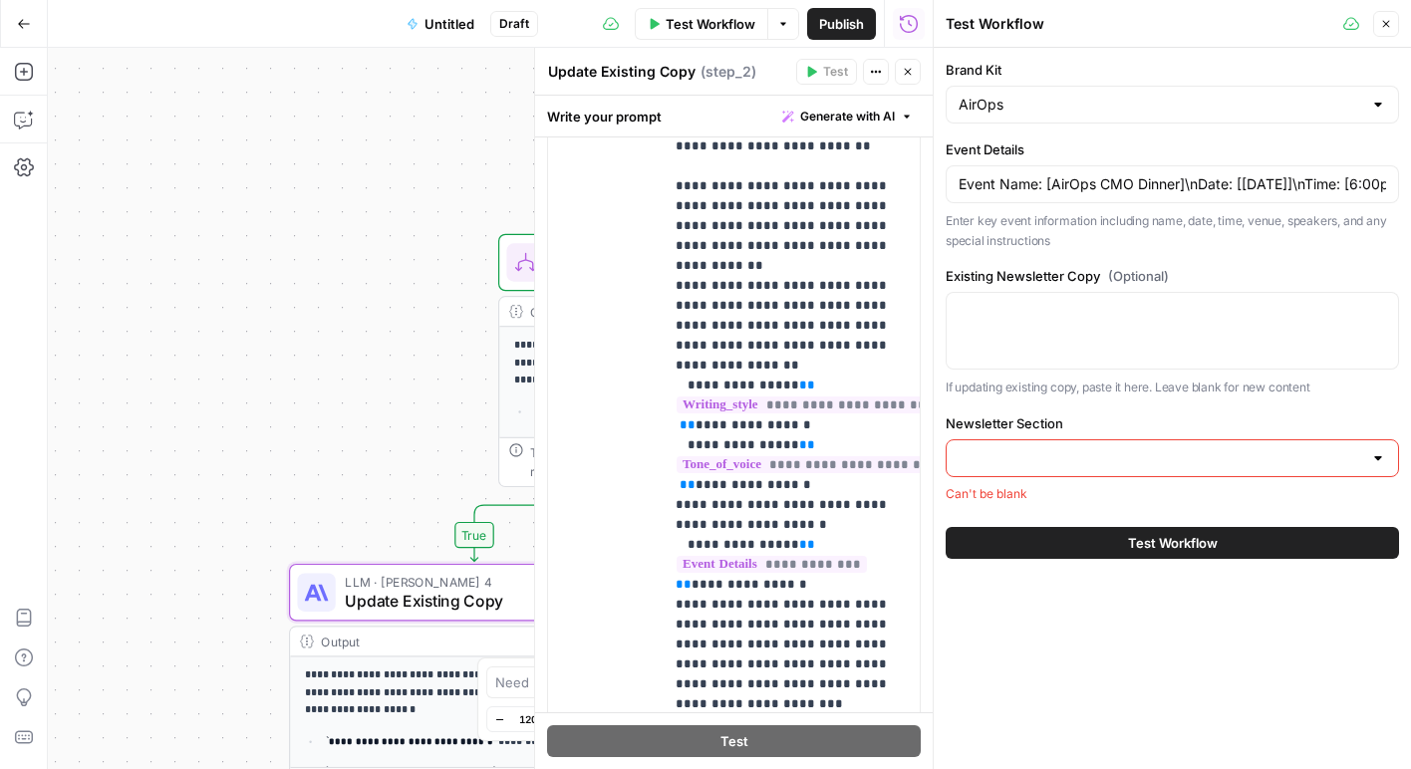
click at [976, 466] on input "Newsletter Section" at bounding box center [1161, 458] width 404 height 20
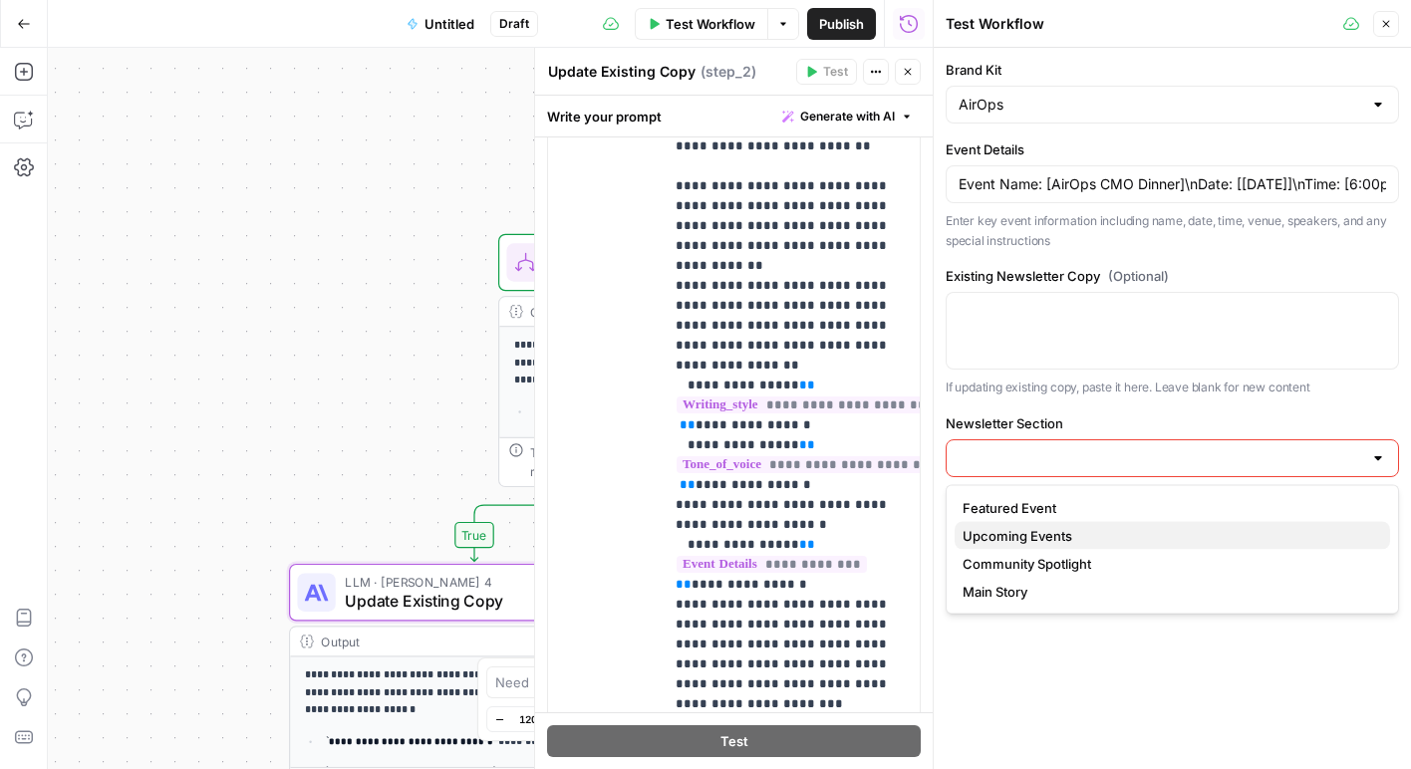
click at [973, 538] on span "Upcoming Events" at bounding box center [1169, 536] width 412 height 20
type input "Upcoming Events"
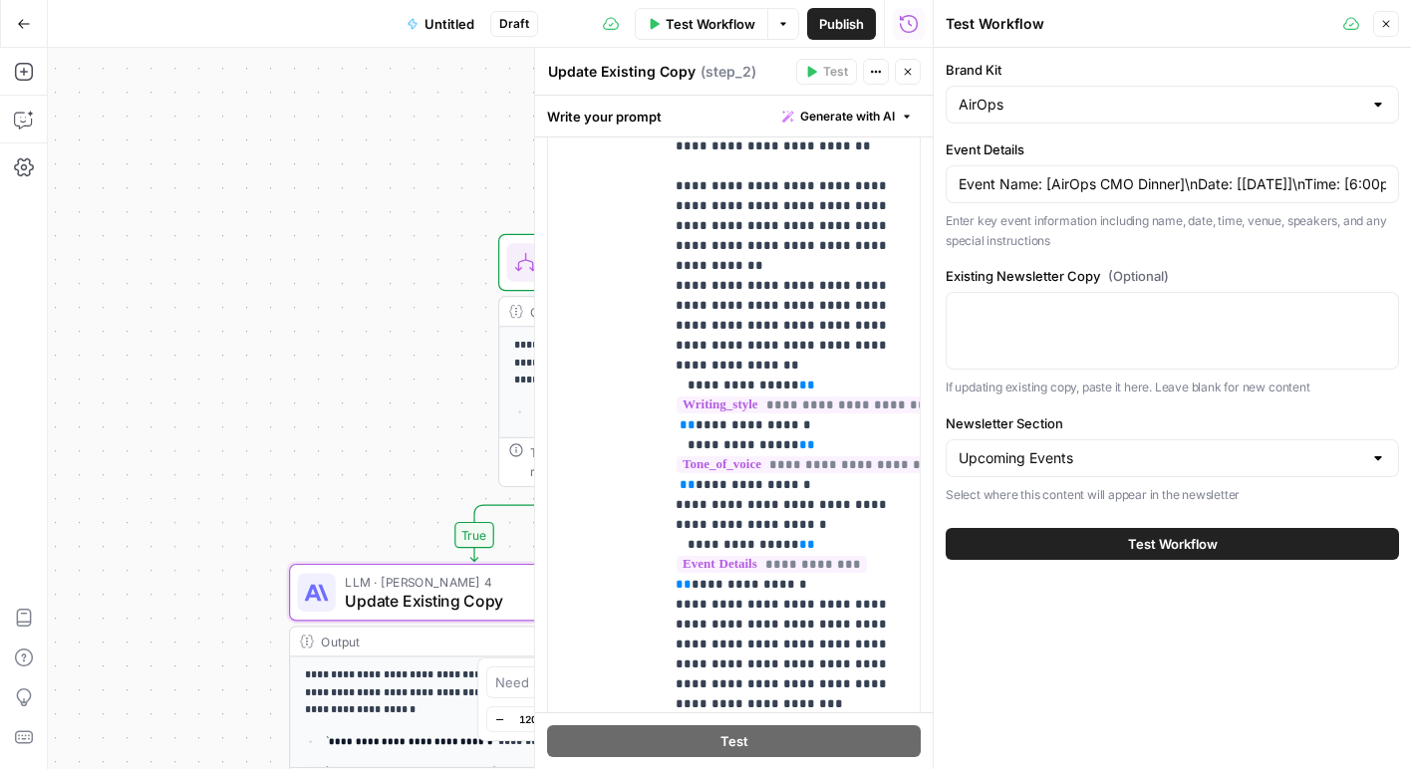
click at [1163, 326] on div at bounding box center [1172, 331] width 453 height 78
type textarea "Join upcoming cmo dinner"
click at [1117, 540] on button "Test Workflow" at bounding box center [1172, 544] width 453 height 32
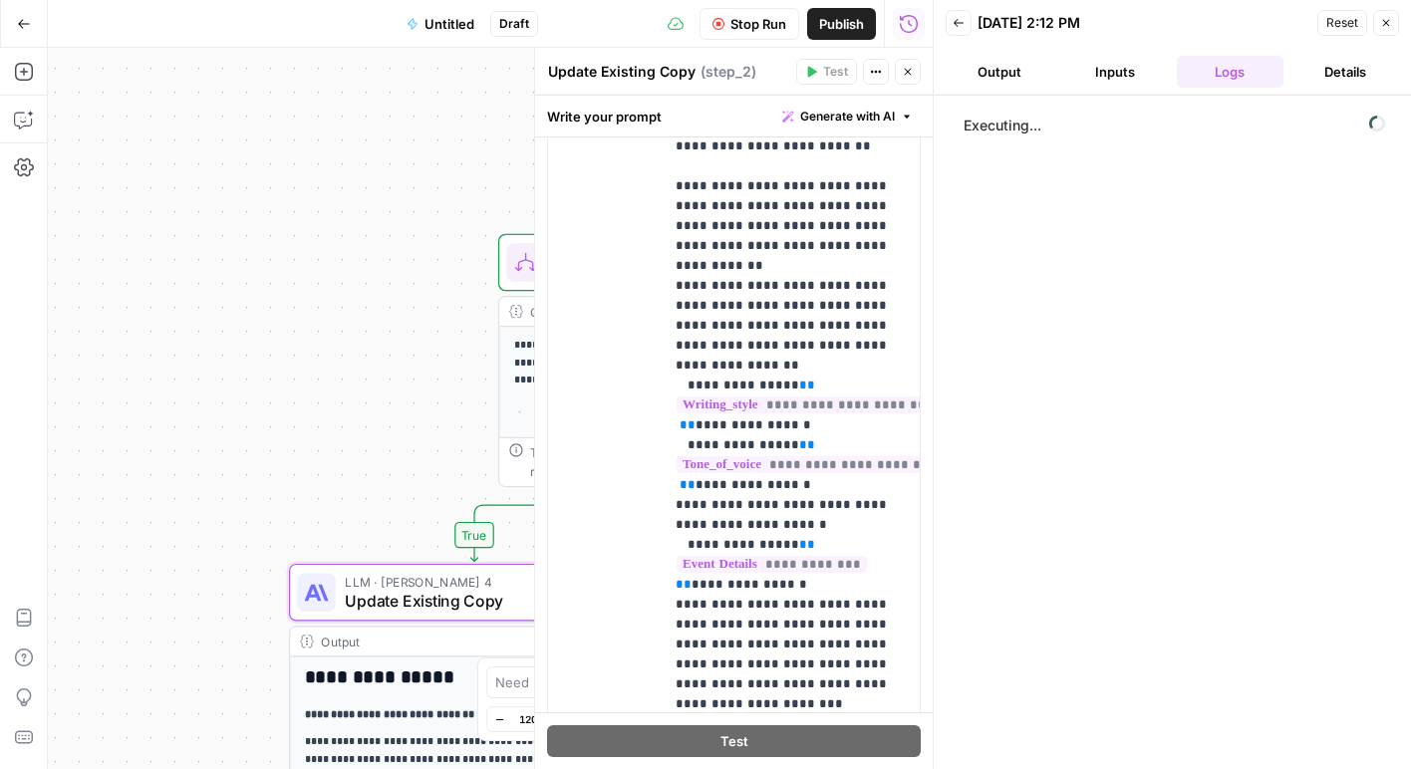
click at [911, 74] on icon "button" at bounding box center [908, 72] width 12 height 12
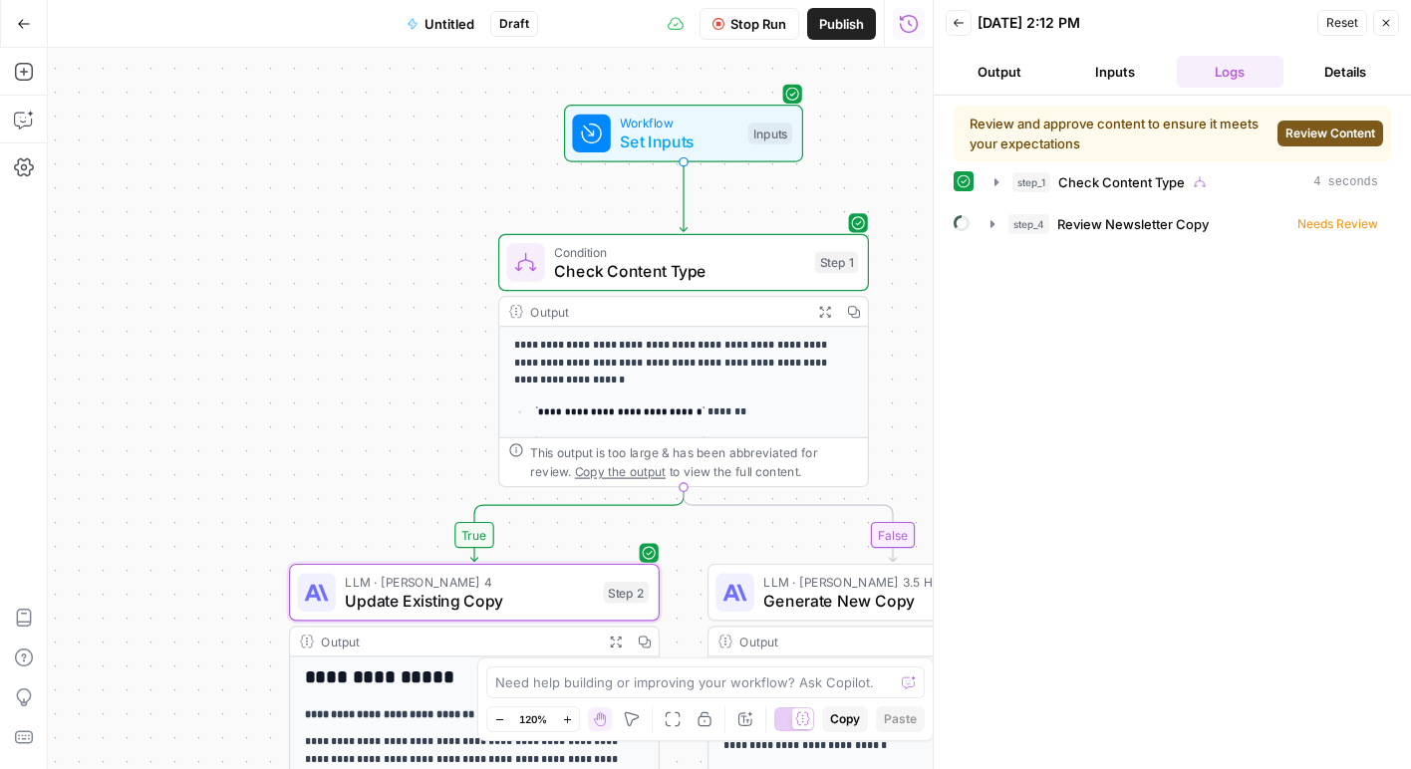
click at [1305, 131] on span "Review Content" at bounding box center [1330, 134] width 90 height 18
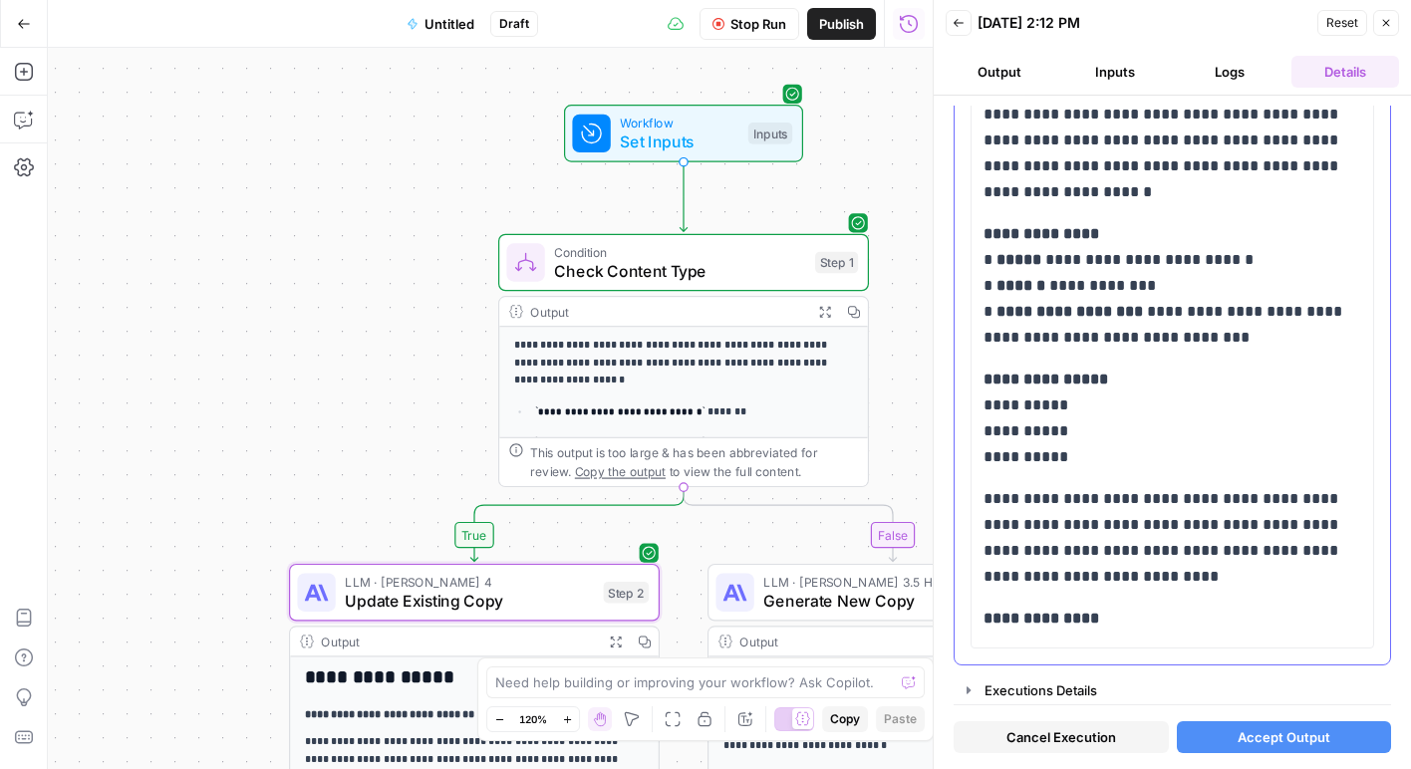
scroll to position [333, 0]
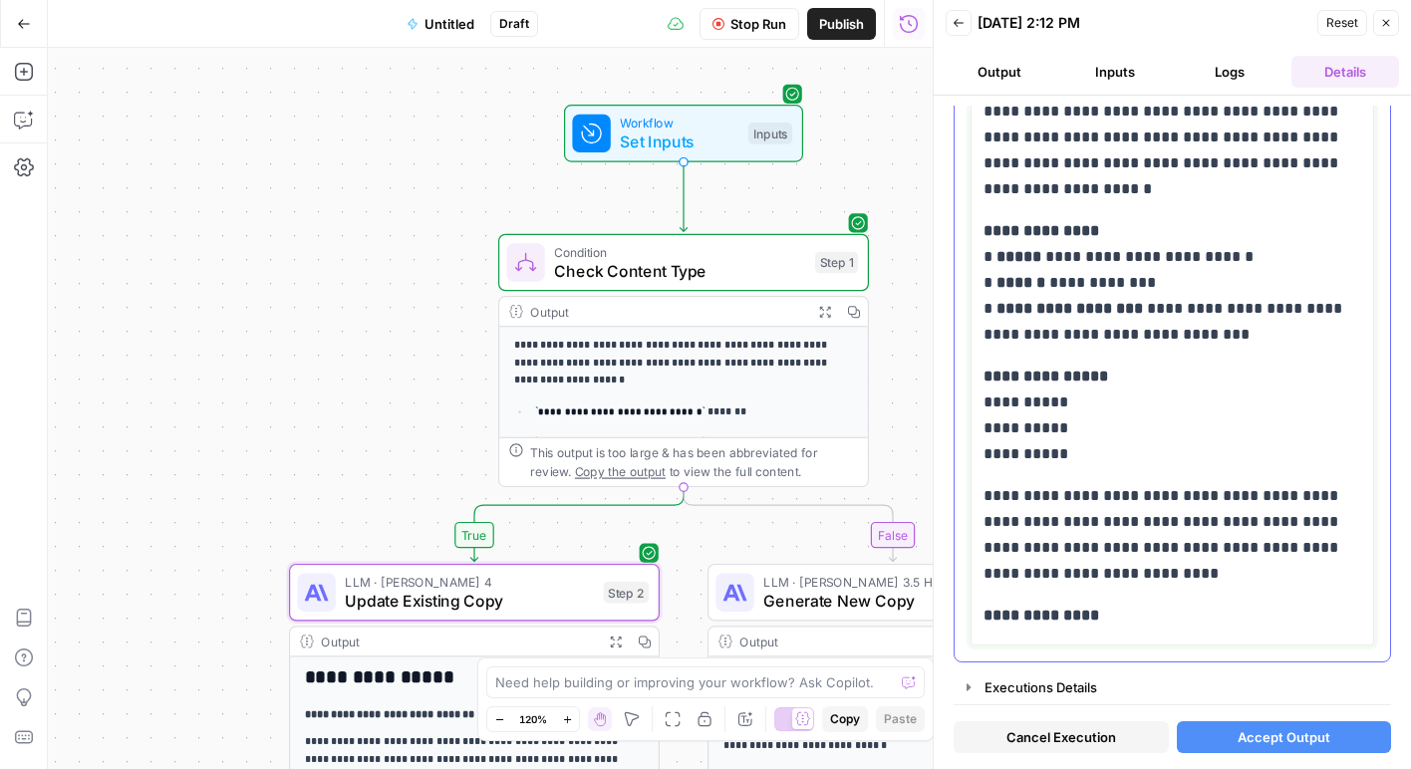
drag, startPoint x: 1007, startPoint y: 249, endPoint x: 1162, endPoint y: 290, distance: 159.8
click at [1162, 290] on p "**********" at bounding box center [1173, 283] width 378 height 130
click at [1112, 267] on p "**********" at bounding box center [1173, 283] width 378 height 130
drag, startPoint x: 1093, startPoint y: 265, endPoint x: 1147, endPoint y: 276, distance: 54.9
click at [1147, 276] on p "**********" at bounding box center [1173, 283] width 378 height 130
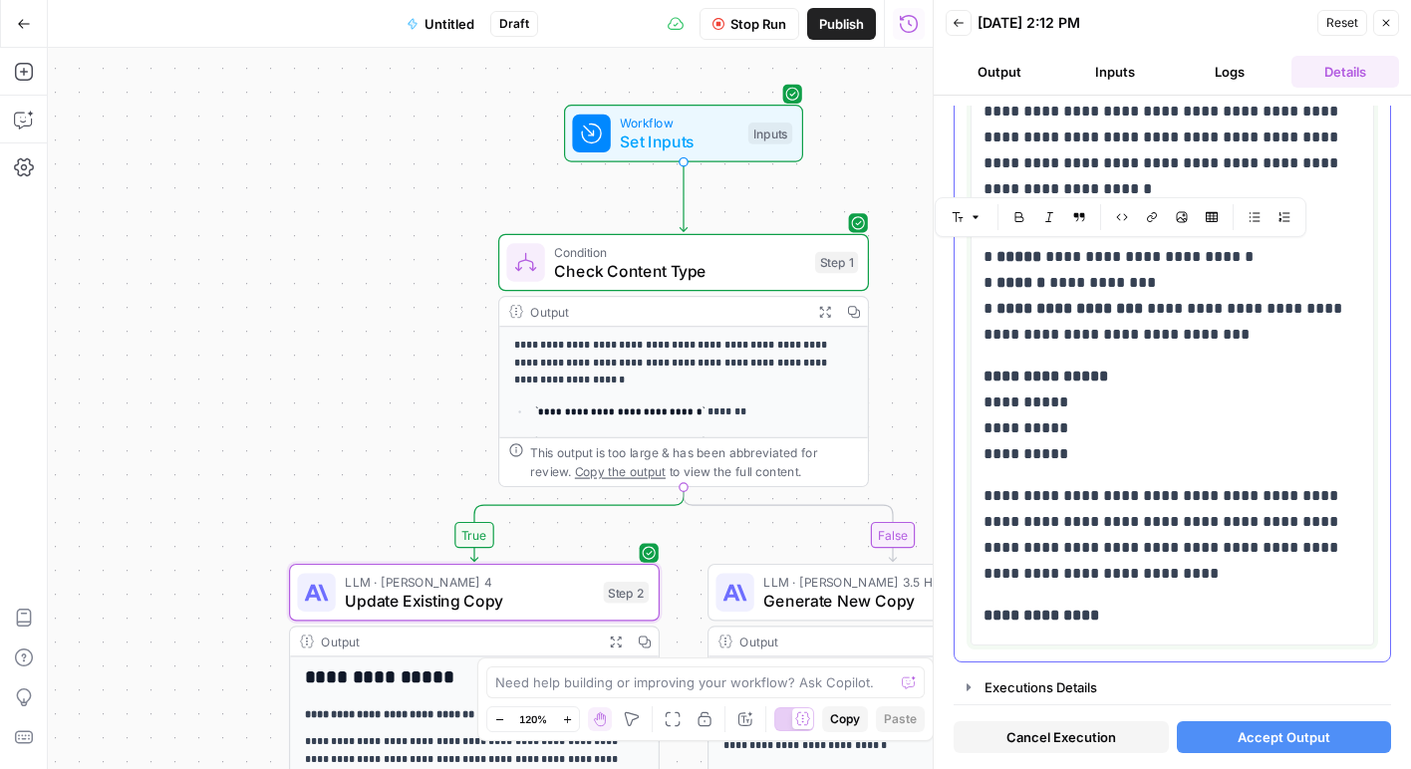
click at [1148, 286] on p "**********" at bounding box center [1173, 283] width 378 height 130
click at [1181, 290] on p "**********" at bounding box center [1173, 283] width 378 height 130
click at [510, 596] on span "Update Existing Copy" at bounding box center [469, 601] width 249 height 24
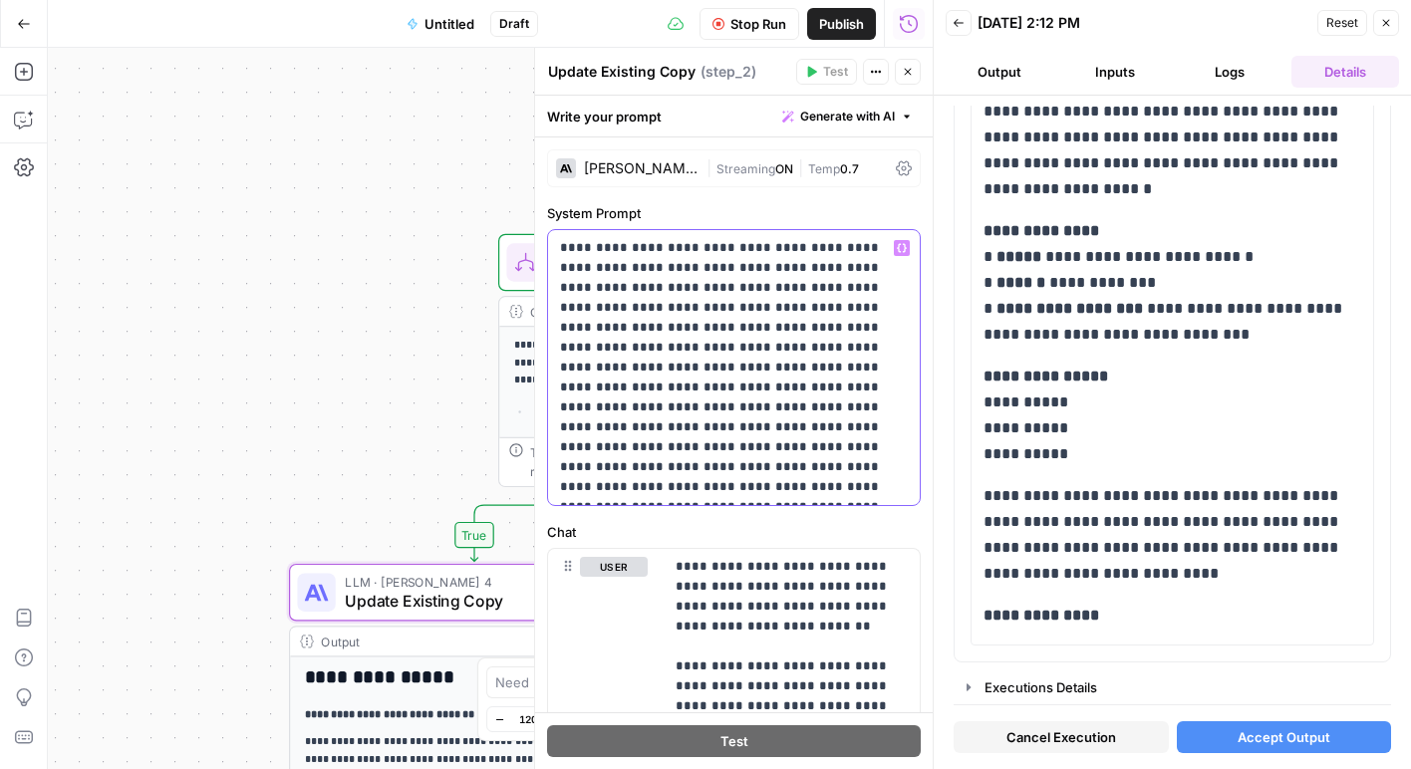
drag, startPoint x: 613, startPoint y: 354, endPoint x: 681, endPoint y: 361, distance: 68.1
click at [681, 361] on p "**********" at bounding box center [734, 367] width 348 height 259
click at [698, 291] on p "**********" at bounding box center [734, 367] width 348 height 259
drag, startPoint x: 554, startPoint y: 314, endPoint x: 840, endPoint y: 313, distance: 286.0
click at [840, 313] on div "**********" at bounding box center [734, 367] width 372 height 275
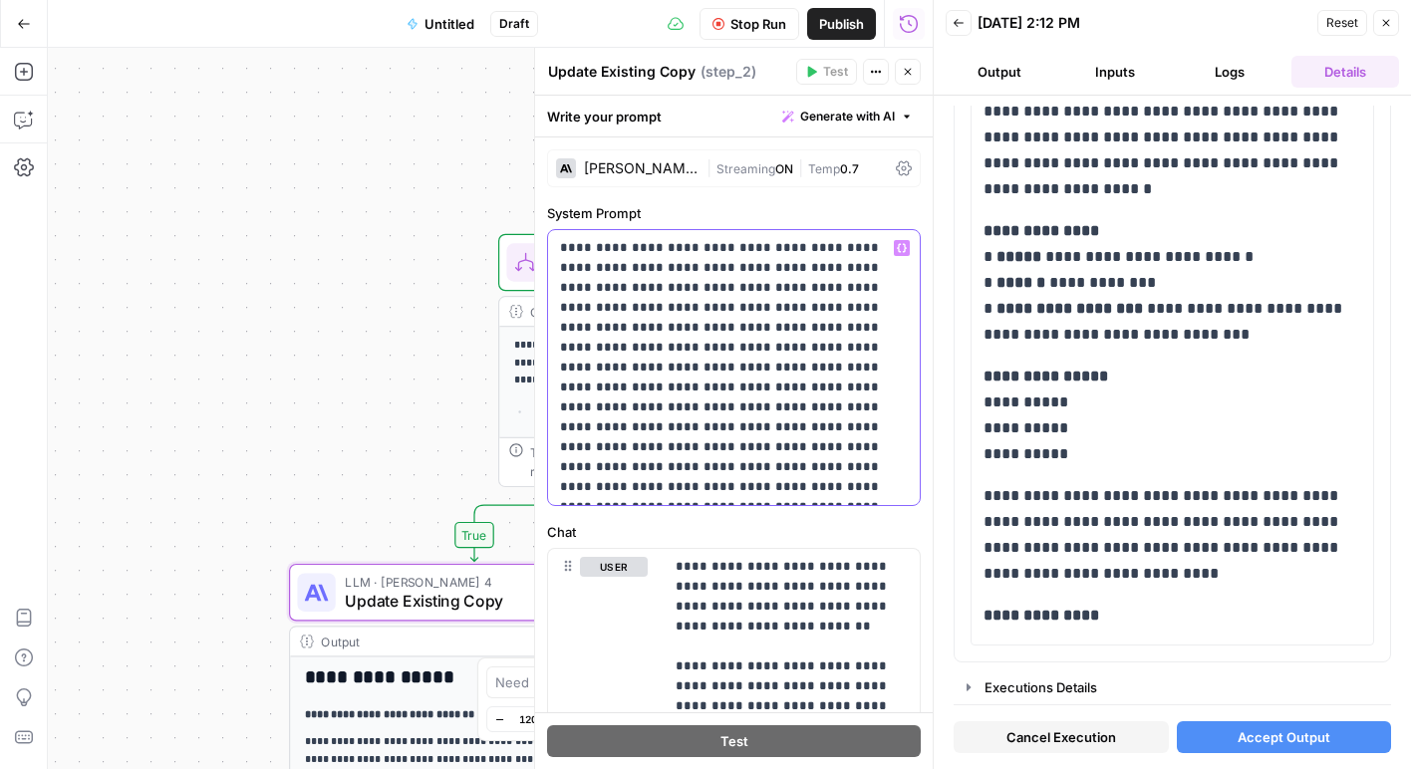
click at [832, 333] on p "**********" at bounding box center [734, 367] width 348 height 259
click at [905, 79] on button "Close" at bounding box center [908, 72] width 26 height 26
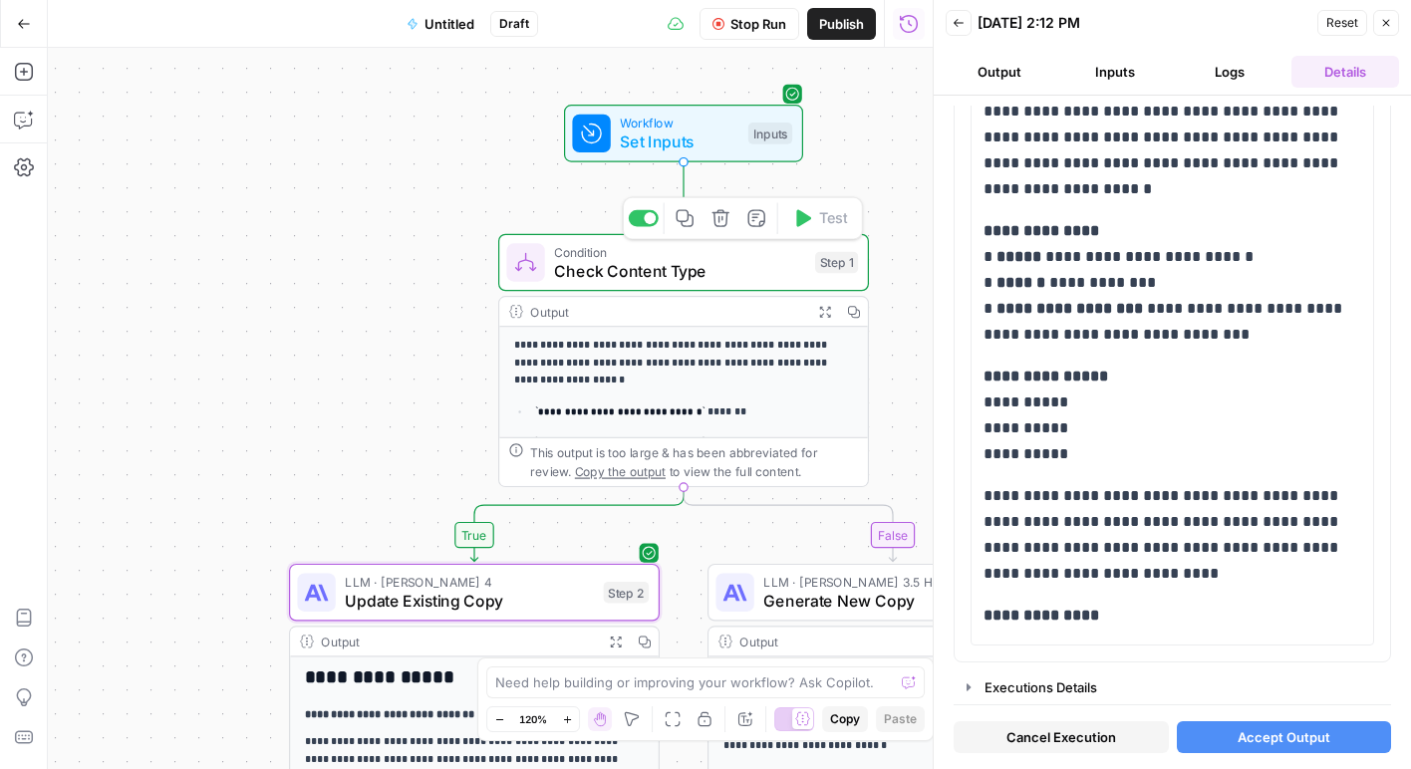
click at [606, 273] on span "Check Content Type" at bounding box center [679, 271] width 251 height 24
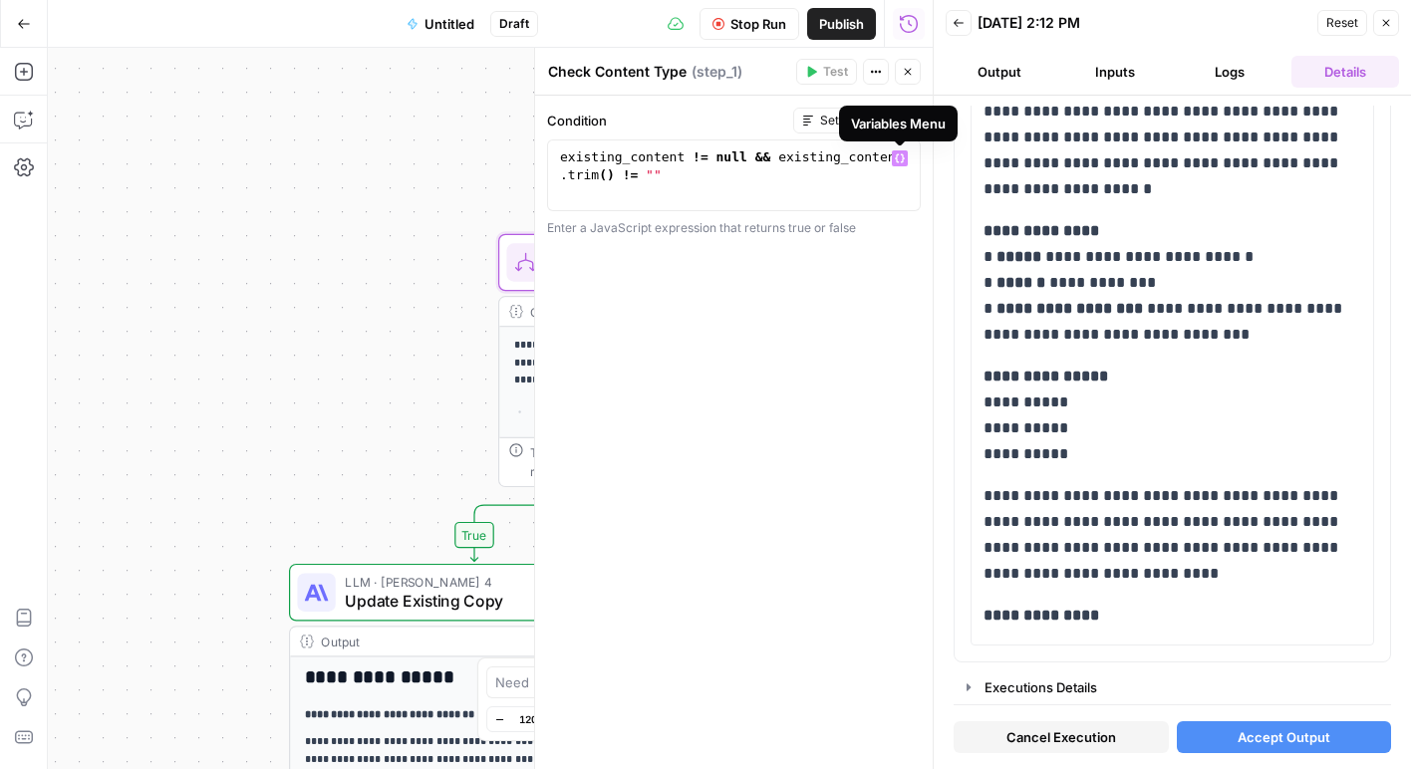
click at [903, 158] on icon "button" at bounding box center [900, 158] width 10 height 9
type textarea "**********"
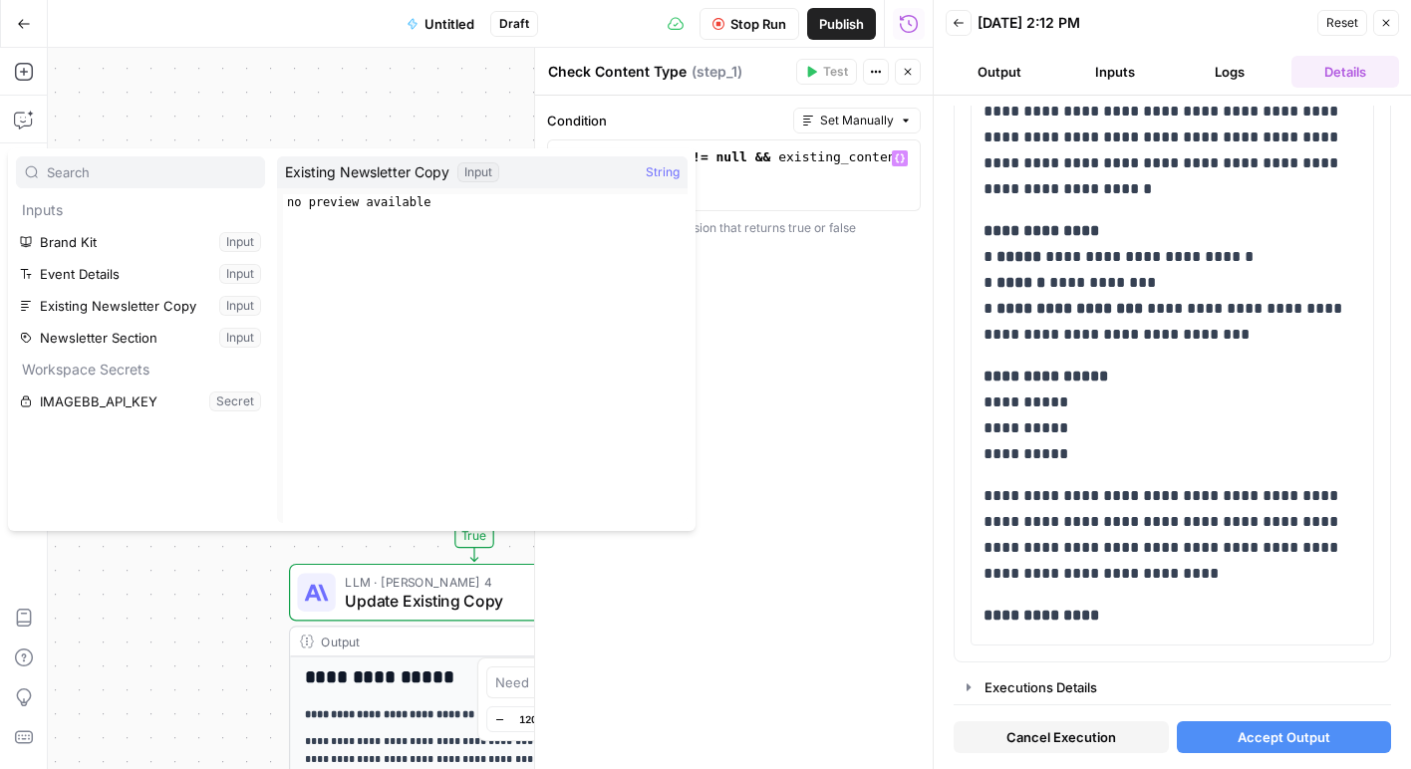
click at [910, 76] on icon "button" at bounding box center [908, 72] width 12 height 12
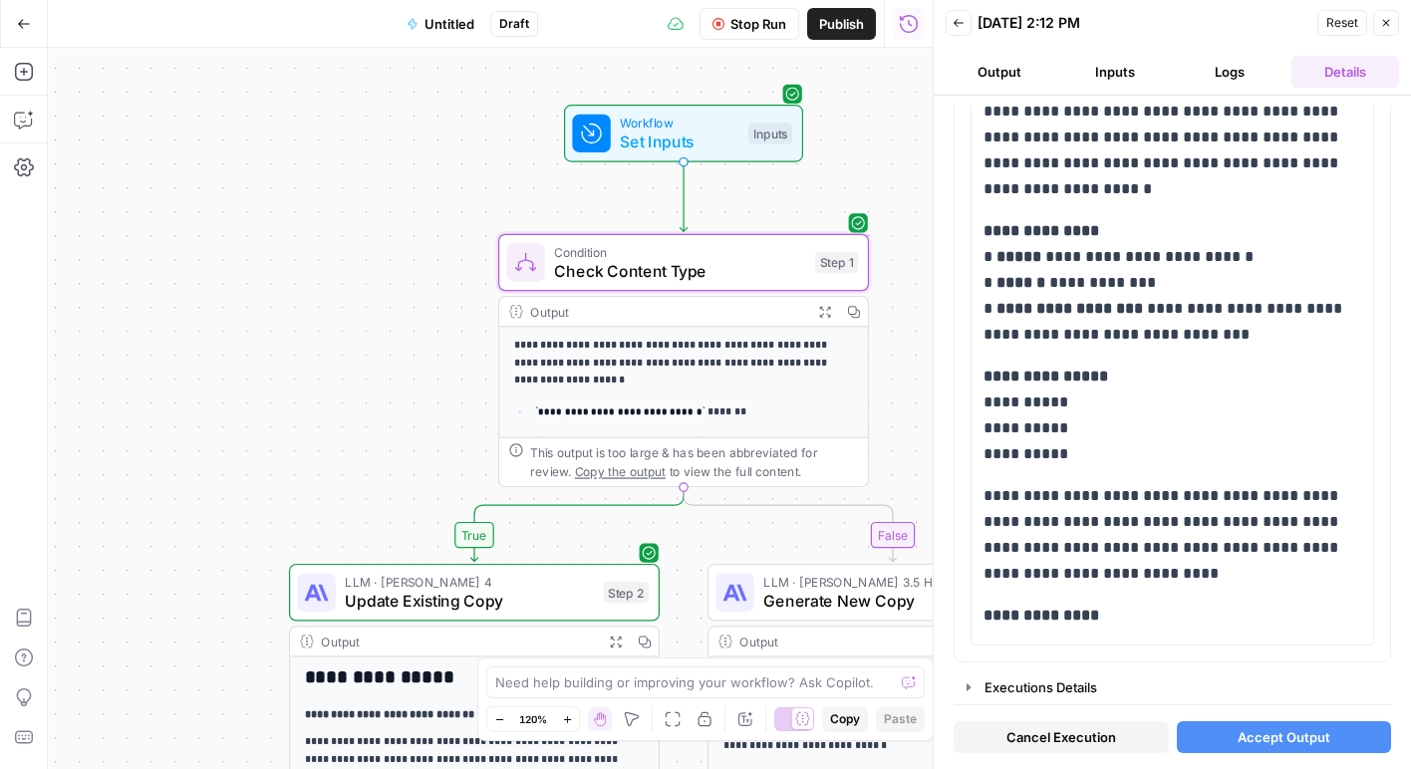
click at [1385, 16] on button "Close" at bounding box center [1386, 23] width 26 height 26
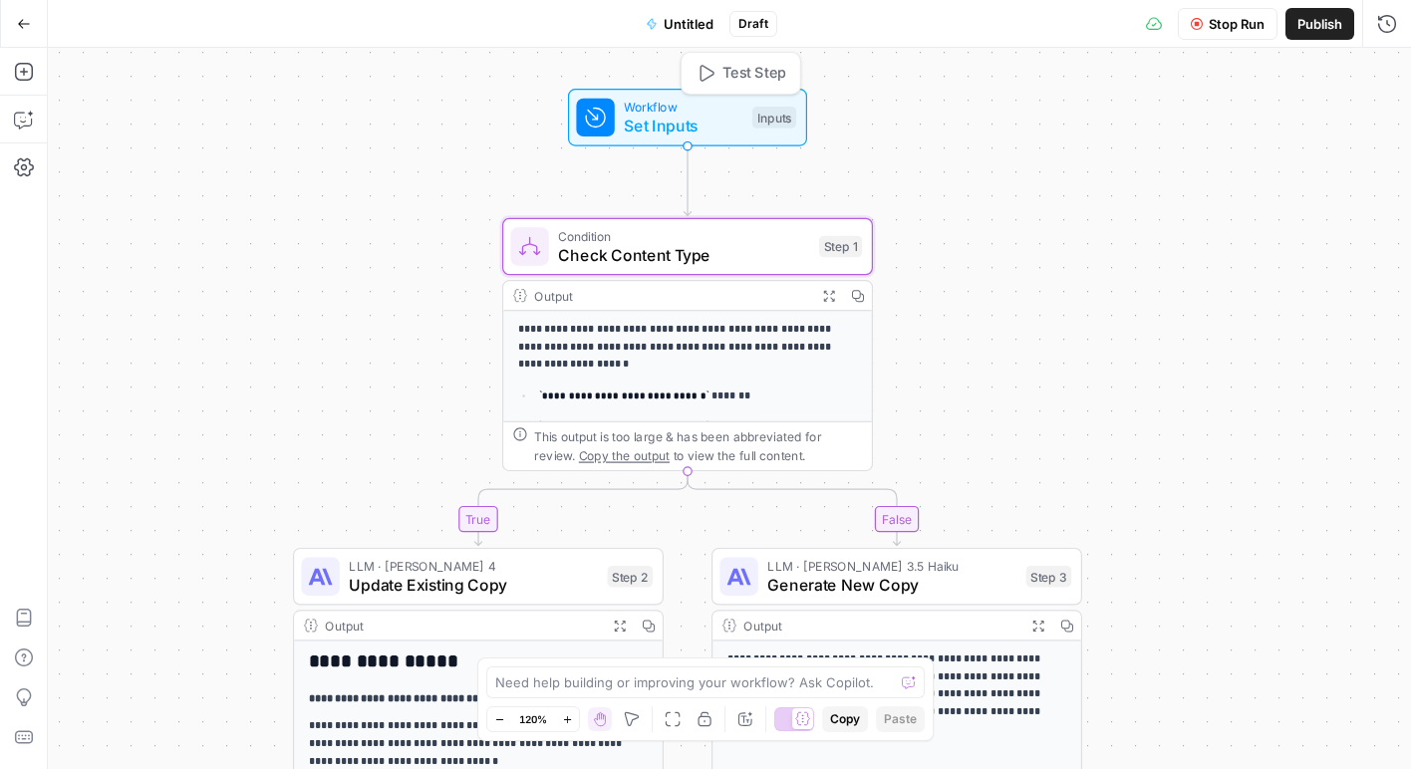
click at [709, 120] on span "Set Inputs" at bounding box center [683, 126] width 119 height 24
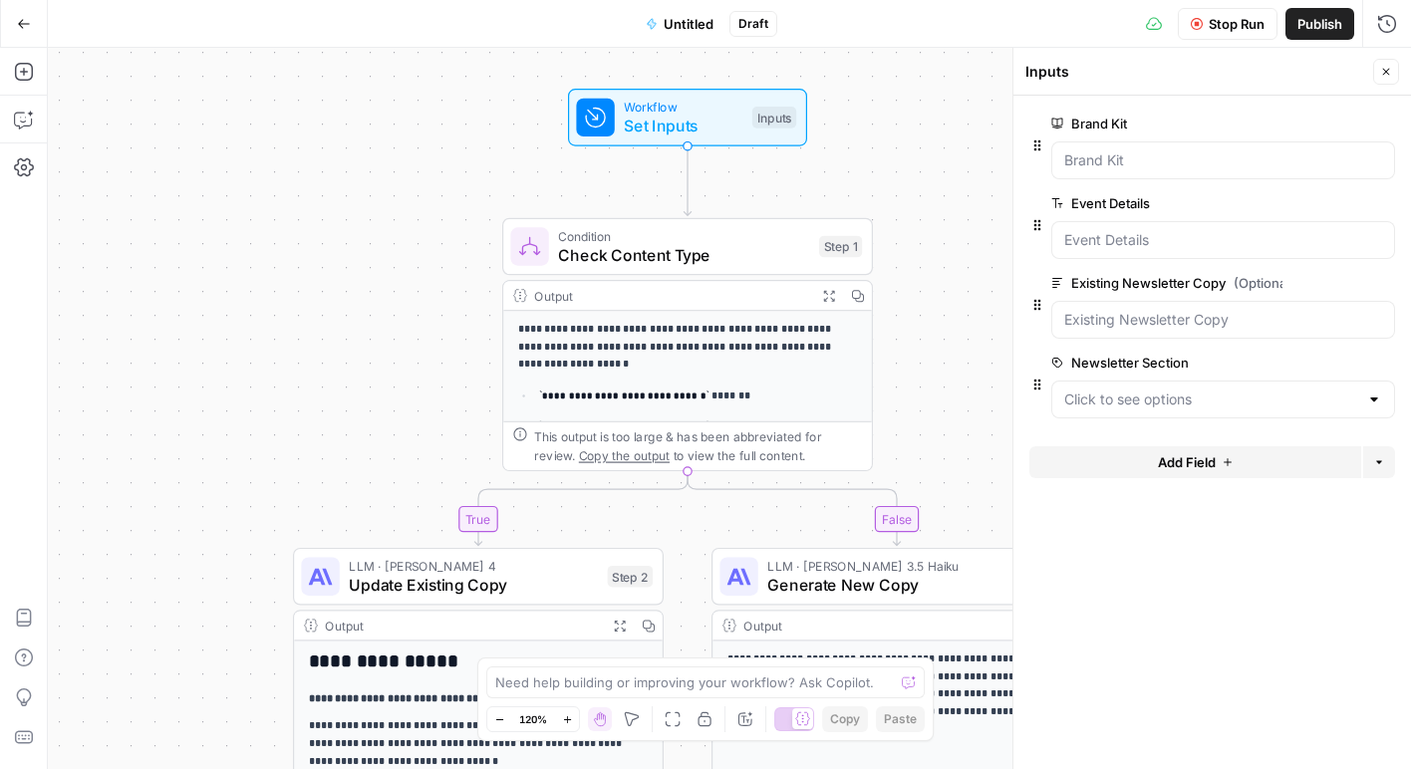
click at [1382, 71] on icon "button" at bounding box center [1386, 72] width 12 height 12
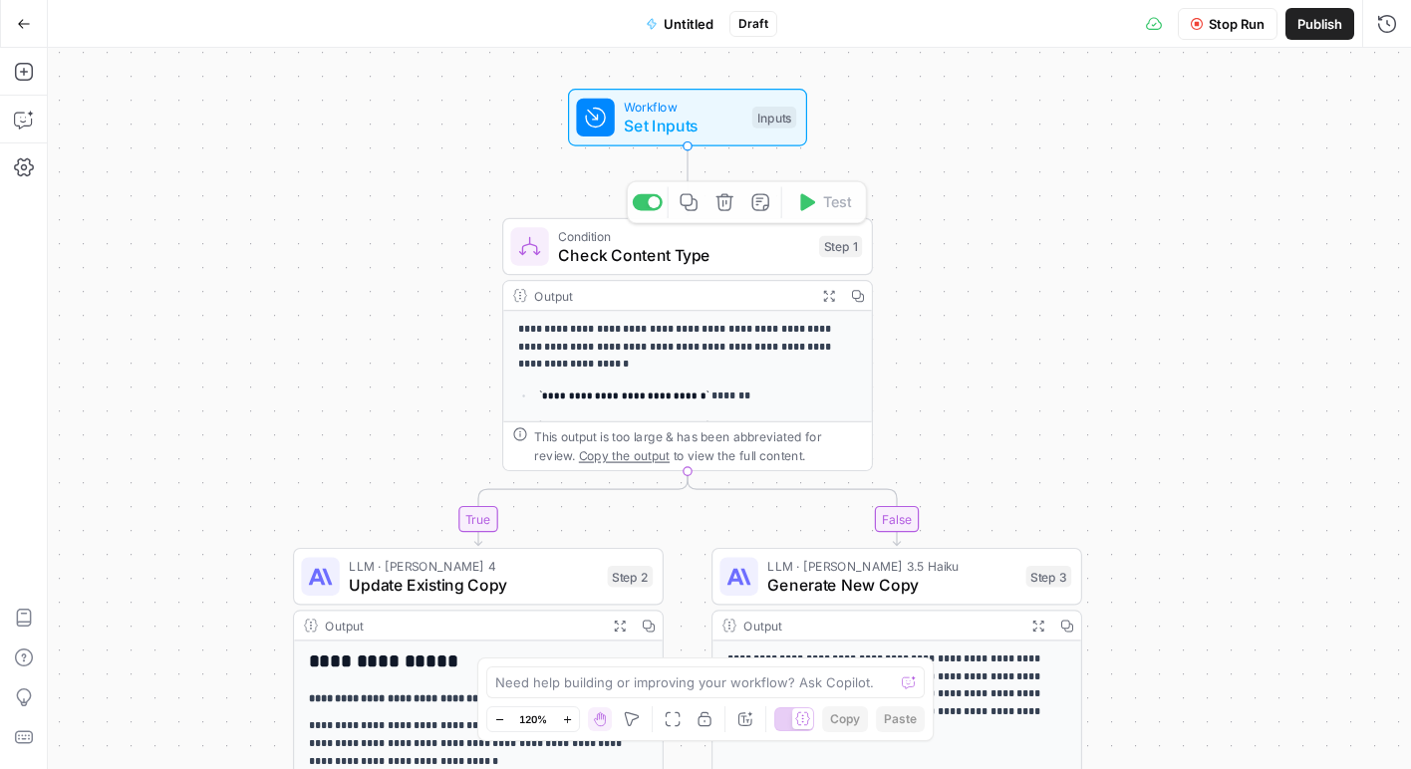
click at [743, 132] on div "Workflow Set Inputs Inputs Test Step" at bounding box center [686, 118] width 220 height 41
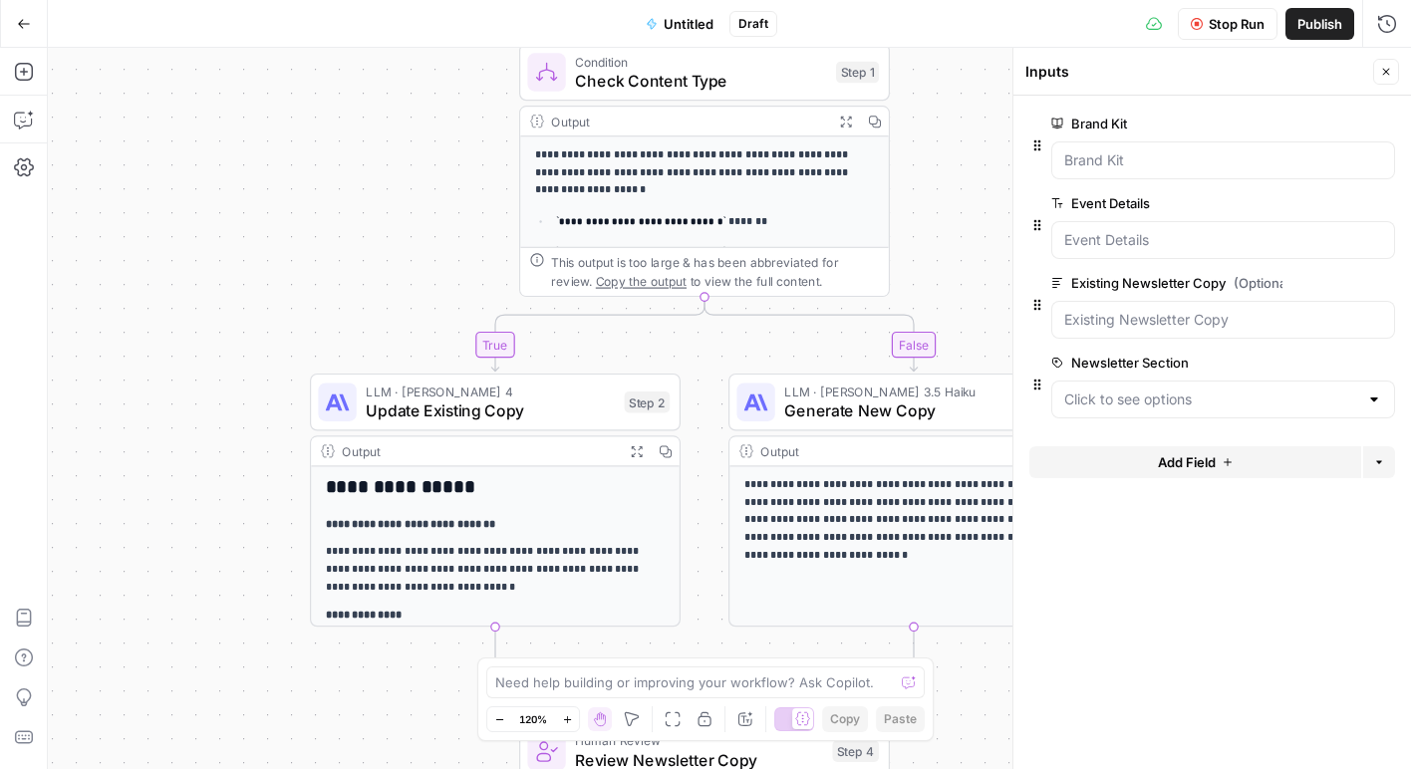
click at [1393, 76] on button "Close" at bounding box center [1386, 72] width 26 height 26
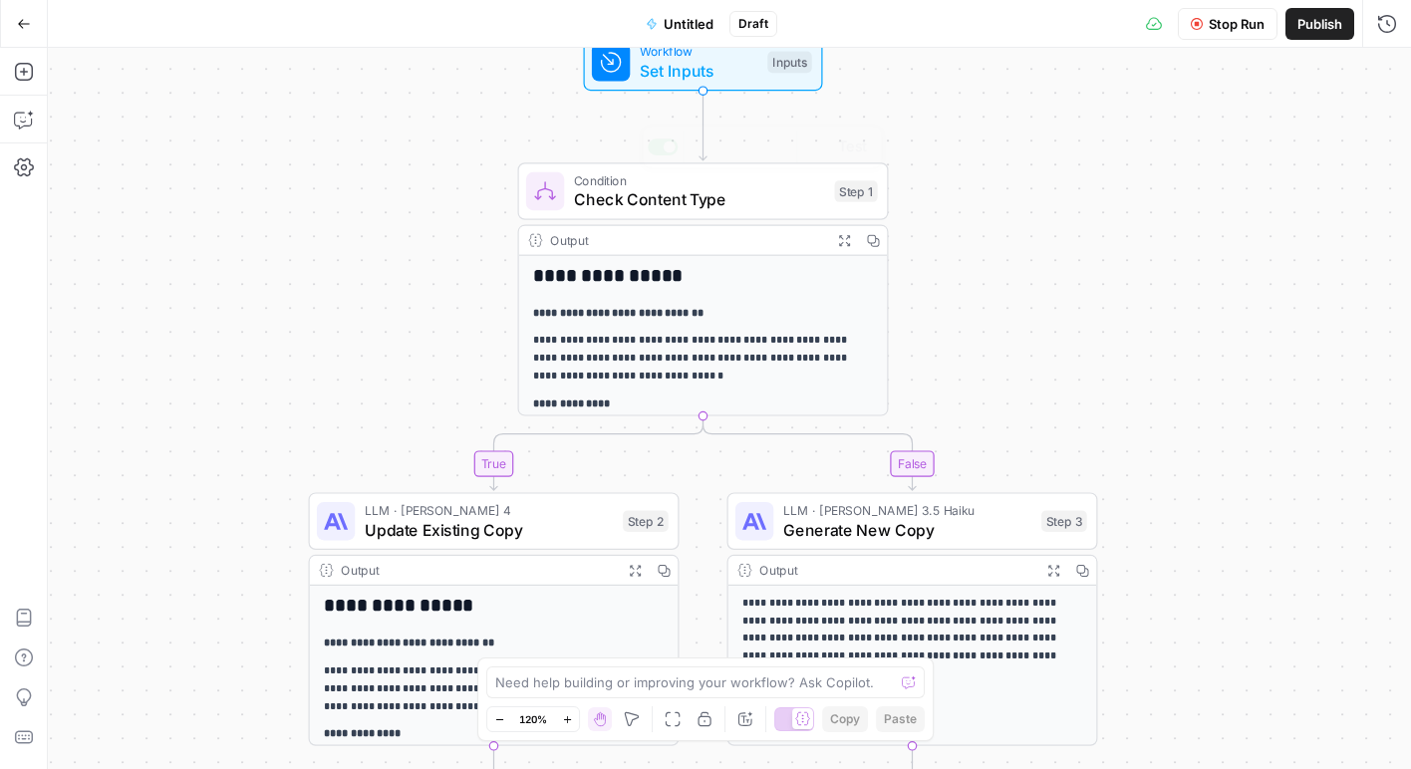
click at [750, 83] on div "Workflow Set Inputs Inputs" at bounding box center [703, 63] width 239 height 58
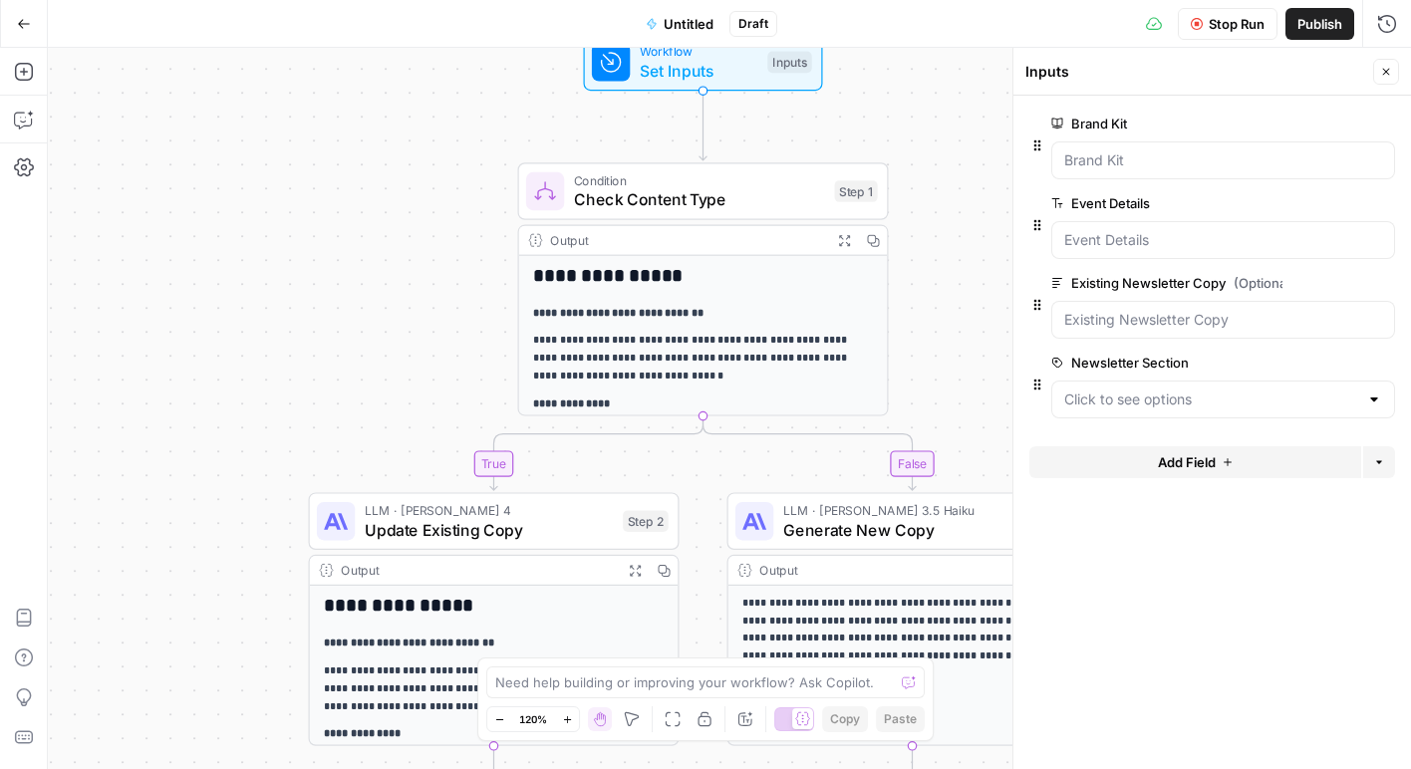
click at [1192, 174] on div at bounding box center [1223, 161] width 344 height 38
click at [1175, 246] on Details "Event Details" at bounding box center [1223, 240] width 318 height 20
click at [1188, 203] on label "Event Details" at bounding box center [1166, 203] width 231 height 20
click at [1188, 230] on Details "Event Details" at bounding box center [1223, 240] width 318 height 20
click at [1302, 203] on span "edit field" at bounding box center [1320, 203] width 44 height 16
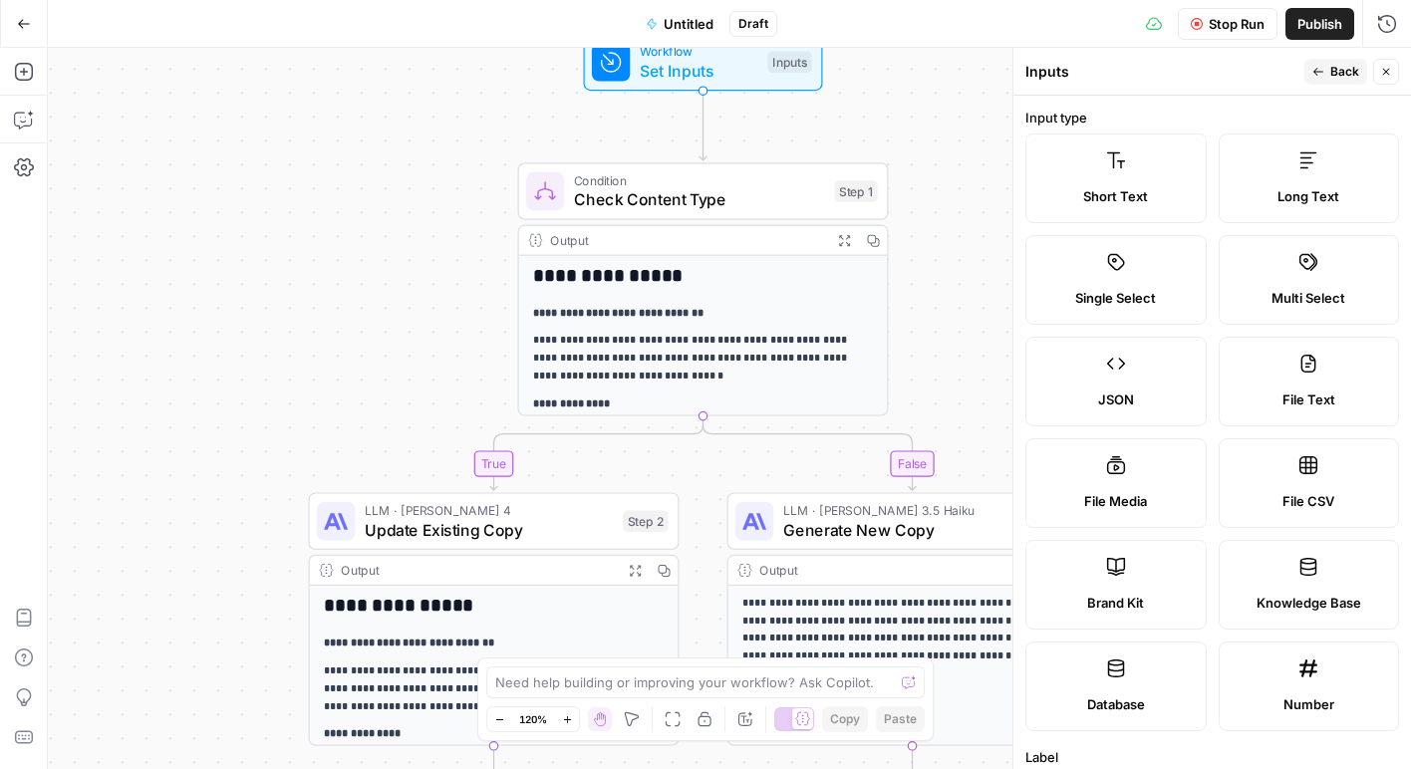
scroll to position [1, 0]
click at [1269, 203] on div "Long Text" at bounding box center [1309, 195] width 147 height 20
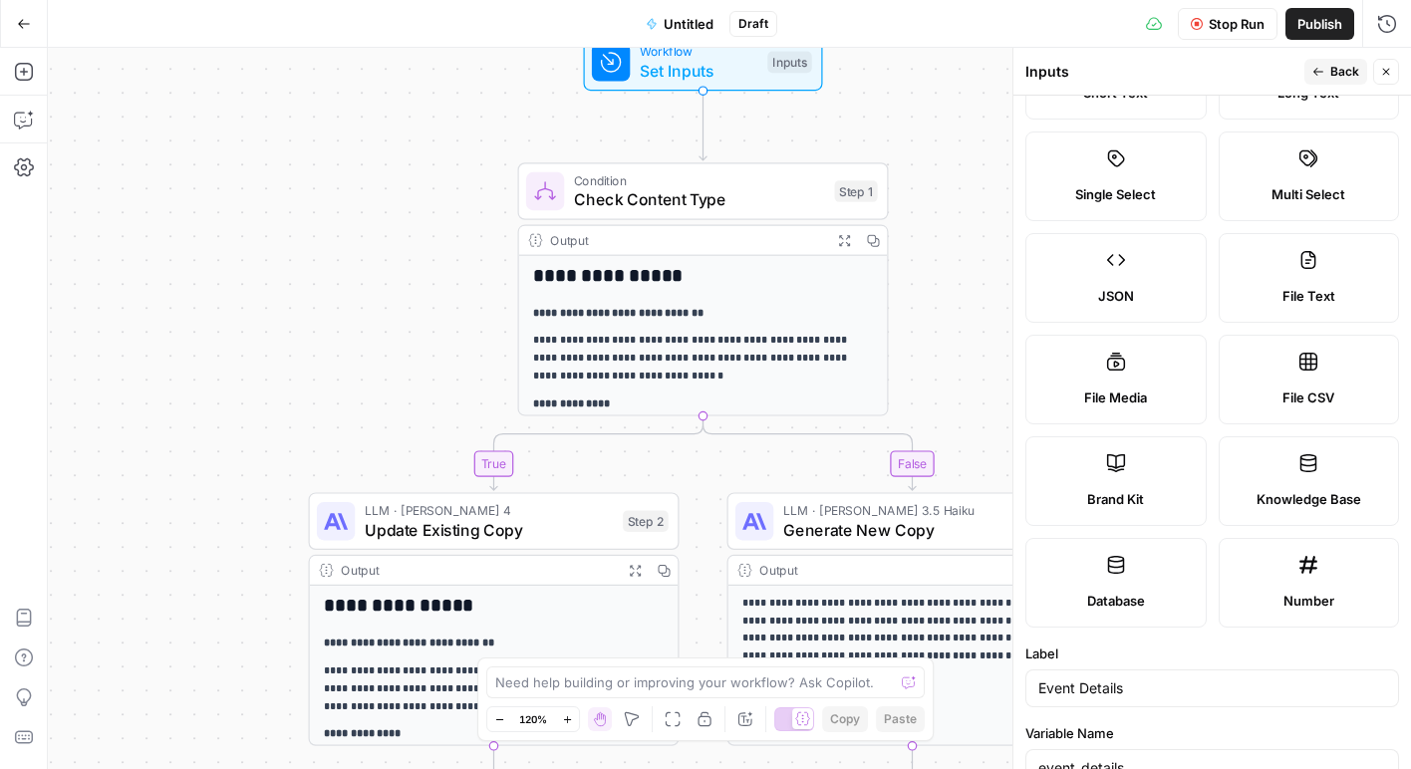
scroll to position [0, 0]
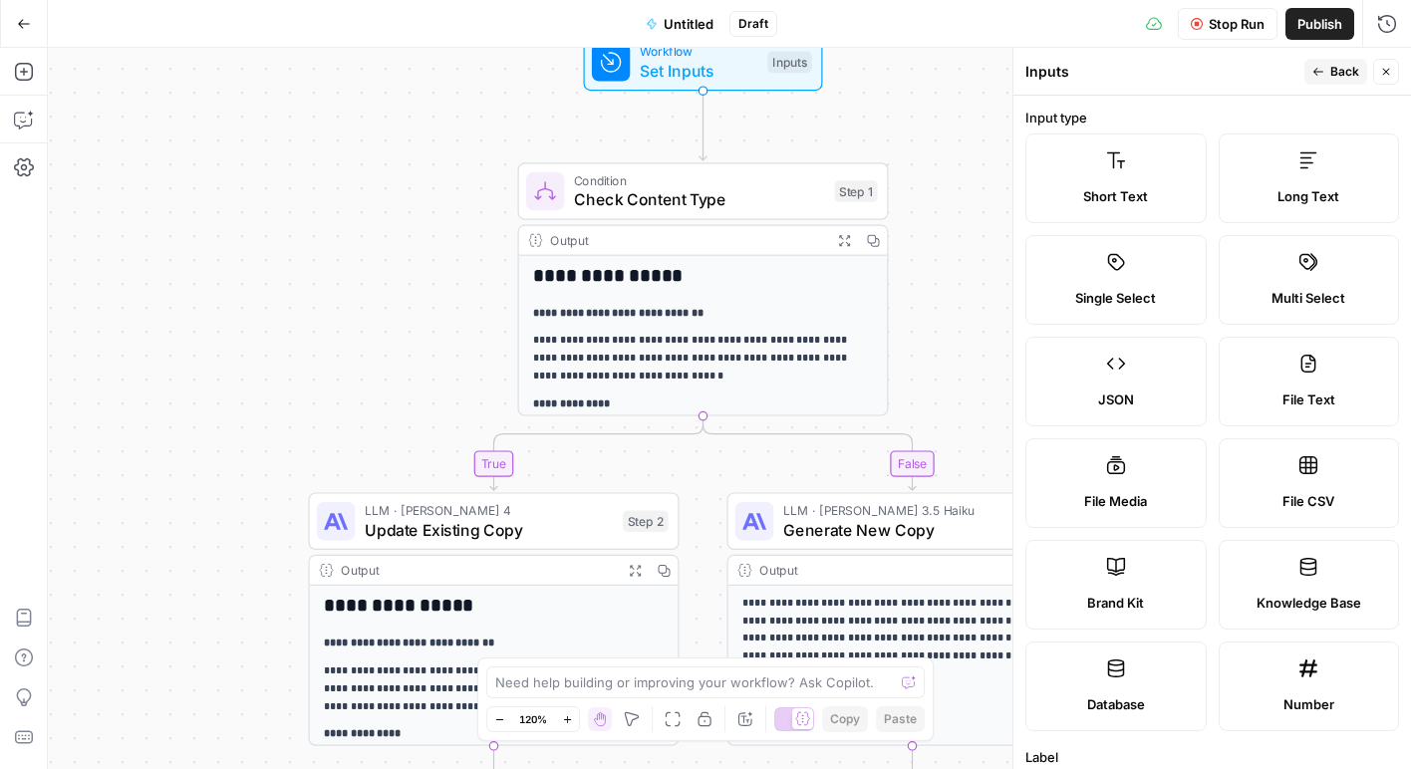
click at [1306, 190] on span "Long Text" at bounding box center [1308, 196] width 62 height 20
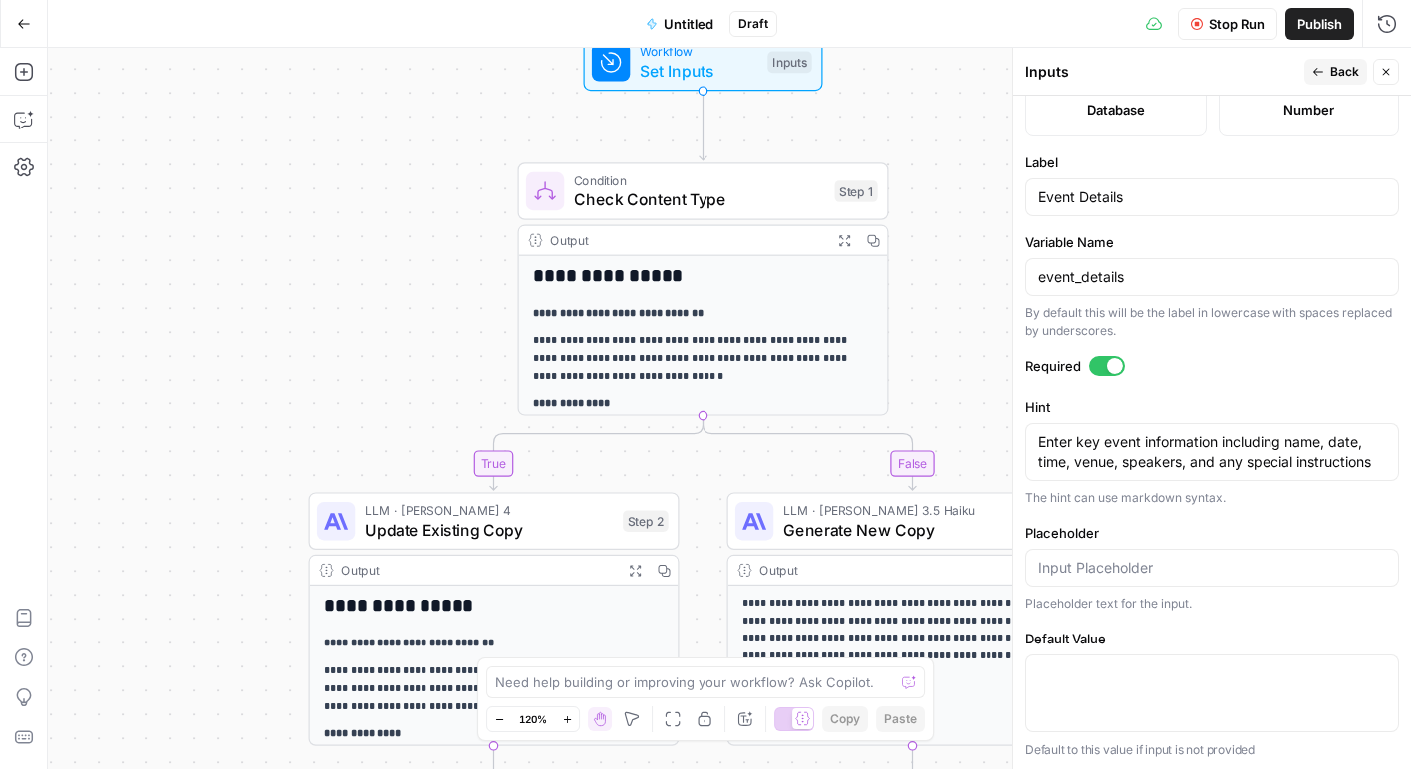
scroll to position [597, 0]
click at [1326, 77] on button "Back" at bounding box center [1335, 72] width 63 height 26
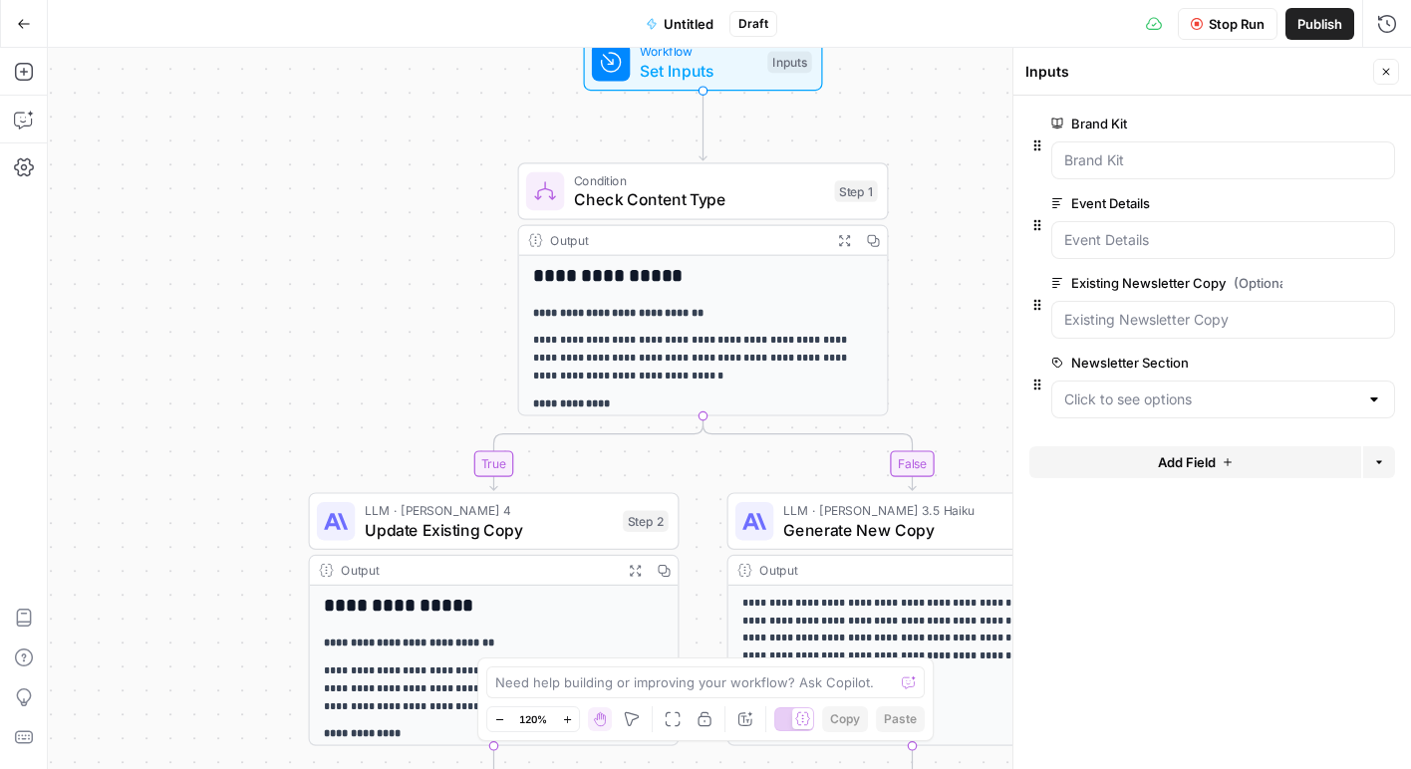
click at [1385, 79] on button "Close" at bounding box center [1386, 72] width 26 height 26
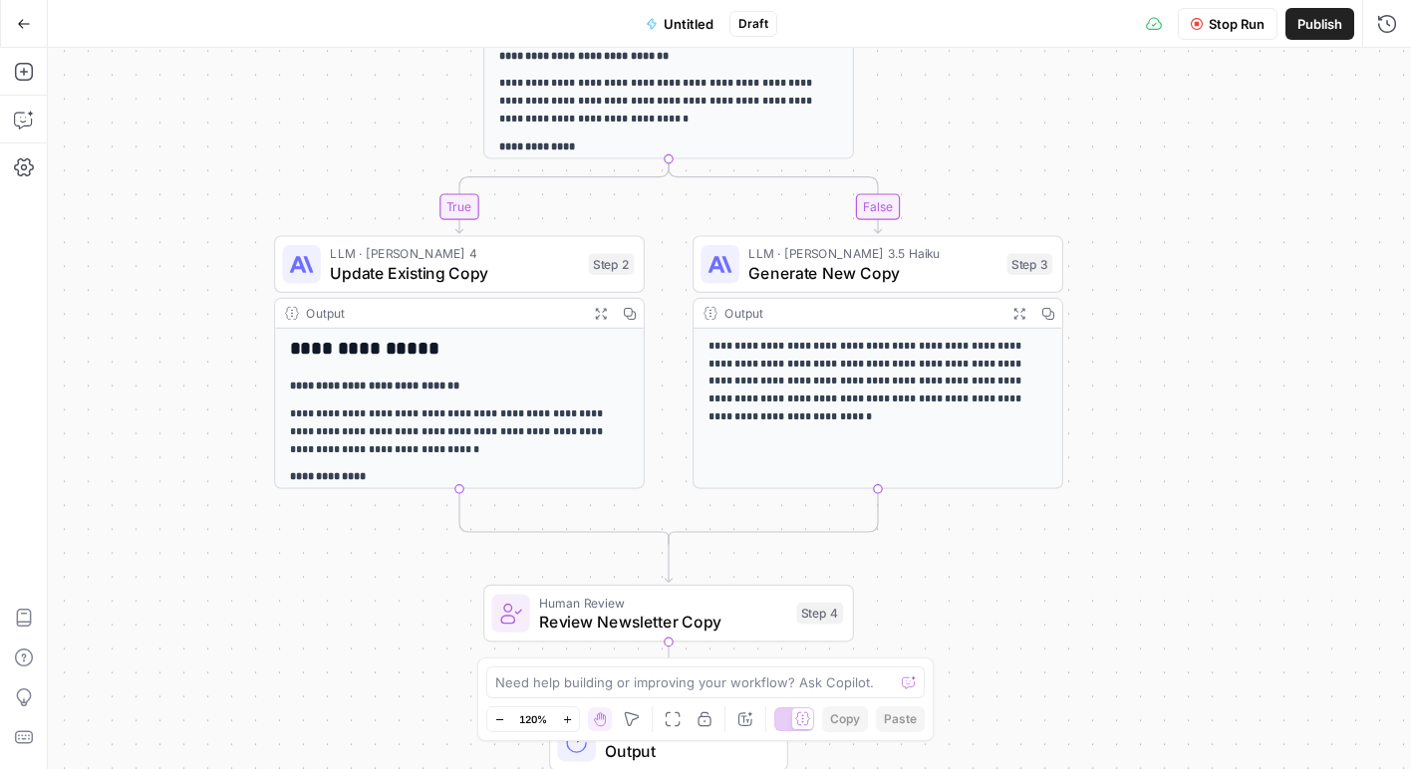
click at [868, 276] on span "Generate New Copy" at bounding box center [872, 273] width 249 height 24
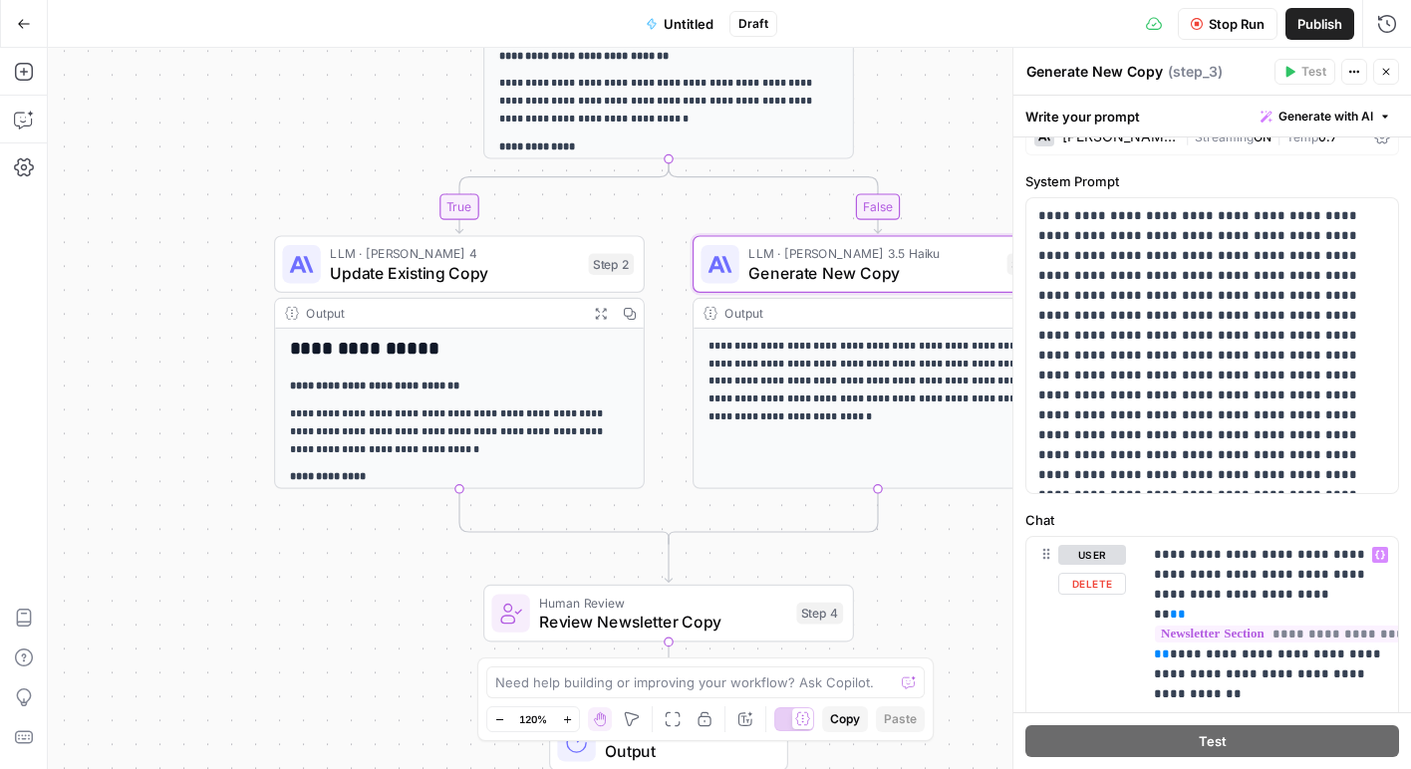
scroll to position [0, 0]
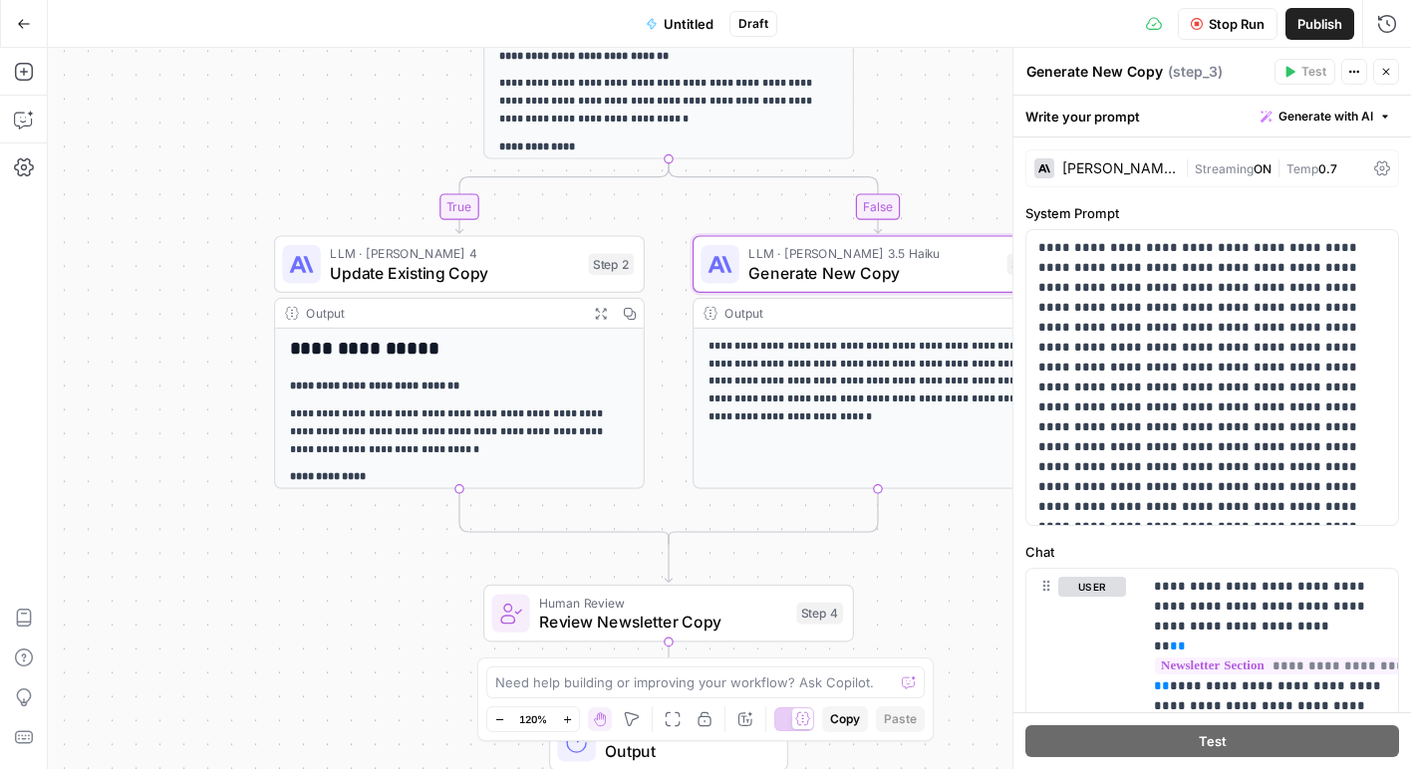
click at [1254, 26] on span "Stop Run" at bounding box center [1237, 24] width 56 height 20
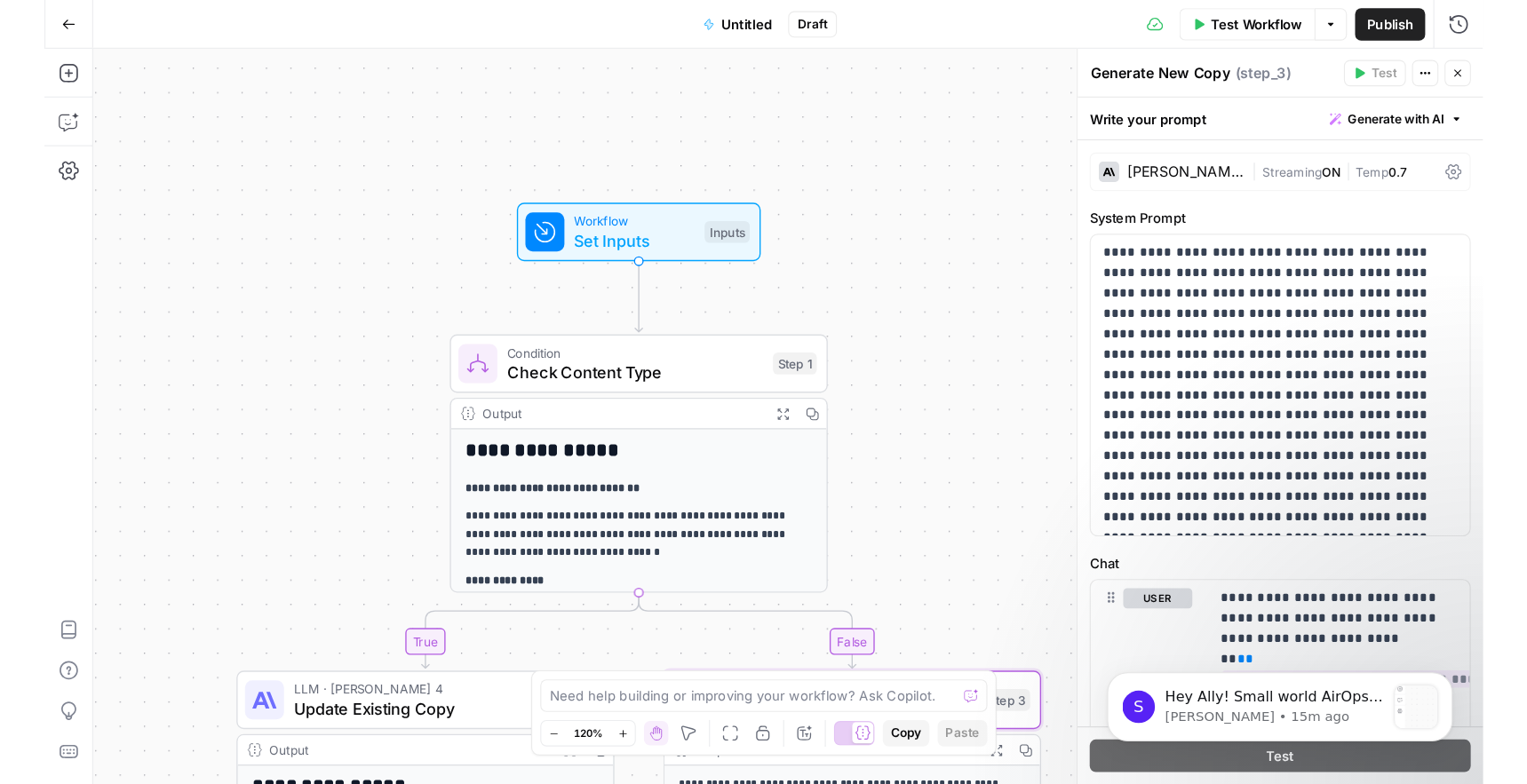
scroll to position [692, 0]
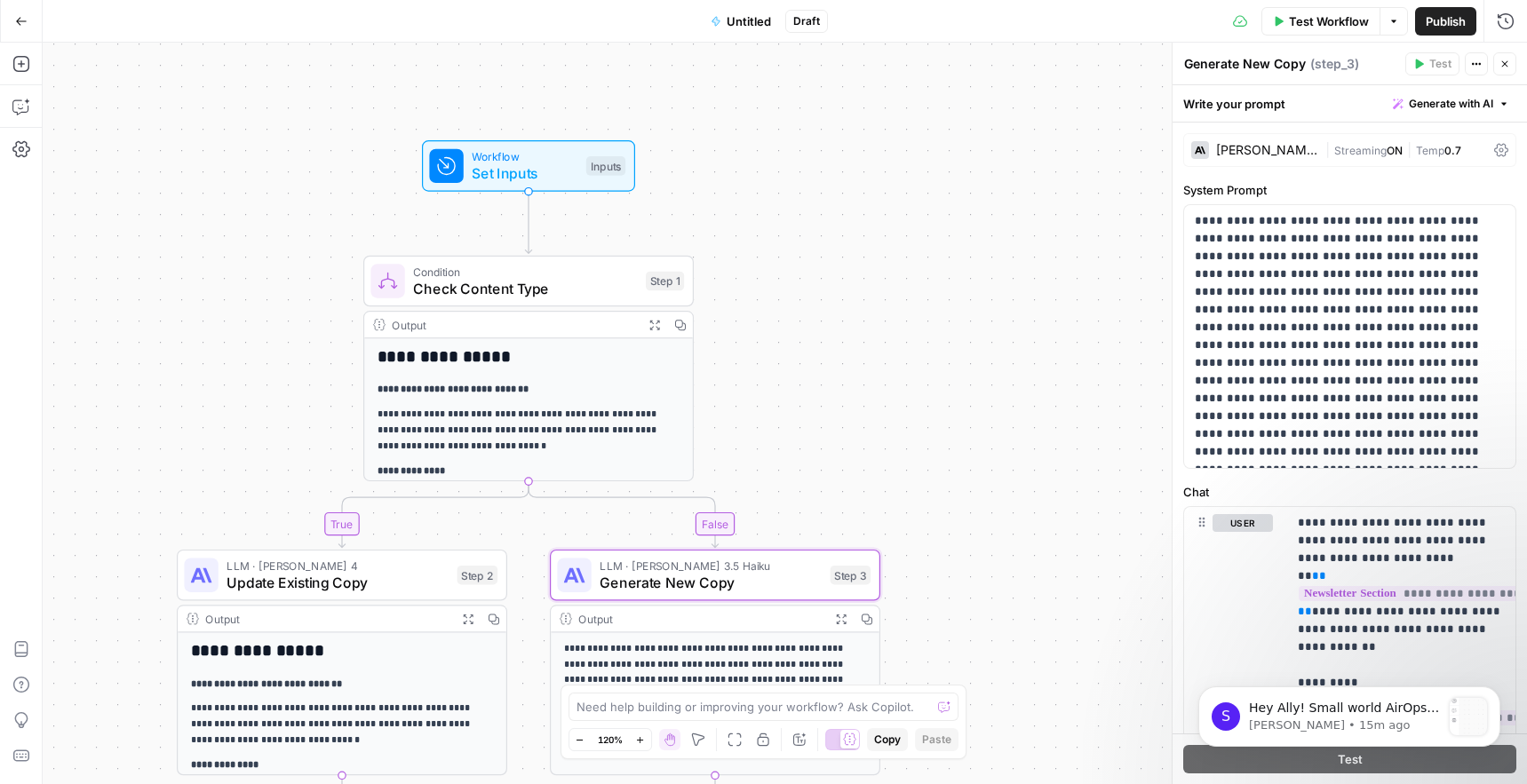
click at [1257, 61] on icon "button" at bounding box center [1505, 64] width 11 height 11
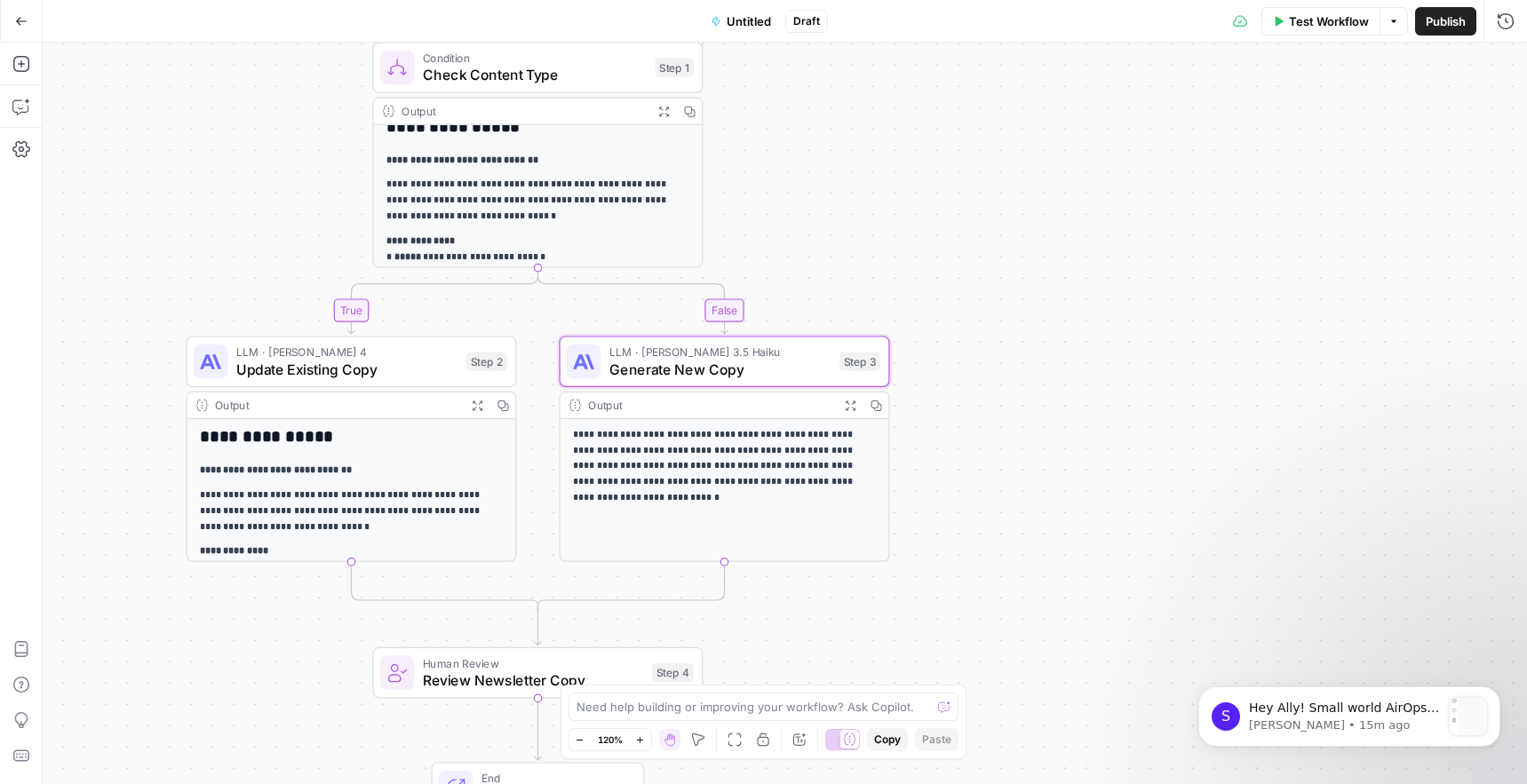
scroll to position [0, 0]
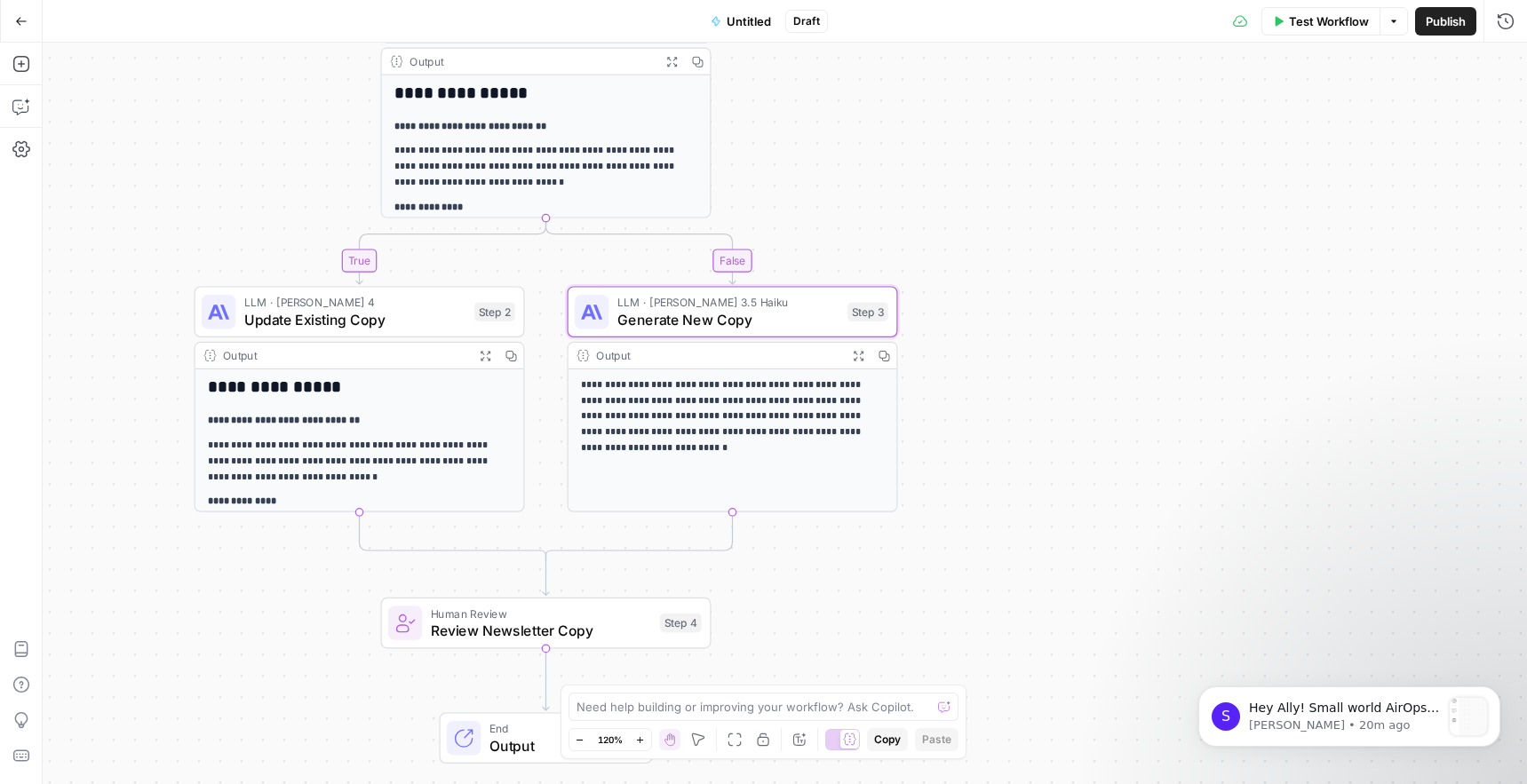
click at [801, 425] on p "**********" at bounding box center [733, 418] width 303 height 78
click at [819, 312] on span "Generate New Copy" at bounding box center [728, 320] width 222 height 21
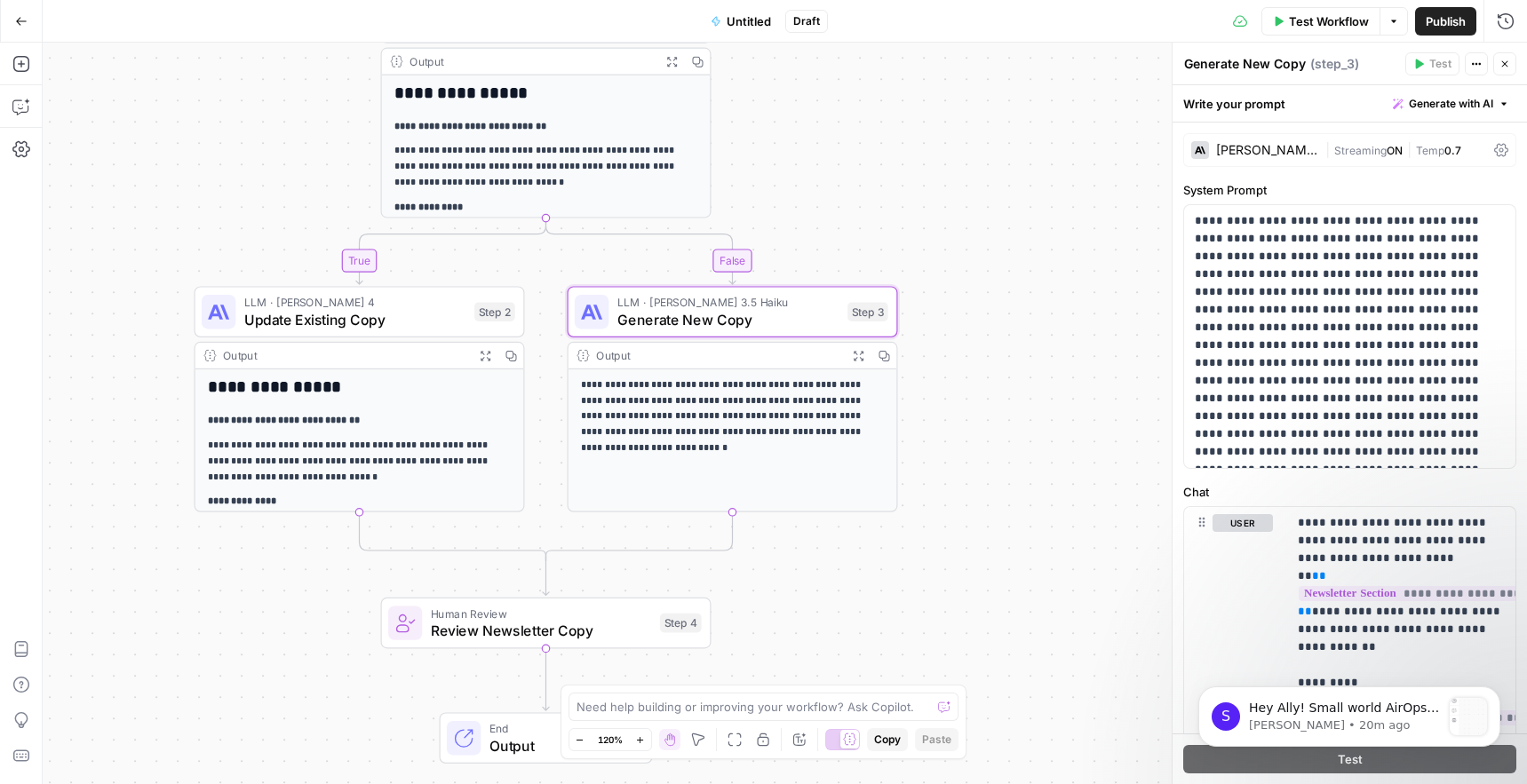
click at [1257, 142] on div "[PERSON_NAME] 3.5 Haiku" at bounding box center [1254, 150] width 127 height 18
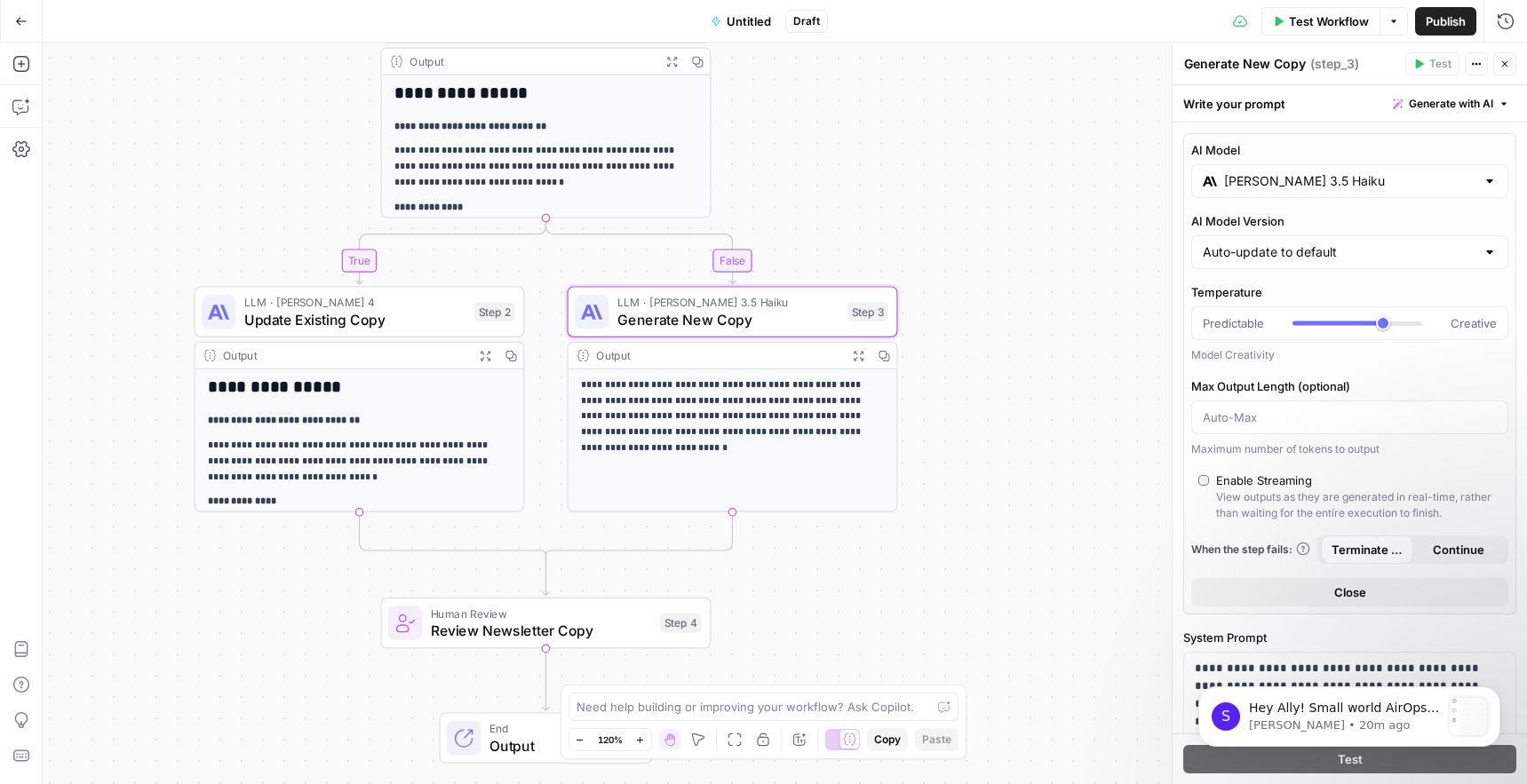
click at [1257, 183] on input "[PERSON_NAME] 3.5 Haiku" at bounding box center [1350, 181] width 251 height 18
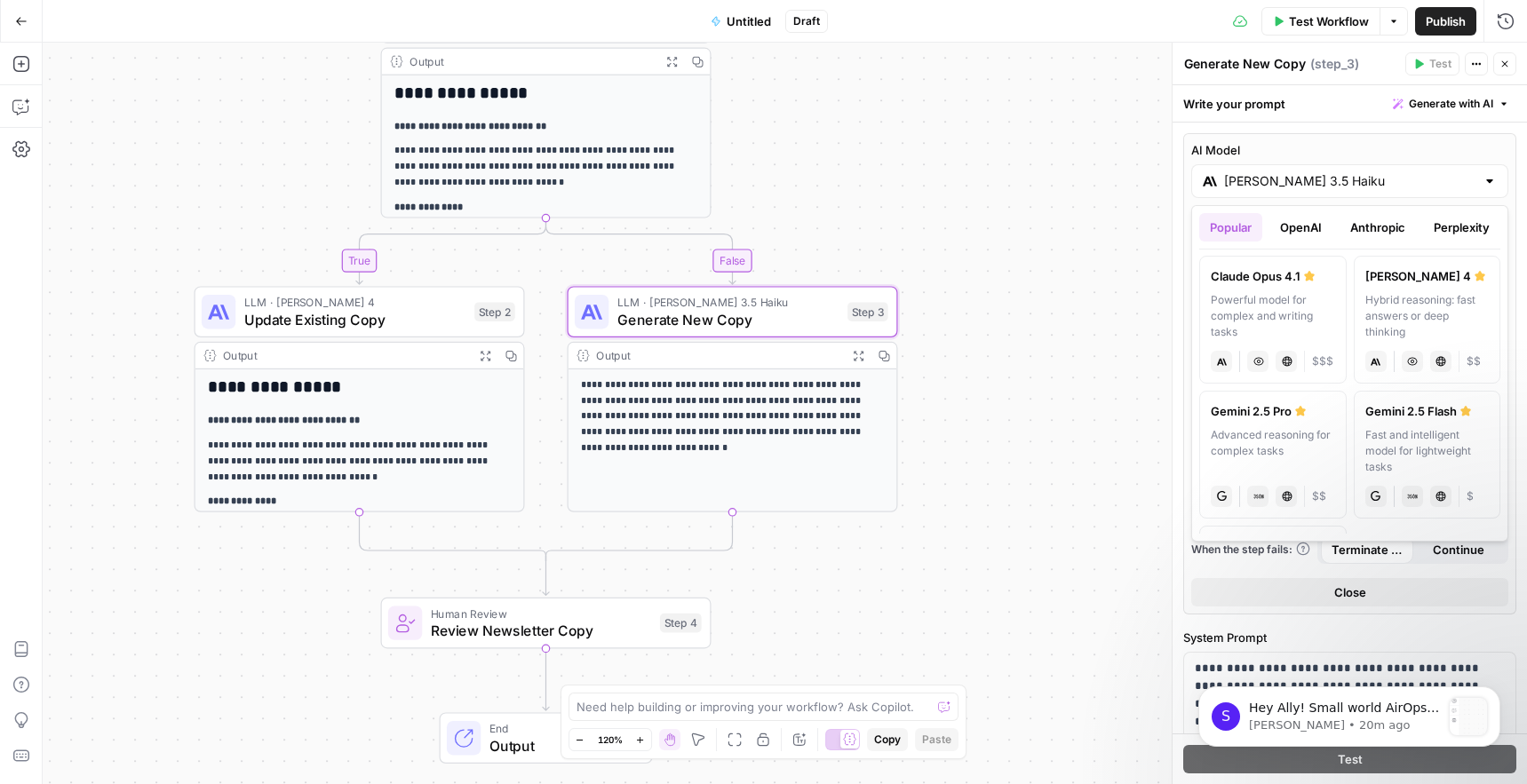
scroll to position [284, 0]
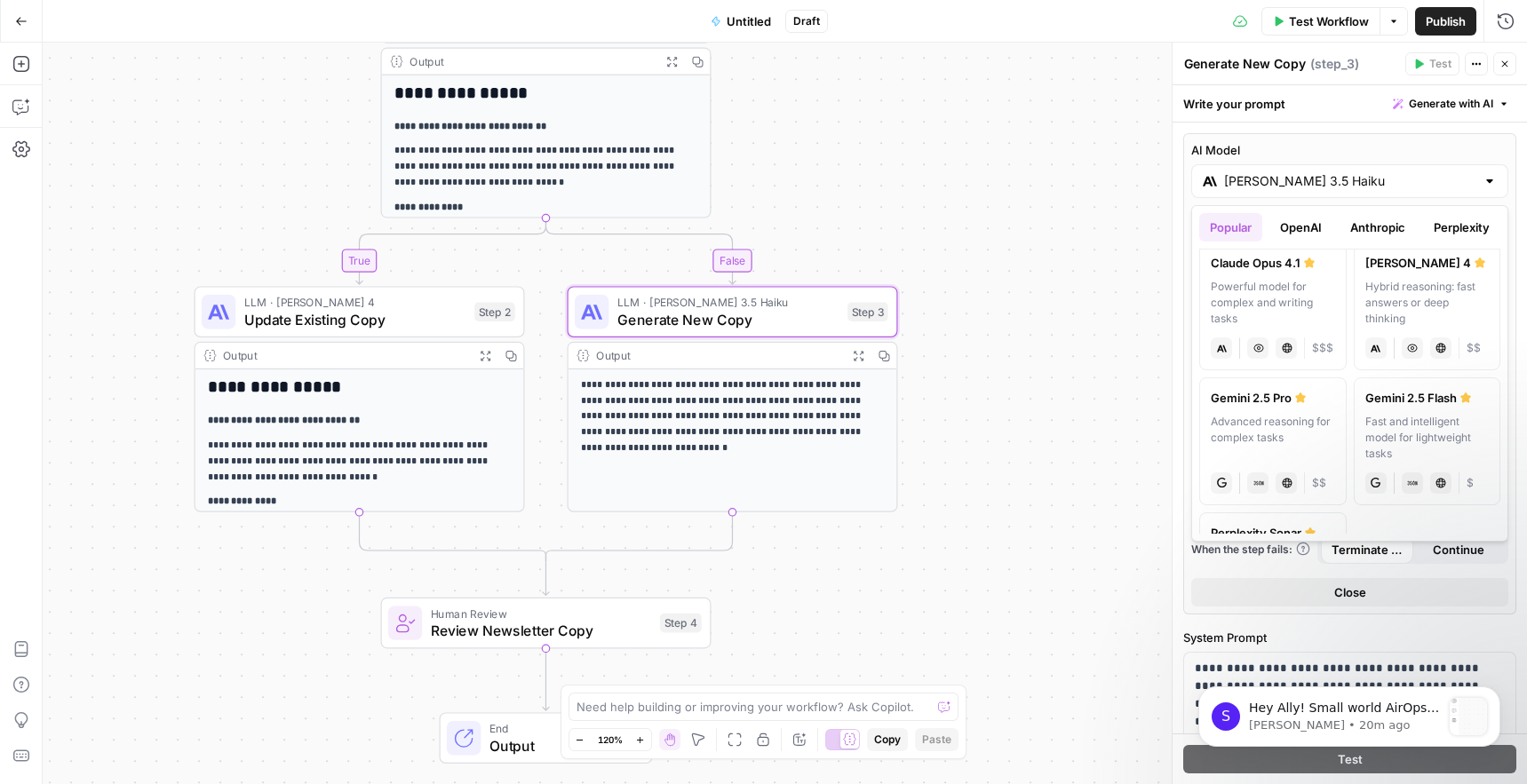
click at [1257, 271] on div "[PERSON_NAME] 4" at bounding box center [1428, 263] width 125 height 18
type input "[PERSON_NAME] 4"
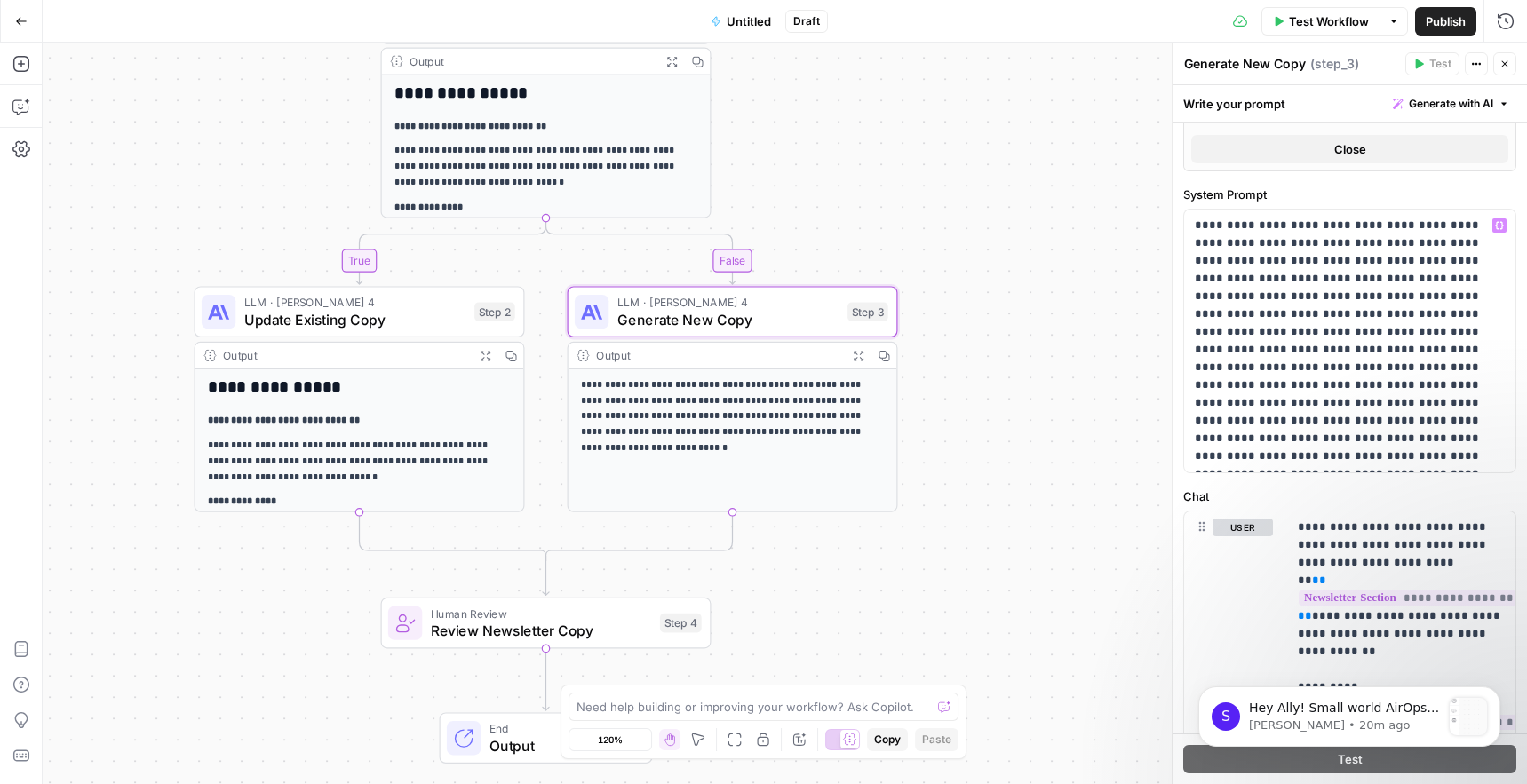
scroll to position [527, 0]
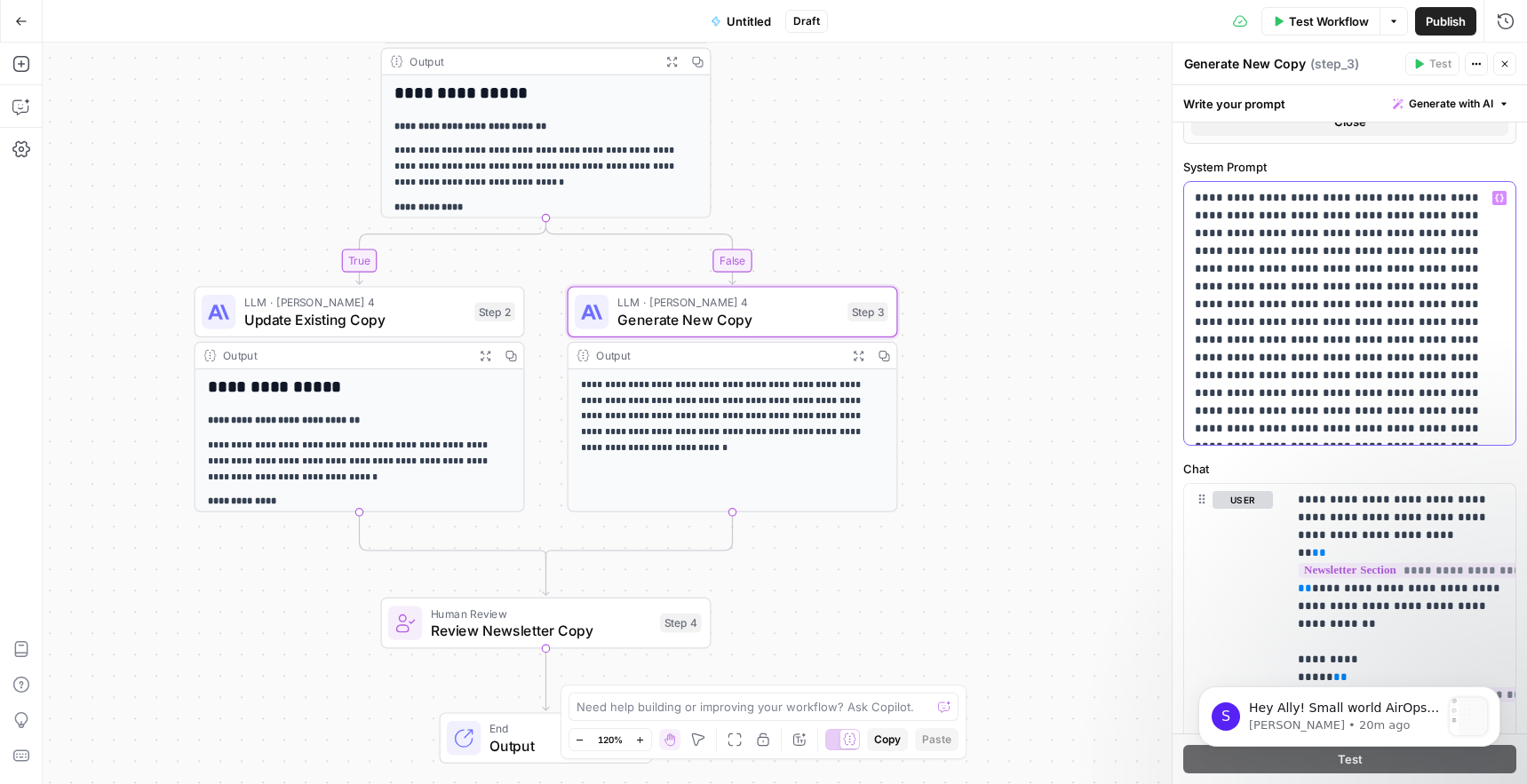
click at [1257, 360] on p "**********" at bounding box center [1350, 313] width 310 height 249
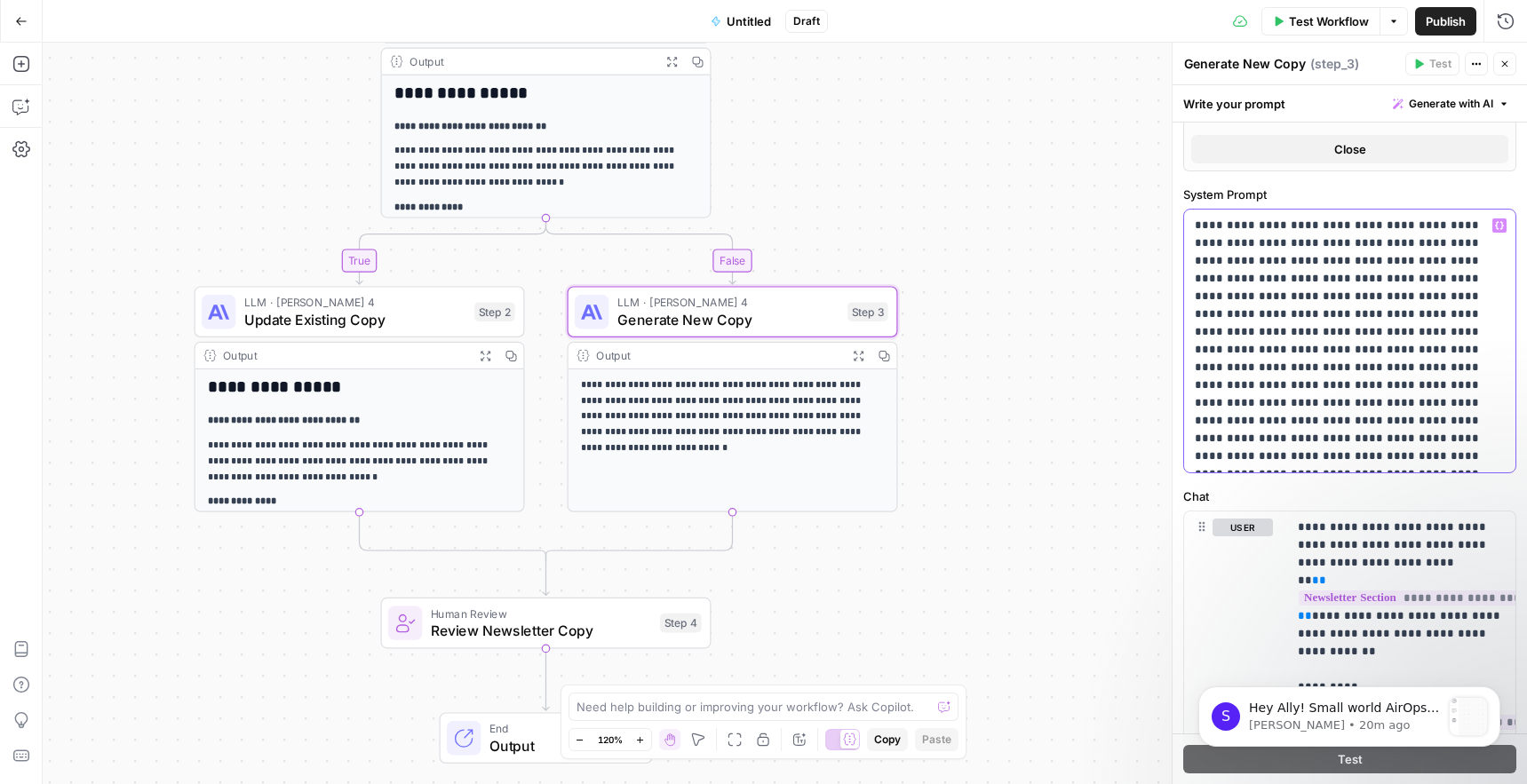
scroll to position [488, 0]
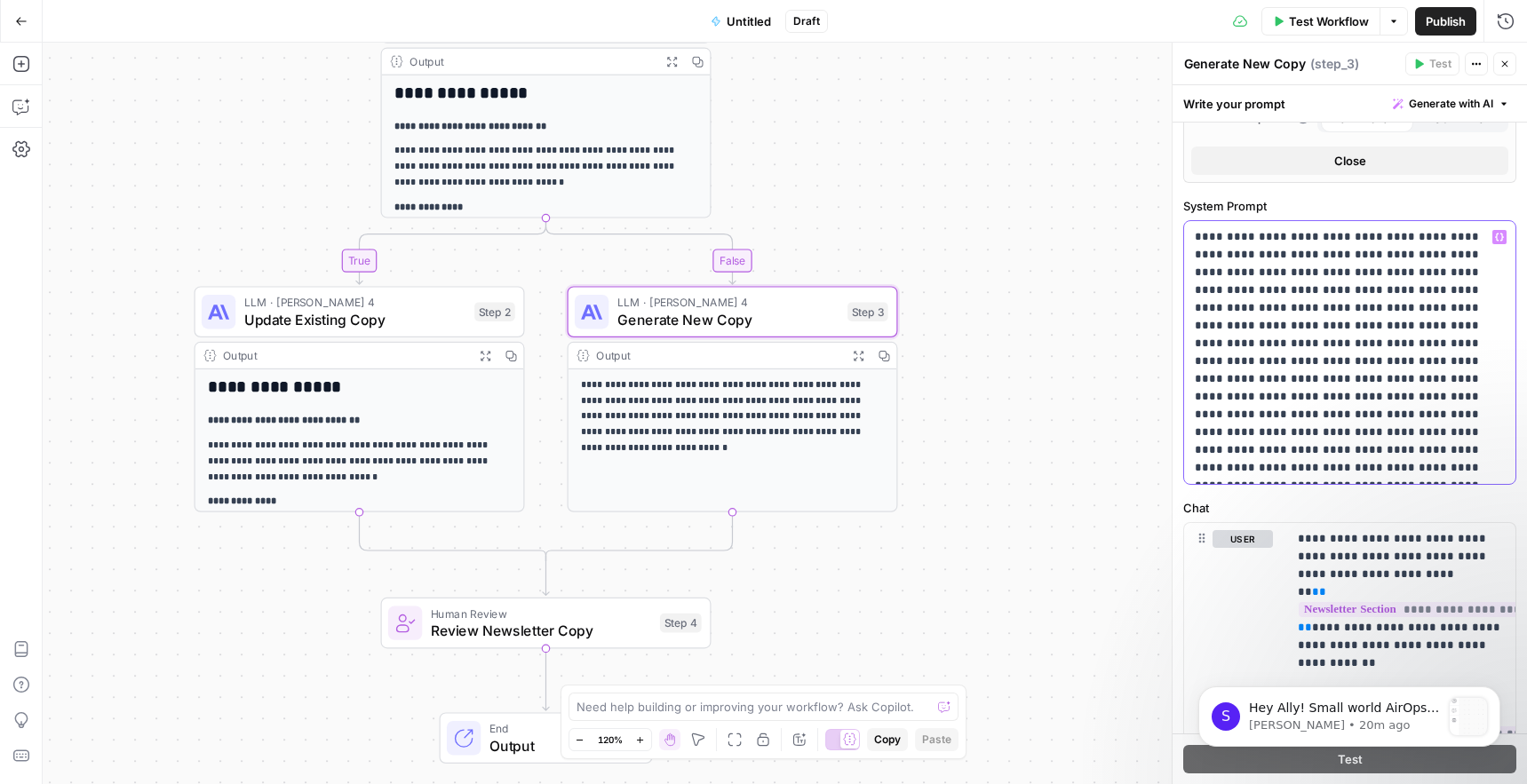
click at [1257, 275] on p "**********" at bounding box center [1350, 352] width 310 height 249
click at [1191, 296] on div "**********" at bounding box center [1350, 352] width 332 height 263
click at [1257, 296] on p "**********" at bounding box center [1350, 352] width 310 height 249
click at [1257, 307] on p "**********" at bounding box center [1350, 352] width 310 height 249
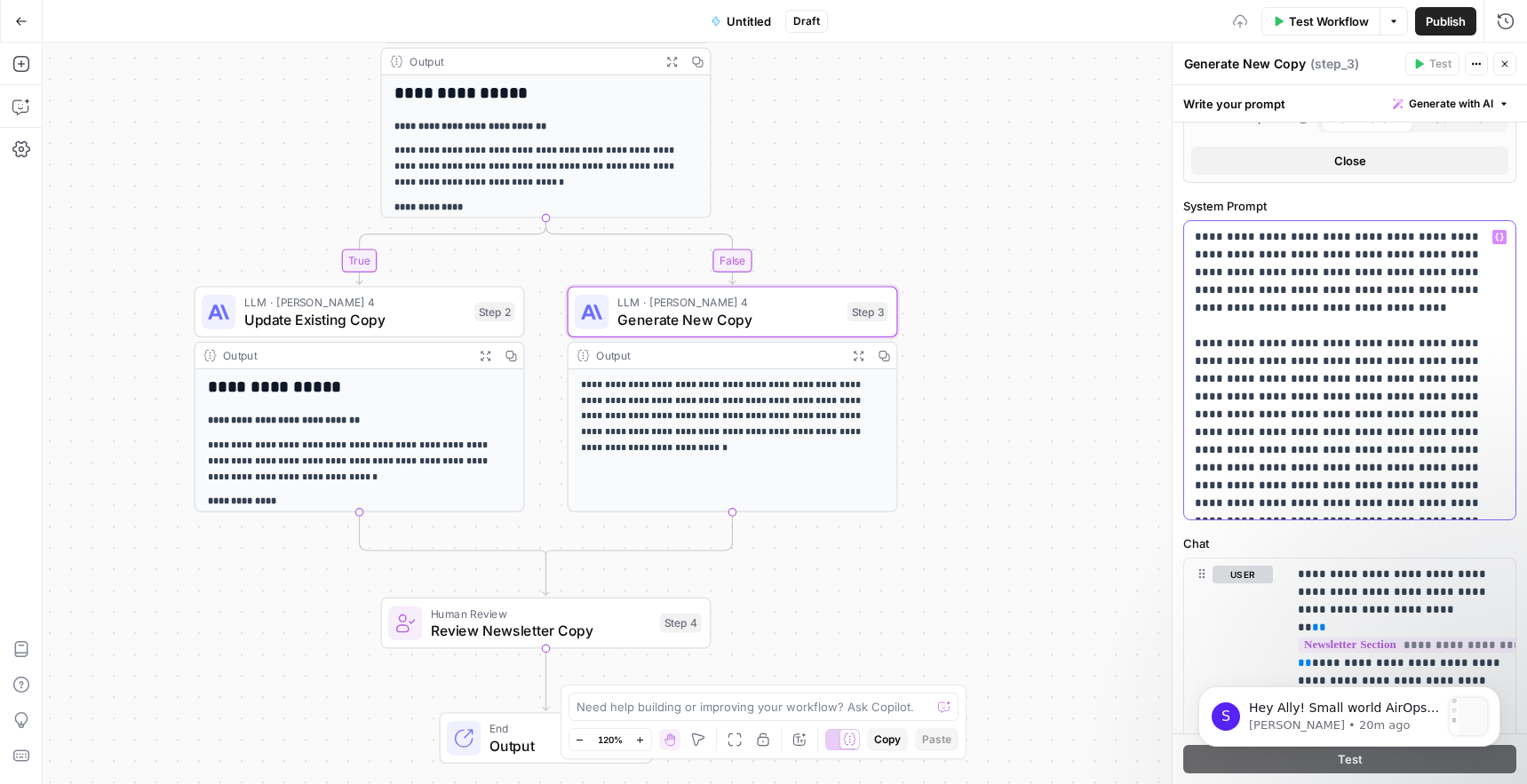
scroll to position [521, 0]
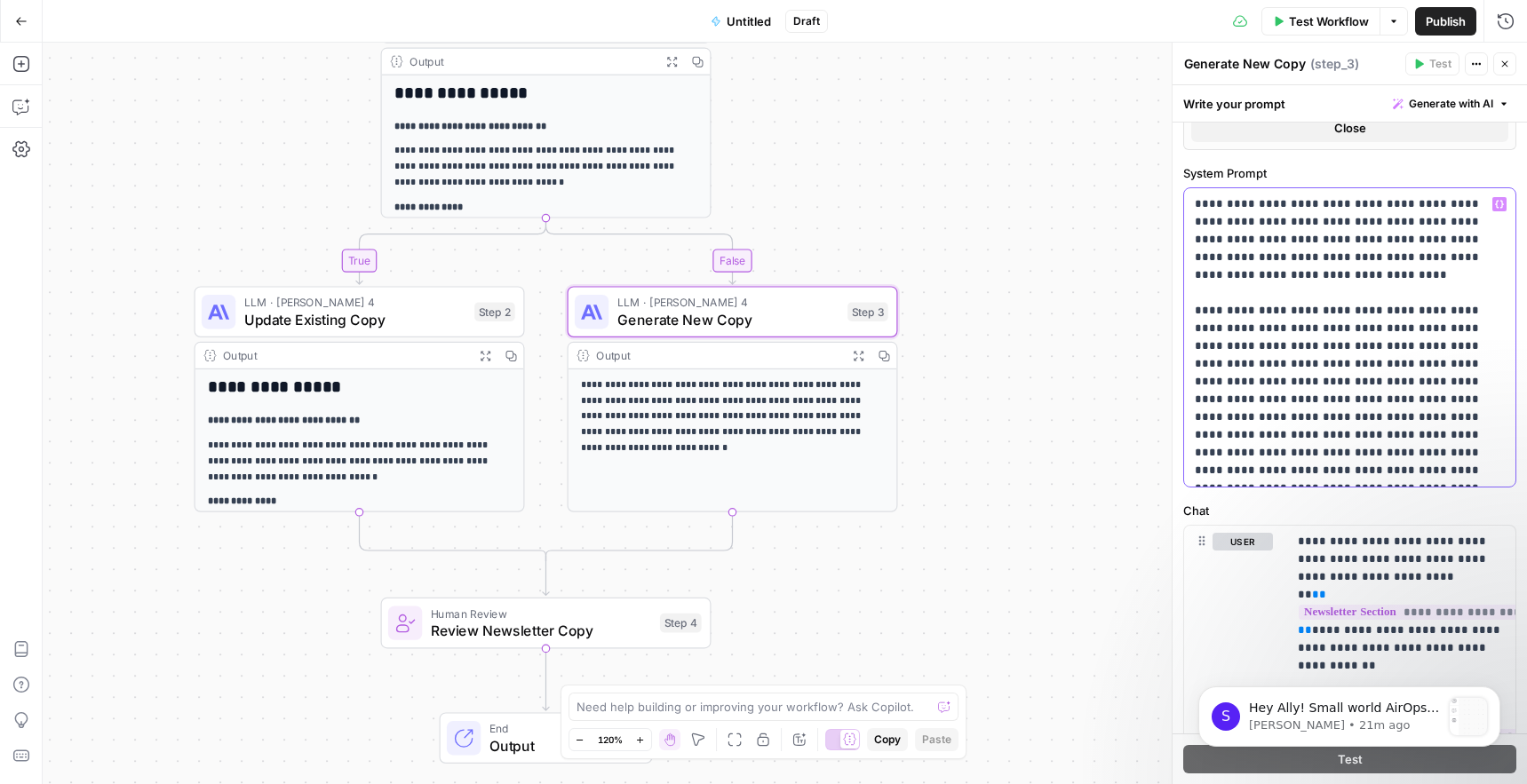
click at [1257, 354] on p "**********" at bounding box center [1350, 337] width 310 height 284
click at [1257, 325] on p "**********" at bounding box center [1350, 337] width 310 height 284
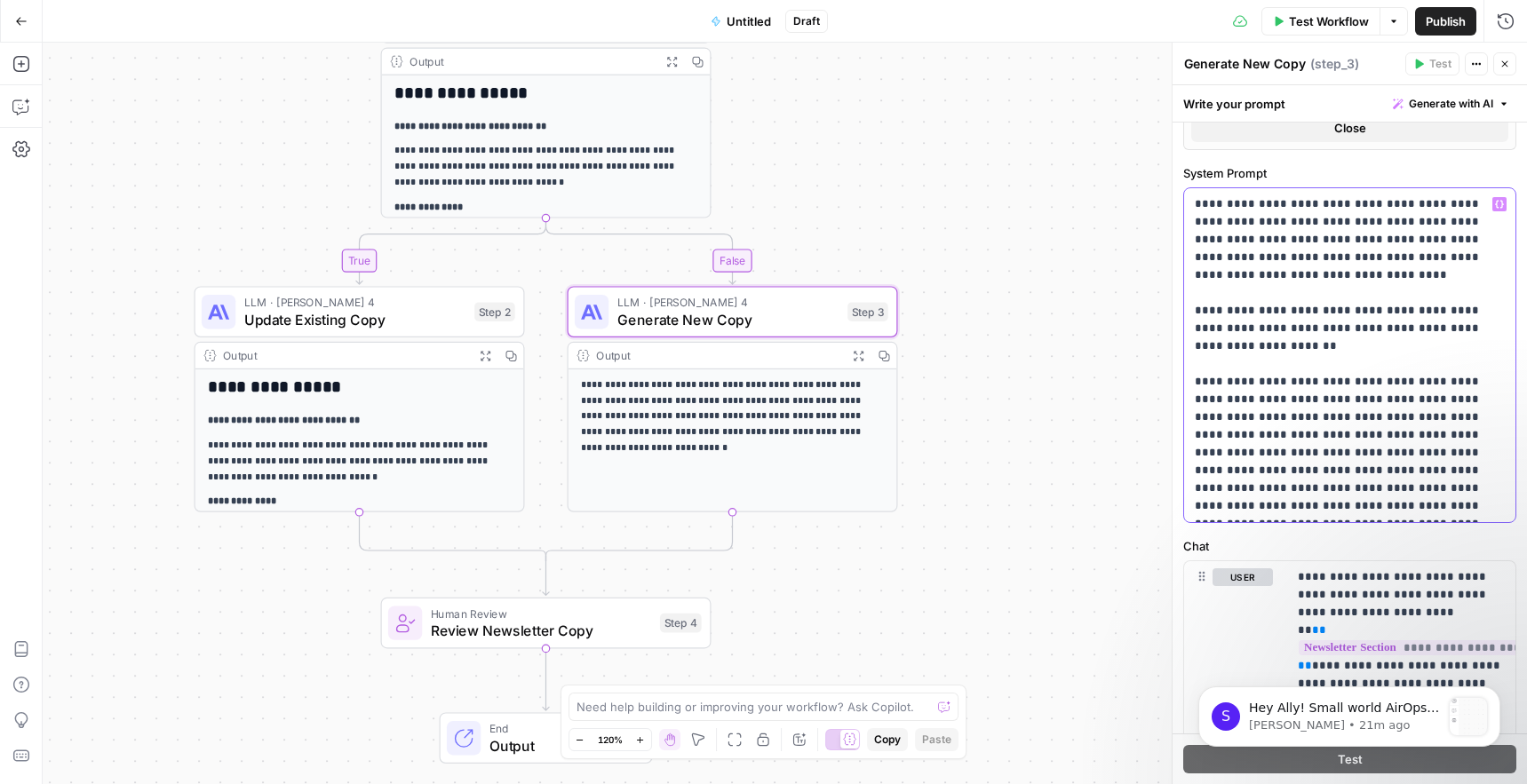
click at [1234, 363] on p "**********" at bounding box center [1350, 355] width 310 height 320
click at [1257, 368] on p "**********" at bounding box center [1350, 355] width 310 height 320
drag, startPoint x: 1307, startPoint y: 397, endPoint x: 1337, endPoint y: 379, distance: 35.0
click at [1337, 379] on p "**********" at bounding box center [1350, 355] width 310 height 320
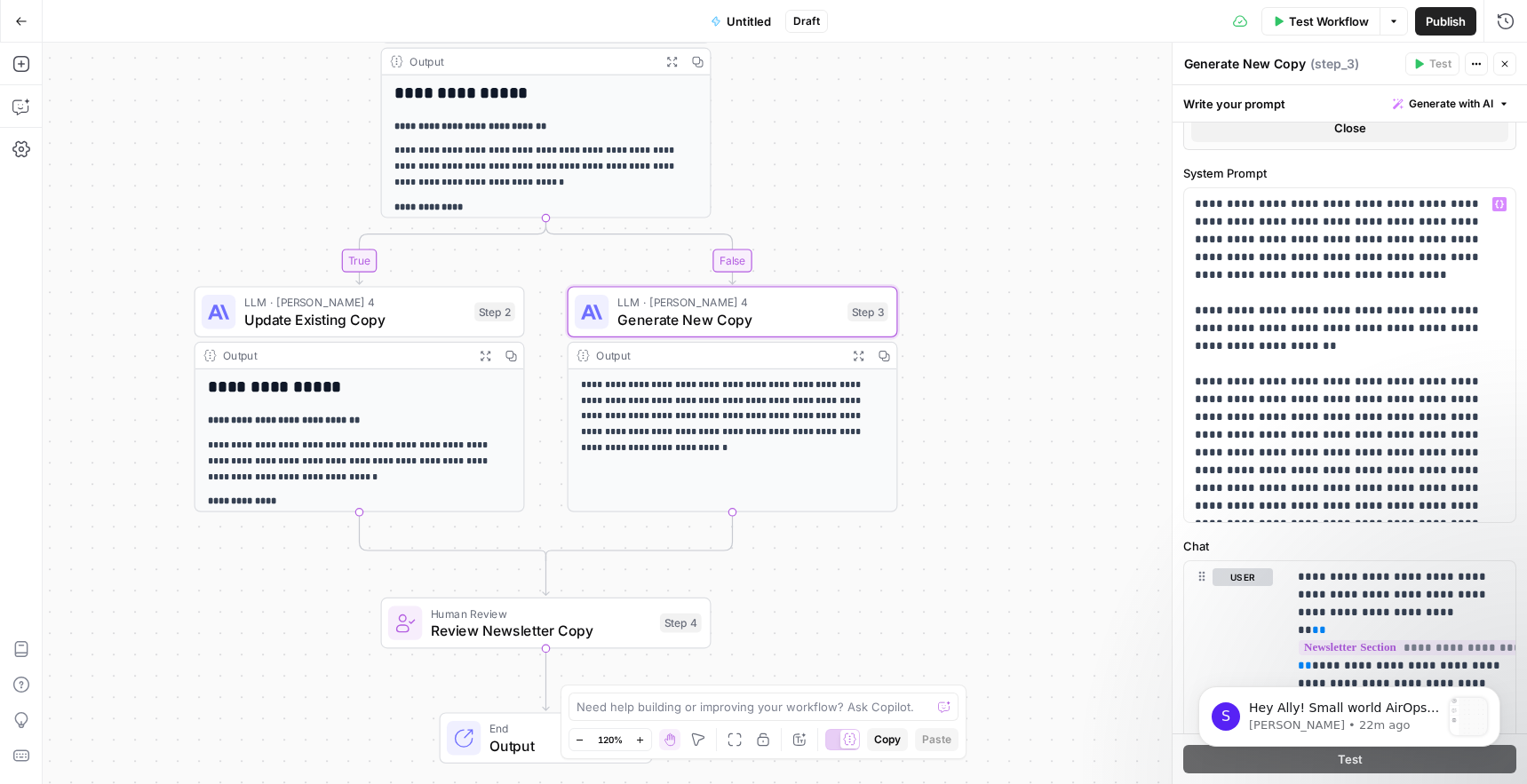
click at [1196, 440] on p "**********" at bounding box center [1350, 355] width 310 height 320
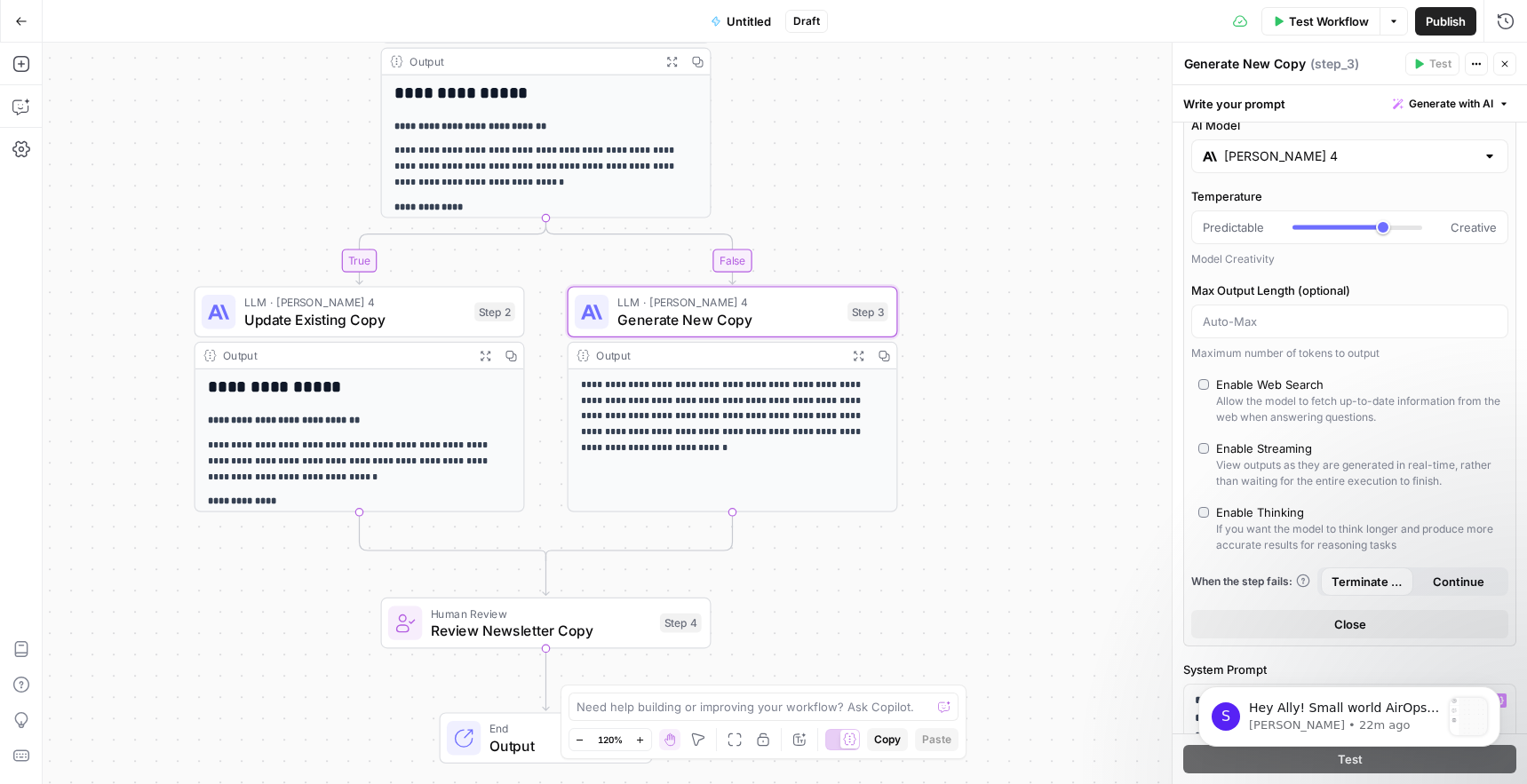
scroll to position [0, 0]
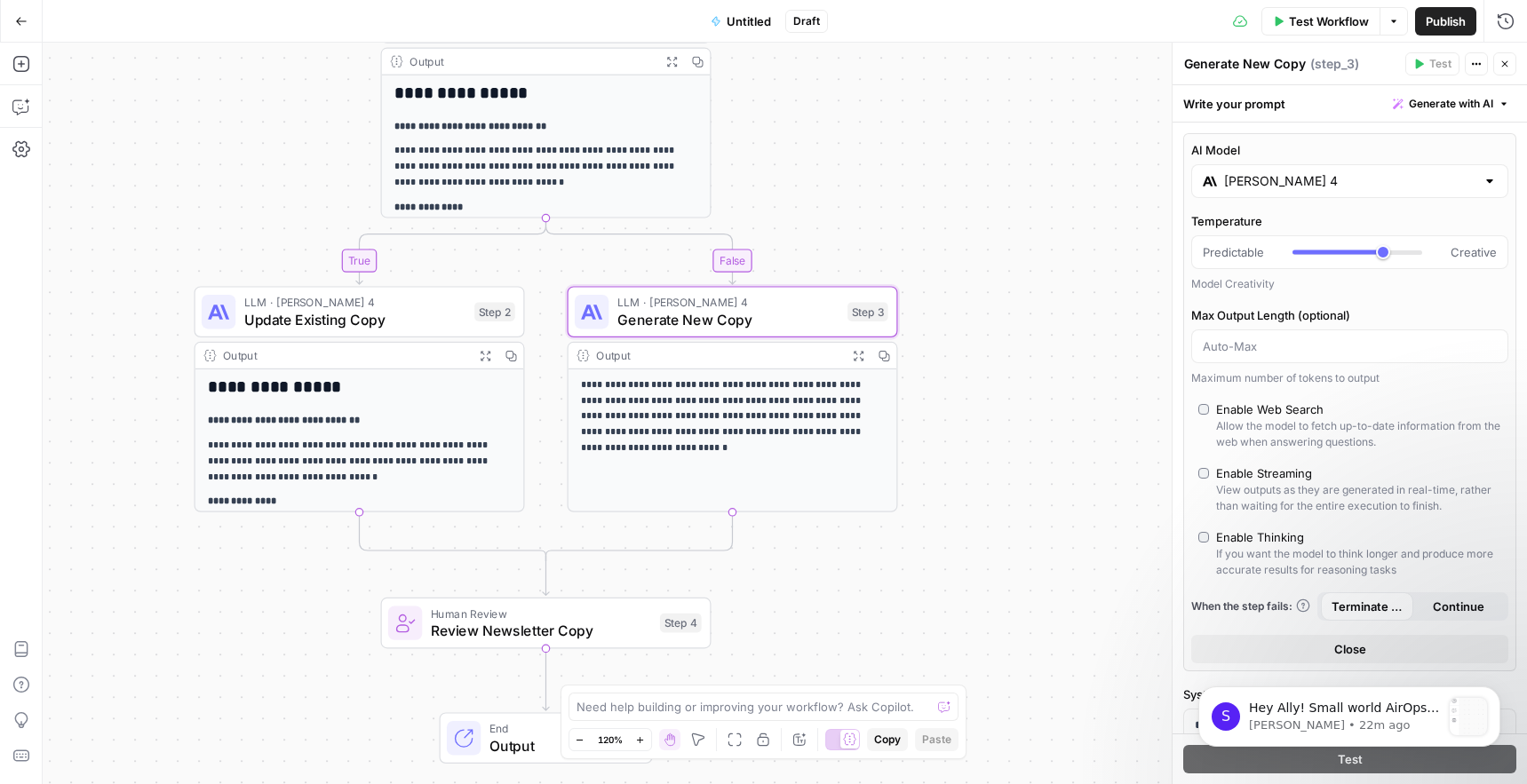
click at [1510, 71] on button "Close" at bounding box center [1505, 64] width 23 height 23
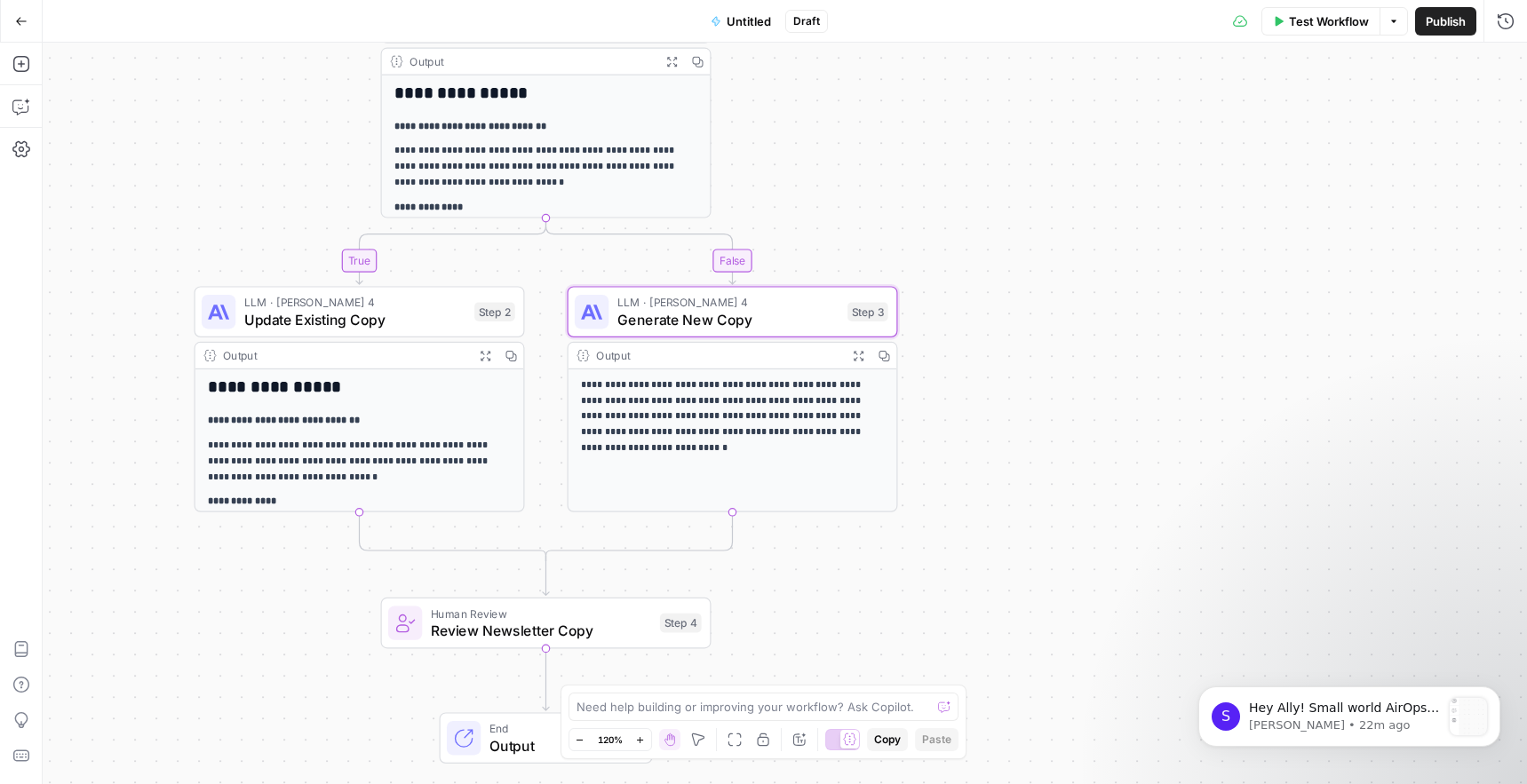
click at [833, 406] on p "**********" at bounding box center [733, 418] width 303 height 78
click at [592, 129] on p "**********" at bounding box center [546, 127] width 303 height 16
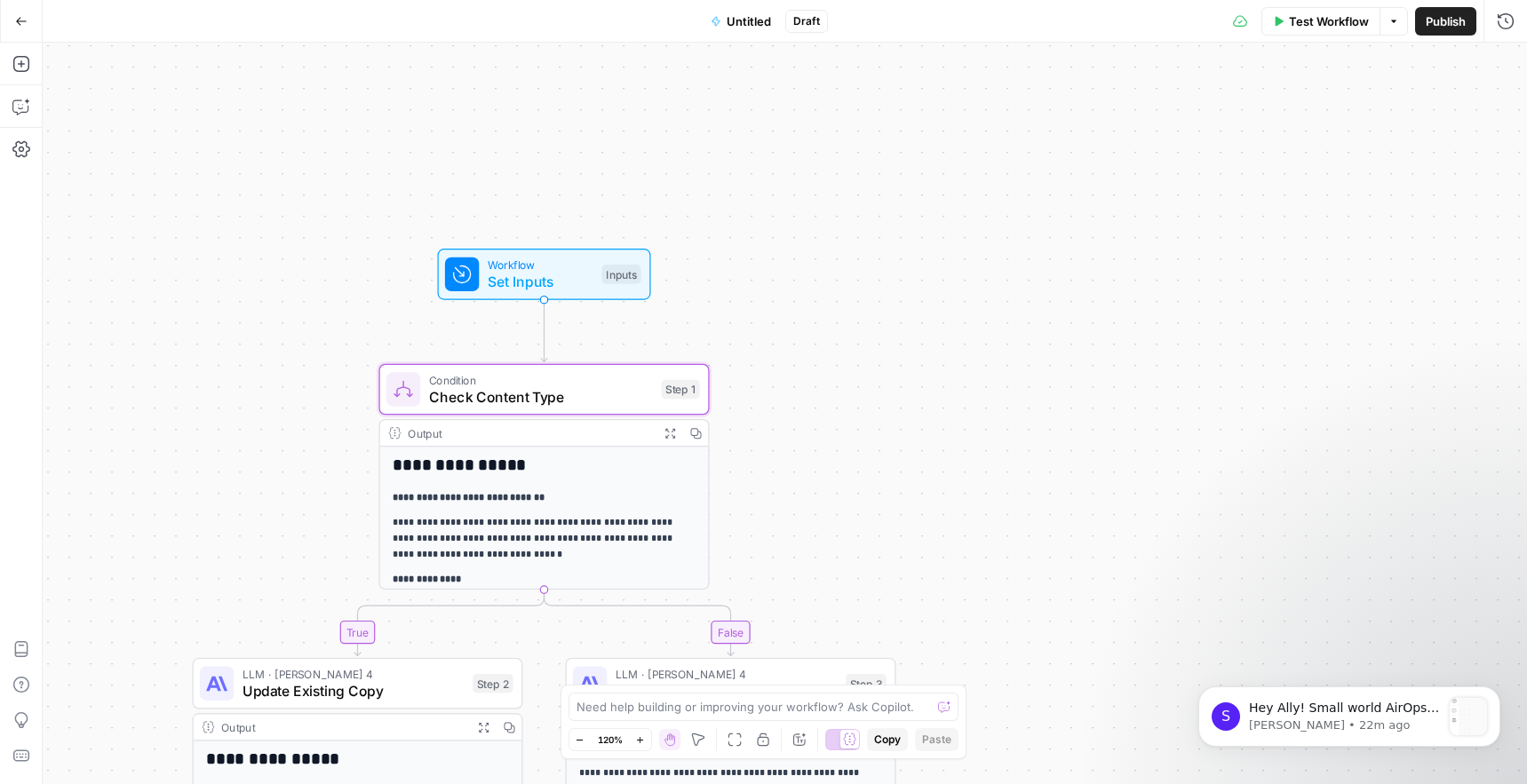
click at [584, 267] on span "Workflow" at bounding box center [540, 265] width 106 height 17
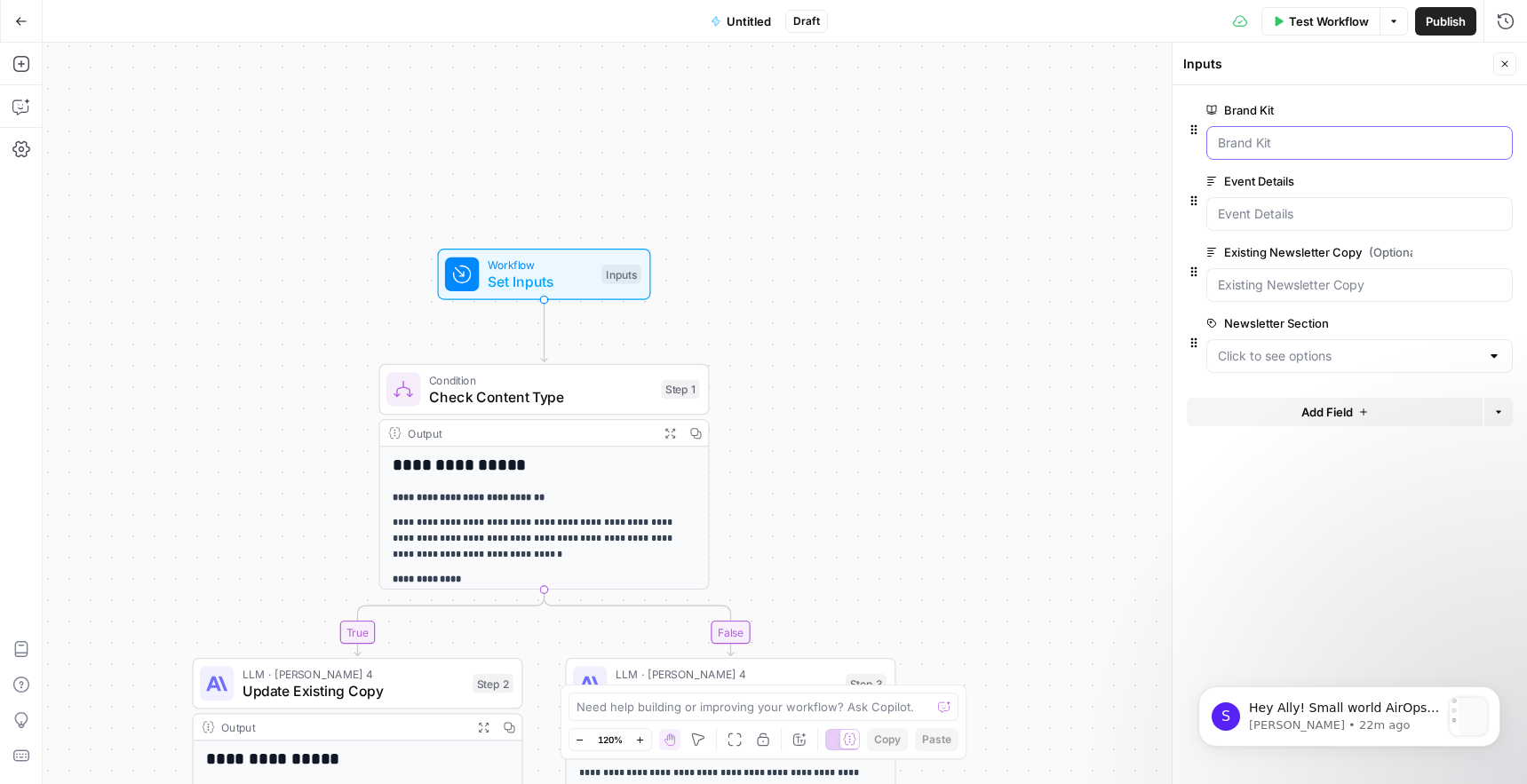
click at [1350, 140] on Kit "Brand Kit" at bounding box center [1359, 143] width 283 height 18
click at [1305, 150] on Kit "Brand Kit" at bounding box center [1359, 143] width 283 height 18
click at [1457, 109] on span "edit field" at bounding box center [1446, 110] width 39 height 14
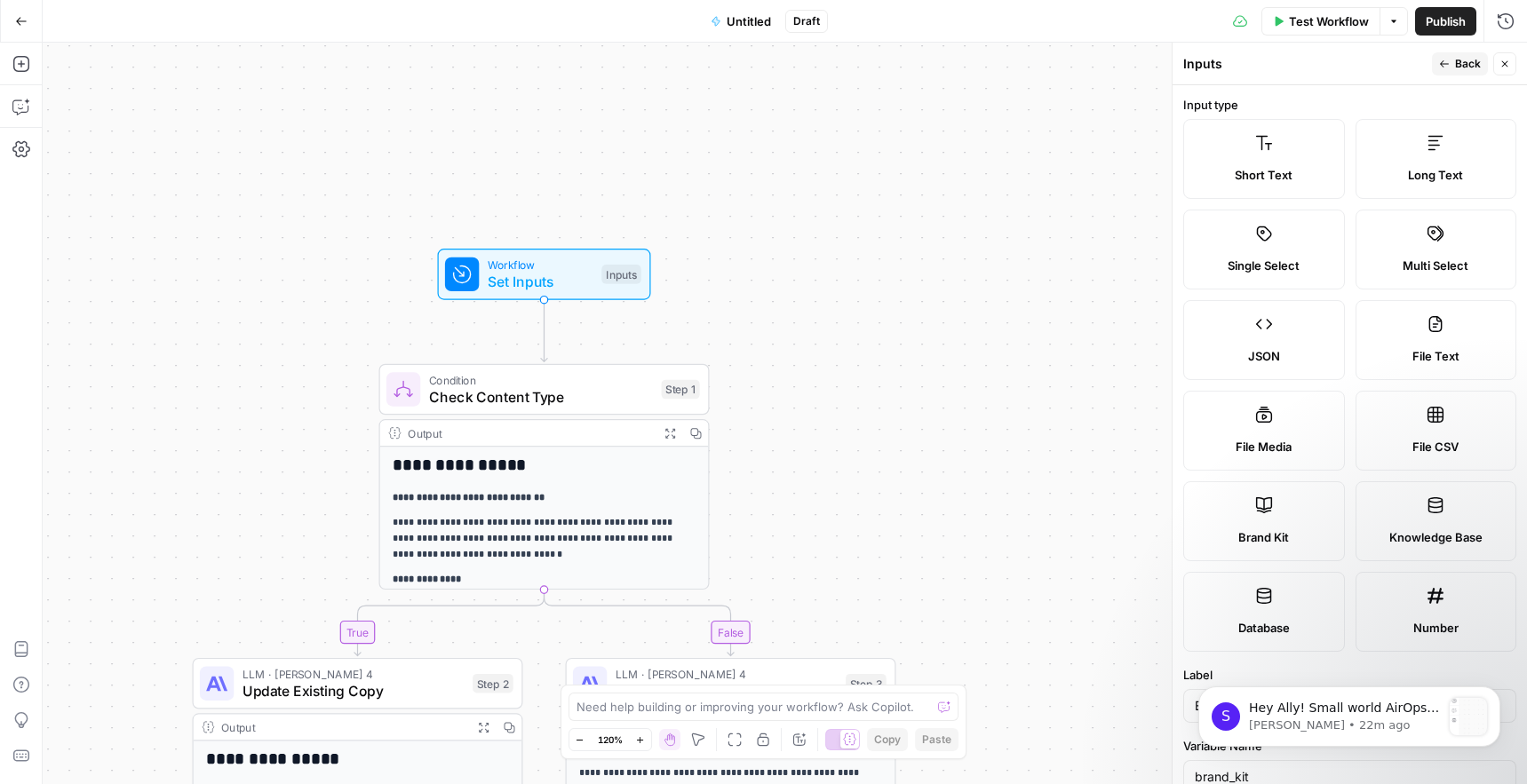
click at [1278, 505] on label "Brand Kit" at bounding box center [1263, 521] width 161 height 80
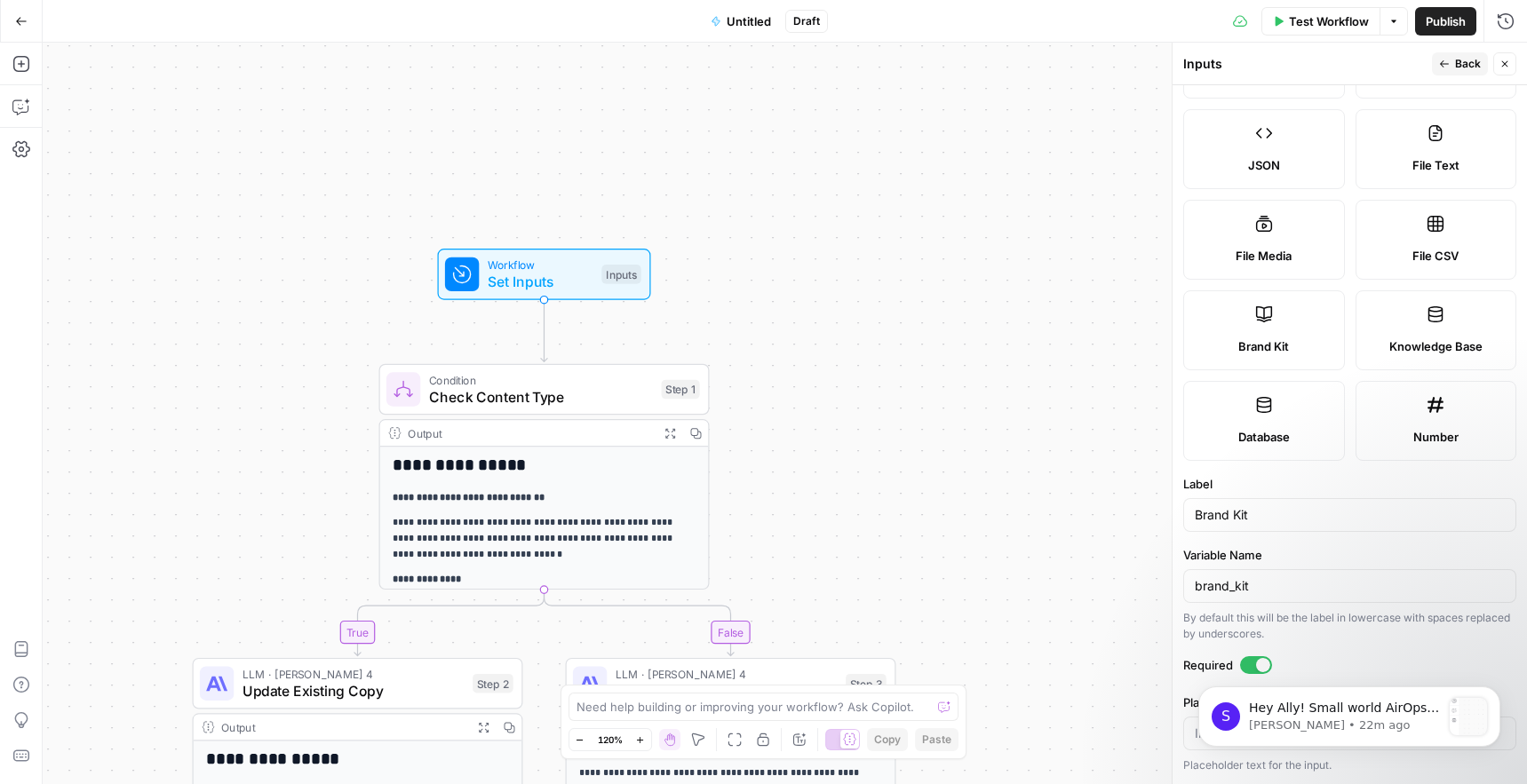
click at [1309, 595] on div "brand_kit" at bounding box center [1350, 586] width 333 height 34
click at [1313, 551] on label "Variable Name" at bounding box center [1350, 555] width 333 height 18
click at [1313, 577] on input "brand_kit" at bounding box center [1350, 586] width 310 height 18
click at [1363, 731] on p "Steven • 23m ago" at bounding box center [1344, 725] width 192 height 16
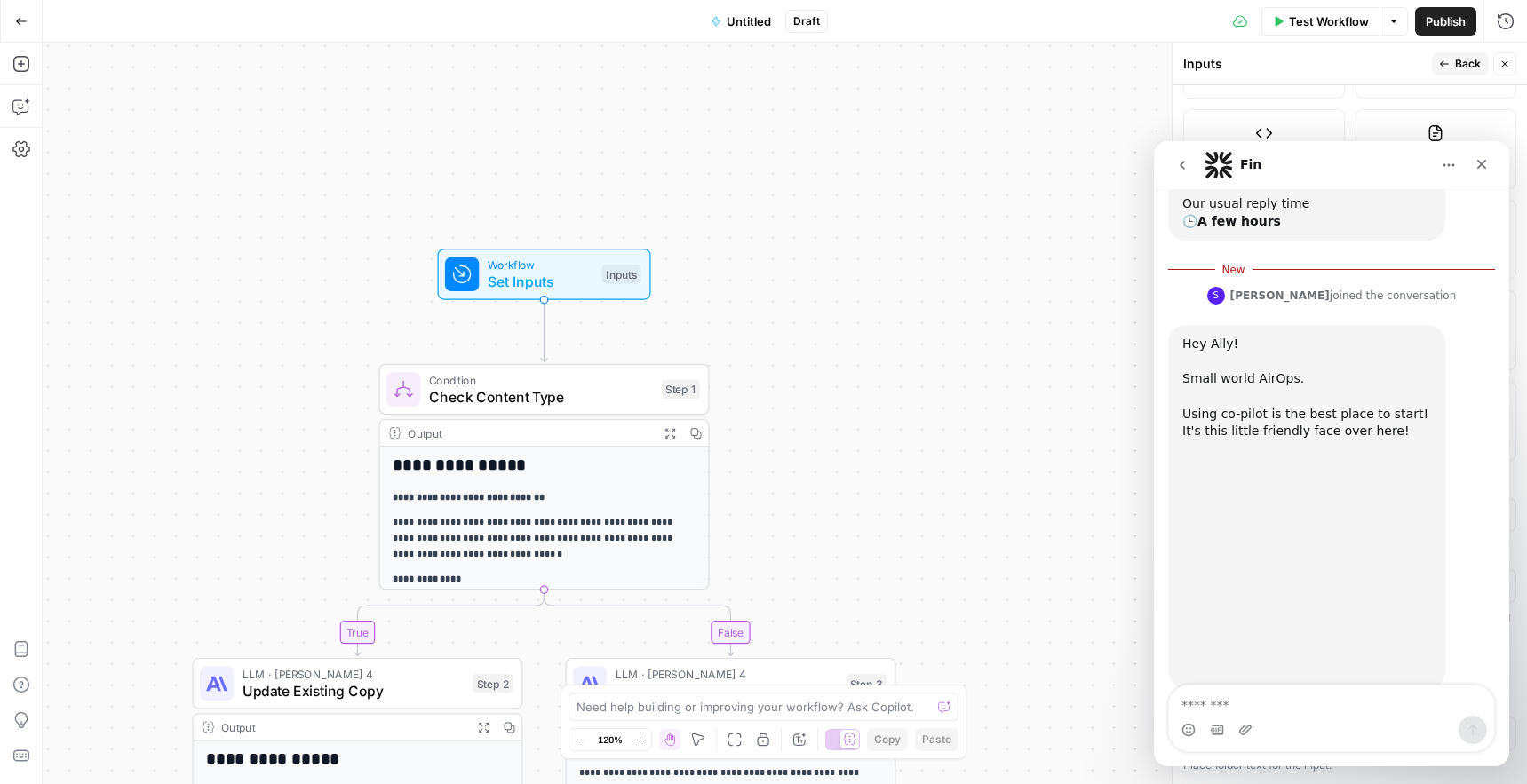
scroll to position [722, 0]
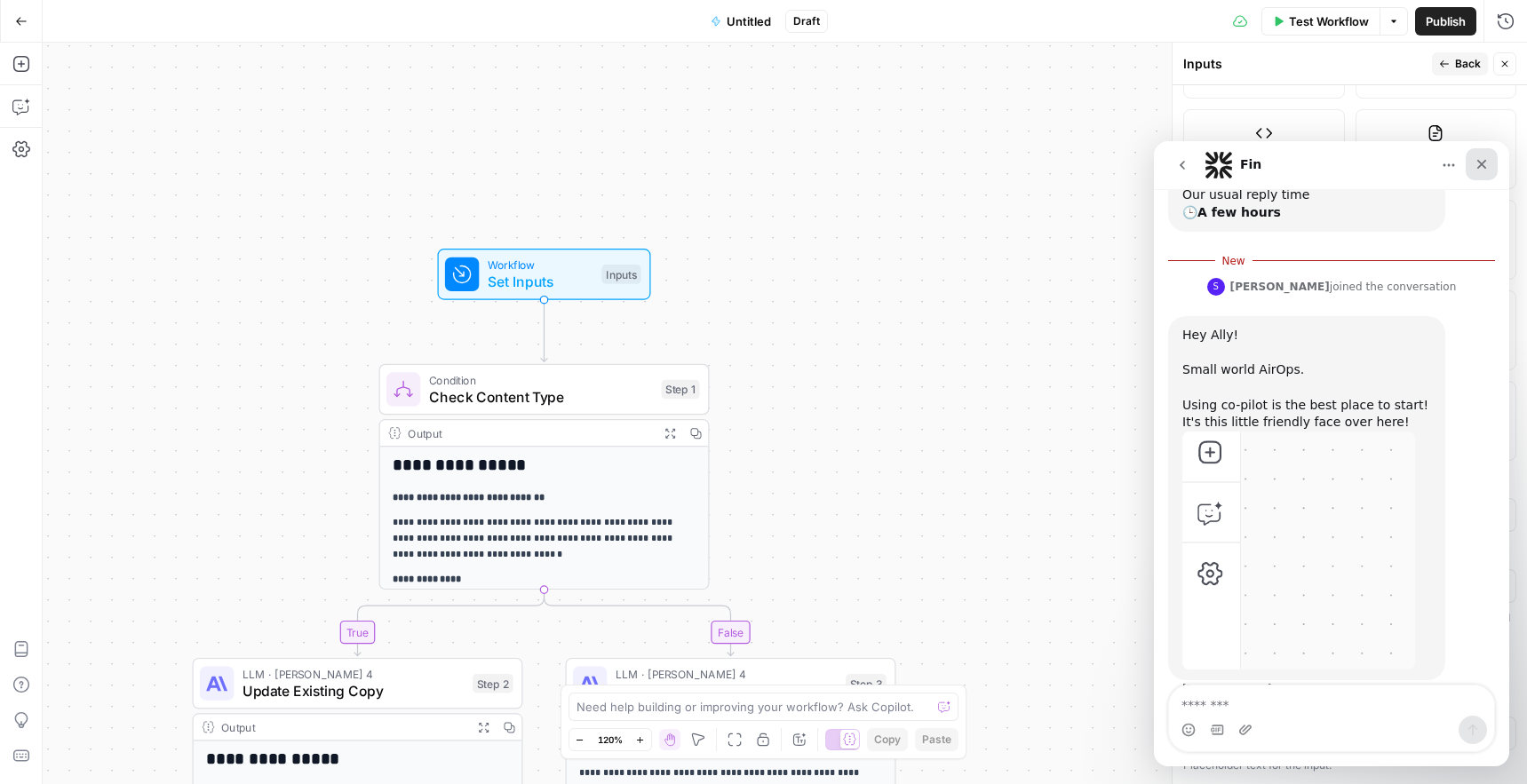
click at [1484, 165] on icon "Close" at bounding box center [1482, 164] width 14 height 14
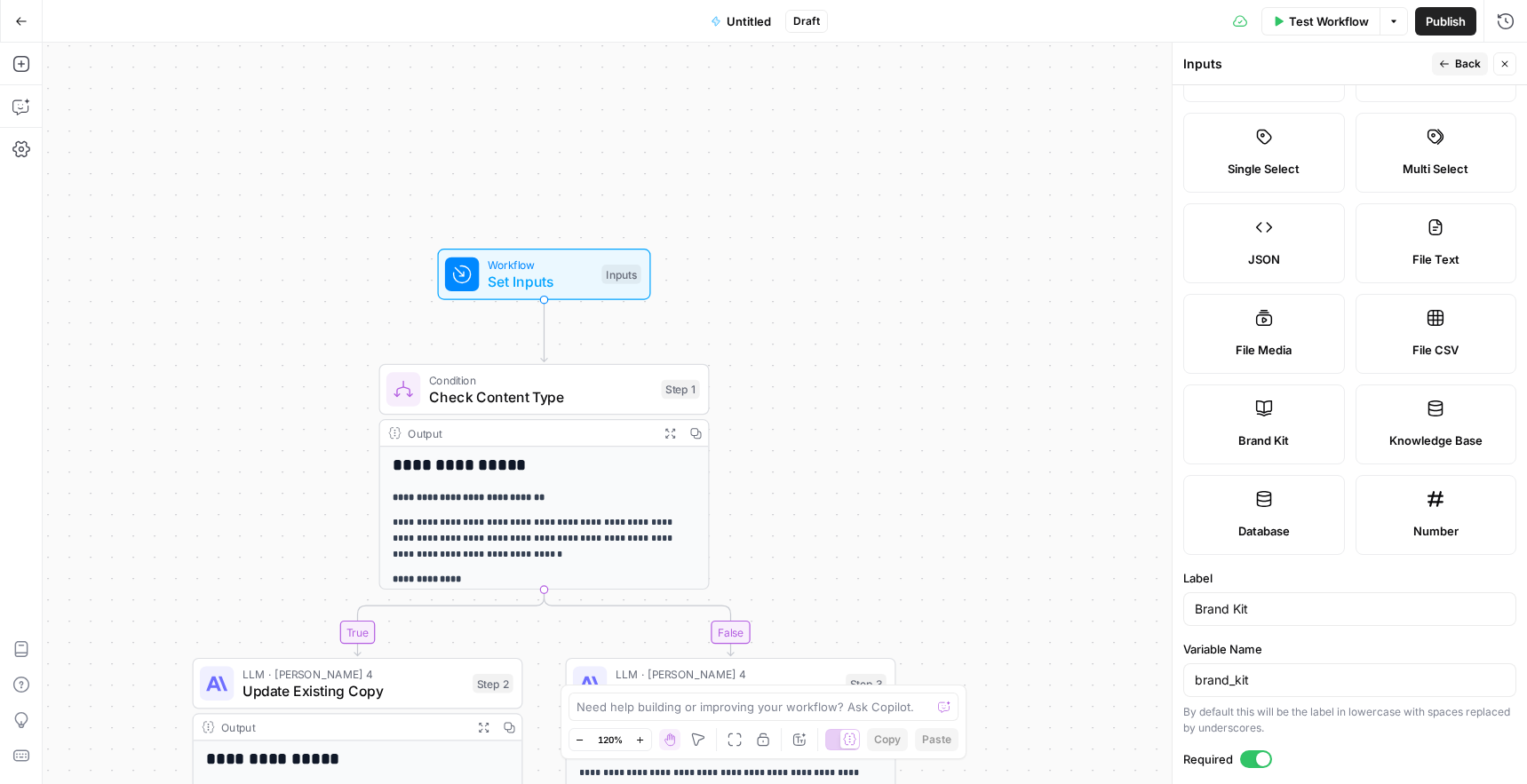
scroll to position [0, 0]
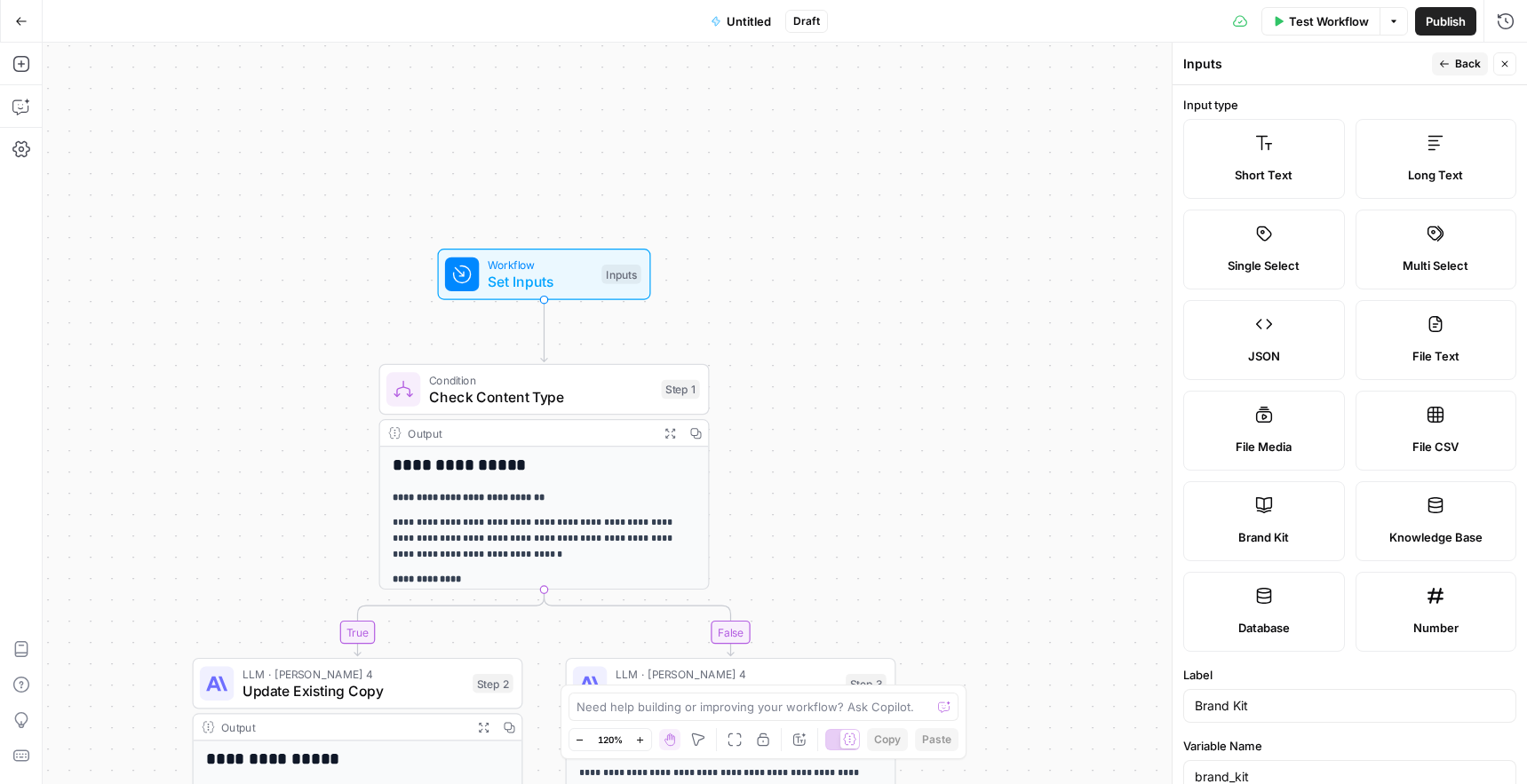
click at [1470, 59] on span "Back" at bounding box center [1467, 64] width 26 height 16
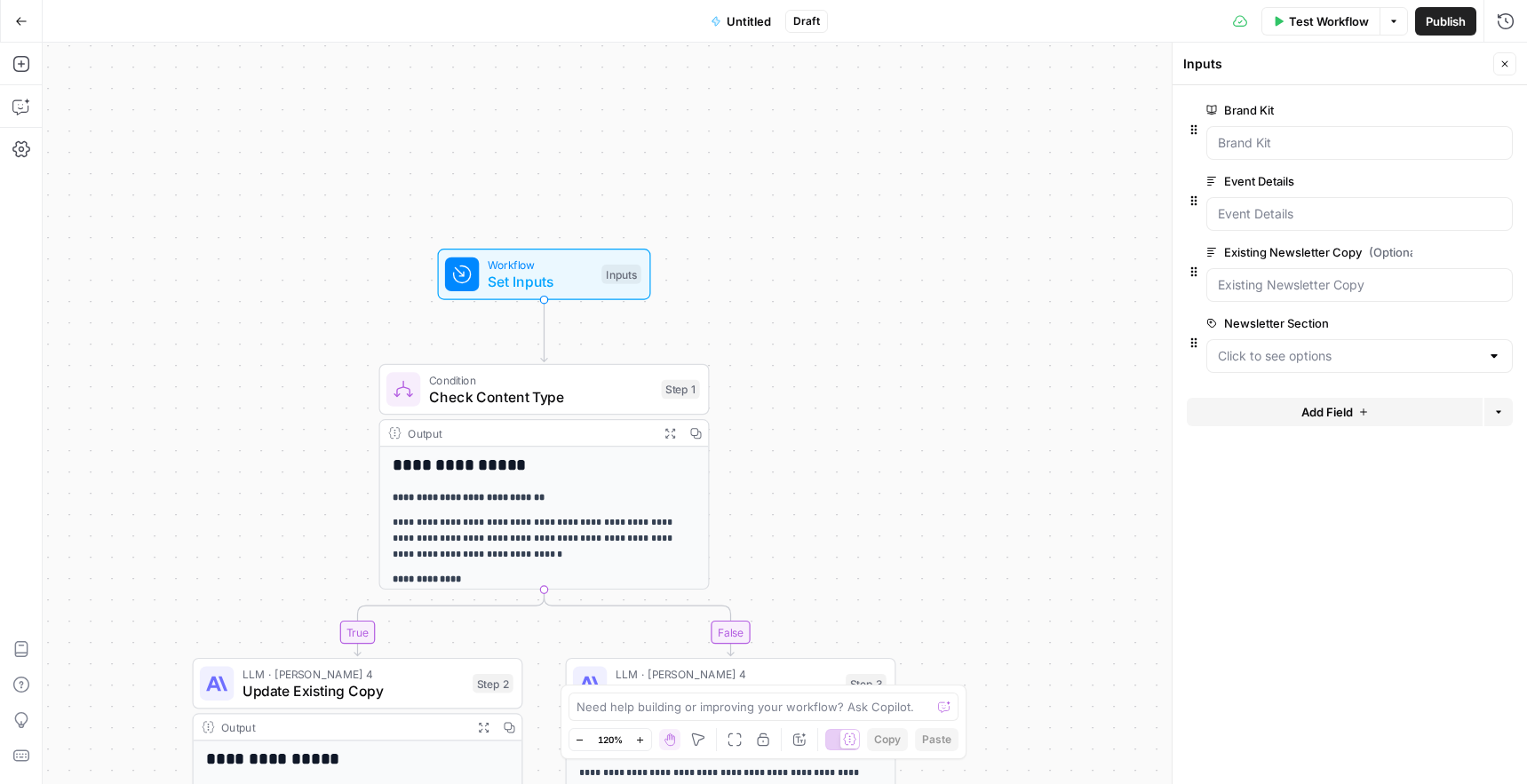
click at [1478, 111] on icon "button" at bounding box center [1475, 110] width 10 height 10
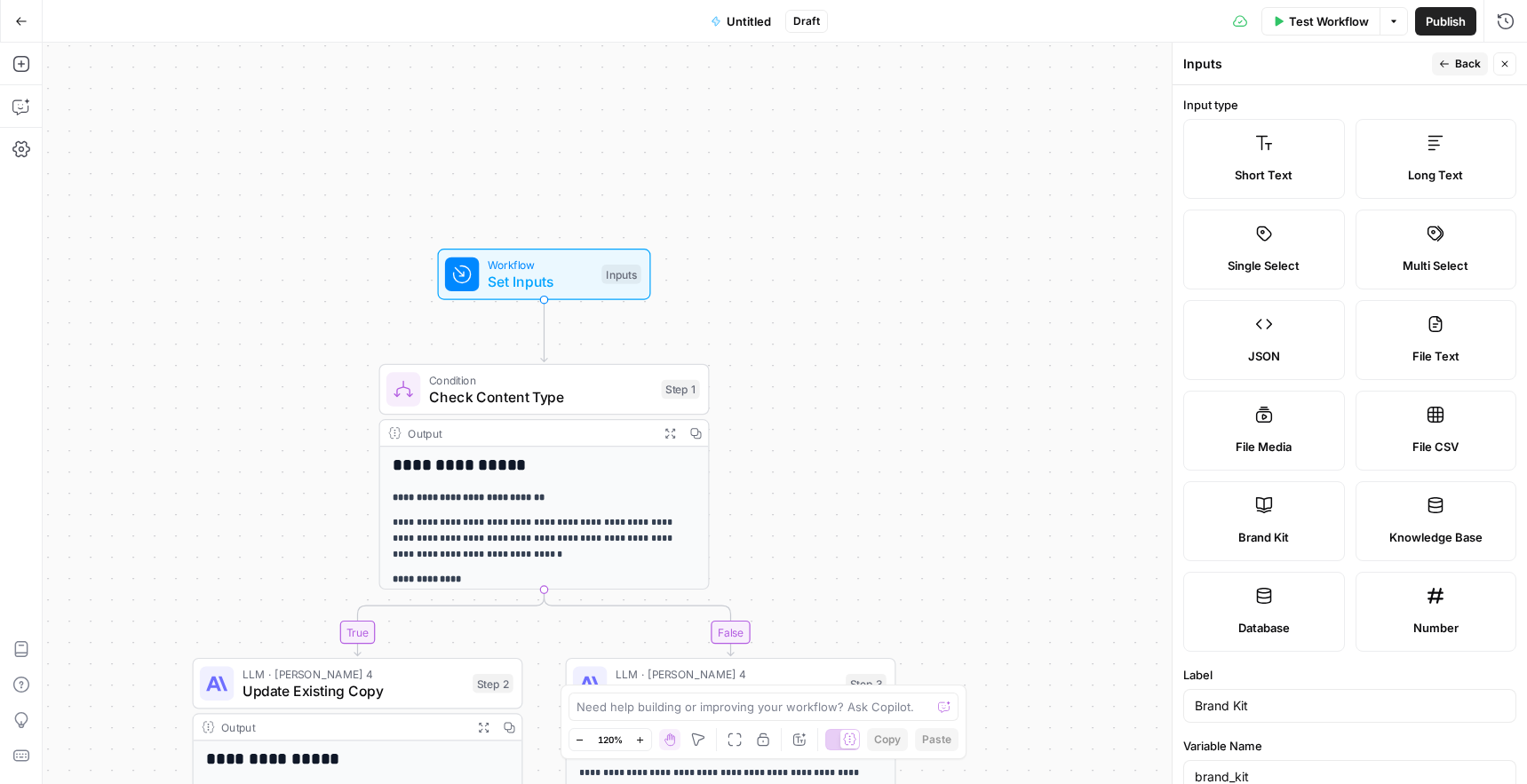
click at [1465, 59] on span "Back" at bounding box center [1467, 64] width 26 height 16
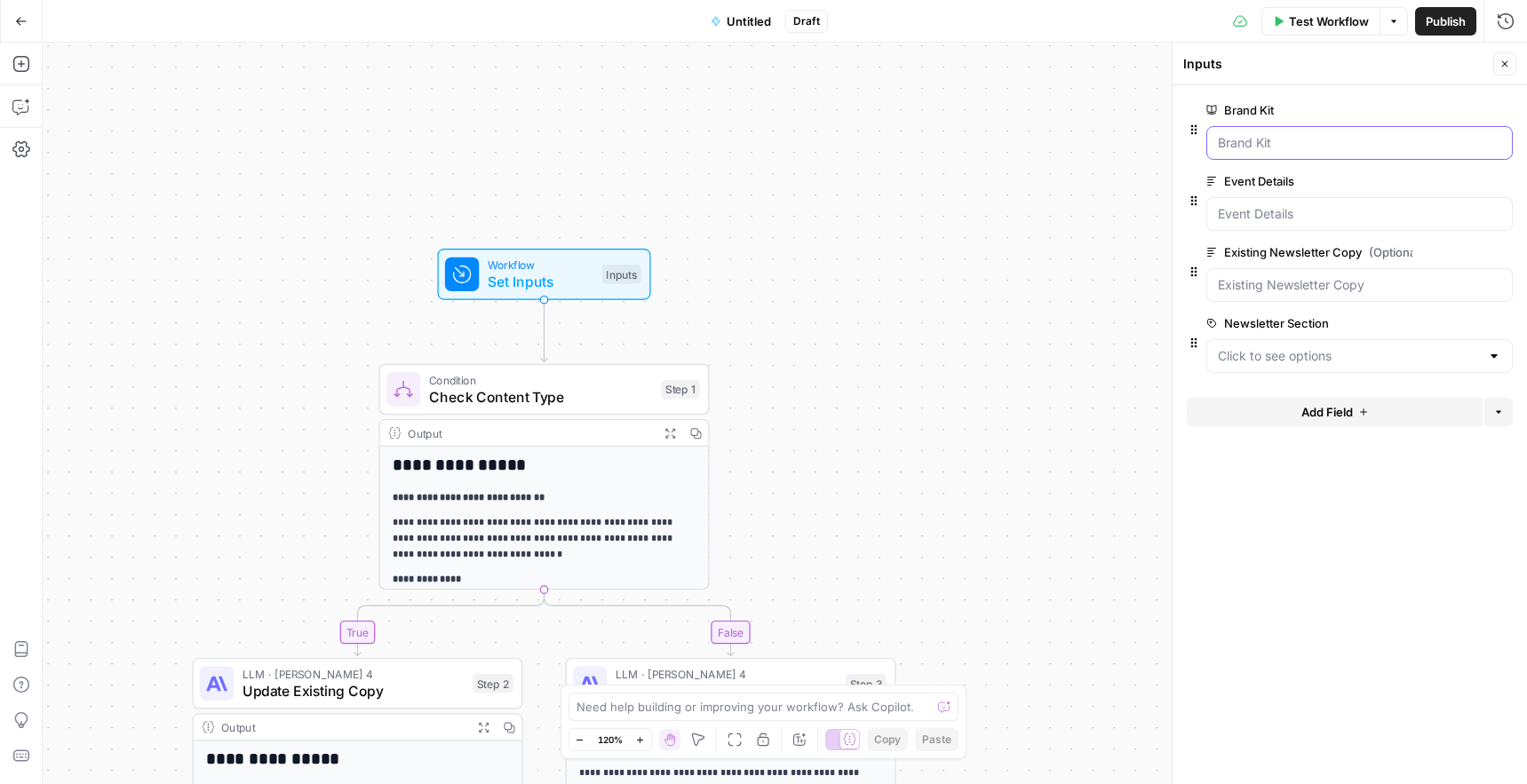
click at [1248, 151] on Kit "Brand Kit" at bounding box center [1359, 143] width 283 height 18
click at [1230, 222] on Details "Event Details" at bounding box center [1359, 214] width 283 height 18
click at [1453, 183] on span "edit field" at bounding box center [1446, 181] width 39 height 14
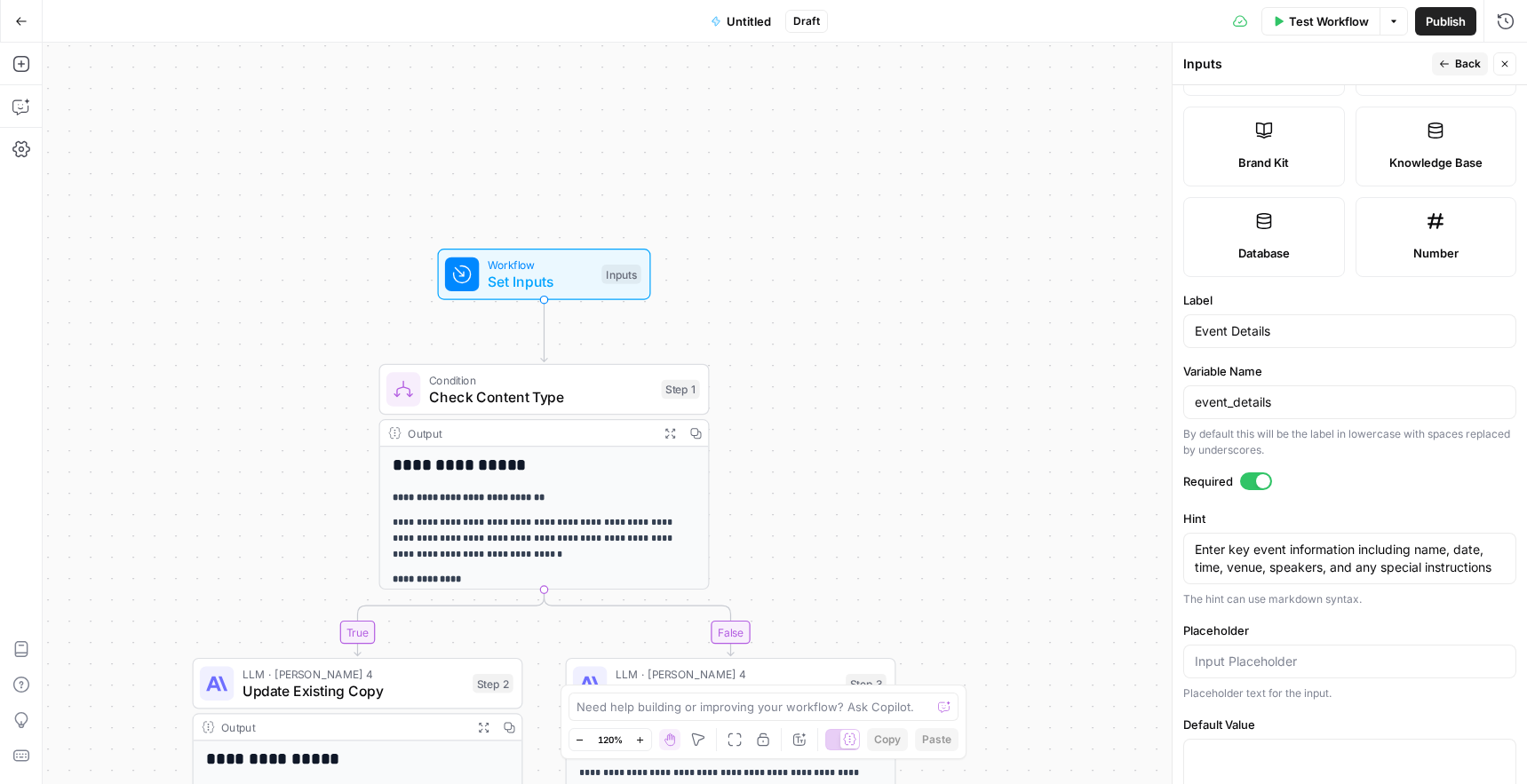
scroll to position [434, 0]
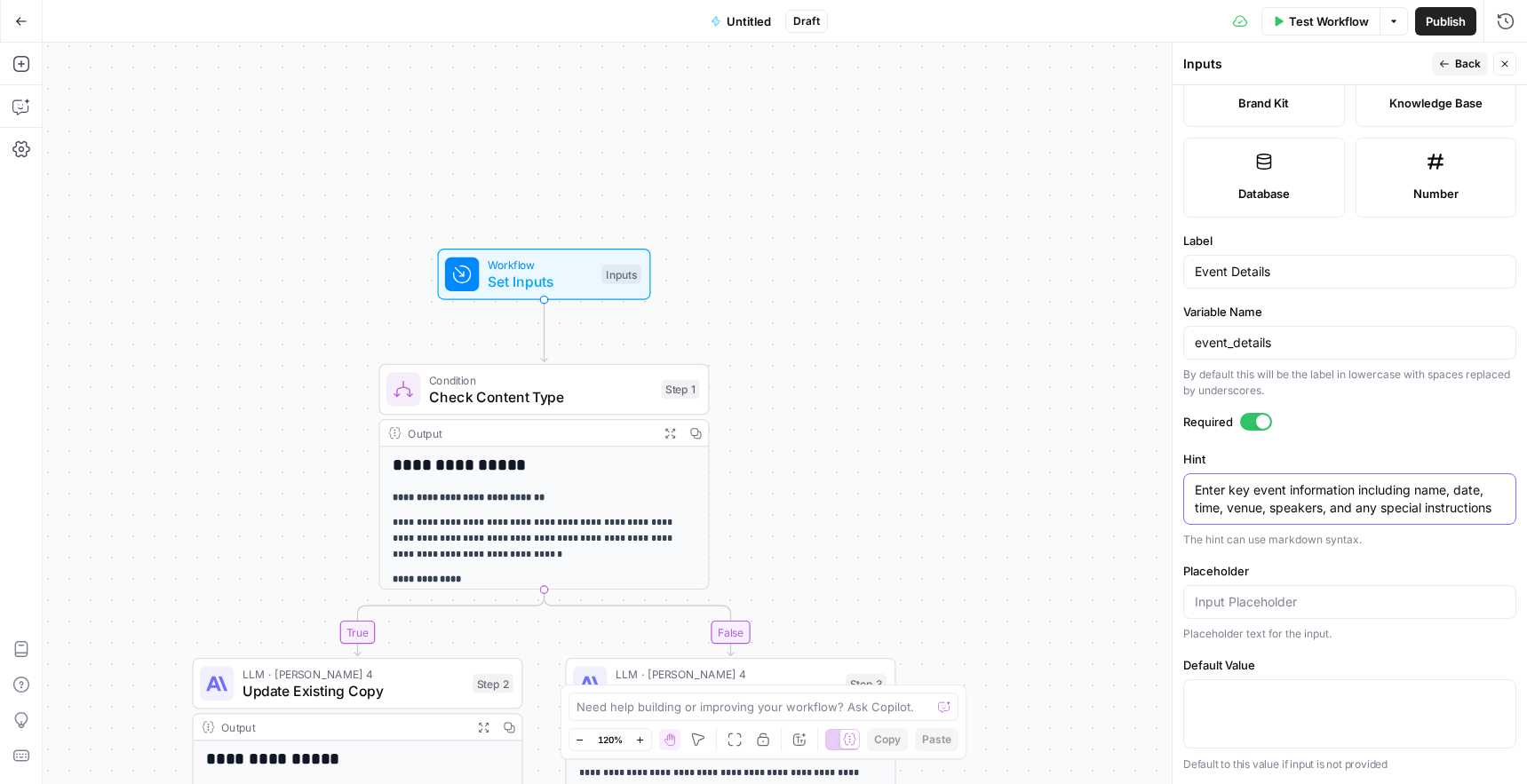
click at [1285, 503] on textarea "Enter key event information including name, date, time, venue, speakers, and an…" at bounding box center [1350, 499] width 310 height 36
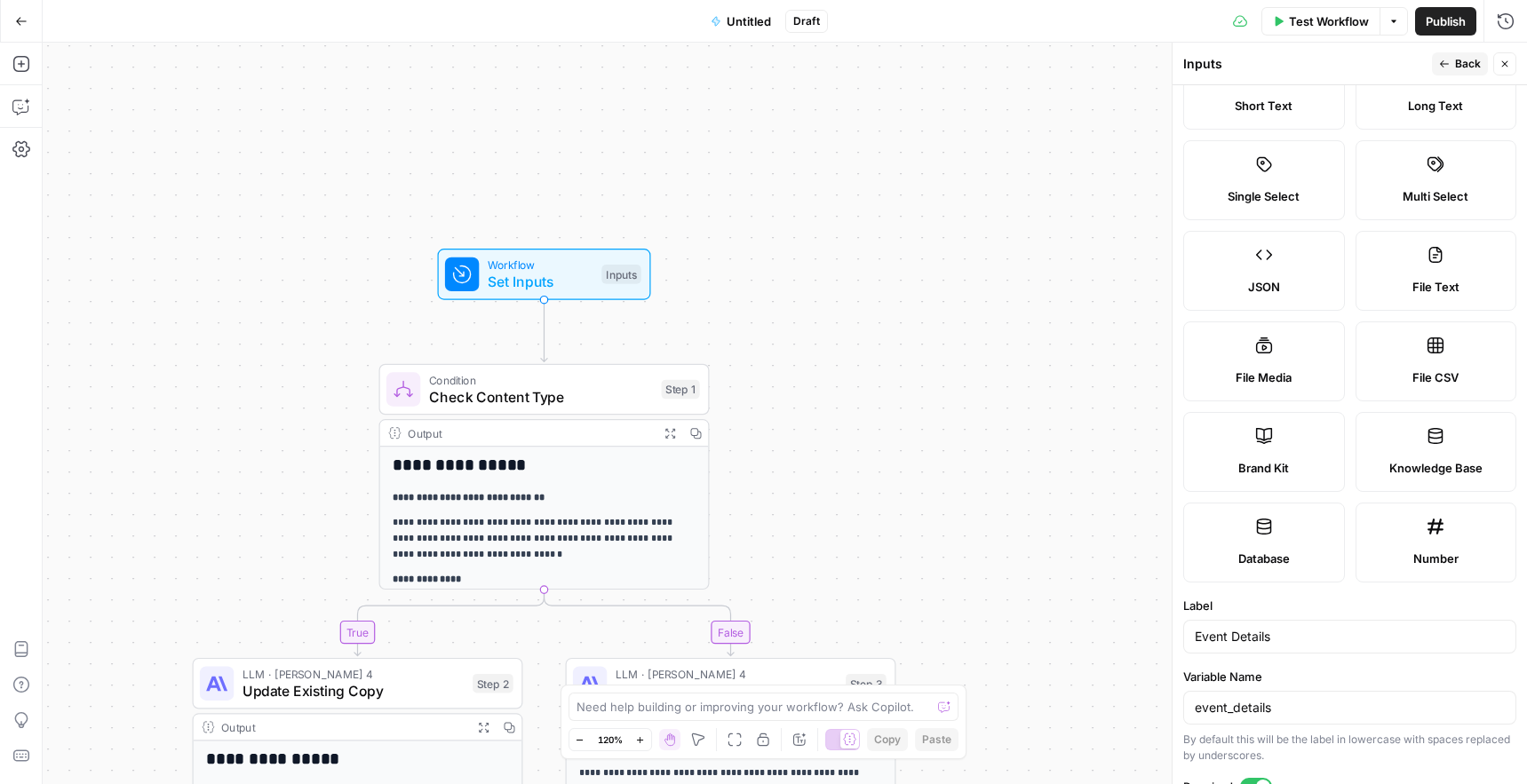
scroll to position [0, 0]
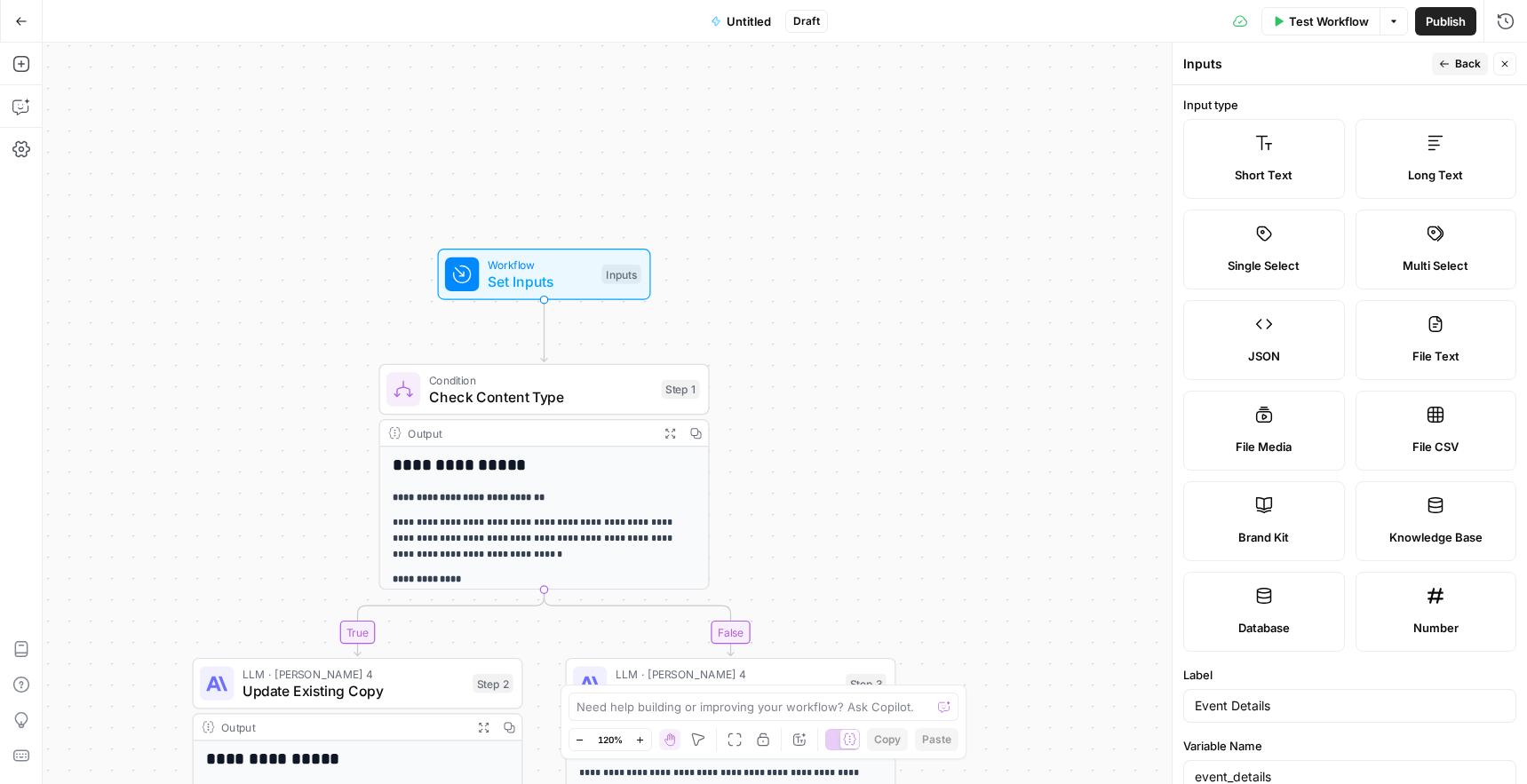
click at [1464, 66] on span "Back" at bounding box center [1467, 64] width 26 height 16
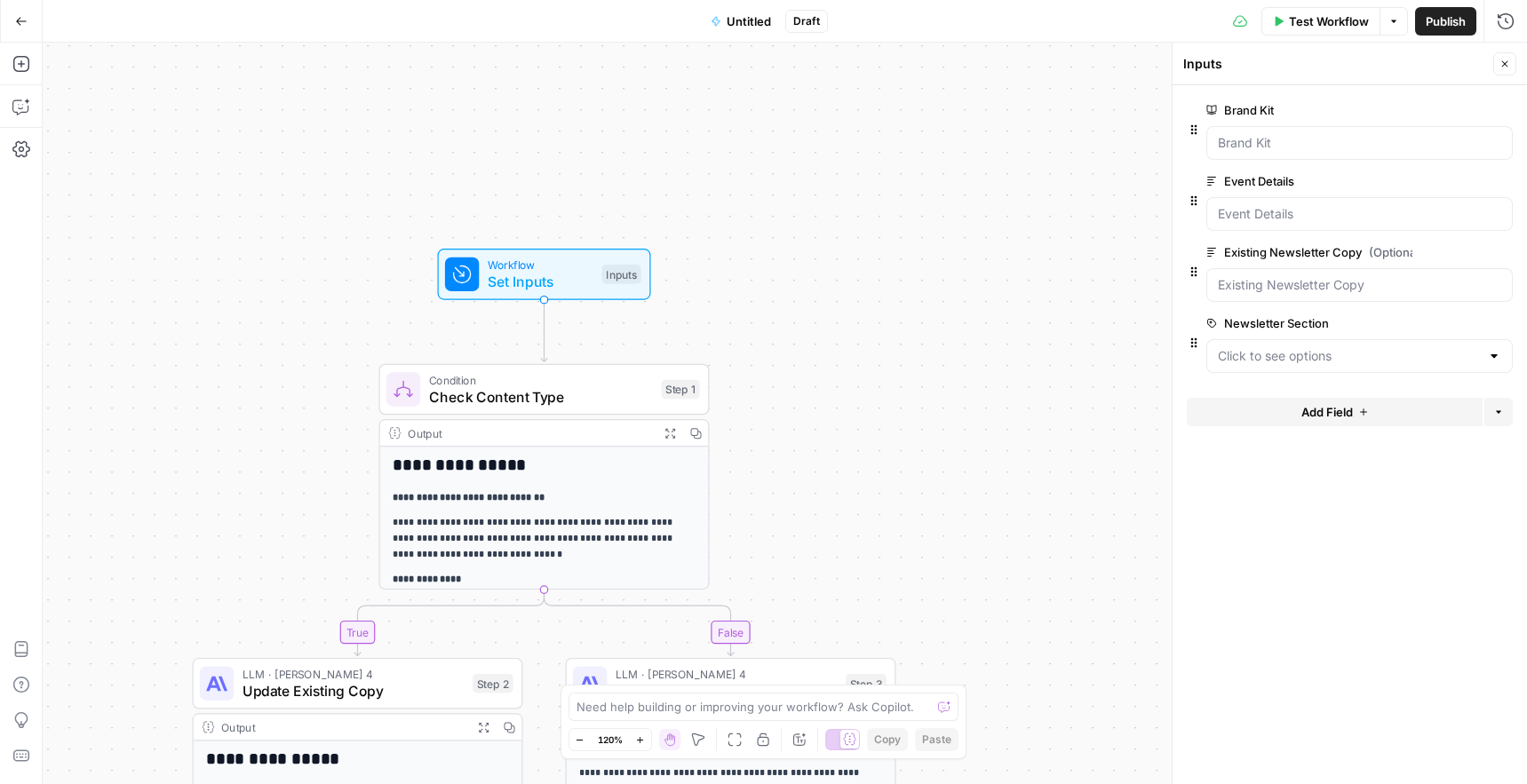
click at [552, 387] on span "Check Content Type" at bounding box center [540, 396] width 224 height 21
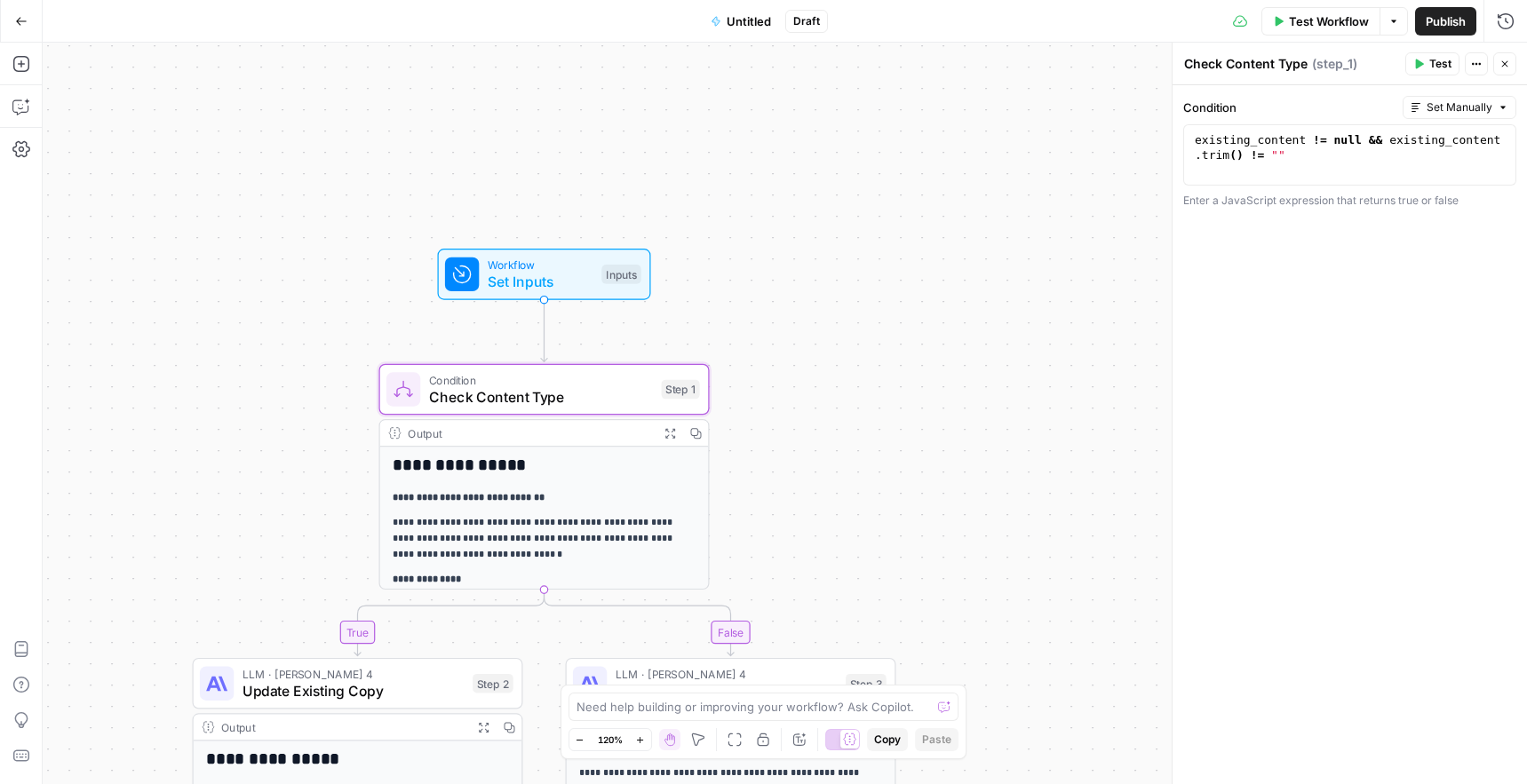
click at [567, 482] on div "**********" at bounding box center [544, 629] width 329 height 365
click at [527, 277] on span "Set Inputs" at bounding box center [540, 282] width 106 height 21
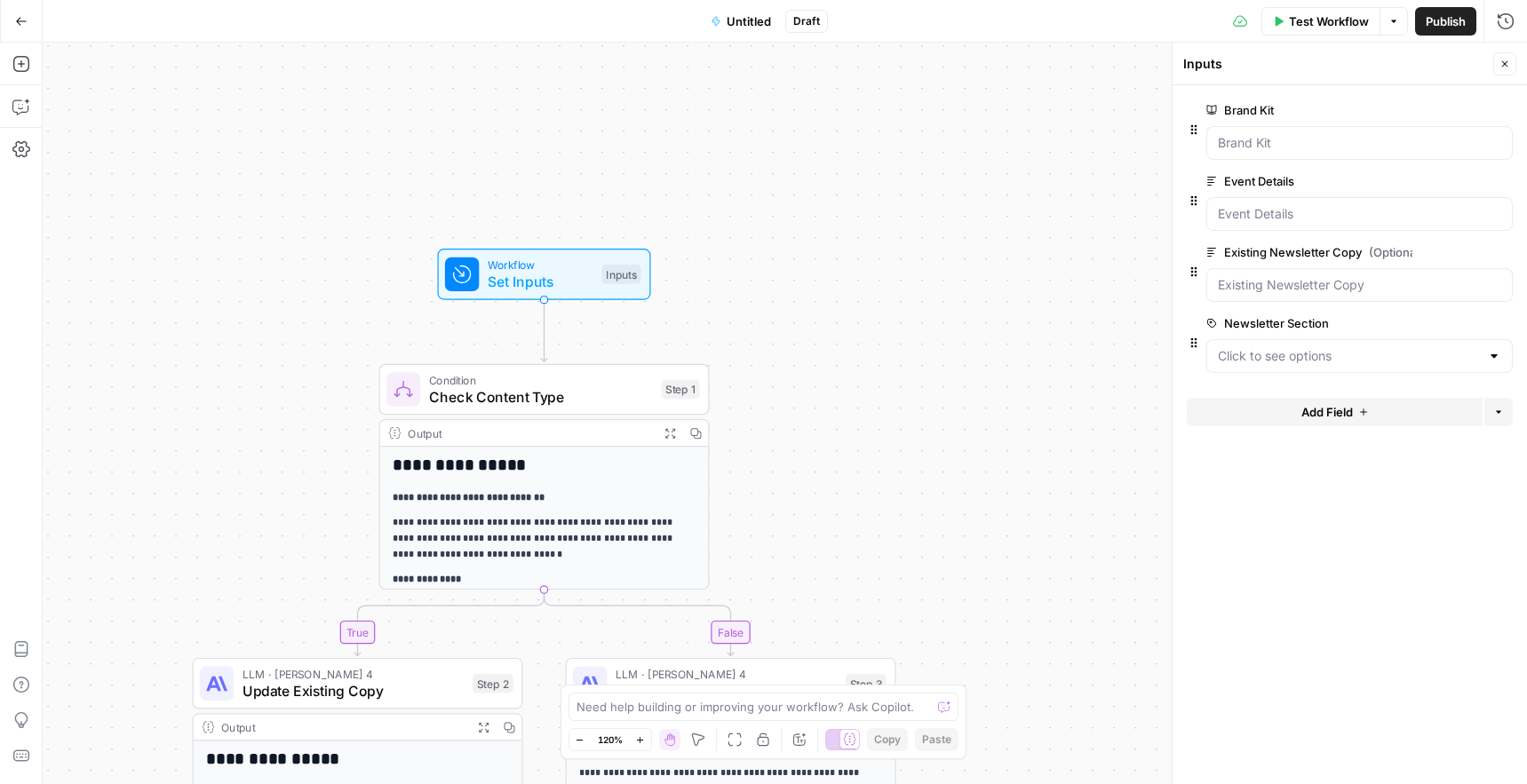
click at [1450, 178] on span "edit field" at bounding box center [1446, 181] width 39 height 14
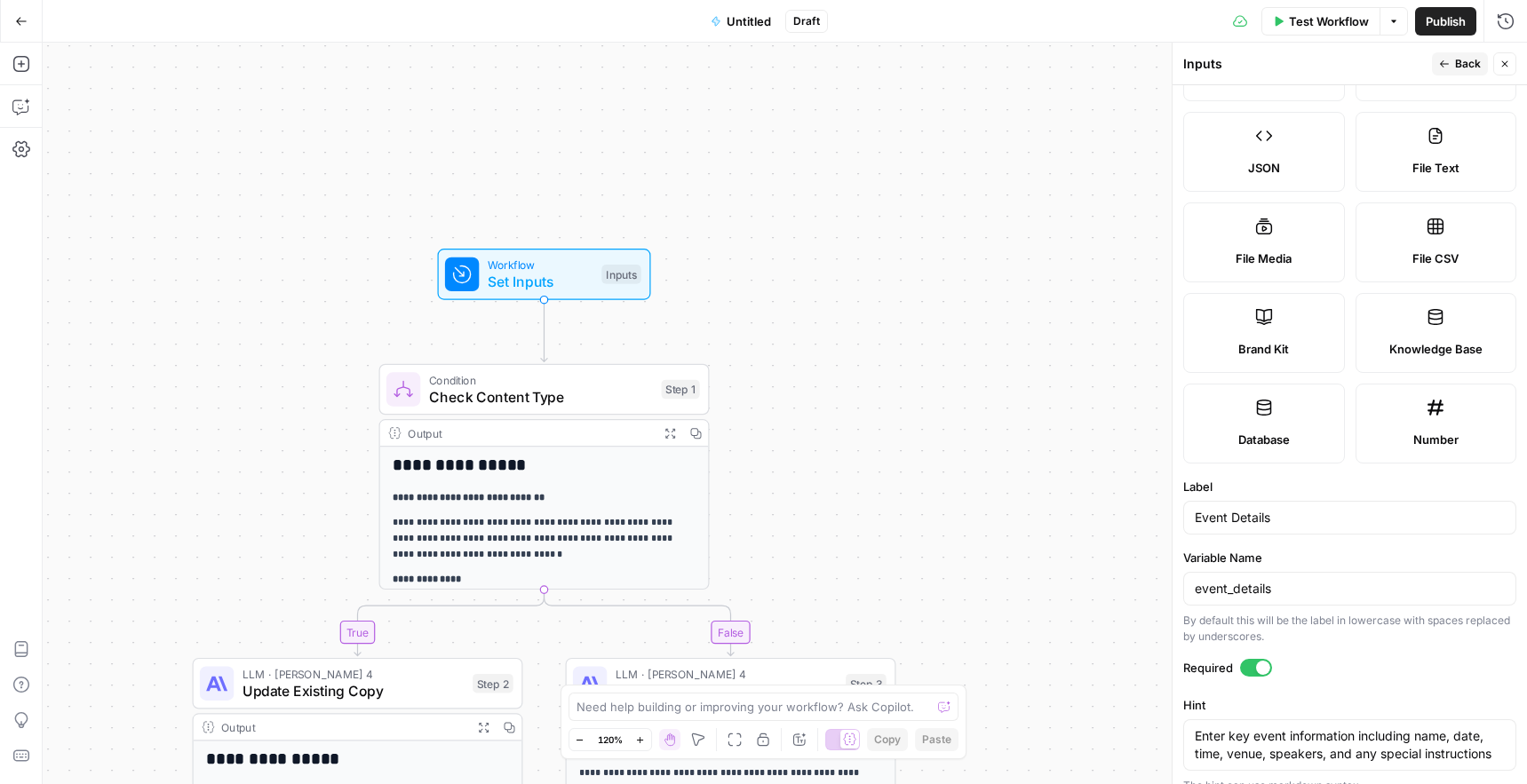
scroll to position [434, 0]
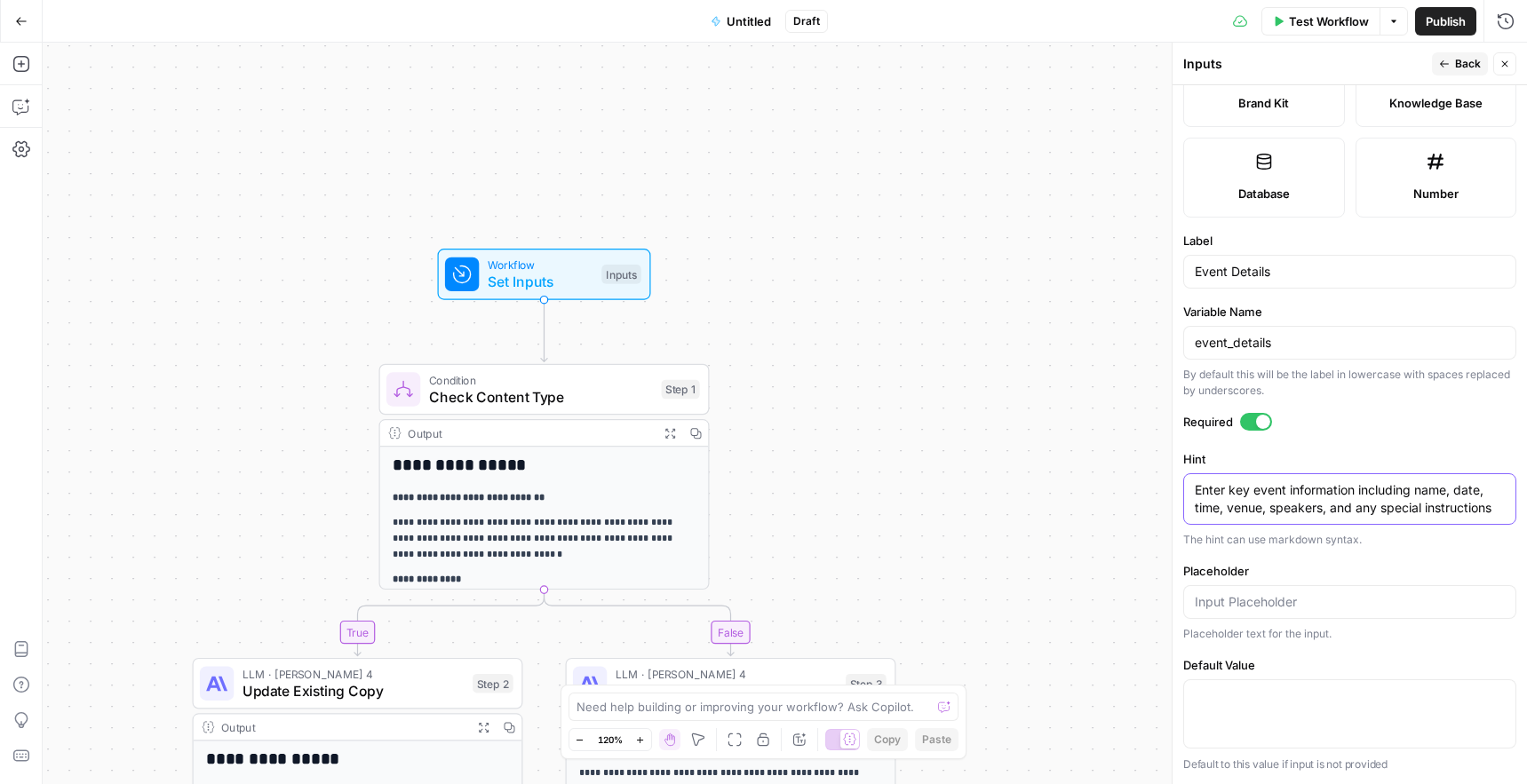
click at [1329, 515] on textarea "Enter key event information including name, date, time, venue, speakers, and an…" at bounding box center [1350, 499] width 310 height 36
click at [1459, 73] on button "Back" at bounding box center [1459, 64] width 56 height 23
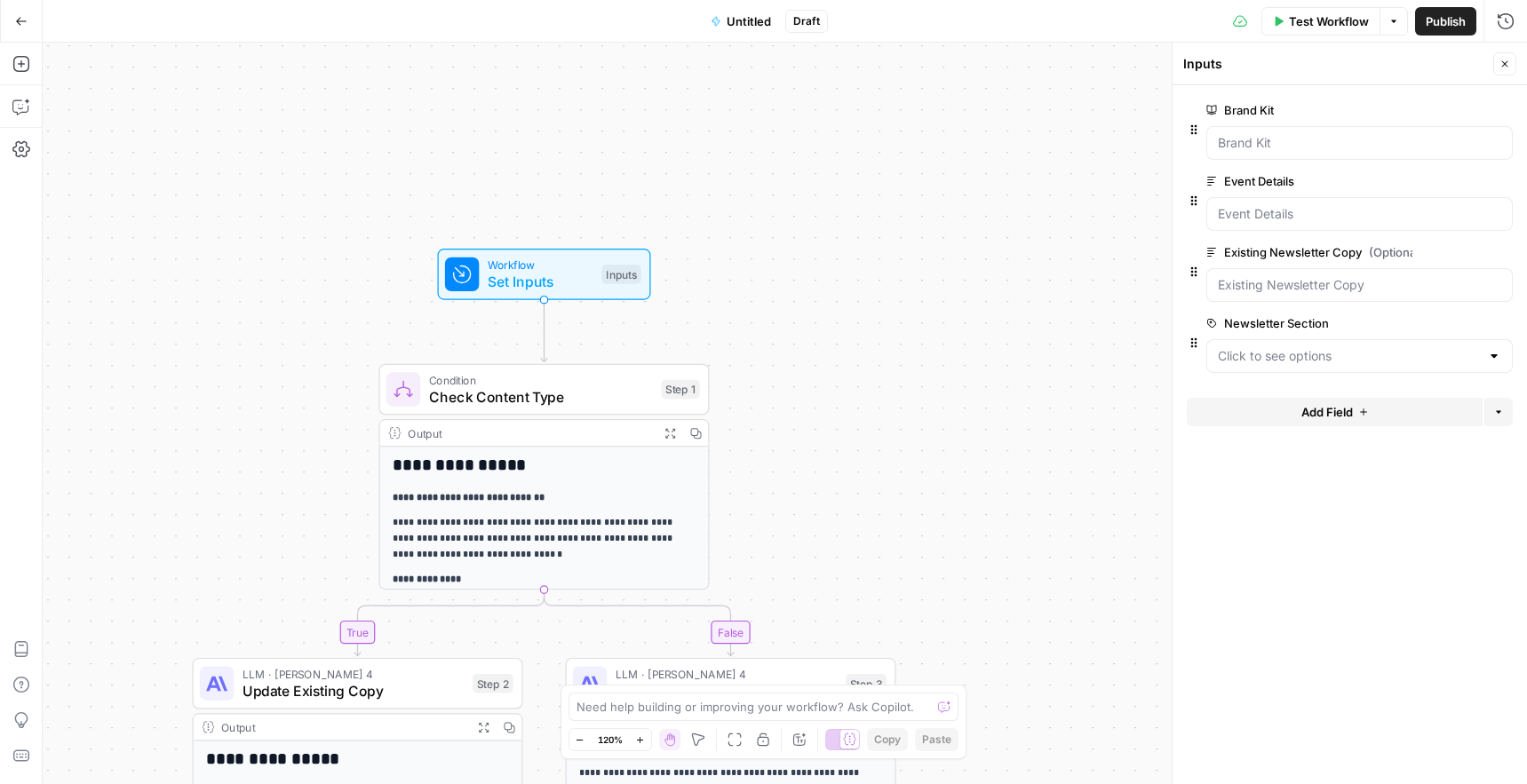
click at [671, 511] on div "**********" at bounding box center [544, 629] width 329 height 365
click at [620, 538] on p "**********" at bounding box center [544, 539] width 303 height 47
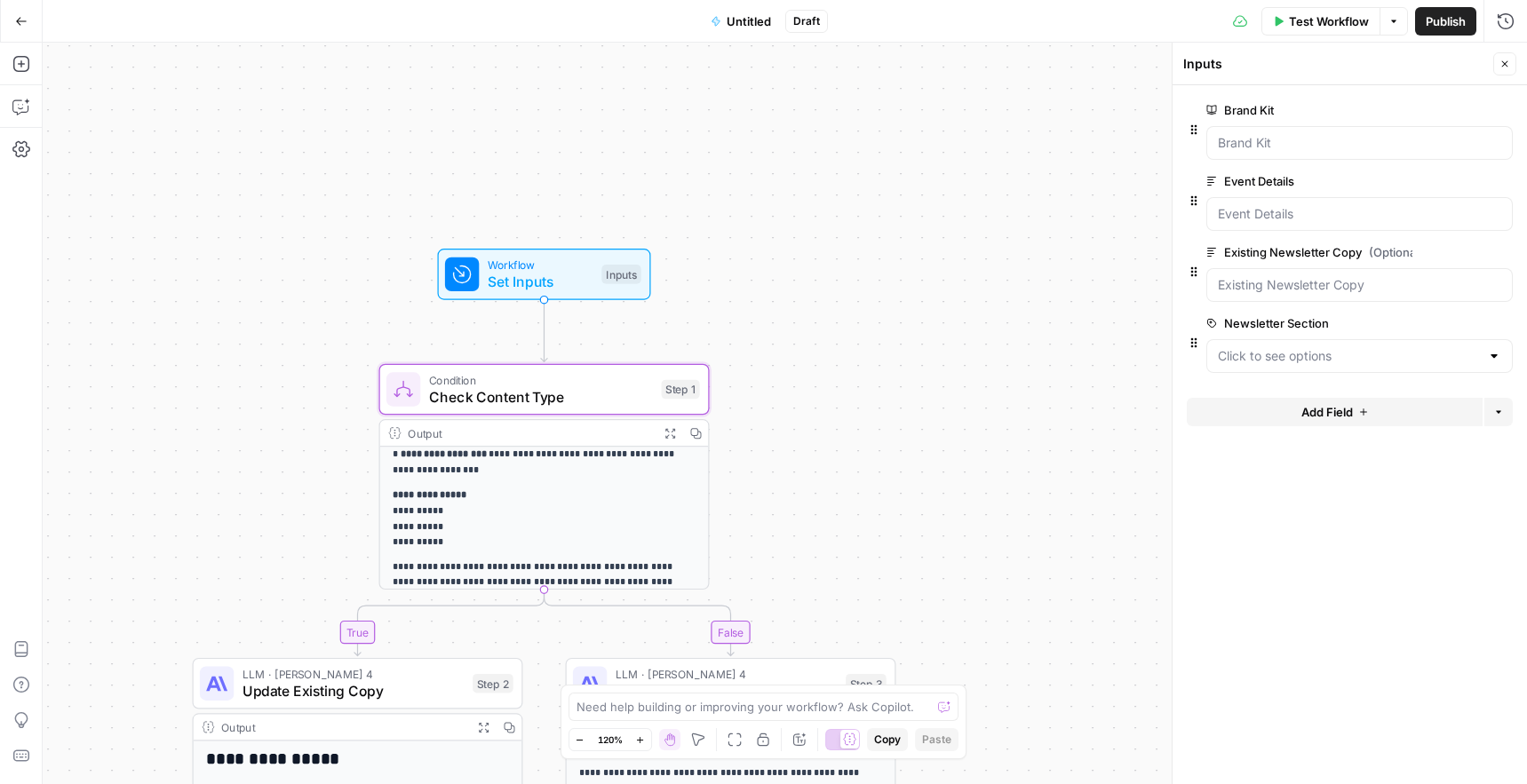
scroll to position [185, 0]
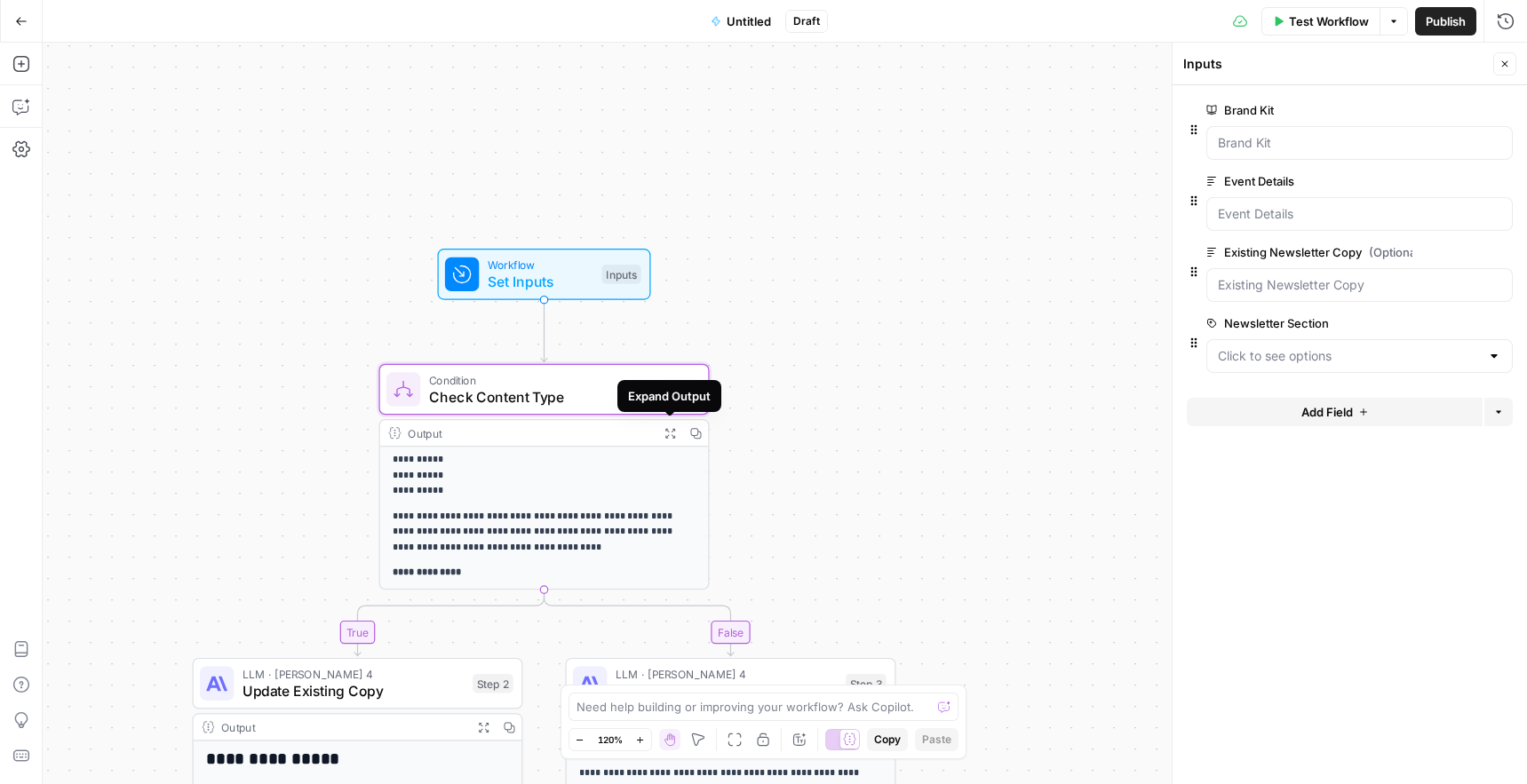
click at [583, 541] on p "**********" at bounding box center [544, 532] width 303 height 47
click at [1512, 54] on button "Close" at bounding box center [1505, 64] width 23 height 23
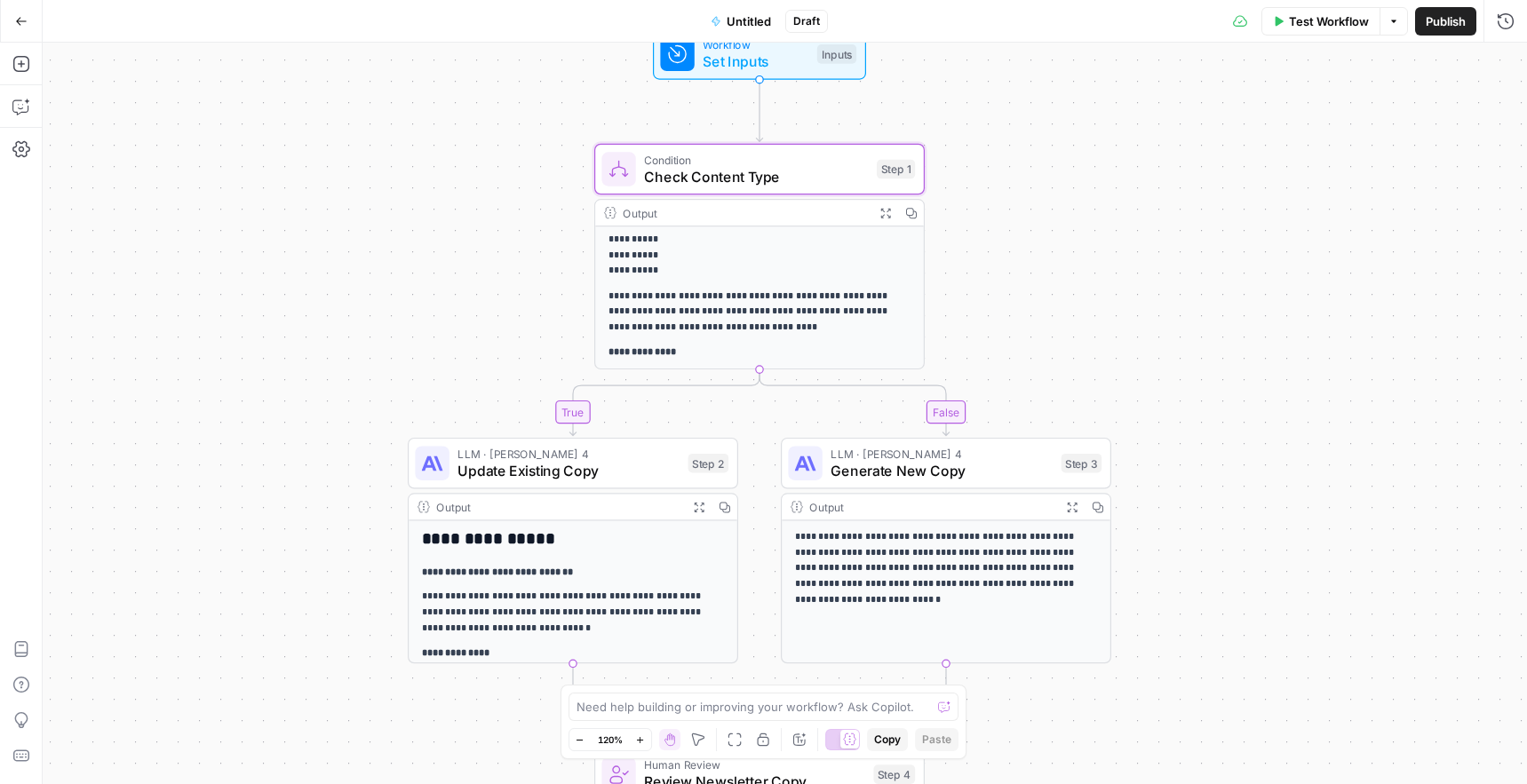
drag, startPoint x: 922, startPoint y: 212, endPoint x: 997, endPoint y: 149, distance: 97.9
click at [997, 149] on div "**********" at bounding box center [784, 413] width 1484 height 741
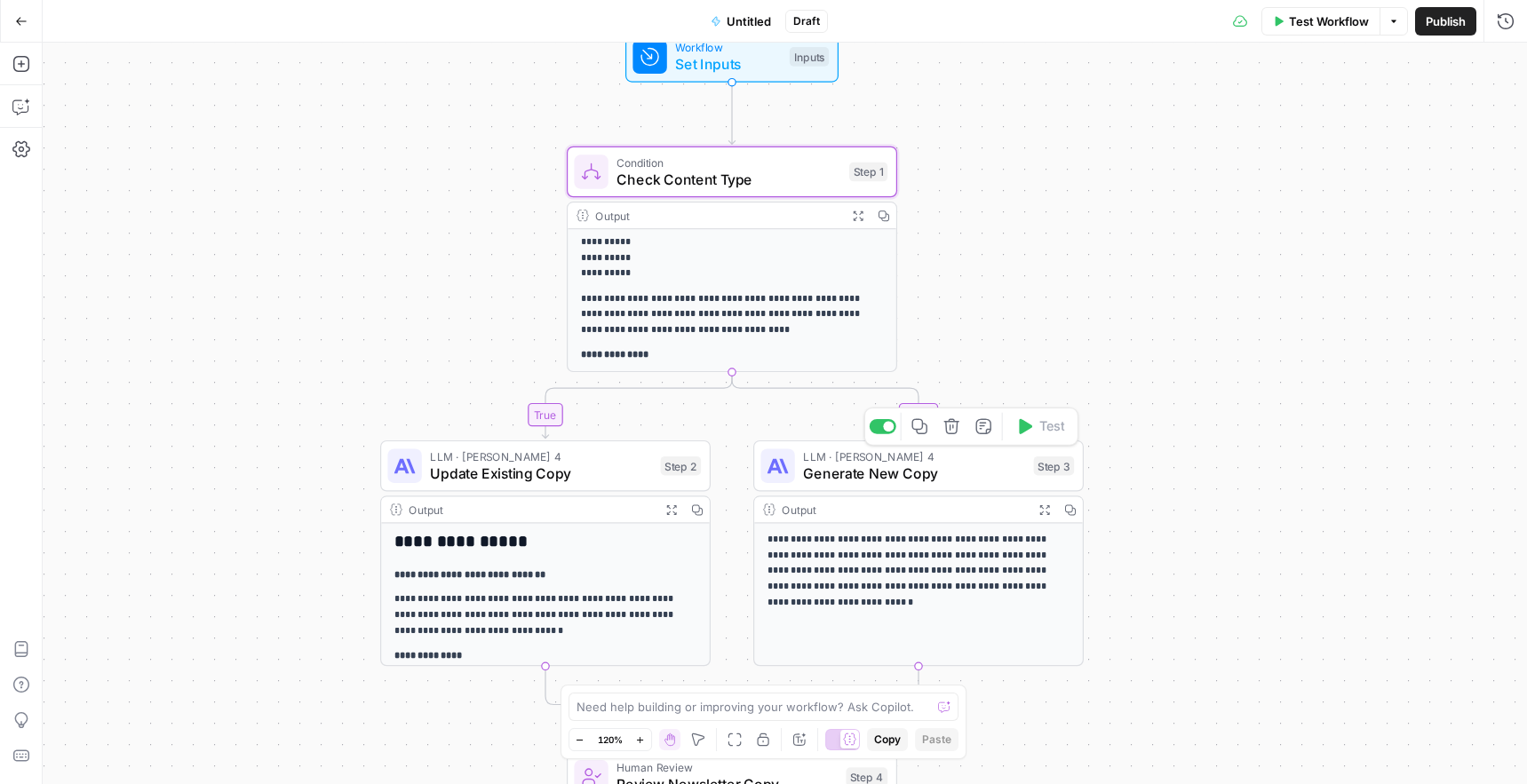
click at [835, 549] on p "**********" at bounding box center [919, 571] width 303 height 78
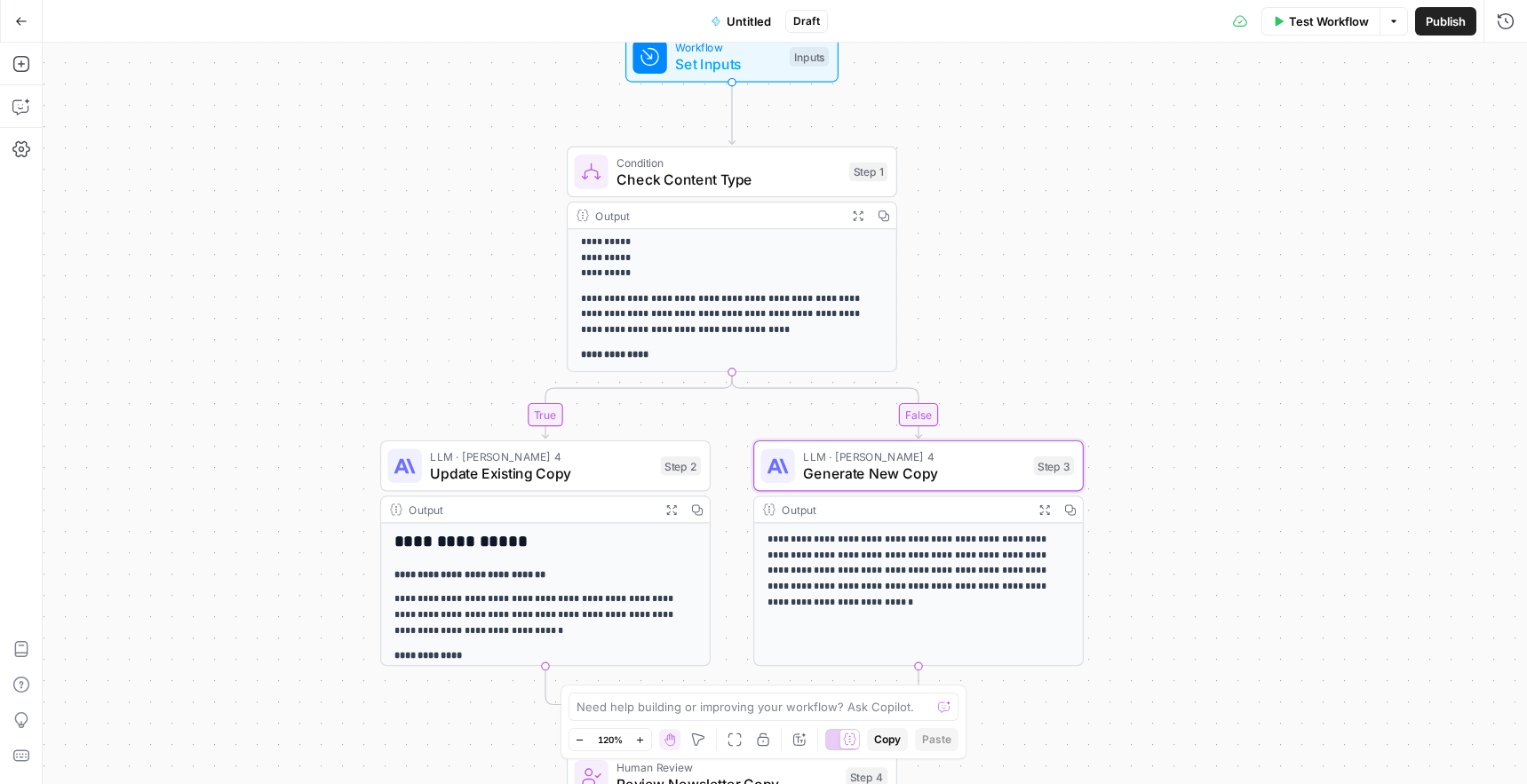
click at [856, 470] on span "Generate New Copy" at bounding box center [914, 473] width 222 height 21
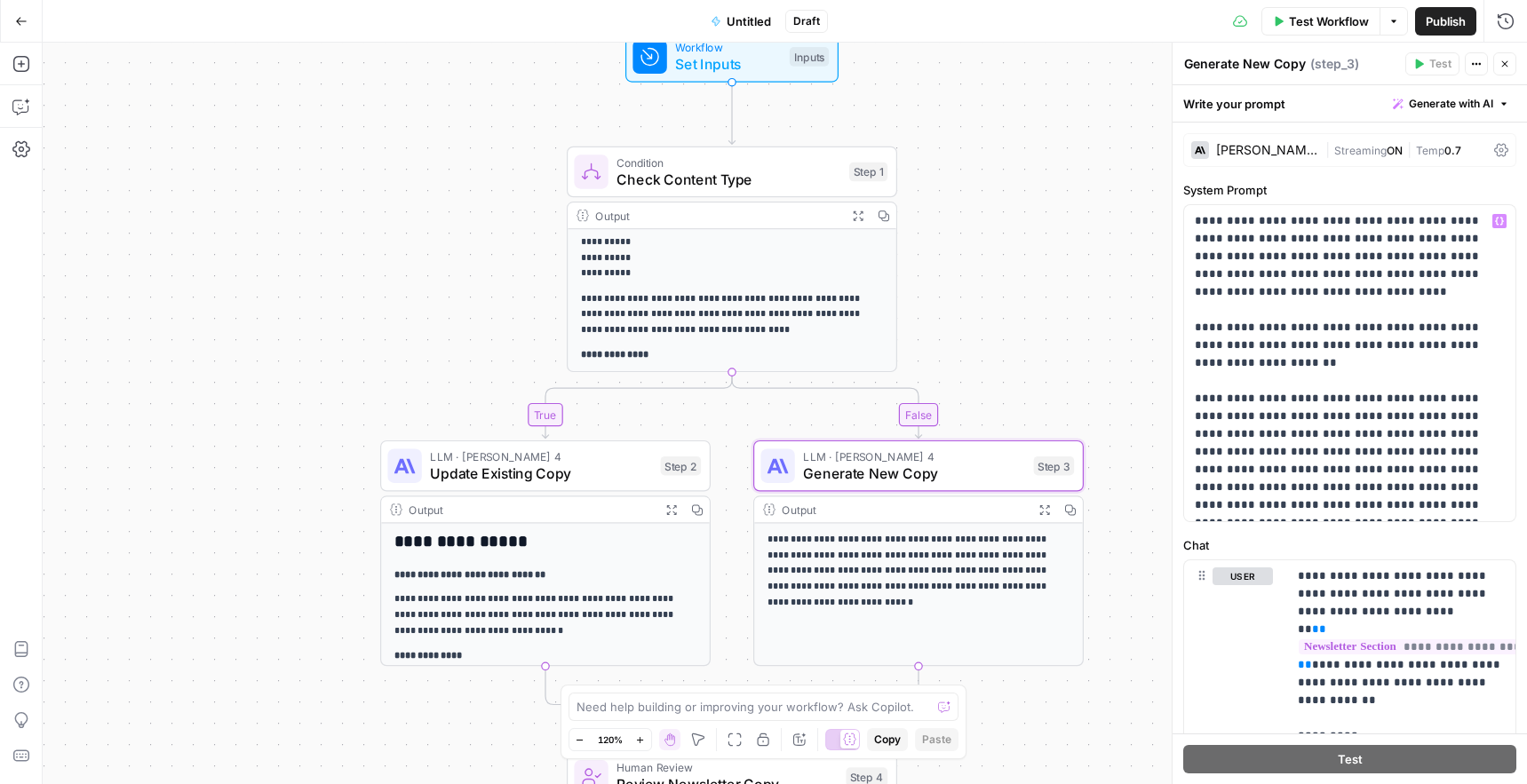
scroll to position [644, 0]
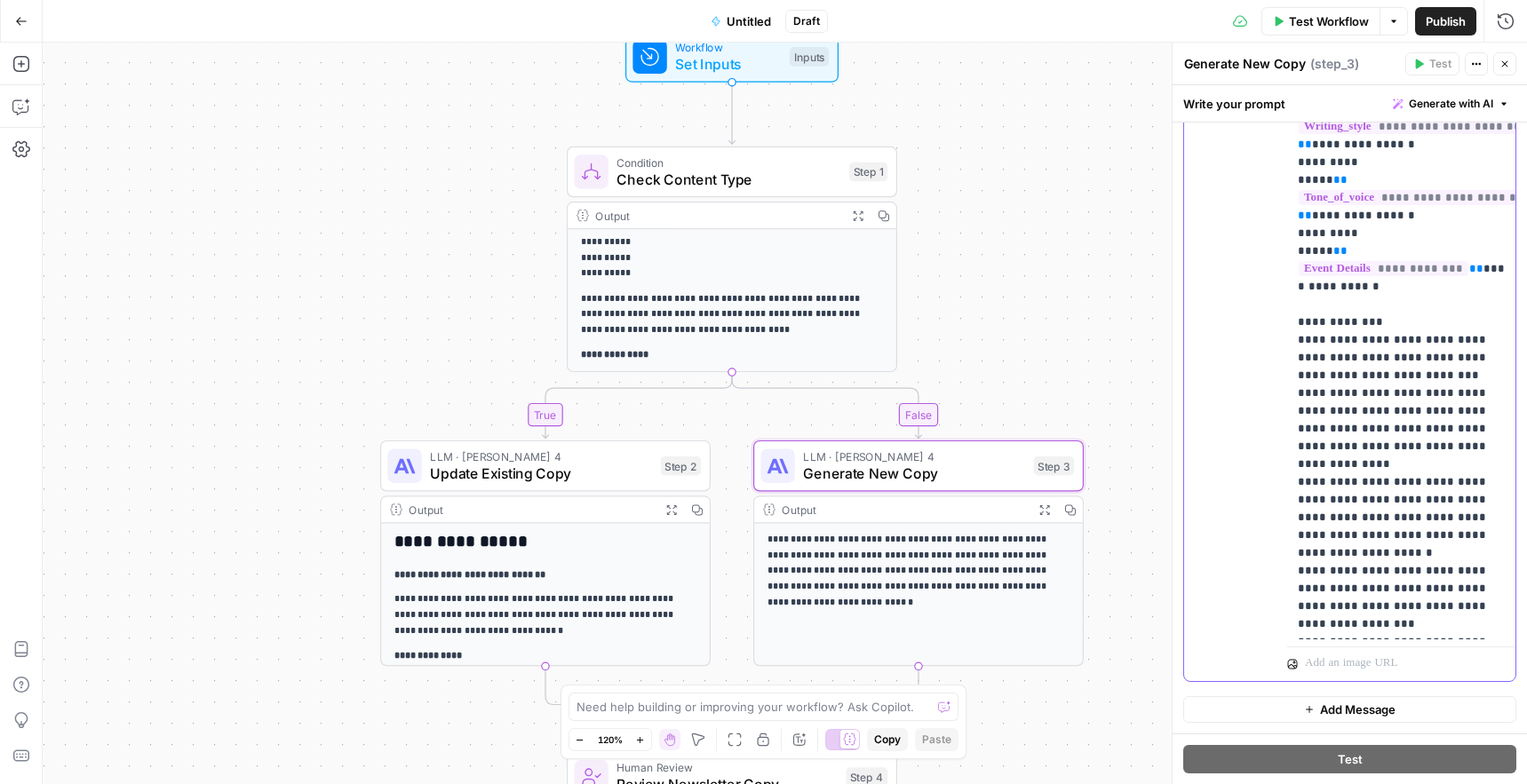
click at [1353, 396] on p "**********" at bounding box center [1401, 437] width 207 height 1030
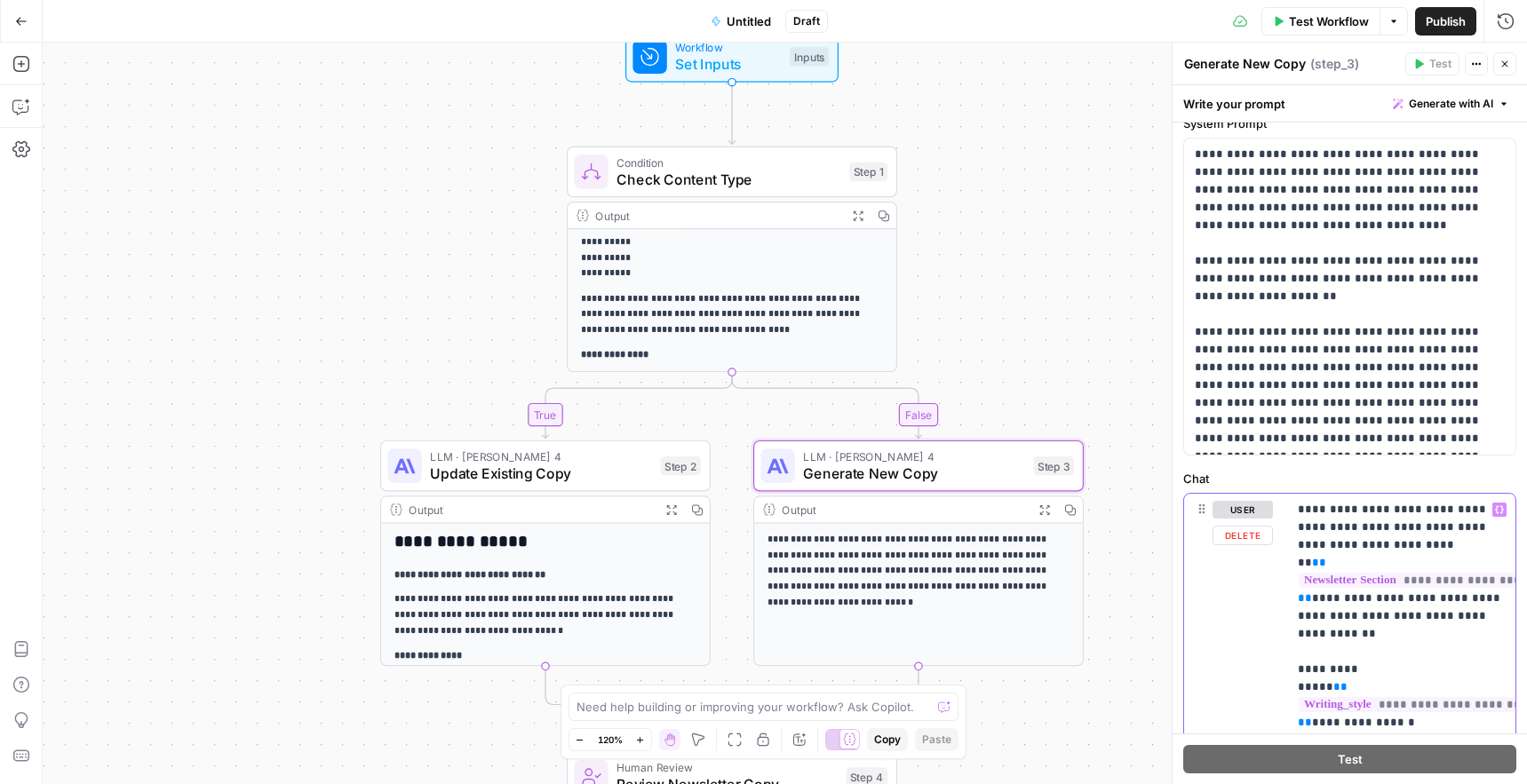
scroll to position [0, 0]
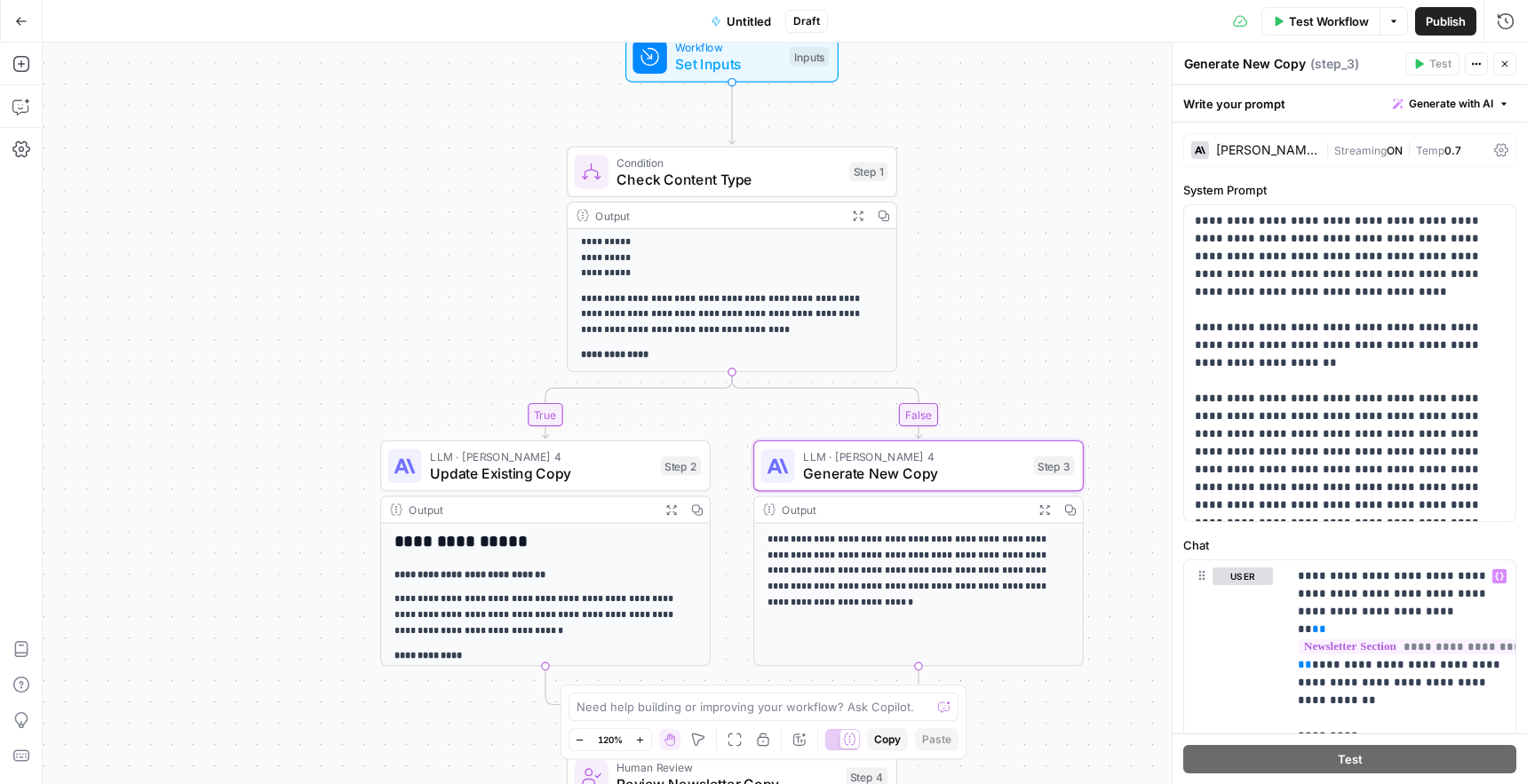
click at [1507, 61] on icon "button" at bounding box center [1505, 64] width 6 height 6
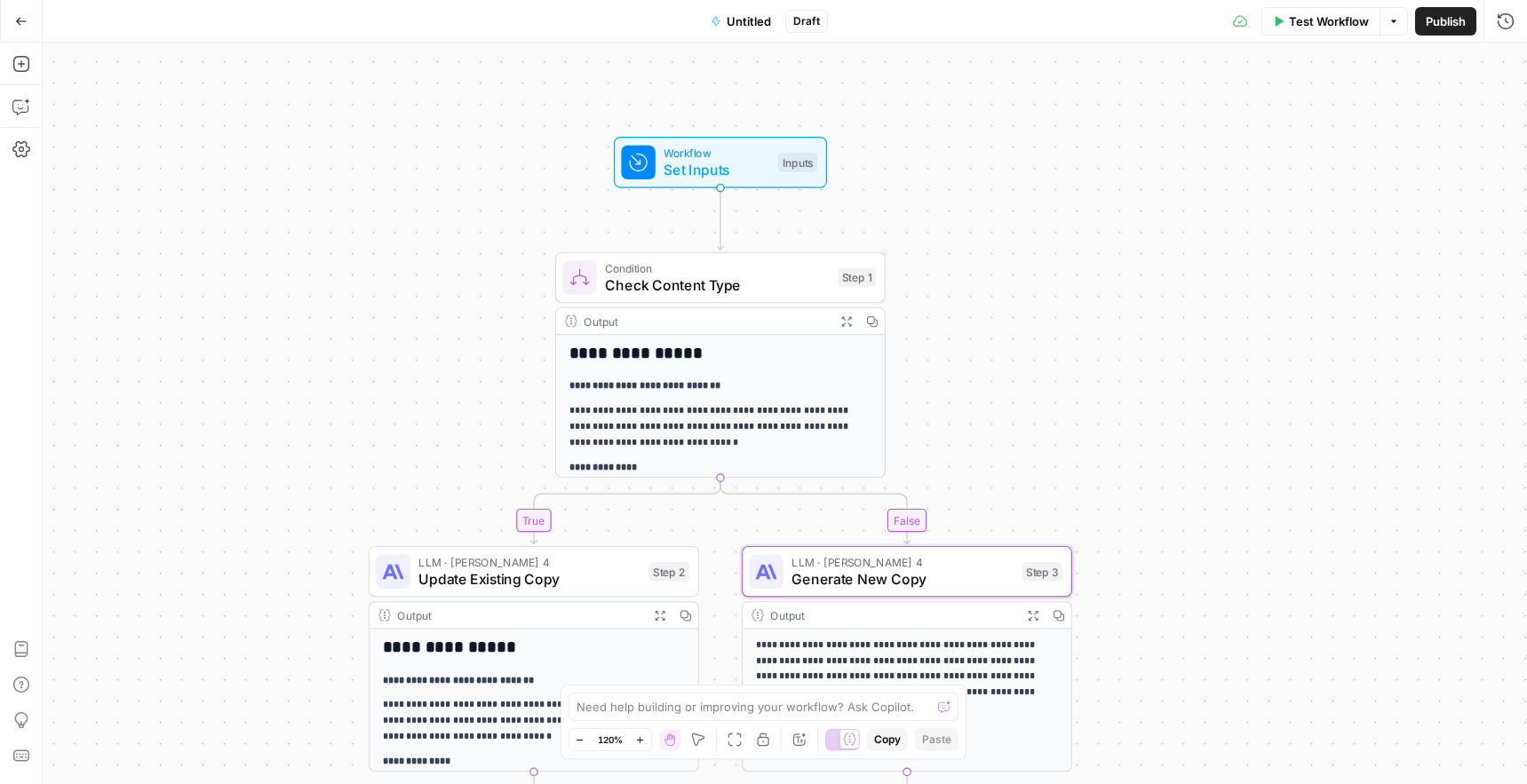
drag, startPoint x: 1025, startPoint y: 196, endPoint x: 1024, endPoint y: 363, distance: 167.0
click at [1024, 363] on div "**********" at bounding box center [784, 413] width 1484 height 741
click at [792, 172] on div "Workflow Set Inputs Inputs Test Step" at bounding box center [719, 162] width 196 height 37
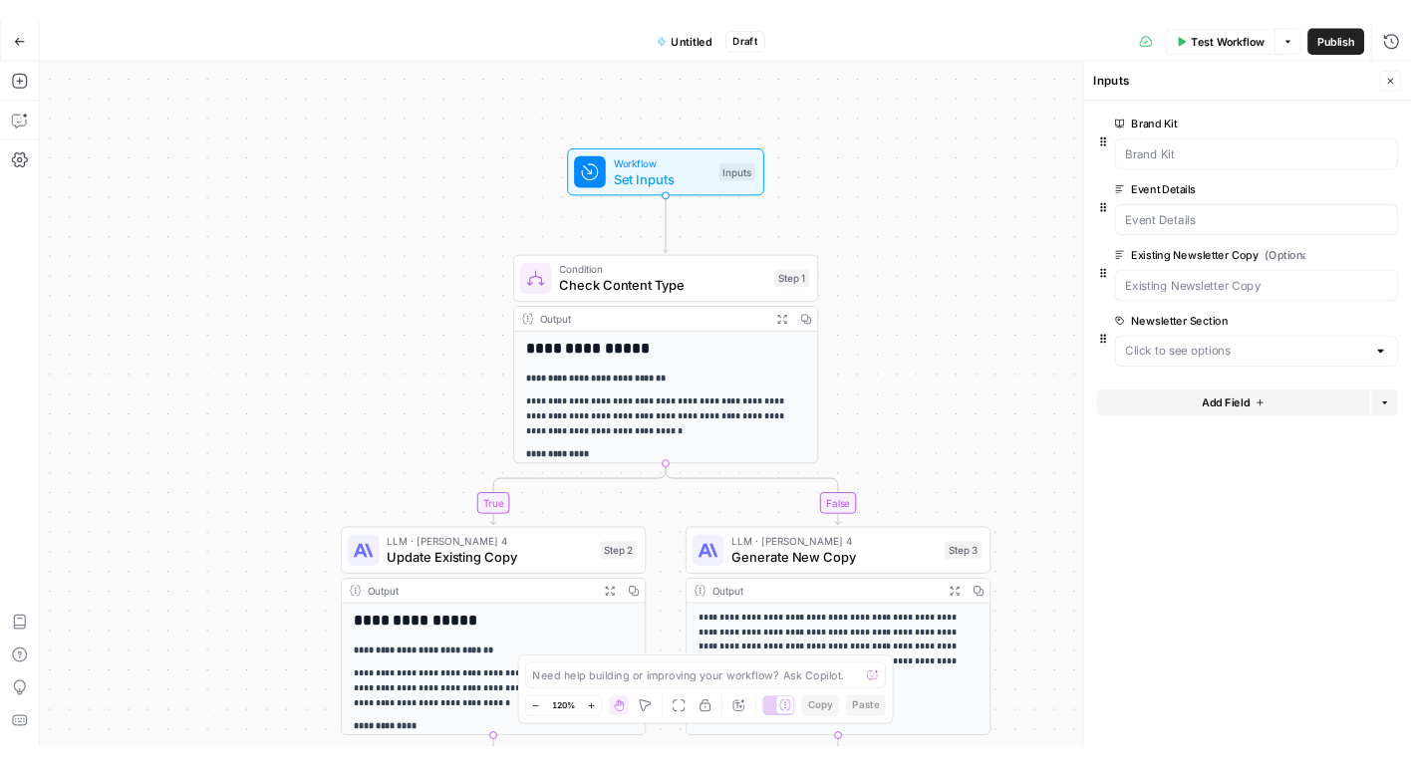
scroll to position [3, 0]
